Goal: Communication & Community: Answer question/provide support

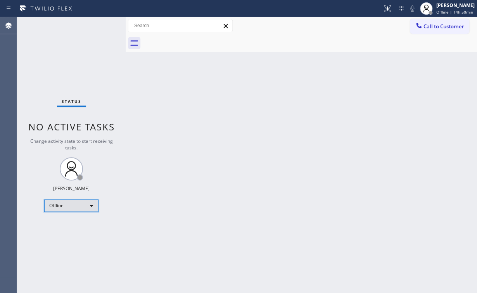
click at [76, 204] on div "Offline" at bounding box center [71, 205] width 54 height 12
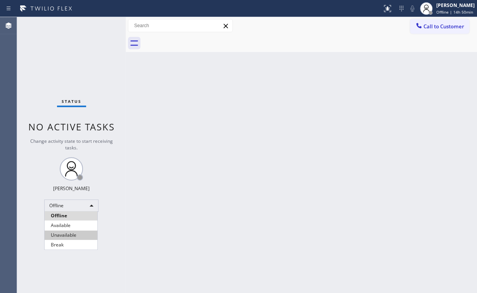
click at [80, 231] on li "Unavailable" at bounding box center [71, 234] width 53 height 9
drag, startPoint x: 164, startPoint y: 189, endPoint x: 133, endPoint y: 119, distance: 76.1
click at [153, 160] on div "Back to Dashboard Change Sender ID Customers Technicians Select a contact Outbo…" at bounding box center [301, 154] width 351 height 275
click at [340, 53] on div "Back to Dashboard Change Sender ID Customers Technicians Select a contact Outbo…" at bounding box center [301, 154] width 351 height 275
drag, startPoint x: 428, startPoint y: 28, endPoint x: 422, endPoint y: 34, distance: 9.0
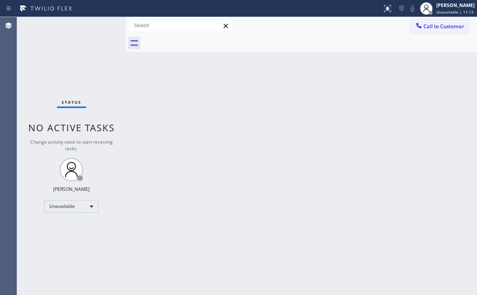
click at [428, 28] on span "Call to Customer" at bounding box center [443, 26] width 41 height 7
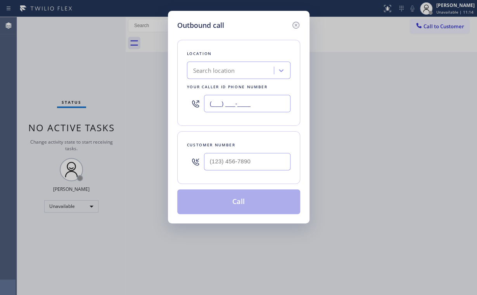
drag, startPoint x: 260, startPoint y: 106, endPoint x: 200, endPoint y: 114, distance: 60.9
click at [143, 105] on div "Outbound call Location Search location Your caller id phone number (___) ___-__…" at bounding box center [238, 147] width 477 height 295
paste input "305) 680-3364"
type input "[PHONE_NUMBER]"
click at [252, 151] on div at bounding box center [247, 161] width 86 height 25
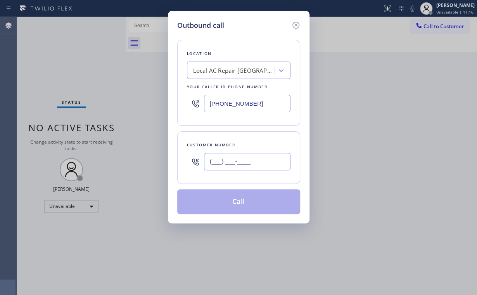
click at [246, 160] on input "(___) ___-____" at bounding box center [247, 161] width 86 height 17
paste input "305) 507-8214"
type input "[PHONE_NUMBER]"
click at [252, 183] on div "Customer number [PHONE_NUMBER]" at bounding box center [238, 157] width 123 height 53
click at [261, 160] on input "[PHONE_NUMBER]" at bounding box center [247, 161] width 86 height 17
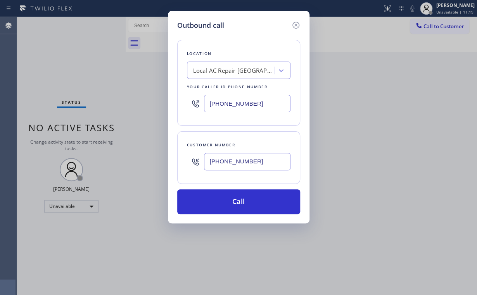
click at [239, 185] on div "Location Local AC Repair [GEOGRAPHIC_DATA] Your caller id phone number [PHONE_N…" at bounding box center [238, 123] width 123 height 184
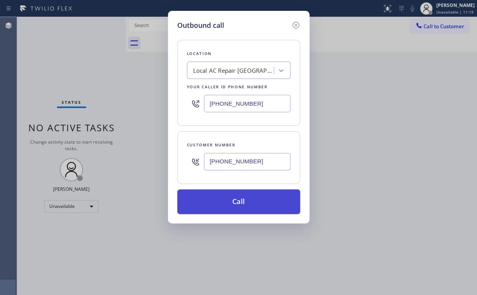
click at [236, 202] on button "Call" at bounding box center [238, 201] width 123 height 25
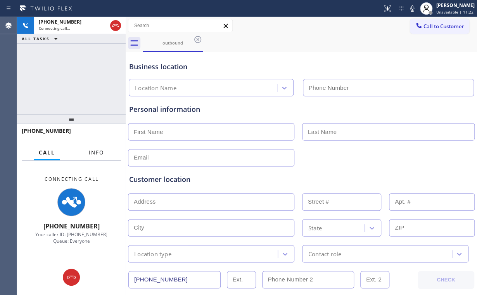
click at [92, 152] on span "Info" at bounding box center [96, 152] width 15 height 7
type input "[PHONE_NUMBER]"
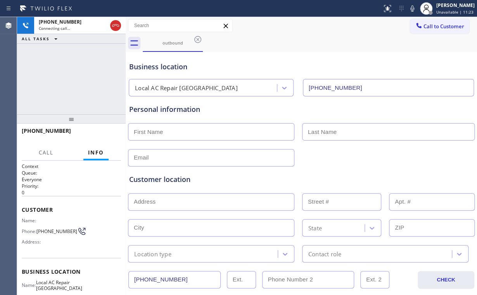
click at [72, 90] on div "[PHONE_NUMBER] Connecting call… ALL TASKS ALL TASKS ACTIVE TASKS TASKS IN WRAP …" at bounding box center [71, 65] width 108 height 97
click at [267, 66] on div "Business location" at bounding box center [301, 67] width 344 height 10
click at [108, 135] on span "HANG UP" at bounding box center [103, 134] width 24 height 5
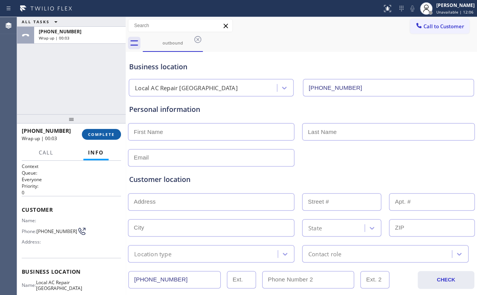
click at [106, 134] on span "COMPLETE" at bounding box center [101, 134] width 27 height 5
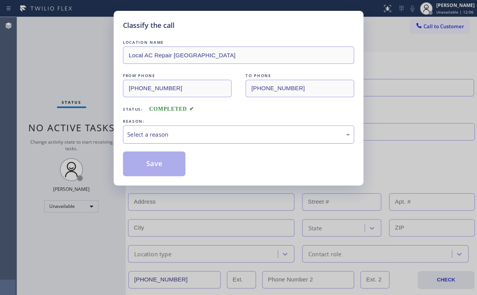
click at [176, 127] on div "Select a reason" at bounding box center [238, 135] width 231 height 18
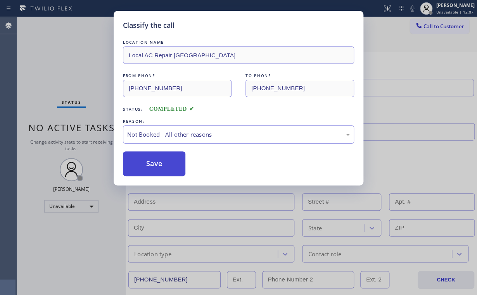
drag, startPoint x: 162, startPoint y: 167, endPoint x: 79, endPoint y: 76, distance: 123.4
click at [162, 167] on button "Save" at bounding box center [154, 164] width 62 height 25
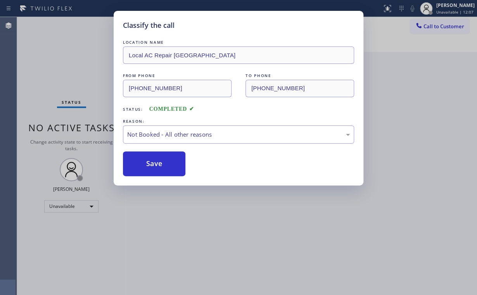
click at [73, 69] on div "Classify the call LOCATION NAME Local AC Repair [GEOGRAPHIC_DATA] FROM PHONE [P…" at bounding box center [238, 147] width 477 height 295
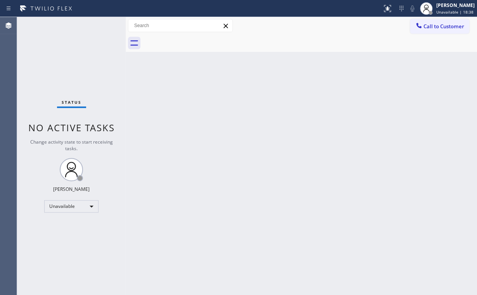
drag, startPoint x: 436, startPoint y: 30, endPoint x: 366, endPoint y: 69, distance: 80.3
click at [436, 30] on button "Call to Customer" at bounding box center [439, 26] width 59 height 15
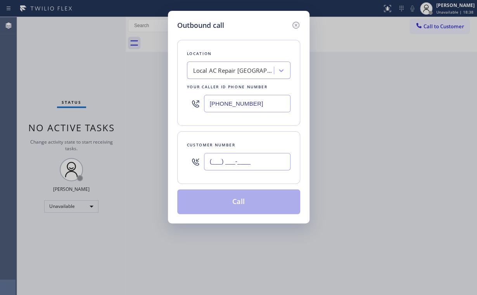
click at [256, 166] on input "(___) ___-____" at bounding box center [247, 161] width 86 height 17
paste input "305) 507-8214"
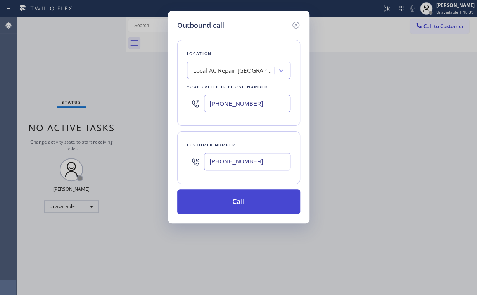
type input "[PHONE_NUMBER]"
click at [238, 200] on button "Call" at bounding box center [238, 201] width 123 height 25
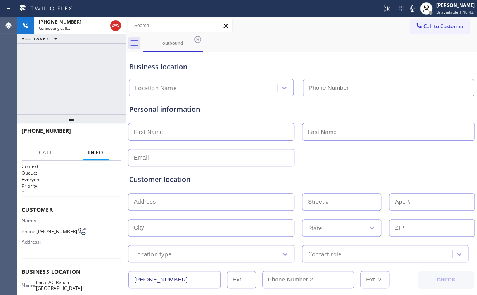
click at [67, 77] on div "[PHONE_NUMBER] Connecting call… ALL TASKS ALL TASKS ACTIVE TASKS TASKS IN WRAP …" at bounding box center [71, 65] width 108 height 97
type input "[PHONE_NUMBER]"
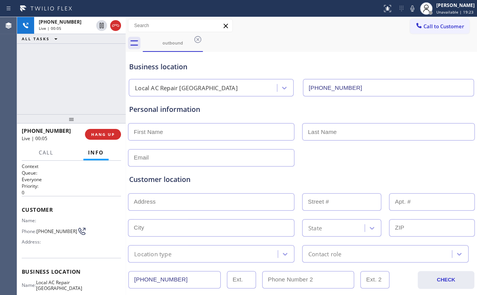
click at [98, 144] on div "[PHONE_NUMBER] Live | 00:05 HANG UP" at bounding box center [71, 134] width 99 height 20
click at [98, 135] on span "HANG UP" at bounding box center [103, 134] width 24 height 5
click at [99, 135] on span "HANG UP" at bounding box center [103, 134] width 24 height 5
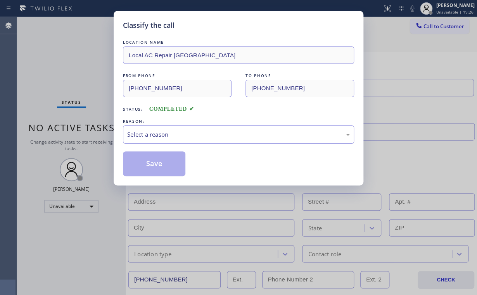
click at [145, 135] on div "Select a reason" at bounding box center [238, 134] width 222 height 9
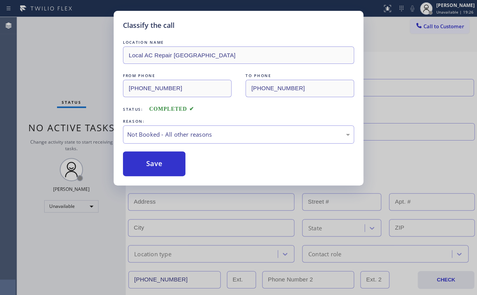
click at [146, 164] on button "Save" at bounding box center [154, 164] width 62 height 25
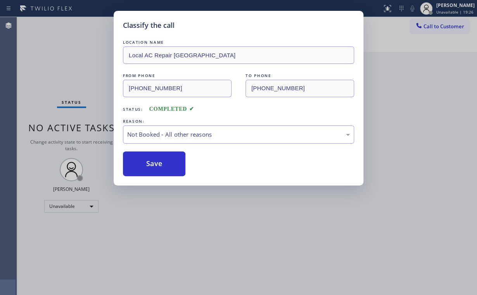
click at [84, 64] on div "Classify the call LOCATION NAME Local AC Repair [GEOGRAPHIC_DATA] FROM PHONE [P…" at bounding box center [238, 147] width 477 height 295
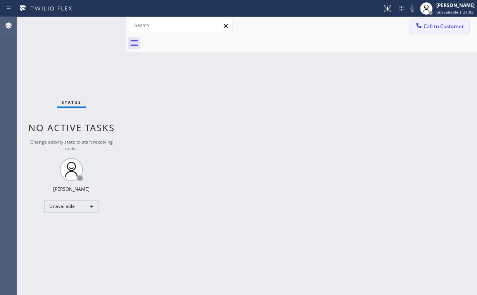
click at [428, 28] on span "Call to Customer" at bounding box center [443, 26] width 41 height 7
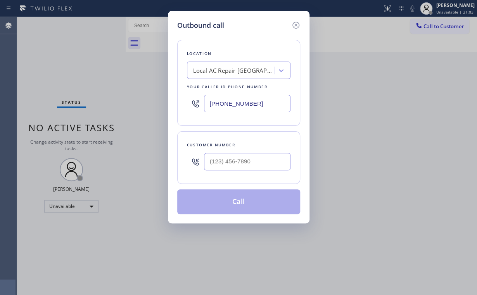
drag, startPoint x: 268, startPoint y: 102, endPoint x: 121, endPoint y: 98, distance: 147.3
click at [144, 100] on div "Outbound call Location Local AC Repair [GEOGRAPHIC_DATA] Your caller id phone n…" at bounding box center [238, 147] width 477 height 295
paste input "973) 791-5586"
type input "[PHONE_NUMBER]"
click at [251, 160] on input "(___) ___-____" at bounding box center [247, 161] width 86 height 17
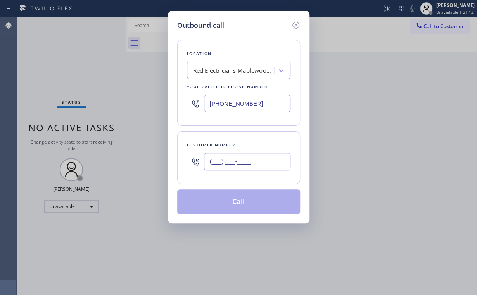
paste input "347) 768-1083"
type input "[PHONE_NUMBER]"
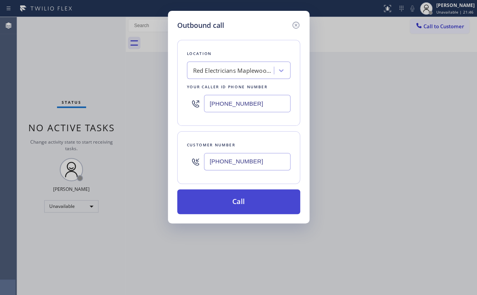
click at [255, 205] on button "Call" at bounding box center [238, 201] width 123 height 25
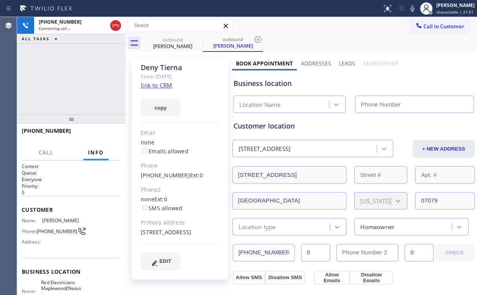
click at [91, 68] on div "[PHONE_NUMBER] Connecting call… ALL TASKS ALL TASKS ACTIVE TASKS TASKS IN WRAP …" at bounding box center [71, 65] width 108 height 97
type input "[PHONE_NUMBER]"
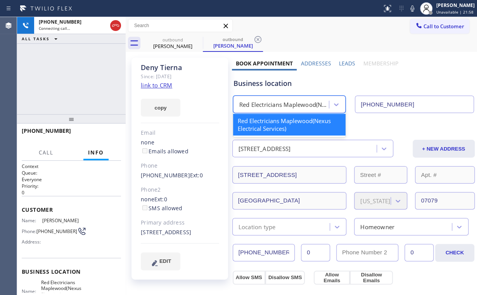
click at [264, 103] on div "Red Electricians Maplewood(Nexus Electrical Services)" at bounding box center [284, 104] width 90 height 9
click at [279, 85] on div "Business location" at bounding box center [353, 83] width 240 height 10
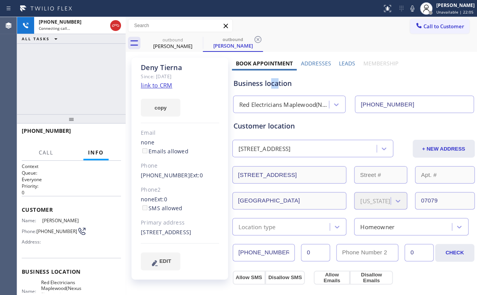
drag, startPoint x: 275, startPoint y: 84, endPoint x: 225, endPoint y: 65, distance: 54.3
click at [270, 84] on div "Business location" at bounding box center [353, 83] width 240 height 10
click at [103, 132] on span "HANG UP" at bounding box center [103, 134] width 24 height 5
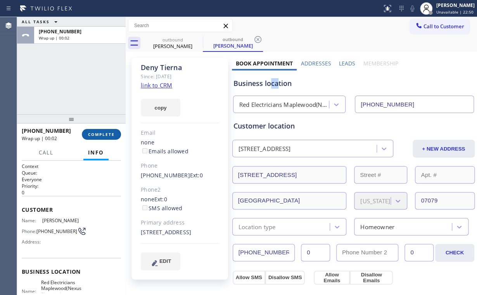
click at [102, 131] on button "COMPLETE" at bounding box center [101, 134] width 39 height 11
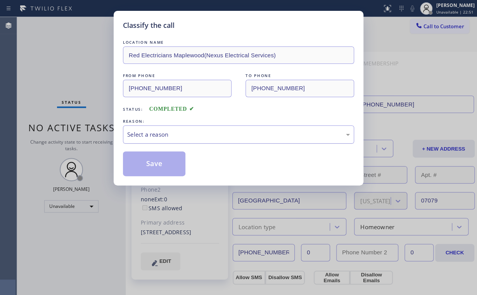
drag, startPoint x: 153, startPoint y: 133, endPoint x: 154, endPoint y: 142, distance: 9.3
click at [154, 133] on div "Select a reason" at bounding box center [238, 134] width 222 height 9
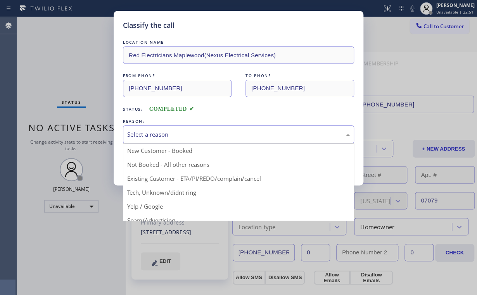
click at [157, 162] on button "Save" at bounding box center [154, 164] width 62 height 25
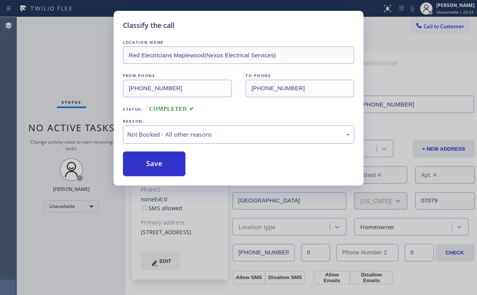
click at [53, 44] on div "Classify the call LOCATION NAME Red Electricians Maplewood(Nexus Electrical Ser…" at bounding box center [238, 147] width 477 height 295
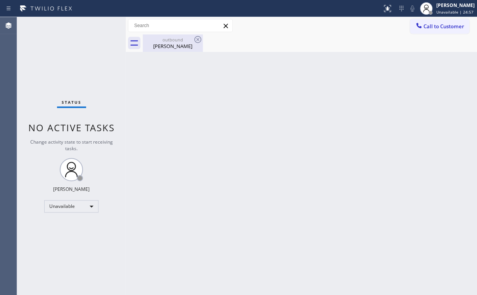
click at [159, 46] on div "[PERSON_NAME]" at bounding box center [172, 46] width 59 height 7
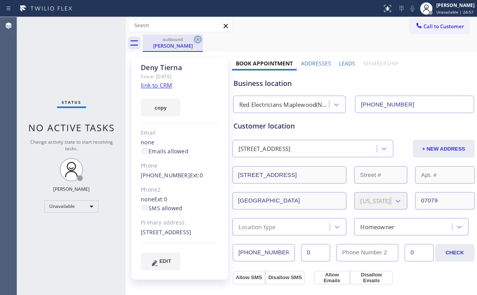
click at [192, 40] on div "outbound" at bounding box center [172, 39] width 59 height 6
click at [196, 39] on icon at bounding box center [197, 39] width 9 height 9
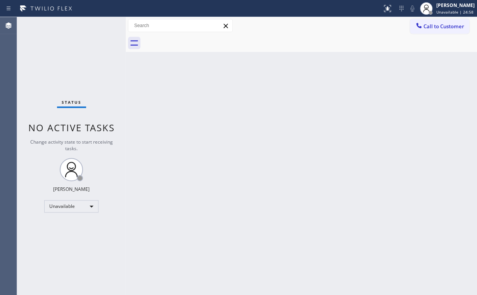
drag, startPoint x: 50, startPoint y: 62, endPoint x: 39, endPoint y: 32, distance: 31.6
click at [46, 53] on div "Status No active tasks Change activity state to start receiving tasks. [PERSON_…" at bounding box center [71, 156] width 108 height 278
click at [433, 33] on button "Call to Customer" at bounding box center [439, 26] width 59 height 15
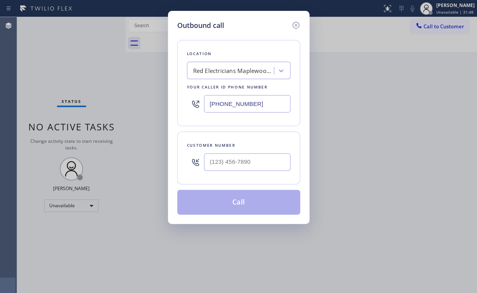
drag, startPoint x: 263, startPoint y: 99, endPoint x: 142, endPoint y: 109, distance: 121.3
click at [151, 108] on div "Outbound call Location Red Electricians [GEOGRAPHIC_DATA](Nexus Electrical Serv…" at bounding box center [238, 146] width 477 height 293
paste input "516) 494-7929"
type input "[PHONE_NUMBER]"
click at [256, 160] on input "(___) ___-____" at bounding box center [247, 161] width 86 height 17
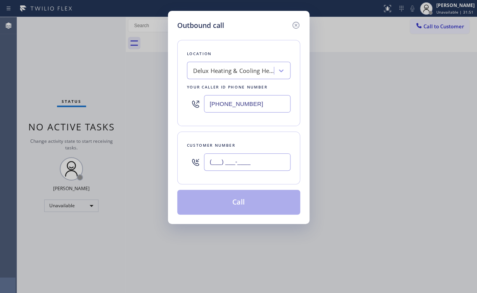
paste input "516) 201-2294"
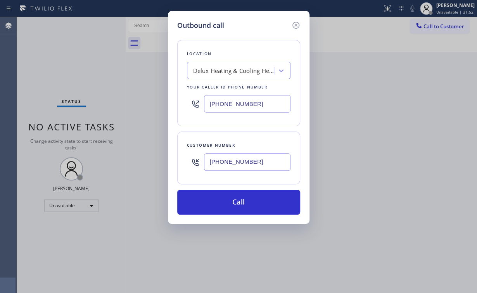
type input "[PHONE_NUMBER]"
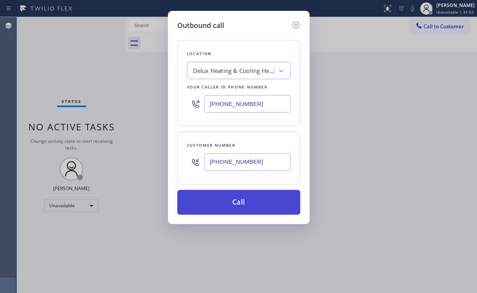
click at [236, 194] on button "Call" at bounding box center [238, 201] width 123 height 25
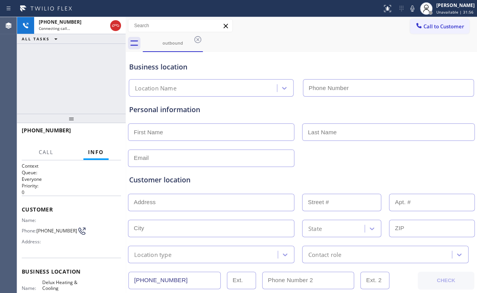
type input "[PHONE_NUMBER]"
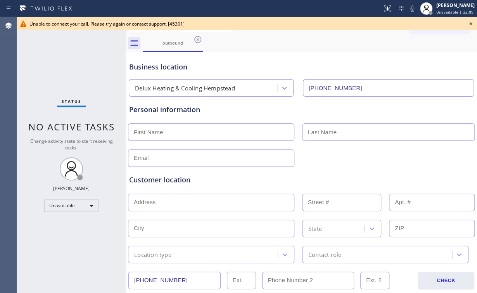
click at [470, 23] on icon at bounding box center [470, 23] width 3 height 3
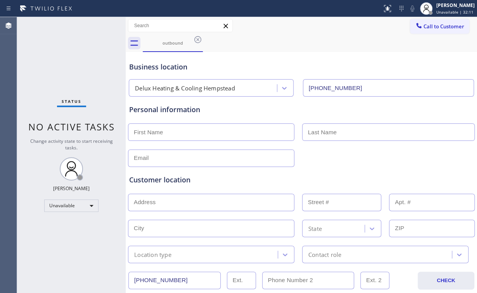
drag, startPoint x: 440, startPoint y: 24, endPoint x: 268, endPoint y: 82, distance: 181.5
click at [440, 24] on span "Call to Customer" at bounding box center [443, 26] width 41 height 7
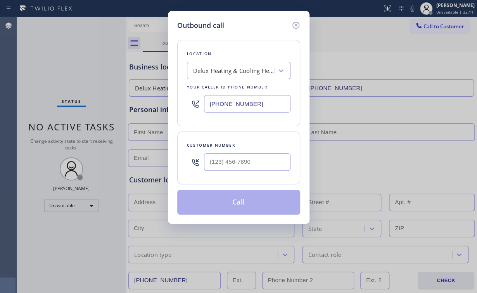
drag, startPoint x: 263, startPoint y: 98, endPoint x: 142, endPoint y: 102, distance: 121.3
click at [193, 102] on div "[PHONE_NUMBER]" at bounding box center [238, 103] width 103 height 25
paste input "51) 227-2017"
type input "[PHONE_NUMBER]"
drag, startPoint x: 240, startPoint y: 160, endPoint x: 245, endPoint y: 159, distance: 4.7
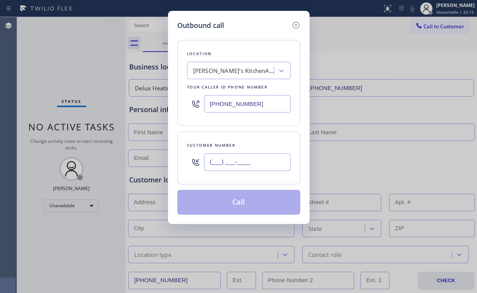
click at [241, 160] on input "(___) ___-____" at bounding box center [247, 161] width 86 height 17
paste input "202) 701-8900"
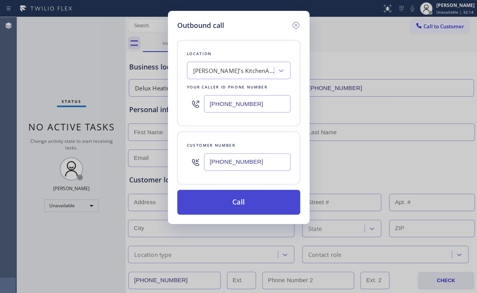
type input "[PHONE_NUMBER]"
click at [232, 200] on button "Call" at bounding box center [238, 201] width 123 height 25
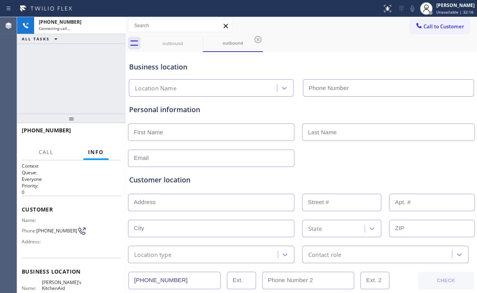
type input "[PHONE_NUMBER]"
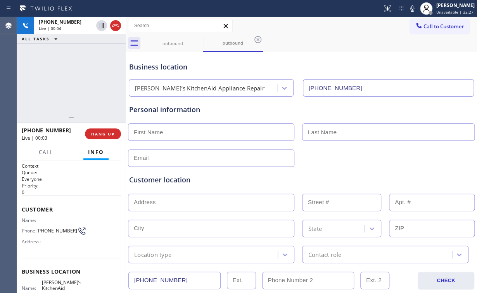
click at [86, 75] on div "[PHONE_NUMBER] Live | 00:04 ALL TASKS ALL TASKS ACTIVE TASKS TASKS IN WRAP UP" at bounding box center [71, 65] width 108 height 96
click at [77, 77] on div "[PHONE_NUMBER] Live | 00:10 ALL TASKS ALL TASKS ACTIVE TASKS TASKS IN WRAP UP" at bounding box center [71, 65] width 108 height 96
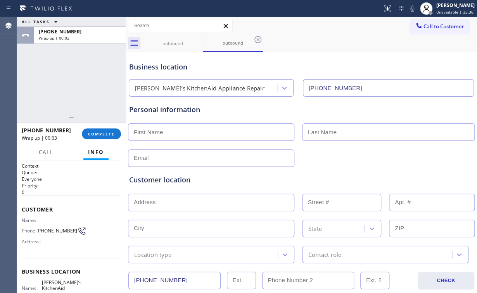
click at [89, 79] on div "ALL TASKS ALL TASKS ACTIVE TASKS TASKS IN WRAP UP [PHONE_NUMBER] Wrap up | 00:03" at bounding box center [71, 65] width 108 height 96
click at [101, 133] on span "COMPLETE" at bounding box center [101, 133] width 27 height 5
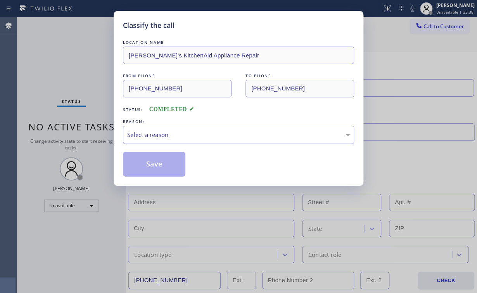
click at [144, 134] on div "Select a reason" at bounding box center [238, 134] width 222 height 9
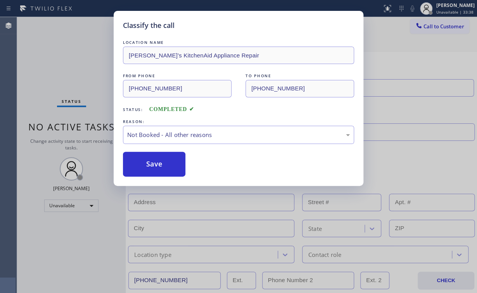
drag, startPoint x: 150, startPoint y: 163, endPoint x: 64, endPoint y: 59, distance: 134.1
click at [150, 163] on button "Save" at bounding box center [154, 164] width 62 height 25
drag, startPoint x: 64, startPoint y: 59, endPoint x: 389, endPoint y: 103, distance: 327.3
click at [68, 62] on div "Classify the call LOCATION NAME [PERSON_NAME]’s KitchenAid Appliance Repair FRO…" at bounding box center [238, 146] width 477 height 293
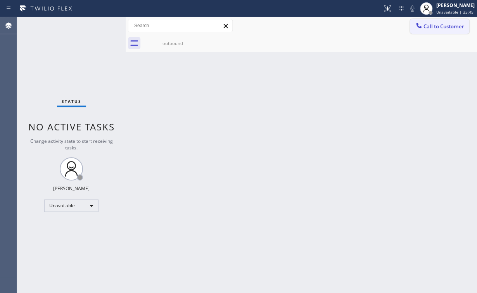
click at [423, 21] on button "Call to Customer" at bounding box center [439, 26] width 59 height 15
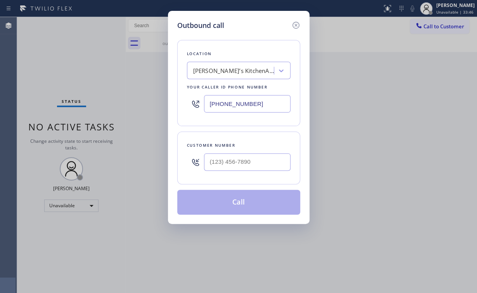
drag, startPoint x: 224, startPoint y: 101, endPoint x: 151, endPoint y: 101, distance: 72.5
click at [196, 101] on div "[PHONE_NUMBER]" at bounding box center [238, 103] width 103 height 25
paste input "847) 447-2070"
type input "[PHONE_NUMBER]"
click at [237, 165] on input "(___) ___-____" at bounding box center [247, 161] width 86 height 17
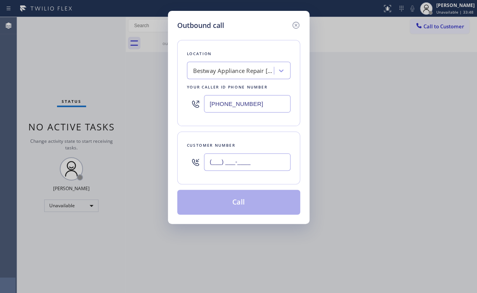
paste input "773) 968-0451"
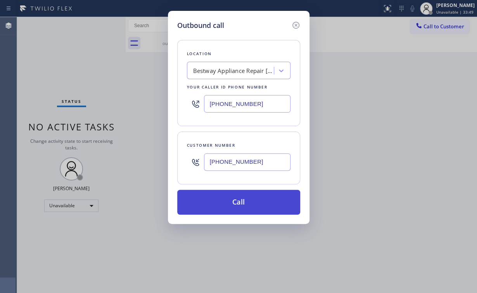
type input "[PHONE_NUMBER]"
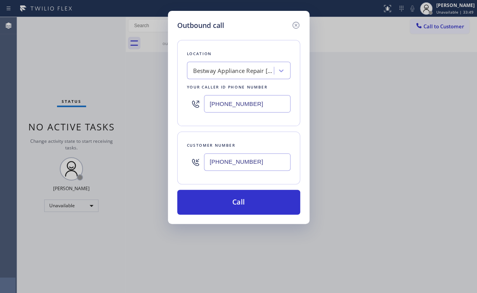
drag, startPoint x: 213, startPoint y: 204, endPoint x: 196, endPoint y: 286, distance: 83.9
click at [213, 207] on button "Call" at bounding box center [238, 201] width 123 height 25
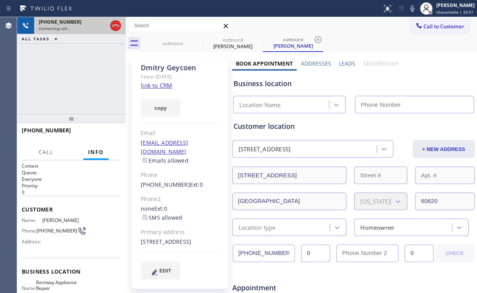
drag, startPoint x: 77, startPoint y: 53, endPoint x: 95, endPoint y: 33, distance: 26.1
click at [80, 50] on div "[PHONE_NUMBER] Connecting call… ALL TASKS ALL TASKS ACTIVE TASKS TASKS IN WRAP …" at bounding box center [71, 65] width 108 height 96
click at [114, 24] on icon at bounding box center [115, 25] width 9 height 9
type input "[PHONE_NUMBER]"
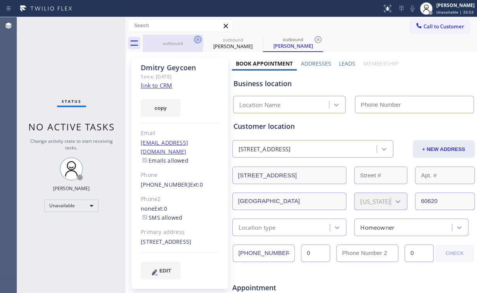
drag, startPoint x: 179, startPoint y: 43, endPoint x: 195, endPoint y: 38, distance: 16.9
click at [179, 43] on div "outbound" at bounding box center [172, 43] width 59 height 6
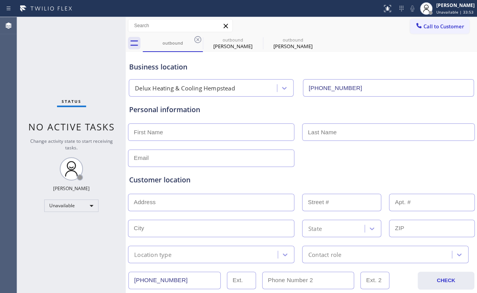
type input "[PHONE_NUMBER]"
click at [196, 37] on icon at bounding box center [197, 39] width 7 height 7
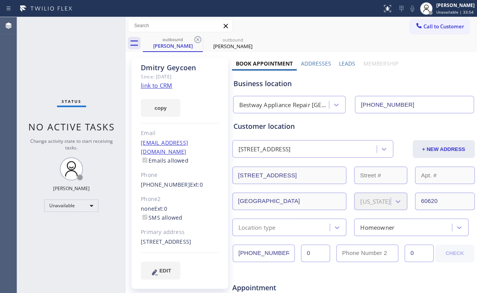
click at [166, 83] on link "link to CRM" at bounding box center [156, 85] width 31 height 8
drag, startPoint x: 34, startPoint y: 38, endPoint x: 38, endPoint y: 5, distance: 32.7
click at [36, 37] on div "Status No active tasks Change activity state to start receiving tasks. [PERSON_…" at bounding box center [71, 154] width 108 height 275
click at [358, 23] on div "Call to Customer Outbound call Location Bestway Appliance Repair [GEOGRAPHIC_DA…" at bounding box center [301, 26] width 351 height 14
click at [432, 30] on button "Call to Customer" at bounding box center [439, 26] width 59 height 15
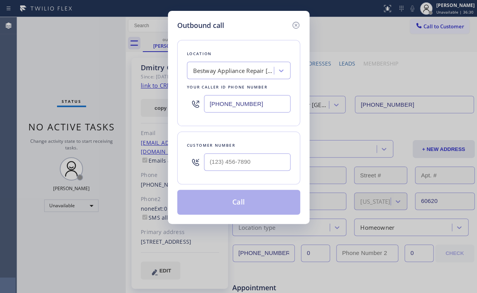
drag, startPoint x: 275, startPoint y: 113, endPoint x: 150, endPoint y: 115, distance: 125.2
click at [133, 105] on div "Outbound call Location Bestway Appliance Repair [GEOGRAPHIC_DATA] Your caller i…" at bounding box center [238, 146] width 477 height 293
type input "[PHONE_NUMBER]"
drag, startPoint x: 245, startPoint y: 163, endPoint x: 251, endPoint y: 162, distance: 6.2
click at [245, 163] on input "(___) ___-____" at bounding box center [247, 161] width 86 height 17
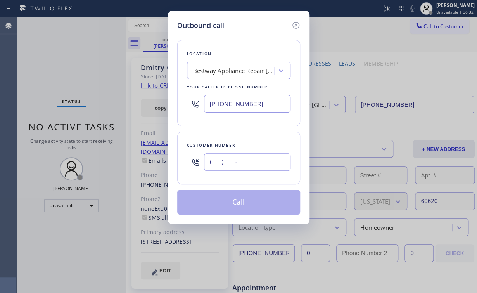
paste input "323) 854-9058"
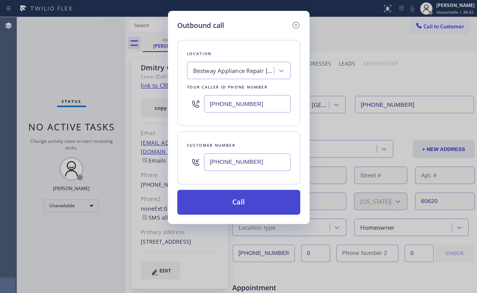
type input "[PHONE_NUMBER]"
click at [234, 204] on button "Call" at bounding box center [238, 201] width 123 height 25
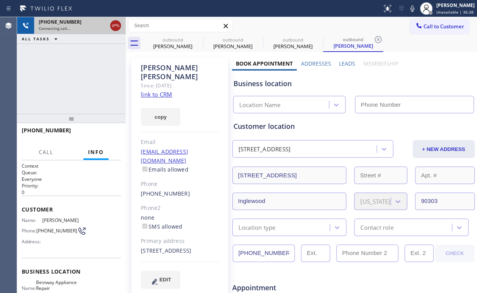
click at [115, 25] on icon at bounding box center [115, 25] width 9 height 9
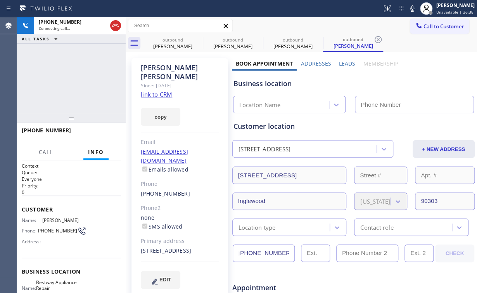
type input "[PHONE_NUMBER]"
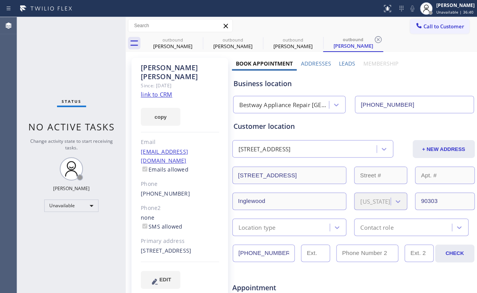
drag, startPoint x: 434, startPoint y: 26, endPoint x: 265, endPoint y: 93, distance: 181.4
click at [434, 26] on span "Call to Customer" at bounding box center [443, 26] width 41 height 7
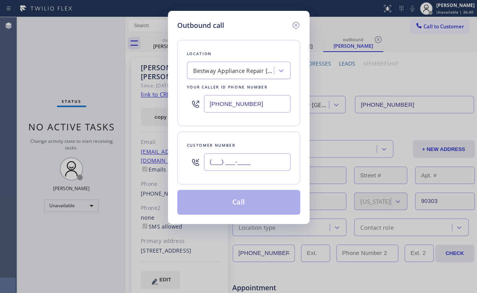
click at [252, 165] on input "(___) ___-____" at bounding box center [247, 161] width 86 height 17
paste input "323) 854-9058"
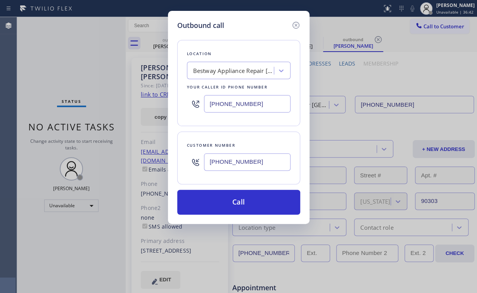
type input "[PHONE_NUMBER]"
drag, startPoint x: 260, startPoint y: 100, endPoint x: 141, endPoint y: 101, distance: 119.0
click at [141, 101] on div "Outbound call Location Bestway Appliance Repair [GEOGRAPHIC_DATA] Your caller i…" at bounding box center [238, 146] width 477 height 293
paste input "424) 392-7301"
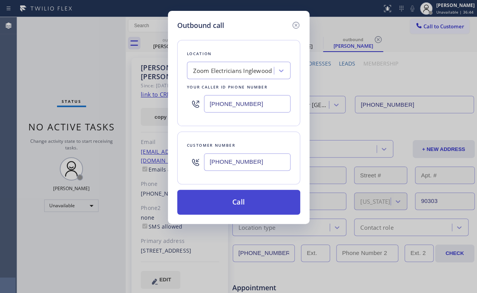
type input "[PHONE_NUMBER]"
click at [240, 199] on button "Call" at bounding box center [238, 201] width 123 height 25
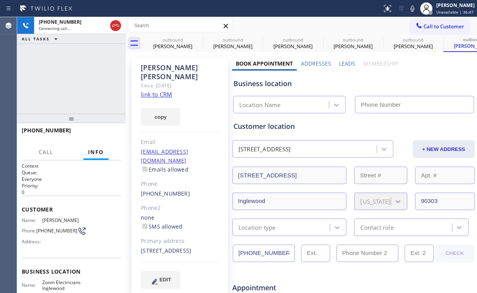
drag, startPoint x: 95, startPoint y: 74, endPoint x: 121, endPoint y: 39, distance: 44.6
click at [95, 74] on div "[PHONE_NUMBER] Connecting call… ALL TASKS ALL TASKS ACTIVE TASKS TASKS IN WRAP …" at bounding box center [71, 65] width 108 height 96
drag, startPoint x: 115, startPoint y: 24, endPoint x: 160, endPoint y: 39, distance: 47.8
click at [115, 24] on icon at bounding box center [115, 25] width 9 height 9
drag, startPoint x: 160, startPoint y: 39, endPoint x: 191, endPoint y: 36, distance: 31.1
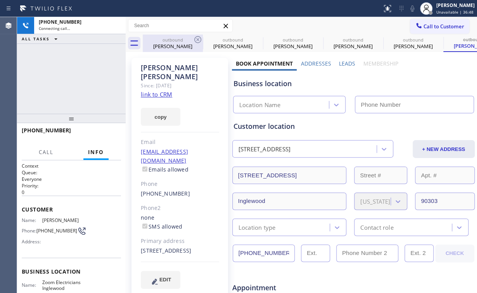
click at [161, 39] on div "outbound" at bounding box center [172, 40] width 59 height 6
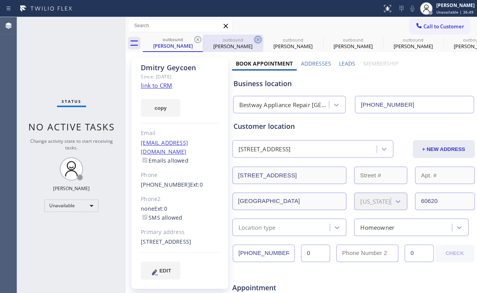
click at [198, 37] on icon at bounding box center [197, 39] width 9 height 9
click at [253, 37] on icon at bounding box center [257, 39] width 9 height 9
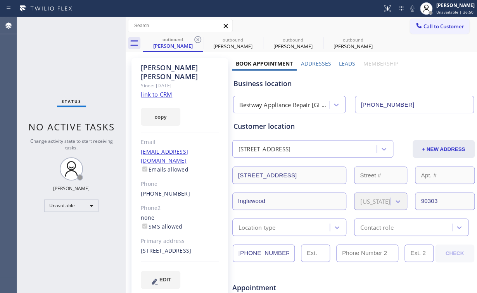
click at [198, 37] on icon at bounding box center [197, 39] width 9 height 9
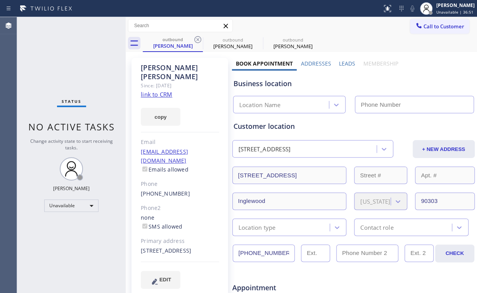
type input "[PHONE_NUMBER]"
click at [198, 37] on icon at bounding box center [197, 39] width 9 height 9
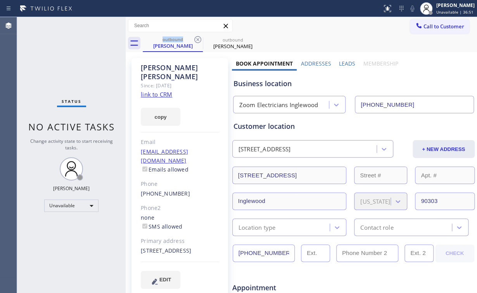
click at [163, 90] on link "link to CRM" at bounding box center [156, 94] width 31 height 8
click at [200, 38] on icon at bounding box center [197, 39] width 9 height 9
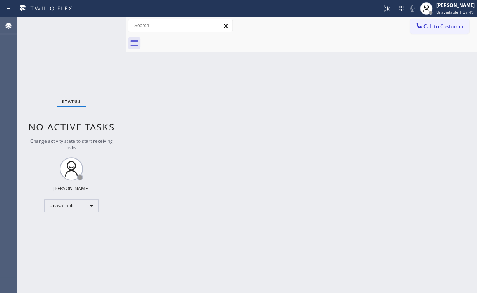
drag, startPoint x: 65, startPoint y: 82, endPoint x: 61, endPoint y: 5, distance: 76.8
click at [65, 70] on div "Status No active tasks Change activity state to start receiving tasks. [PERSON_…" at bounding box center [71, 154] width 108 height 275
click at [427, 23] on button "Call to Customer" at bounding box center [439, 26] width 59 height 15
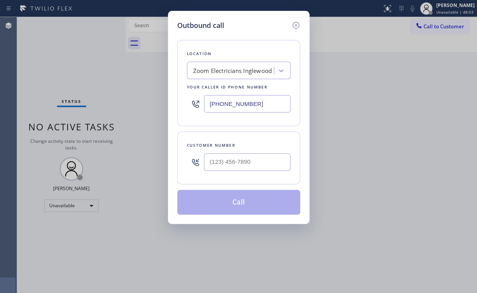
drag, startPoint x: 227, startPoint y: 101, endPoint x: 136, endPoint y: 108, distance: 91.4
click at [150, 106] on div "Outbound call Location Zoom Electricians Inglewood Your caller id phone number …" at bounding box center [238, 146] width 477 height 293
paste input "650) 360-9414"
type input "[PHONE_NUMBER]"
click at [251, 166] on input "(___) ___-____" at bounding box center [247, 161] width 86 height 17
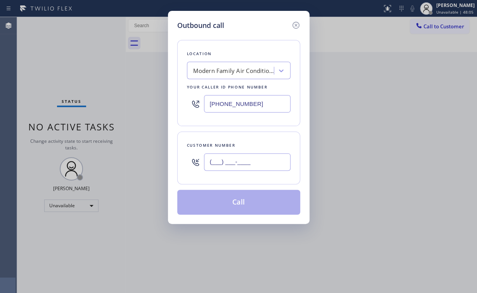
paste input "650) 213-5758"
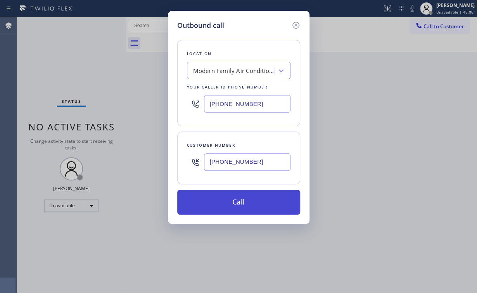
type input "[PHONE_NUMBER]"
click at [250, 199] on button "Call" at bounding box center [238, 201] width 123 height 25
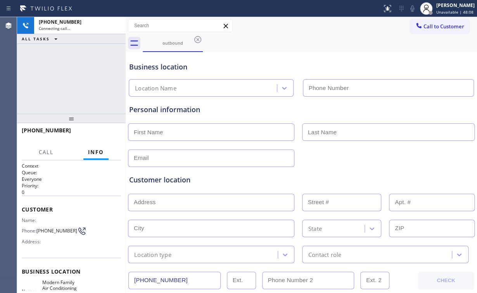
type input "[PHONE_NUMBER]"
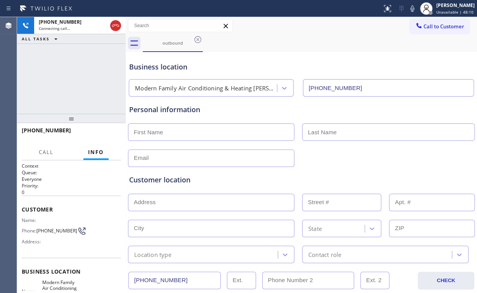
drag, startPoint x: 68, startPoint y: 72, endPoint x: 76, endPoint y: 73, distance: 8.5
click at [68, 72] on div "[PHONE_NUMBER] Connecting call… ALL TASKS ALL TASKS ACTIVE TASKS TASKS IN WRAP …" at bounding box center [71, 65] width 108 height 96
click at [197, 87] on div "Modern Family Air Conditioning & Heating [PERSON_NAME]" at bounding box center [206, 88] width 143 height 9
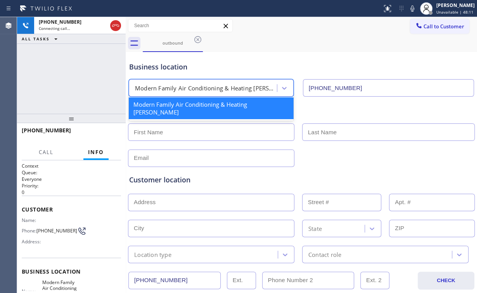
click at [257, 56] on div "Business location option Modern Family Air Conditioning & Heating [PERSON_NAME]…" at bounding box center [300, 75] width 347 height 43
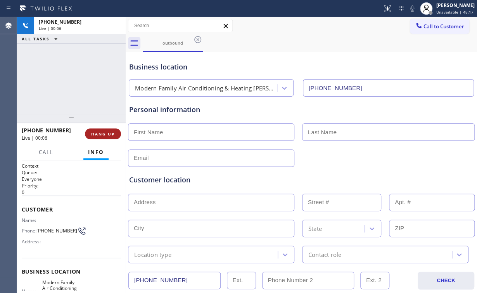
click at [110, 133] on span "HANG UP" at bounding box center [103, 133] width 24 height 5
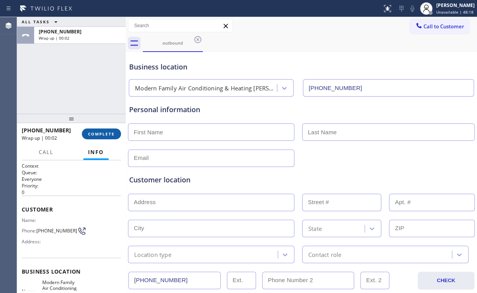
click at [108, 130] on button "COMPLETE" at bounding box center [101, 133] width 39 height 11
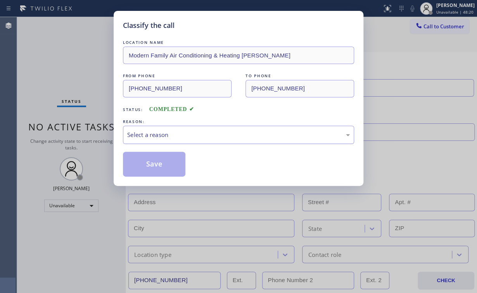
drag, startPoint x: 143, startPoint y: 136, endPoint x: 144, endPoint y: 141, distance: 5.2
click at [143, 136] on div "Select a reason" at bounding box center [238, 134] width 222 height 9
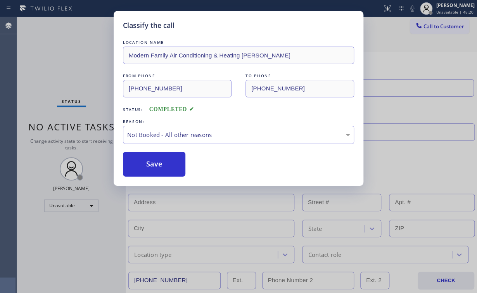
drag, startPoint x: 152, startPoint y: 162, endPoint x: 74, endPoint y: 78, distance: 114.3
click at [152, 161] on button "Save" at bounding box center [154, 164] width 62 height 25
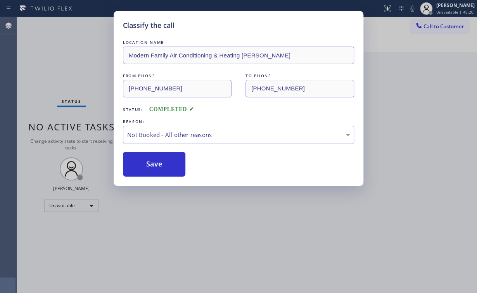
click at [29, 46] on div "Classify the call LOCATION NAME Modern Family Air Conditioning & Heating [PERSO…" at bounding box center [238, 146] width 477 height 293
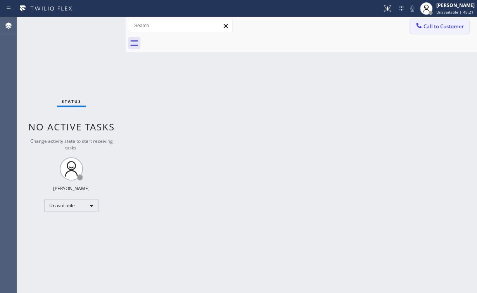
click at [437, 25] on span "Call to Customer" at bounding box center [443, 26] width 41 height 7
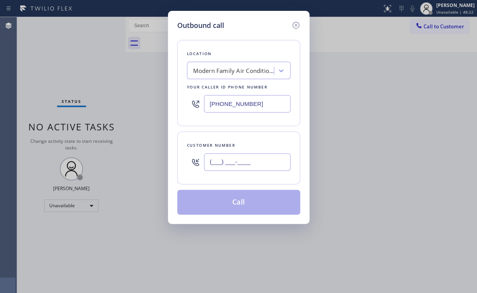
click at [249, 160] on input "(___) ___-____" at bounding box center [247, 161] width 86 height 17
paste input "650) 213-5758"
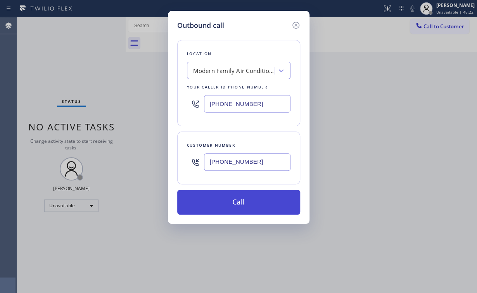
type input "[PHONE_NUMBER]"
click at [225, 204] on button "Call" at bounding box center [238, 201] width 123 height 25
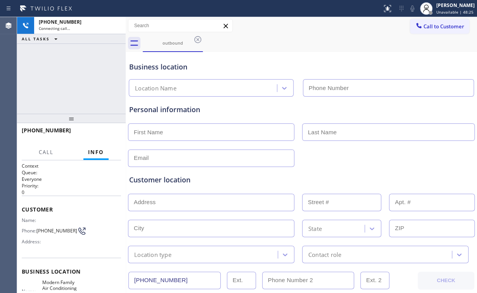
click at [83, 82] on div "[PHONE_NUMBER] Connecting call… ALL TASKS ALL TASKS ACTIVE TASKS TASKS IN WRAP …" at bounding box center [71, 65] width 108 height 96
type input "[PHONE_NUMBER]"
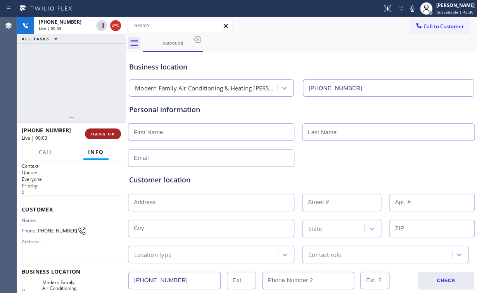
click at [103, 135] on span "HANG UP" at bounding box center [103, 133] width 24 height 5
click at [103, 134] on span "HANG UP" at bounding box center [103, 133] width 24 height 5
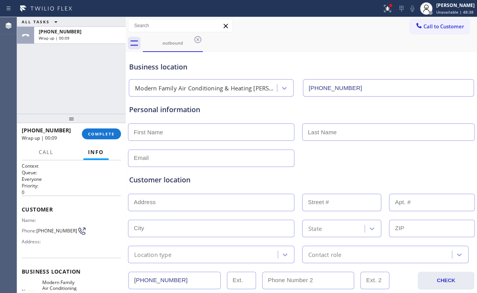
drag, startPoint x: 388, startPoint y: 11, endPoint x: 380, endPoint y: 29, distance: 19.8
click at [388, 12] on icon at bounding box center [387, 8] width 7 height 7
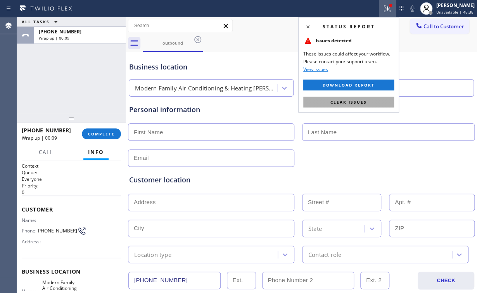
click at [357, 104] on button "Clear issues" at bounding box center [348, 101] width 91 height 11
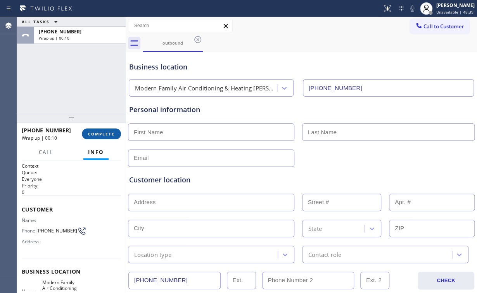
click at [101, 129] on button "COMPLETE" at bounding box center [101, 133] width 39 height 11
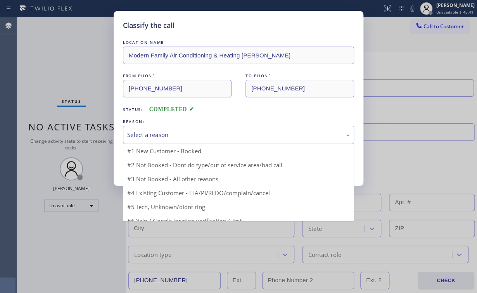
click at [146, 135] on div "Select a reason" at bounding box center [238, 134] width 222 height 9
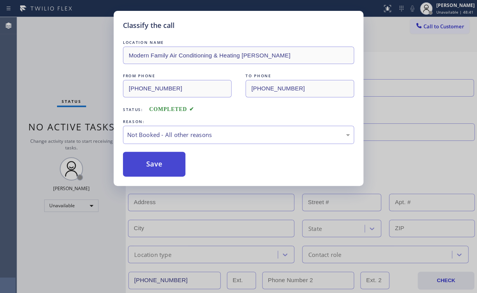
drag, startPoint x: 147, startPoint y: 160, endPoint x: 65, endPoint y: 72, distance: 120.9
click at [147, 160] on button "Save" at bounding box center [154, 164] width 62 height 25
click at [68, 71] on div "Classify the call LOCATION NAME Modern Family Air Conditioning & Heating [PERSO…" at bounding box center [238, 146] width 477 height 293
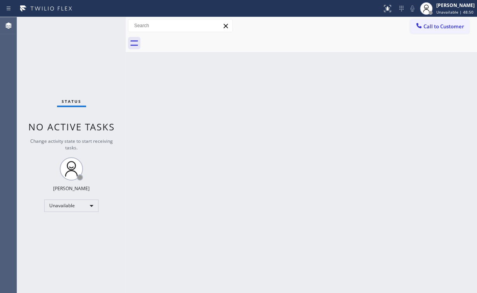
drag, startPoint x: 438, startPoint y: 25, endPoint x: 432, endPoint y: 25, distance: 6.2
click at [437, 25] on span "Call to Customer" at bounding box center [443, 26] width 41 height 7
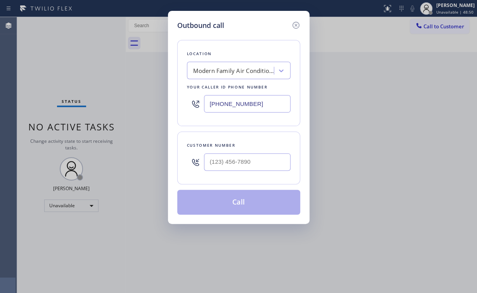
drag, startPoint x: 269, startPoint y: 101, endPoint x: 144, endPoint y: 104, distance: 124.4
click at [220, 104] on input "[PHONE_NUMBER]" at bounding box center [247, 103] width 86 height 17
paste input "714-4106"
drag, startPoint x: 265, startPoint y: 106, endPoint x: 190, endPoint y: 102, distance: 74.9
click at [193, 102] on div "[PHONE_NUMBER]" at bounding box center [238, 103] width 103 height 25
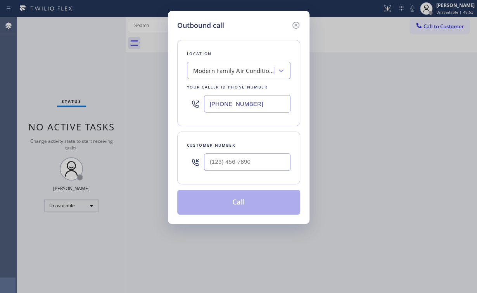
paste input "714) 410-6811"
type input "[PHONE_NUMBER]"
click at [238, 164] on input "(___) ___-____" at bounding box center [247, 161] width 86 height 17
paste input "909) 914-4779"
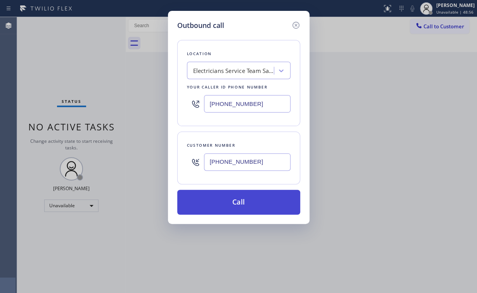
type input "[PHONE_NUMBER]"
click at [236, 203] on button "Call" at bounding box center [238, 201] width 123 height 25
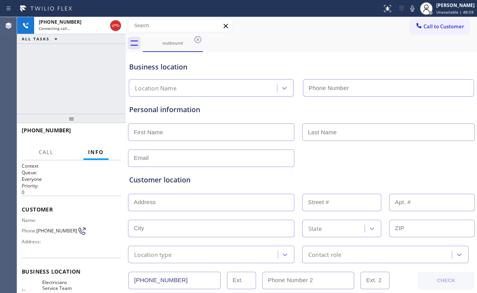
type input "[PHONE_NUMBER]"
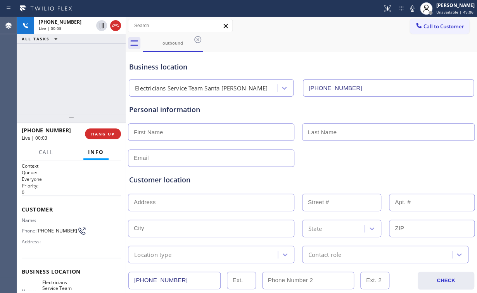
click at [81, 77] on div "[PHONE_NUMBER] Live | 00:03 ALL TASKS ALL TASKS ACTIVE TASKS TASKS IN WRAP UP" at bounding box center [71, 65] width 108 height 96
click at [105, 133] on span "HANG UP" at bounding box center [103, 133] width 24 height 5
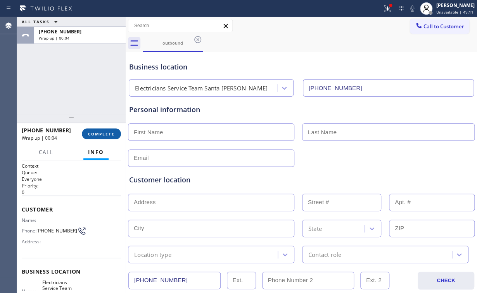
click at [106, 133] on span "COMPLETE" at bounding box center [101, 133] width 27 height 5
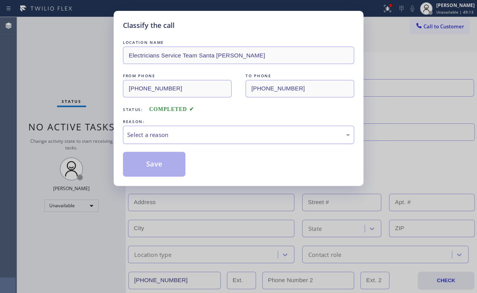
drag, startPoint x: 138, startPoint y: 135, endPoint x: 140, endPoint y: 142, distance: 7.2
click at [138, 135] on div "Select a reason" at bounding box center [238, 134] width 222 height 9
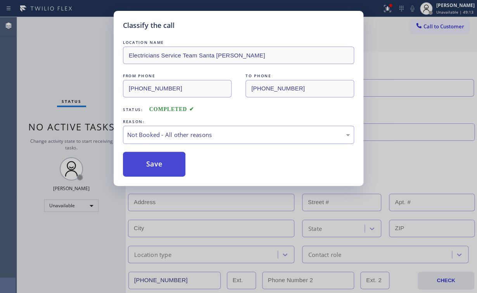
click at [147, 162] on button "Save" at bounding box center [154, 164] width 62 height 25
click at [43, 46] on div "Classify the call LOCATION NAME Electricians Service Team Santa [PERSON_NAME] F…" at bounding box center [238, 146] width 477 height 293
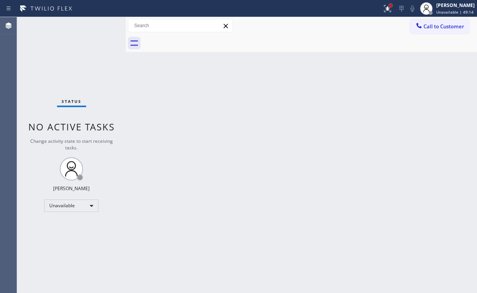
click at [393, 7] on div at bounding box center [390, 5] width 5 height 5
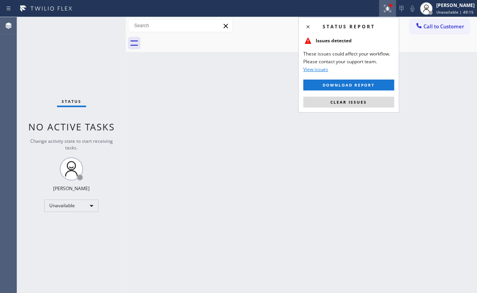
drag, startPoint x: 352, startPoint y: 103, endPoint x: 374, endPoint y: 104, distance: 21.7
click at [352, 104] on span "Clear issues" at bounding box center [348, 101] width 36 height 5
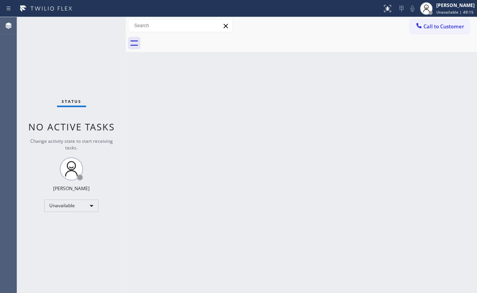
click at [399, 100] on div "Back to Dashboard Change Sender ID Customers Technicians Select a contact Outbo…" at bounding box center [301, 154] width 351 height 275
drag, startPoint x: 438, startPoint y: 31, endPoint x: 308, endPoint y: 108, distance: 150.8
click at [437, 31] on button "Call to Customer" at bounding box center [439, 26] width 59 height 15
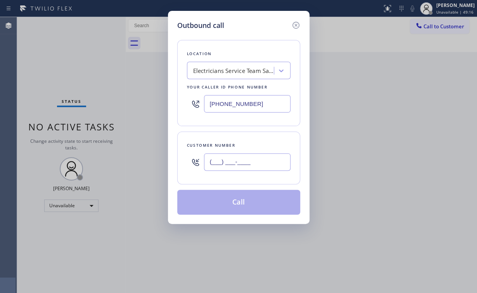
click at [258, 156] on input "(___) ___-____" at bounding box center [247, 161] width 86 height 17
paste input "909) 914-4779"
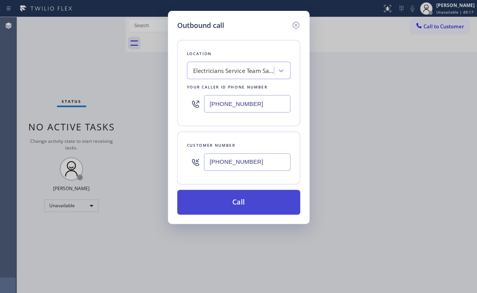
type input "[PHONE_NUMBER]"
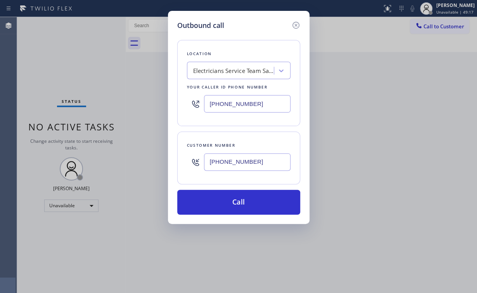
drag, startPoint x: 236, startPoint y: 205, endPoint x: 213, endPoint y: 269, distance: 68.4
click at [235, 205] on button "Call" at bounding box center [238, 201] width 123 height 25
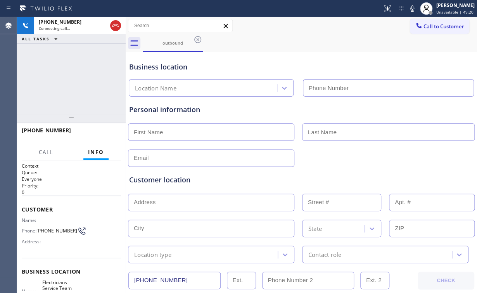
type input "[PHONE_NUMBER]"
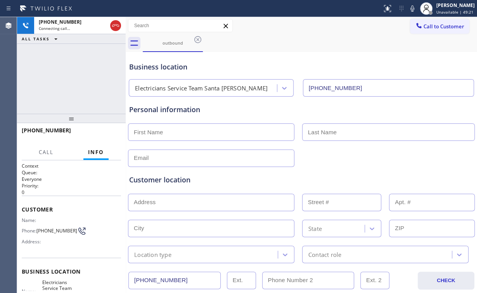
drag, startPoint x: 39, startPoint y: 67, endPoint x: 43, endPoint y: 67, distance: 4.6
click at [40, 67] on div "[PHONE_NUMBER] Connecting call… ALL TASKS ALL TASKS ACTIVE TASKS TASKS IN WRAP …" at bounding box center [71, 65] width 108 height 96
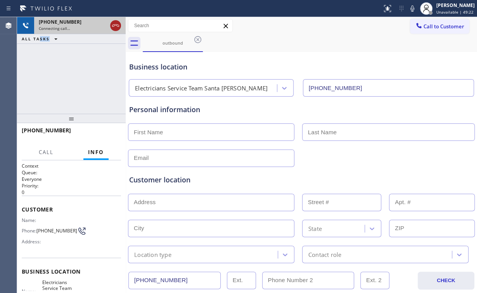
click at [116, 25] on icon at bounding box center [115, 25] width 9 height 9
click at [164, 40] on div "outbound" at bounding box center [172, 43] width 59 height 6
click at [198, 39] on icon at bounding box center [197, 39] width 9 height 9
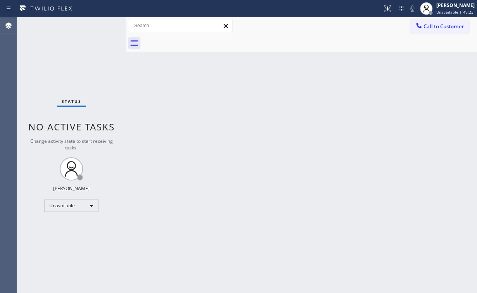
drag, startPoint x: 67, startPoint y: 62, endPoint x: 77, endPoint y: 57, distance: 11.6
click at [68, 62] on div "Status No active tasks Change activity state to start receiving tasks. [PERSON_…" at bounding box center [71, 154] width 108 height 275
click at [425, 29] on span "Call to Customer" at bounding box center [443, 26] width 41 height 7
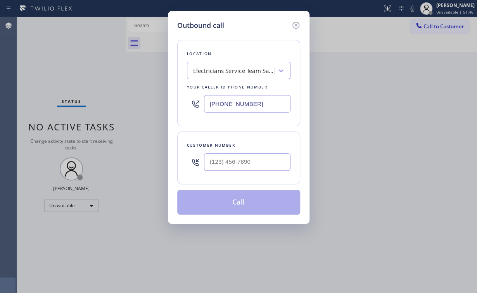
drag, startPoint x: 256, startPoint y: 102, endPoint x: 118, endPoint y: 105, distance: 138.0
click at [118, 107] on div "Outbound call Location Electricians Service Team Santa [PERSON_NAME] Your calle…" at bounding box center [238, 146] width 477 height 293
paste input "54) 205-396"
type input "[PHONE_NUMBER]"
click at [264, 157] on input "(___) ___-____" at bounding box center [247, 161] width 86 height 17
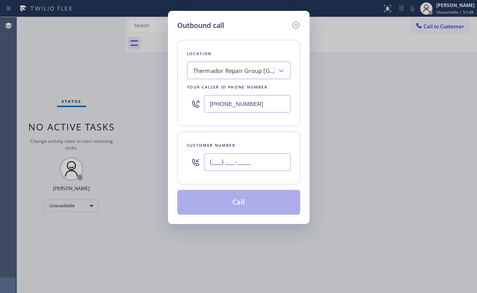
paste input "631) 255-4525"
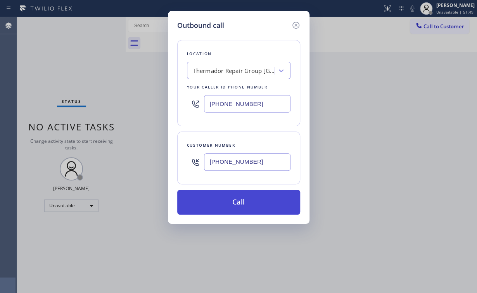
type input "[PHONE_NUMBER]"
click at [238, 201] on button "Call" at bounding box center [238, 201] width 123 height 25
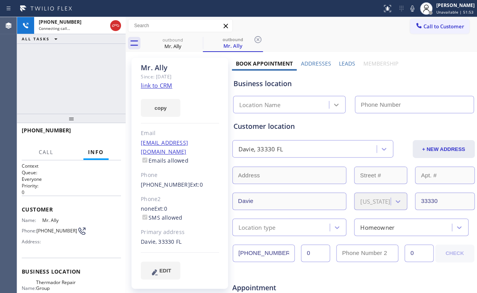
drag, startPoint x: 112, startPoint y: 28, endPoint x: 337, endPoint y: 99, distance: 236.4
click at [113, 28] on icon at bounding box center [115, 25] width 9 height 9
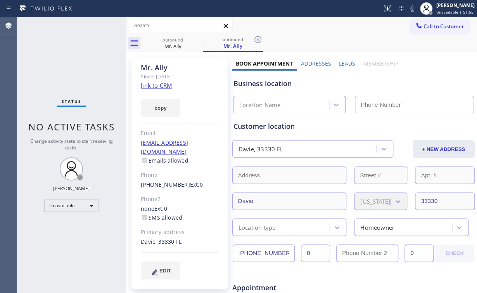
type input "[PHONE_NUMBER]"
click at [152, 89] on link "link to CRM" at bounding box center [156, 85] width 31 height 8
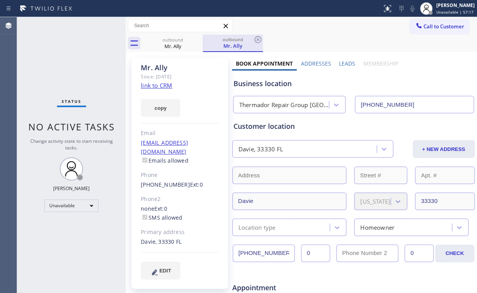
click at [174, 44] on div "Mr. Ally" at bounding box center [172, 46] width 59 height 7
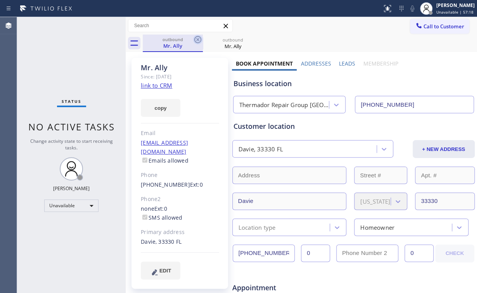
click at [194, 41] on icon at bounding box center [197, 39] width 9 height 9
click at [198, 39] on icon at bounding box center [197, 39] width 7 height 7
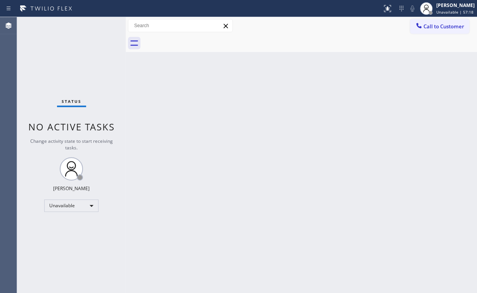
drag, startPoint x: 418, startPoint y: 63, endPoint x: 424, endPoint y: 27, distance: 36.5
click at [418, 62] on div "Back to Dashboard Change Sender ID Customers Technicians Select a contact Outbo…" at bounding box center [301, 154] width 351 height 275
click at [425, 25] on span "Call to Customer" at bounding box center [443, 26] width 41 height 7
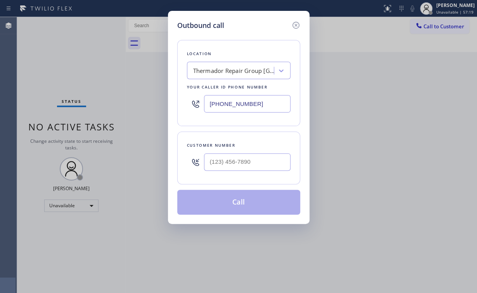
drag, startPoint x: 268, startPoint y: 105, endPoint x: 187, endPoint y: 107, distance: 81.0
click at [180, 107] on div "Location Thermador Repair Group [GEOGRAPHIC_DATA] Your caller id phone number […" at bounding box center [238, 83] width 123 height 86
paste input "818) 593-029"
type input "[PHONE_NUMBER]"
click at [257, 155] on input "(___) ___-____" at bounding box center [247, 161] width 86 height 17
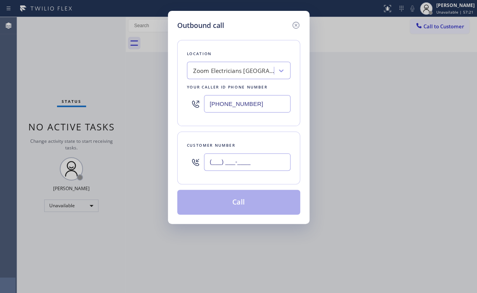
paste input "818) 642-2078"
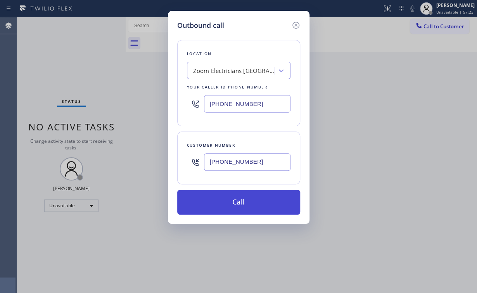
type input "[PHONE_NUMBER]"
click at [224, 202] on button "Call" at bounding box center [238, 201] width 123 height 25
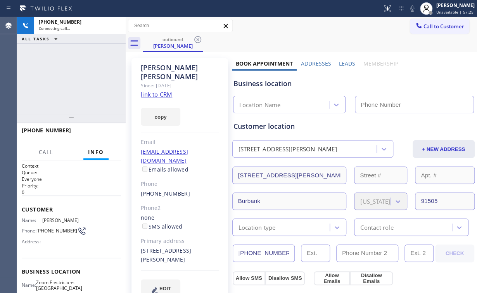
drag, startPoint x: 70, startPoint y: 58, endPoint x: 141, endPoint y: 19, distance: 81.1
click at [71, 58] on div "[PHONE_NUMBER] Connecting call… ALL TASKS ALL TASKS ACTIVE TASKS TASKS IN WRAP …" at bounding box center [71, 65] width 108 height 96
click at [151, 90] on link "link to CRM" at bounding box center [156, 94] width 31 height 8
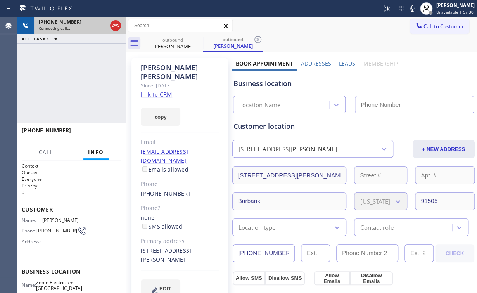
type input "[PHONE_NUMBER]"
click at [112, 28] on icon at bounding box center [115, 25] width 9 height 9
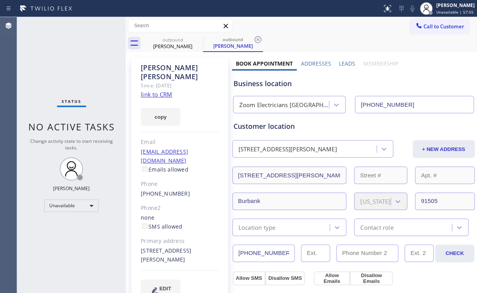
drag, startPoint x: 425, startPoint y: 27, endPoint x: 254, endPoint y: 129, distance: 199.4
click at [425, 28] on span "Call to Customer" at bounding box center [443, 26] width 41 height 7
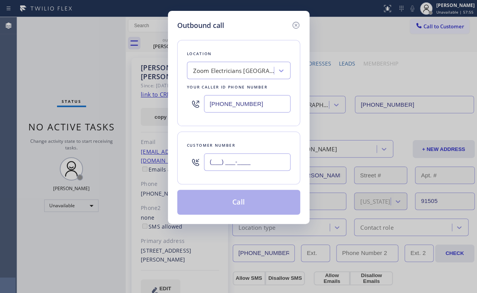
click at [248, 153] on input "(___) ___-____" at bounding box center [247, 161] width 86 height 17
paste input "818) 642-2078"
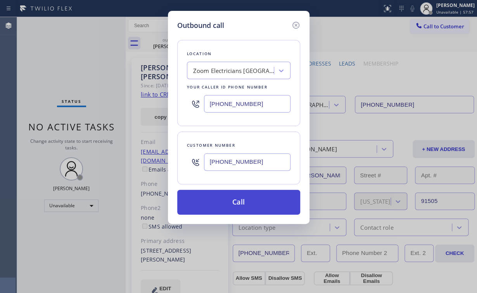
type input "[PHONE_NUMBER]"
click at [230, 203] on button "Call" at bounding box center [238, 201] width 123 height 25
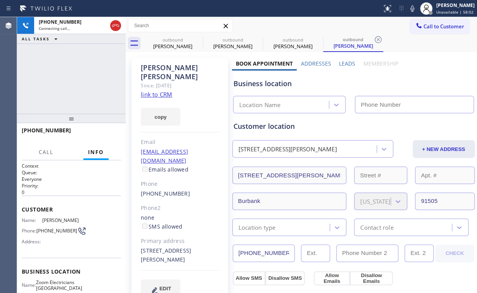
type input "[PHONE_NUMBER]"
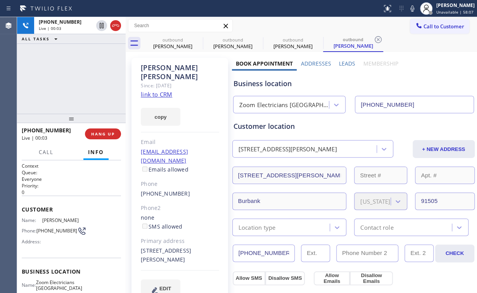
click at [104, 95] on div "[PHONE_NUMBER] Live | 00:03 ALL TASKS ALL TASKS ACTIVE TASKS TASKS IN WRAP UP" at bounding box center [71, 65] width 108 height 96
drag, startPoint x: 174, startPoint y: 46, endPoint x: 214, endPoint y: 35, distance: 41.1
click at [180, 46] on div "[PERSON_NAME]" at bounding box center [172, 46] width 59 height 7
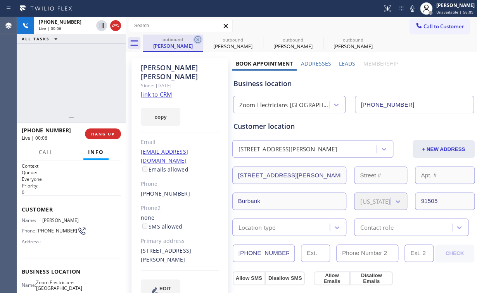
click at [198, 40] on icon at bounding box center [197, 39] width 7 height 7
click at [198, 39] on icon at bounding box center [197, 39] width 7 height 7
click at [85, 76] on div "[PHONE_NUMBER] Live | 00:17 ALL TASKS ALL TASKS ACTIVE TASKS TASKS IN WRAP UP" at bounding box center [71, 65] width 108 height 96
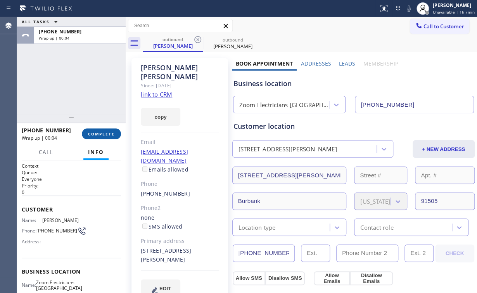
click at [88, 128] on button "COMPLETE" at bounding box center [101, 133] width 39 height 11
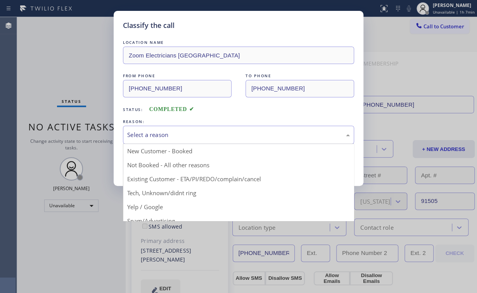
click at [186, 131] on div "Select a reason" at bounding box center [238, 134] width 222 height 9
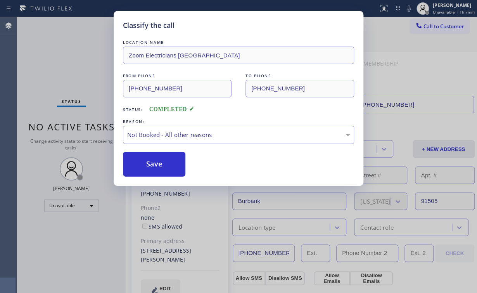
drag, startPoint x: 161, startPoint y: 164, endPoint x: 98, endPoint y: 19, distance: 157.9
click at [160, 162] on button "Save" at bounding box center [154, 164] width 62 height 25
click at [84, 80] on div "Classify the call LOCATION NAME Zoom Electricians [GEOGRAPHIC_DATA] FROM PHONE …" at bounding box center [238, 146] width 477 height 293
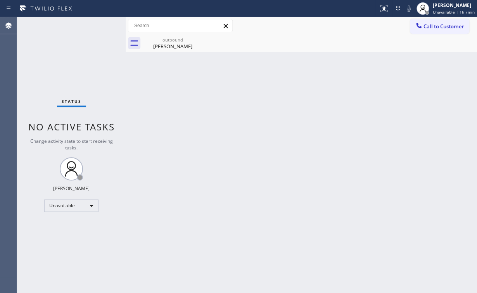
click at [416, 29] on div at bounding box center [418, 26] width 9 height 9
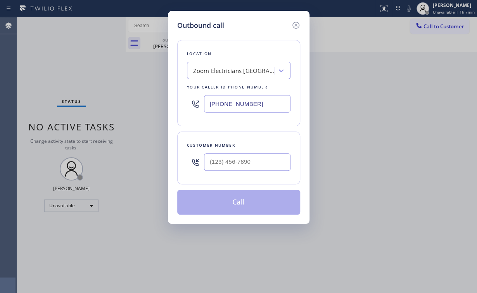
drag, startPoint x: 268, startPoint y: 104, endPoint x: 91, endPoint y: 81, distance: 178.2
click at [162, 94] on div "Outbound call Location Zoom Electricians [GEOGRAPHIC_DATA] Your caller id phone…" at bounding box center [238, 146] width 477 height 293
paste input "973) 791-5586"
type input "[PHONE_NUMBER]"
drag, startPoint x: 236, startPoint y: 160, endPoint x: 251, endPoint y: 152, distance: 17.7
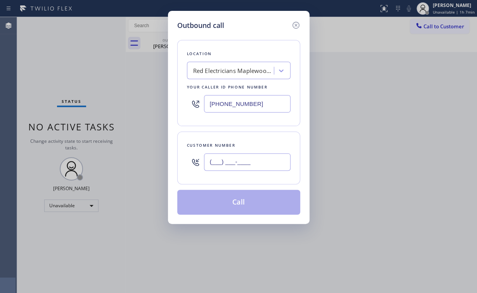
click at [237, 160] on input "(___) ___-____" at bounding box center [247, 161] width 86 height 17
paste input "347) 768-1083"
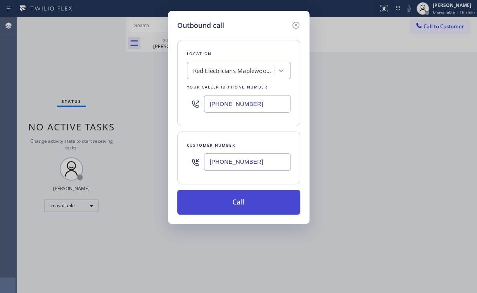
type input "[PHONE_NUMBER]"
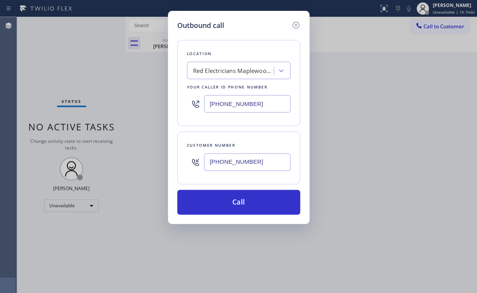
drag, startPoint x: 231, startPoint y: 201, endPoint x: 202, endPoint y: 265, distance: 69.6
click at [230, 201] on button "Call" at bounding box center [238, 201] width 123 height 25
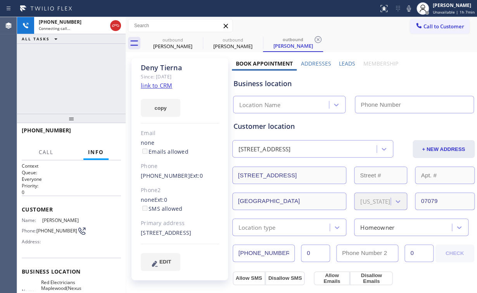
click at [83, 74] on div "[PHONE_NUMBER] Connecting call… ALL TASKS ALL TASKS ACTIVE TASKS TASKS IN WRAP …" at bounding box center [71, 65] width 108 height 96
type input "[PHONE_NUMBER]"
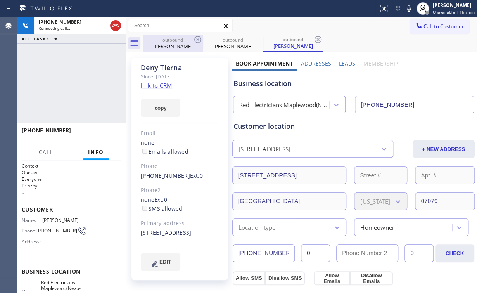
drag, startPoint x: 166, startPoint y: 39, endPoint x: 186, endPoint y: 40, distance: 20.2
click at [167, 40] on div "outbound" at bounding box center [172, 40] width 59 height 6
type input "[PHONE_NUMBER]"
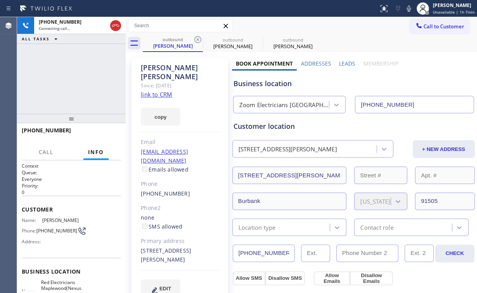
click at [196, 38] on icon at bounding box center [197, 39] width 9 height 9
type input "[PHONE_NUMBER]"
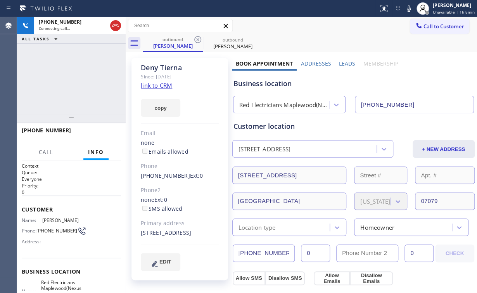
click at [87, 66] on div "[PHONE_NUMBER] Connecting call… ALL TASKS ALL TASKS ACTIVE TASKS TASKS IN WRAP …" at bounding box center [71, 65] width 108 height 96
click at [85, 86] on div "[PHONE_NUMBER] Live | 00:21 ALL TASKS ALL TASKS ACTIVE TASKS TASKS IN WRAP UP" at bounding box center [71, 65] width 108 height 96
click at [76, 77] on div "[PHONE_NUMBER] Live | 00:22 ALL TASKS ALL TASKS ACTIVE TASKS TASKS IN WRAP UP" at bounding box center [71, 65] width 108 height 96
click at [74, 76] on div "[PHONE_NUMBER] Live | 00:25 ALL TASKS ALL TASKS ACTIVE TASKS TASKS IN WRAP UP" at bounding box center [71, 65] width 108 height 96
click at [265, 101] on div "Red Electricians Maplewood(Nexus Electrical Services)" at bounding box center [284, 104] width 90 height 9
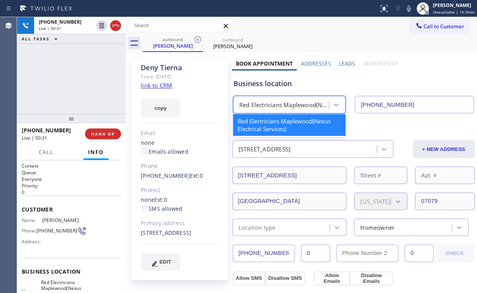
click at [69, 82] on div "[PHONE_NUMBER] Live | 00:31 ALL TASKS ALL TASKS ACTIVE TASKS TASKS IN WRAP UP" at bounding box center [71, 65] width 108 height 96
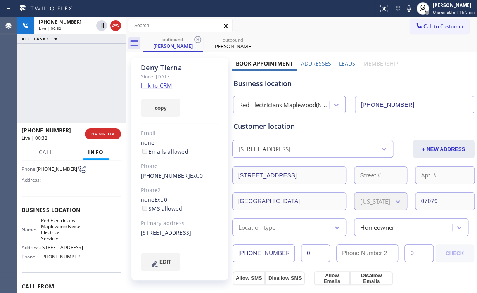
scroll to position [62, 0]
click at [77, 79] on div "[PHONE_NUMBER] Live | 00:44 ALL TASKS ALL TASKS ACTIVE TASKS TASKS IN WRAP UP" at bounding box center [71, 65] width 108 height 96
click at [77, 79] on div "[PHONE_NUMBER] Live | 00:45 ALL TASKS ALL TASKS ACTIVE TASKS TASKS IN WRAP UP" at bounding box center [71, 65] width 108 height 96
click at [77, 79] on div "[PHONE_NUMBER] Live | 00:46 ALL TASKS ALL TASKS ACTIVE TASKS TASKS IN WRAP UP" at bounding box center [71, 65] width 108 height 96
click at [77, 78] on div "[PHONE_NUMBER] Live | 00:51 ALL TASKS ALL TASKS ACTIVE TASKS TASKS IN WRAP UP" at bounding box center [71, 65] width 108 height 96
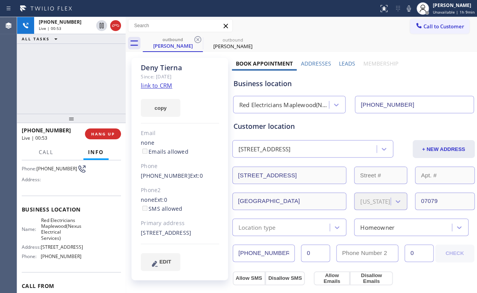
click at [77, 78] on div "[PHONE_NUMBER] Live | 00:53 ALL TASKS ALL TASKS ACTIVE TASKS TASKS IN WRAP UP" at bounding box center [71, 65] width 108 height 96
click at [77, 78] on div "[PHONE_NUMBER] Live | 00:54 ALL TASKS ALL TASKS ACTIVE TASKS TASKS IN WRAP UP" at bounding box center [71, 65] width 108 height 96
click at [105, 135] on span "HANG UP" at bounding box center [103, 133] width 24 height 5
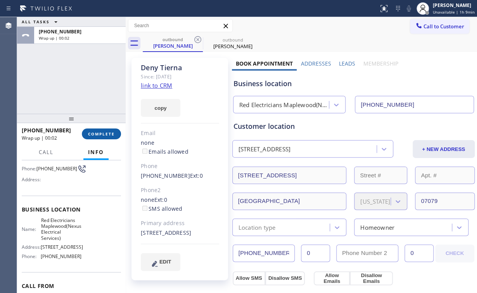
click at [105, 135] on span "COMPLETE" at bounding box center [101, 133] width 27 height 5
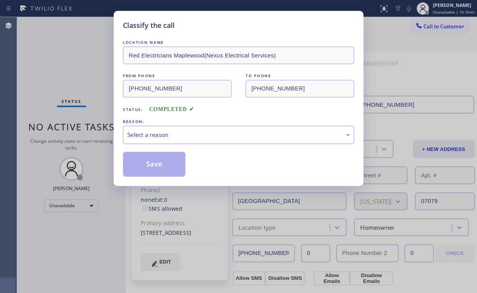
click at [153, 135] on div "Select a reason" at bounding box center [238, 134] width 222 height 9
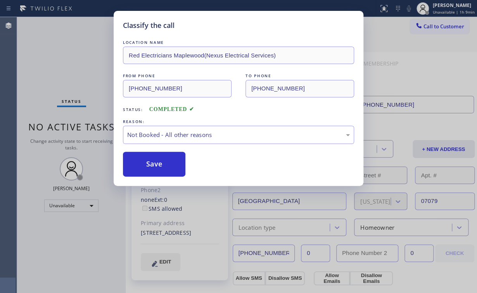
drag, startPoint x: 152, startPoint y: 162, endPoint x: 69, endPoint y: 43, distance: 145.1
click at [153, 161] on button "Save" at bounding box center [154, 164] width 62 height 25
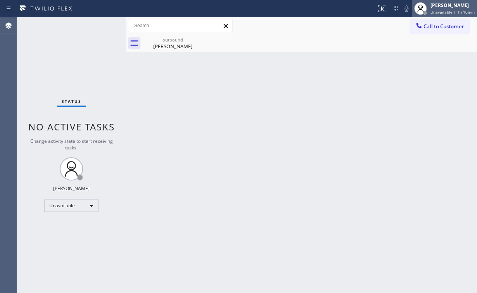
click at [451, 15] on div "[PERSON_NAME] Unavailable | 1h 10min" at bounding box center [443, 8] width 65 height 17
drag, startPoint x: 298, startPoint y: 60, endPoint x: 363, endPoint y: 39, distance: 68.4
click at [298, 60] on div "Back to Dashboard Change Sender ID Customers Technicians Select a contact Outbo…" at bounding box center [301, 154] width 351 height 275
click at [444, 19] on button "Call to Customer" at bounding box center [439, 26] width 59 height 15
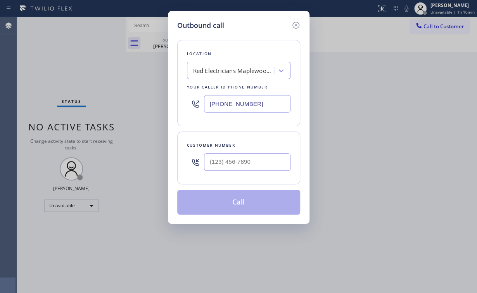
click at [152, 107] on div "Outbound call Location Red Electricians [GEOGRAPHIC_DATA](Nexus Electrical Serv…" at bounding box center [238, 146] width 477 height 293
paste input "347) 757-4373"
type input "[PHONE_NUMBER]"
click at [253, 163] on input "(___) ___-____" at bounding box center [247, 161] width 86 height 17
paste input "347) 439-5386"
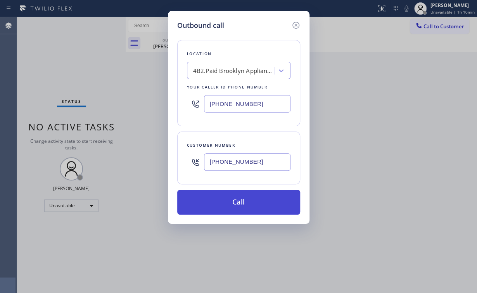
type input "[PHONE_NUMBER]"
click at [240, 205] on button "Call" at bounding box center [238, 201] width 123 height 25
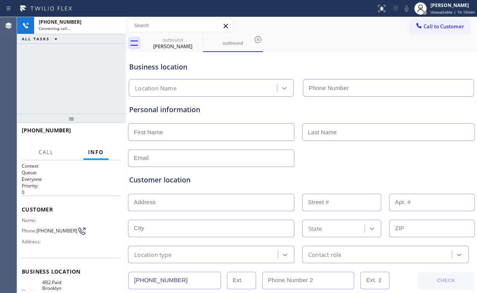
type input "[PHONE_NUMBER]"
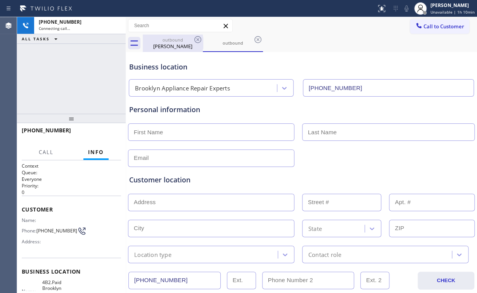
drag, startPoint x: 173, startPoint y: 48, endPoint x: 184, endPoint y: 46, distance: 11.3
click at [173, 48] on div "[PERSON_NAME]" at bounding box center [172, 46] width 59 height 7
type input "[PHONE_NUMBER]"
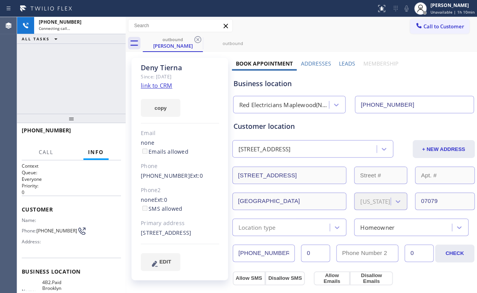
drag, startPoint x: 198, startPoint y: 39, endPoint x: 198, endPoint y: 52, distance: 13.2
click at [198, 39] on icon at bounding box center [197, 39] width 9 height 9
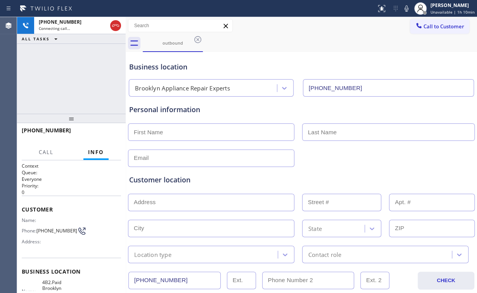
click at [292, 66] on div "Business location" at bounding box center [301, 67] width 344 height 10
click at [90, 81] on div "[PHONE_NUMBER] Live | 00:07 ALL TASKS ALL TASKS ACTIVE TASKS TASKS IN WRAP UP" at bounding box center [71, 65] width 108 height 96
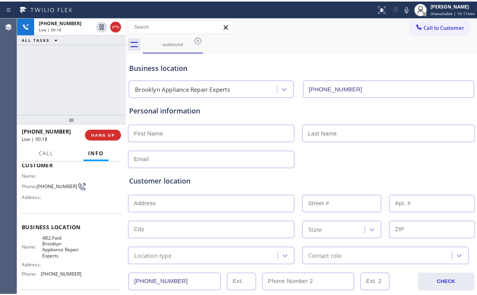
scroll to position [62, 0]
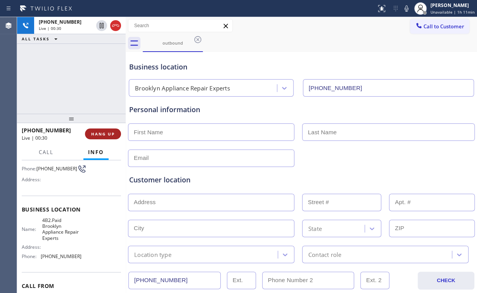
click at [102, 138] on button "HANG UP" at bounding box center [103, 133] width 36 height 11
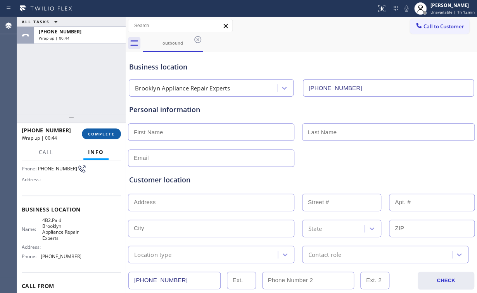
click at [99, 135] on span "COMPLETE" at bounding box center [101, 133] width 27 height 5
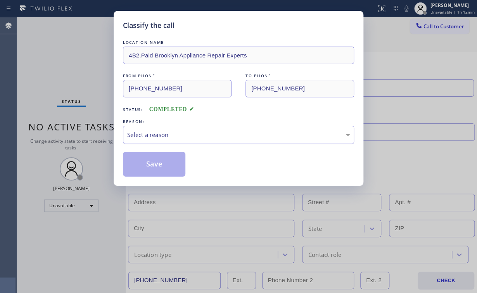
drag, startPoint x: 140, startPoint y: 131, endPoint x: 143, endPoint y: 141, distance: 10.3
click at [141, 132] on div "Select a reason" at bounding box center [238, 134] width 222 height 9
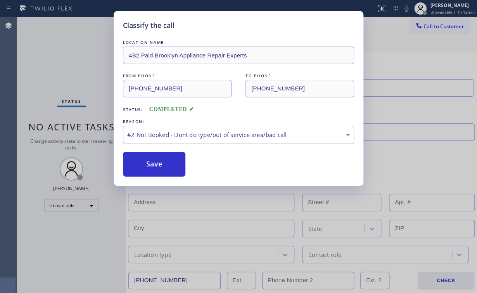
drag, startPoint x: 143, startPoint y: 164, endPoint x: 65, endPoint y: 74, distance: 118.4
click at [143, 163] on button "Save" at bounding box center [154, 164] width 62 height 25
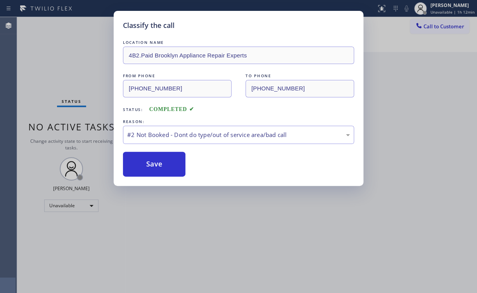
click at [64, 71] on div "Classify the call LOCATION NAME 4B2.Paid Brooklyn Appliance Repair Experts FROM…" at bounding box center [238, 146] width 477 height 293
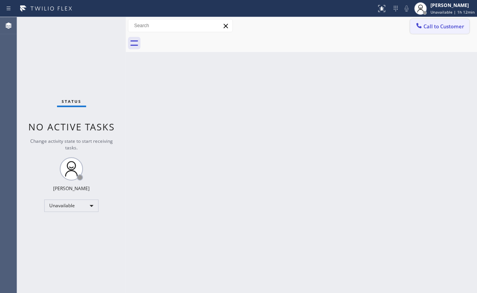
click at [427, 28] on span "Call to Customer" at bounding box center [443, 26] width 41 height 7
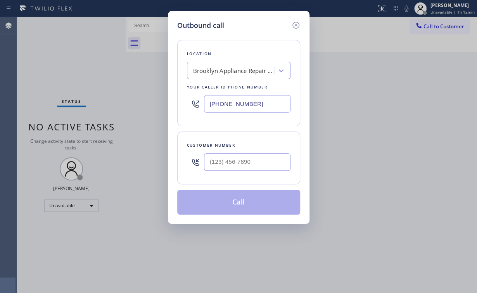
drag, startPoint x: 202, startPoint y: 105, endPoint x: 239, endPoint y: 112, distance: 37.3
click at [102, 114] on div "Outbound call Location [GEOGRAPHIC_DATA] Appliance Repair Experts Your caller i…" at bounding box center [238, 146] width 477 height 293
paste input "415) 727-8840"
type input "[PHONE_NUMBER]"
drag, startPoint x: 250, startPoint y: 159, endPoint x: 255, endPoint y: 156, distance: 6.2
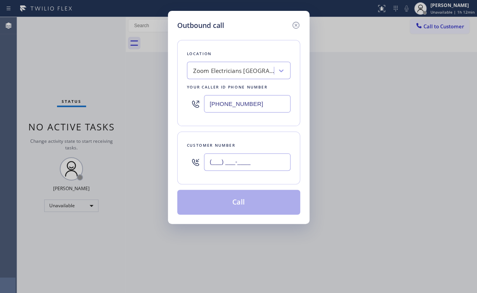
click at [250, 159] on input "(___) ___-____" at bounding box center [247, 161] width 86 height 17
paste input "415) 223-9878"
type input "[PHONE_NUMBER]"
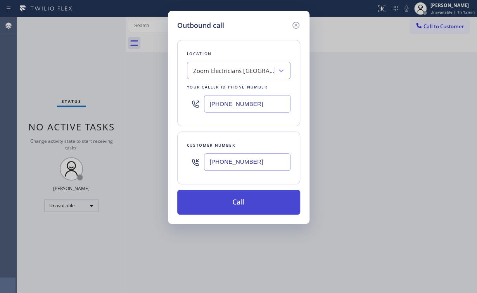
click at [223, 201] on button "Call" at bounding box center [238, 201] width 123 height 25
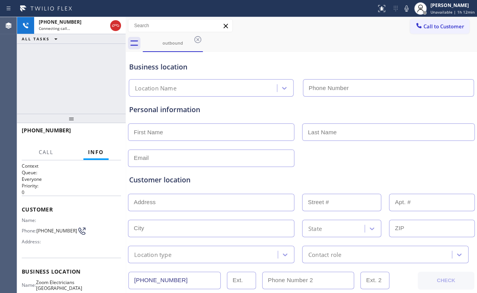
type input "[PHONE_NUMBER]"
click at [81, 77] on div "[PHONE_NUMBER] Connecting call… ALL TASKS ALL TASKS ACTIVE TASKS TASKS IN WRAP …" at bounding box center [71, 65] width 108 height 96
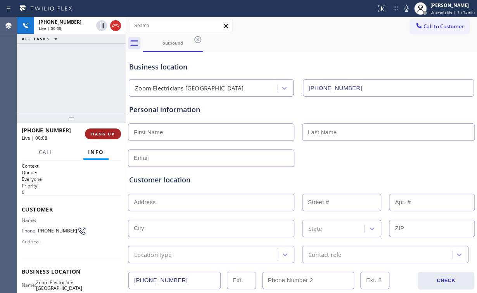
click at [105, 129] on button "HANG UP" at bounding box center [103, 133] width 36 height 11
click at [106, 131] on span "HANG UP" at bounding box center [103, 133] width 24 height 5
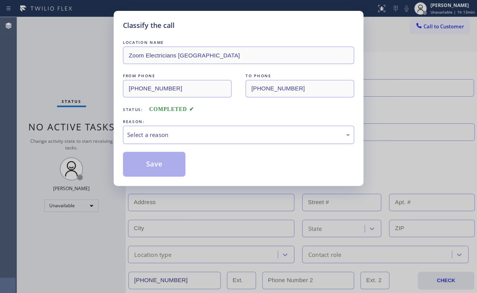
click at [155, 133] on div "Select a reason" at bounding box center [238, 134] width 222 height 9
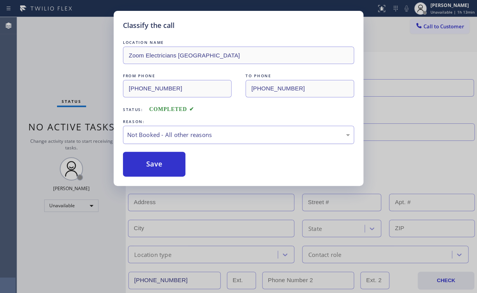
click at [157, 160] on button "Save" at bounding box center [154, 164] width 62 height 25
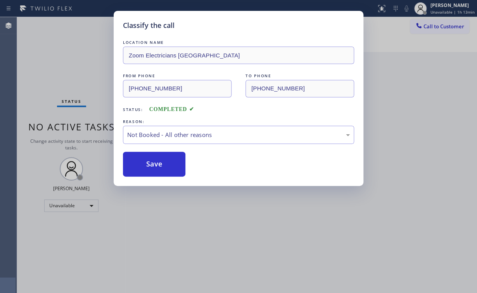
click at [83, 69] on div "Classify the call LOCATION NAME Zoom Electricians [GEOGRAPHIC_DATA] FROM PHONE …" at bounding box center [238, 146] width 477 height 293
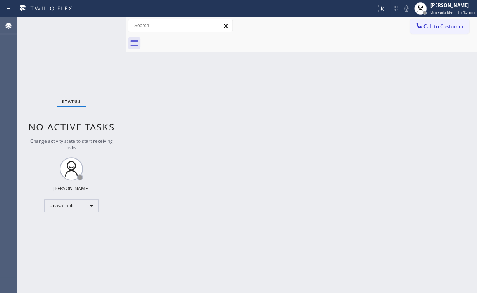
click at [434, 28] on span "Call to Customer" at bounding box center [443, 26] width 41 height 7
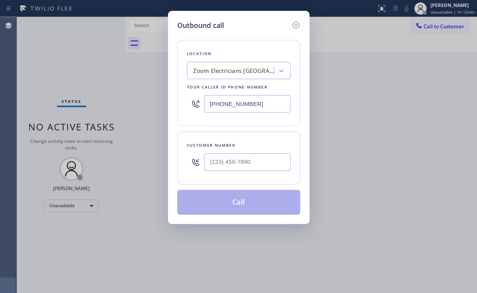
drag, startPoint x: 265, startPoint y: 102, endPoint x: 144, endPoint y: 102, distance: 120.9
click at [144, 102] on div "Outbound call Location Zoom Electricians [GEOGRAPHIC_DATA] Your caller id phone…" at bounding box center [238, 146] width 477 height 293
paste input "347) 757-4373"
type input "[PHONE_NUMBER]"
drag, startPoint x: 229, startPoint y: 164, endPoint x: 243, endPoint y: 155, distance: 16.6
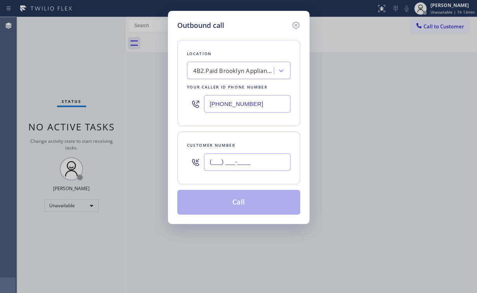
click at [229, 164] on input "(___) ___-____" at bounding box center [247, 161] width 86 height 17
paste input "347) 439-5386"
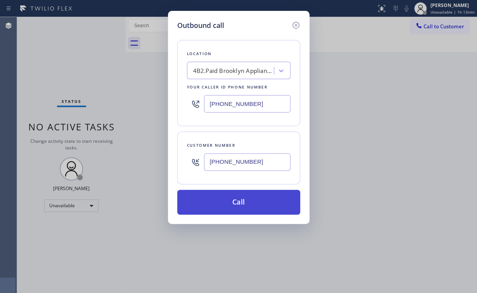
type input "[PHONE_NUMBER]"
click at [228, 211] on button "Call" at bounding box center [238, 201] width 123 height 25
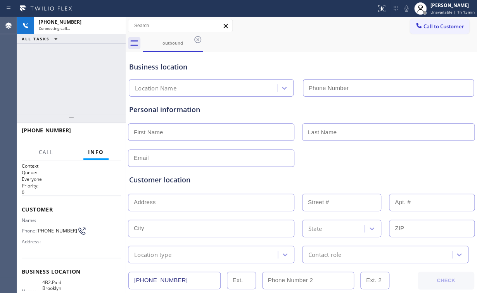
click at [71, 77] on div "[PHONE_NUMBER] Connecting call… ALL TASKS ALL TASKS ACTIVE TASKS TASKS IN WRAP …" at bounding box center [71, 65] width 108 height 96
type input "[PHONE_NUMBER]"
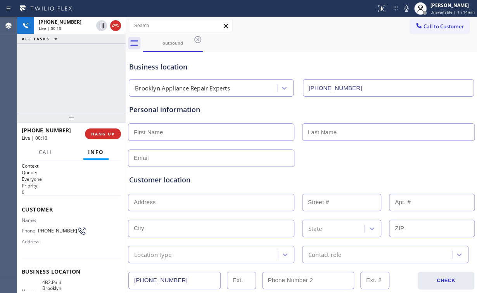
drag, startPoint x: 43, startPoint y: 83, endPoint x: 84, endPoint y: 119, distance: 54.1
click at [44, 84] on div "[PHONE_NUMBER] Live | 00:10 ALL TASKS ALL TASKS ACTIVE TASKS TASKS IN WRAP UP" at bounding box center [71, 65] width 108 height 96
click at [105, 137] on button "HANG UP" at bounding box center [103, 133] width 36 height 11
click at [105, 136] on span "HANG UP" at bounding box center [103, 133] width 24 height 5
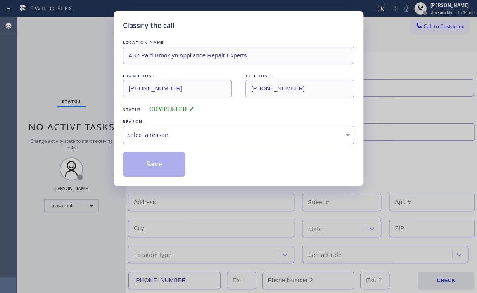
drag, startPoint x: 166, startPoint y: 127, endPoint x: 165, endPoint y: 139, distance: 11.7
click at [166, 128] on div "Select a reason" at bounding box center [238, 135] width 231 height 18
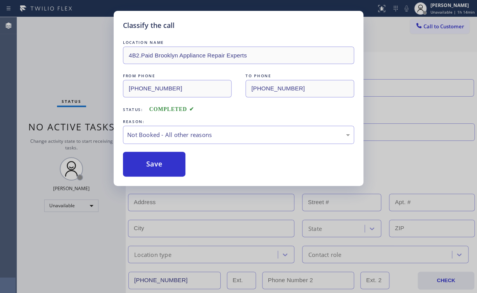
drag, startPoint x: 156, startPoint y: 161, endPoint x: 87, endPoint y: 80, distance: 106.3
click at [157, 161] on button "Save" at bounding box center [154, 164] width 62 height 25
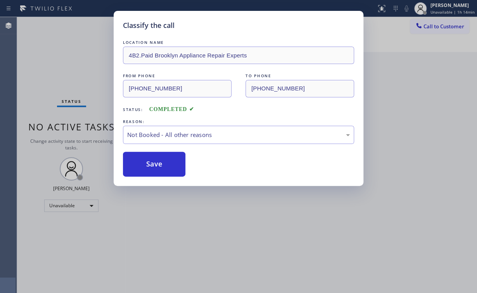
click at [65, 57] on div "Classify the call LOCATION NAME 4B2.Paid Brooklyn Appliance Repair Experts FROM…" at bounding box center [238, 146] width 477 height 293
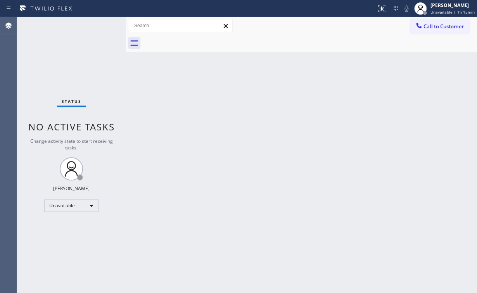
click at [79, 53] on div "Status No active tasks Change activity state to start receiving tasks. [PERSON_…" at bounding box center [71, 154] width 108 height 275
click at [436, 23] on span "Call to Customer" at bounding box center [443, 26] width 41 height 7
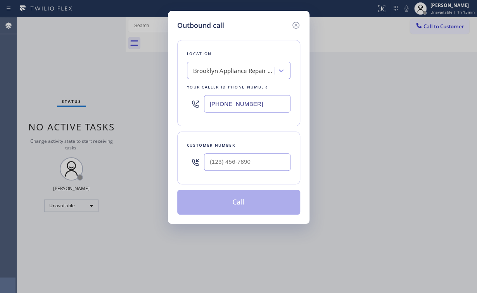
drag, startPoint x: 265, startPoint y: 103, endPoint x: 148, endPoint y: 105, distance: 116.6
click at [148, 105] on div "Outbound call Location [GEOGRAPHIC_DATA] Appliance Repair Experts Your caller i…" at bounding box center [238, 146] width 477 height 293
paste input "973) 791-5586"
drag, startPoint x: 273, startPoint y: 99, endPoint x: 114, endPoint y: 90, distance: 159.5
click at [126, 100] on div "Outbound call Location Red Electricians [GEOGRAPHIC_DATA](Nexus Electrical Serv…" at bounding box center [238, 146] width 477 height 293
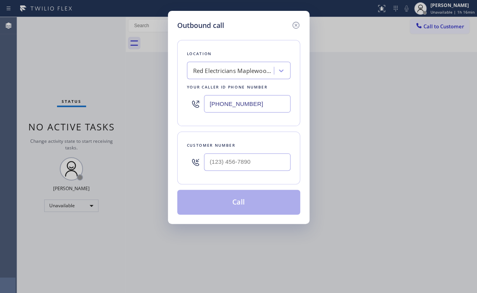
paste input "text"
type input "[PHONE_NUMBER]"
click at [251, 174] on div "Customer number" at bounding box center [238, 157] width 123 height 53
click at [255, 166] on input "(___) ___-____" at bounding box center [247, 161] width 86 height 17
paste input "347) 768-1083"
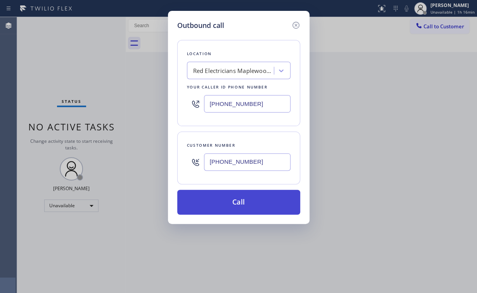
type input "[PHONE_NUMBER]"
drag, startPoint x: 241, startPoint y: 200, endPoint x: 475, endPoint y: 188, distance: 234.0
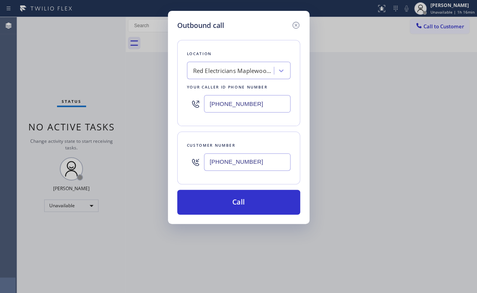
click at [242, 200] on button "Call" at bounding box center [238, 201] width 123 height 25
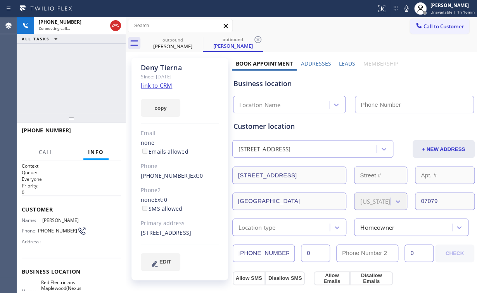
type input "[PHONE_NUMBER]"
click at [74, 90] on div "[PHONE_NUMBER] Connecting call… ALL TASKS ALL TASKS ACTIVE TASKS TASKS IN WRAP …" at bounding box center [71, 65] width 108 height 96
drag, startPoint x: 78, startPoint y: 76, endPoint x: 75, endPoint y: 73, distance: 4.4
click at [75, 72] on div "[PHONE_NUMBER] Connecting call… ALL TASKS ALL TASKS ACTIVE TASKS TASKS IN WRAP …" at bounding box center [71, 65] width 108 height 96
drag, startPoint x: 77, startPoint y: 77, endPoint x: 120, endPoint y: 103, distance: 49.8
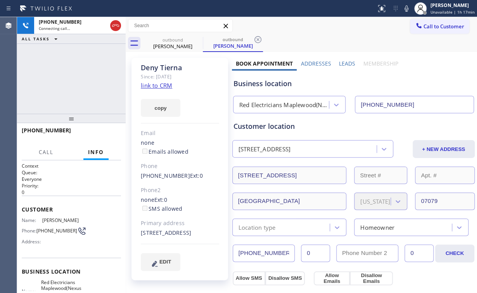
click at [76, 77] on div "[PHONE_NUMBER] Connecting call… ALL TASKS ALL TASKS ACTIVE TASKS TASKS IN WRAP …" at bounding box center [71, 65] width 108 height 96
click at [376, 128] on div "Customer location" at bounding box center [353, 126] width 240 height 10
click at [83, 73] on div "[PHONE_NUMBER] Connecting call… ALL TASKS ALL TASKS ACTIVE TASKS TASKS IN WRAP …" at bounding box center [71, 65] width 108 height 96
click at [70, 81] on div "[PHONE_NUMBER] Live | 00:05 ALL TASKS ALL TASKS ACTIVE TASKS TASKS IN WRAP UP" at bounding box center [71, 65] width 108 height 96
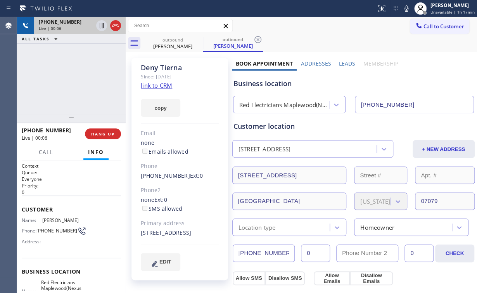
drag, startPoint x: 74, startPoint y: 79, endPoint x: 52, endPoint y: 23, distance: 59.9
click at [74, 77] on div "[PHONE_NUMBER] Live | 00:06 ALL TASKS ALL TASKS ACTIVE TASKS TASKS IN WRAP UP" at bounding box center [71, 65] width 108 height 96
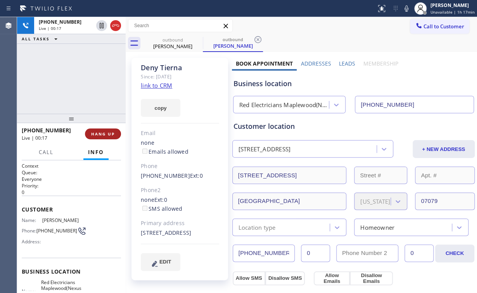
click at [107, 133] on span "HANG UP" at bounding box center [103, 133] width 24 height 5
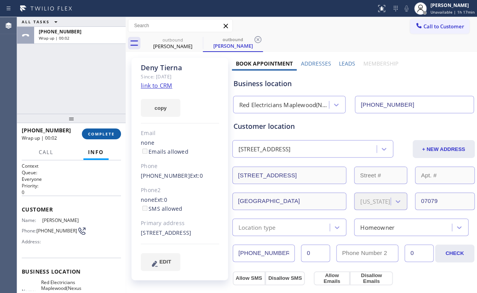
click at [99, 132] on span "COMPLETE" at bounding box center [101, 133] width 27 height 5
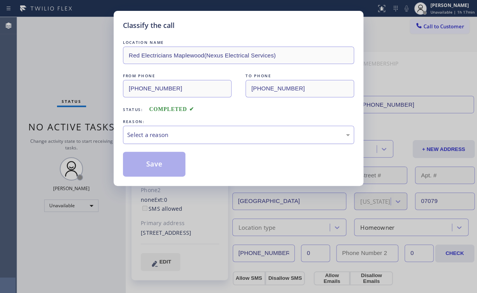
drag, startPoint x: 154, startPoint y: 133, endPoint x: 157, endPoint y: 142, distance: 9.2
click at [155, 133] on div "Select a reason" at bounding box center [238, 134] width 222 height 9
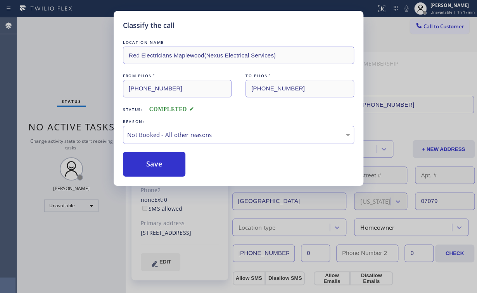
drag, startPoint x: 158, startPoint y: 164, endPoint x: 98, endPoint y: 110, distance: 80.9
click at [158, 164] on button "Save" at bounding box center [154, 164] width 62 height 25
click at [76, 88] on div "Classify the call LOCATION NAME Red Electricians Maplewood(Nexus Electrical Ser…" at bounding box center [238, 146] width 477 height 293
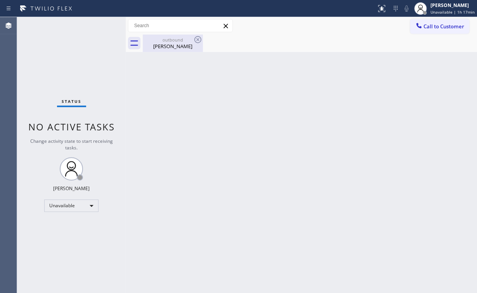
drag, startPoint x: 160, startPoint y: 45, endPoint x: 189, endPoint y: 44, distance: 29.1
click at [162, 46] on div "[PERSON_NAME]" at bounding box center [172, 46] width 59 height 7
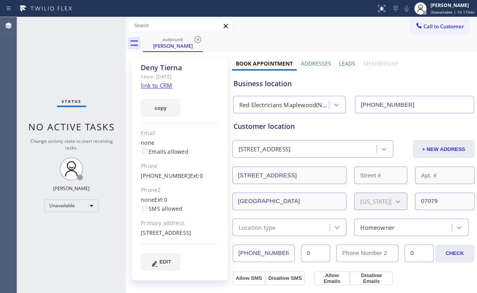
click at [197, 39] on icon at bounding box center [197, 39] width 7 height 7
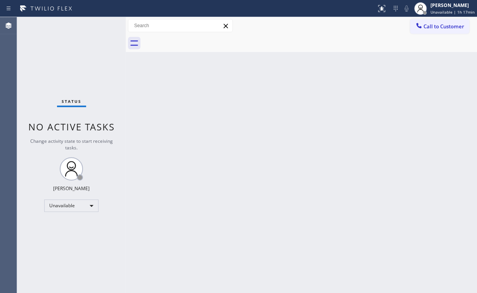
click at [281, 95] on div "Back to Dashboard Change Sender ID Customers Technicians Select a contact Outbo…" at bounding box center [301, 154] width 351 height 275
click at [429, 27] on span "Call to Customer" at bounding box center [443, 26] width 41 height 7
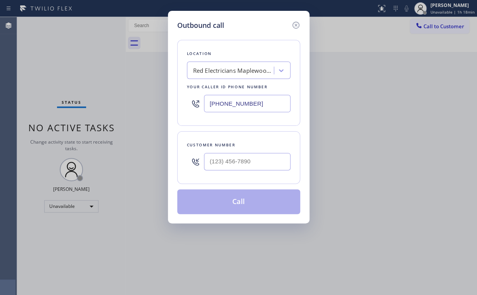
drag, startPoint x: 256, startPoint y: 108, endPoint x: 84, endPoint y: 107, distance: 172.0
click at [118, 105] on div "Outbound call Location Red Electricians [GEOGRAPHIC_DATA](Nexus Electrical Serv…" at bounding box center [238, 147] width 477 height 295
paste input "619) 494-2889"
type input "[PHONE_NUMBER]"
click at [243, 152] on div at bounding box center [247, 161] width 86 height 25
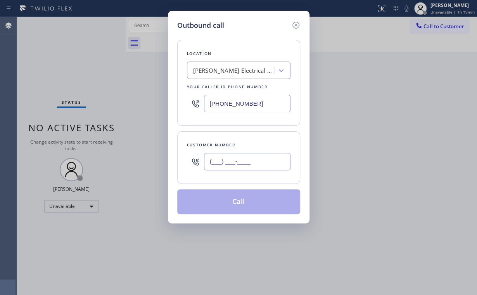
click at [243, 157] on input "(___) ___-____" at bounding box center [247, 161] width 86 height 17
paste input "323) 237-0818"
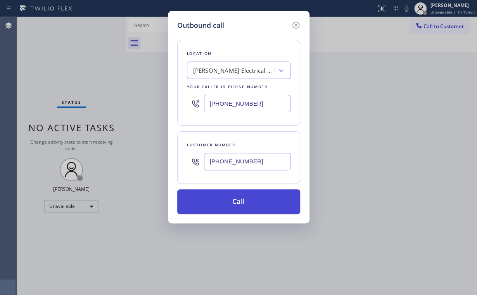
type input "[PHONE_NUMBER]"
click at [240, 205] on button "Call" at bounding box center [238, 201] width 123 height 25
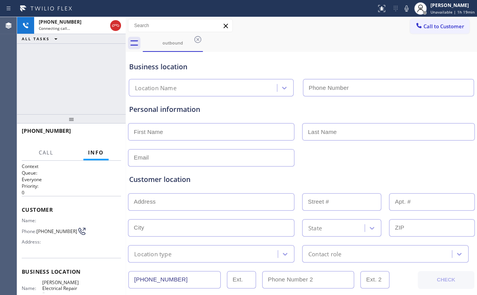
type input "[PHONE_NUMBER]"
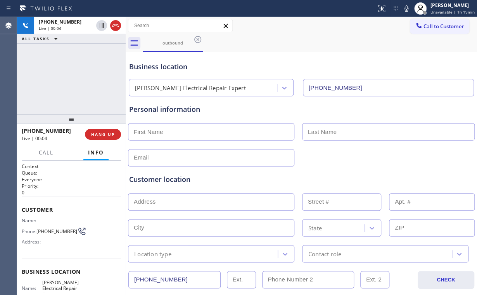
click at [77, 82] on div "[PHONE_NUMBER] Live | 00:04 ALL TASKS ALL TASKS ACTIVE TASKS TASKS IN WRAP UP" at bounding box center [71, 65] width 108 height 97
click at [86, 84] on div "[PHONE_NUMBER] Live | 00:08 ALL TASKS ALL TASKS ACTIVE TASKS TASKS IN WRAP UP" at bounding box center [71, 65] width 108 height 97
click at [256, 56] on div "Business location [PERSON_NAME] Electrical Repair Expert [PHONE_NUMBER]" at bounding box center [300, 75] width 347 height 43
click at [77, 78] on div "[PHONE_NUMBER] Live | 00:15 ALL TASKS ALL TASKS ACTIVE TASKS TASKS IN WRAP UP" at bounding box center [71, 65] width 108 height 97
click at [250, 59] on div "Business location [PERSON_NAME] Electrical Repair Expert [PHONE_NUMBER]" at bounding box center [300, 75] width 347 height 43
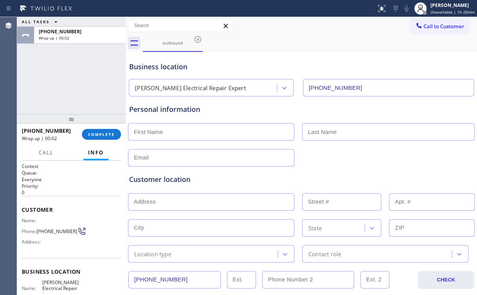
click at [77, 77] on div "ALL TASKS ALL TASKS ACTIVE TASKS TASKS IN WRAP UP [PHONE_NUMBER] Wrap up | 00:02" at bounding box center [71, 65] width 108 height 97
click at [104, 132] on span "COMPLETE" at bounding box center [101, 134] width 27 height 5
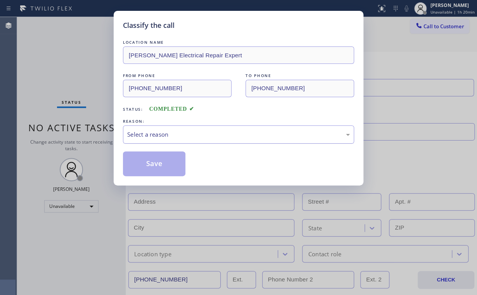
click at [149, 136] on div "Select a reason" at bounding box center [238, 134] width 222 height 9
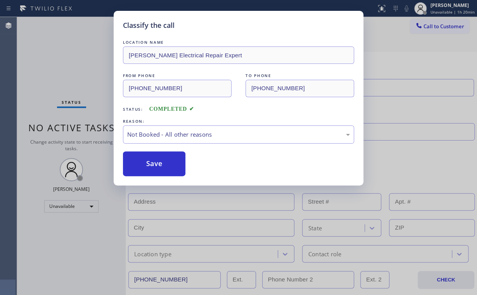
drag, startPoint x: 153, startPoint y: 165, endPoint x: 65, endPoint y: 51, distance: 143.7
click at [153, 164] on button "Save" at bounding box center [154, 164] width 62 height 25
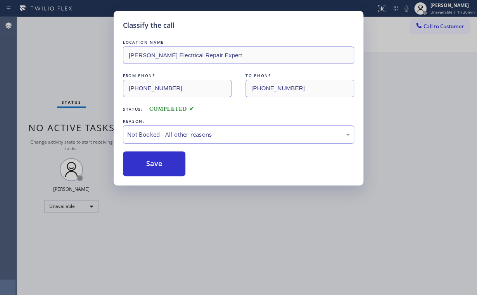
drag, startPoint x: 65, startPoint y: 51, endPoint x: 196, endPoint y: 262, distance: 248.6
click at [69, 55] on div "Classify the call LOCATION NAME [PERSON_NAME] Electrical Repair Expert FROM PHO…" at bounding box center [238, 147] width 477 height 295
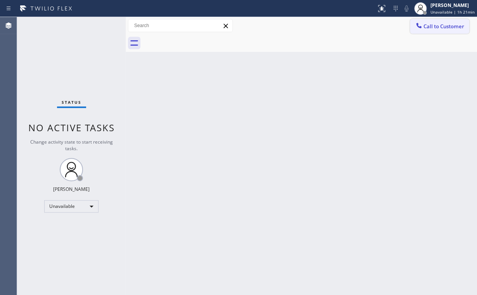
click at [423, 28] on span "Call to Customer" at bounding box center [443, 26] width 41 height 7
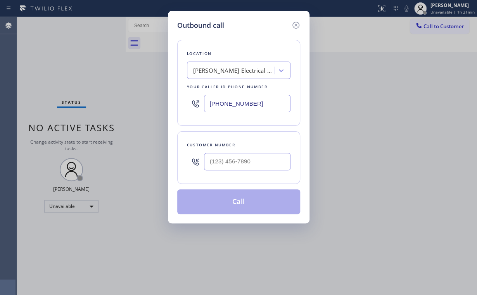
drag, startPoint x: 262, startPoint y: 101, endPoint x: 182, endPoint y: 122, distance: 82.3
click at [144, 98] on div "Outbound call Location [PERSON_NAME] Electrical Repair Expert Your caller id ph…" at bounding box center [238, 147] width 477 height 295
paste input "213) 893-430"
type input "[PHONE_NUMBER]"
drag, startPoint x: 247, startPoint y: 157, endPoint x: 261, endPoint y: 155, distance: 14.1
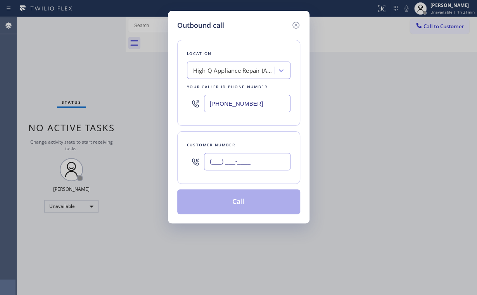
click at [248, 157] on input "(___) ___-____" at bounding box center [247, 161] width 86 height 17
paste input "747) 309-2088"
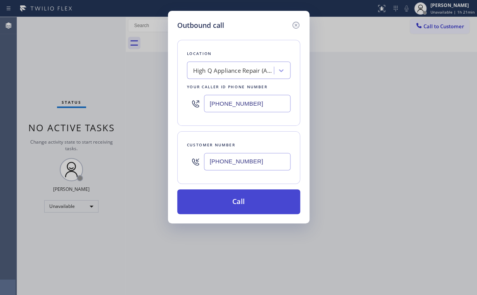
type input "[PHONE_NUMBER]"
click at [223, 200] on button "Call" at bounding box center [238, 201] width 123 height 25
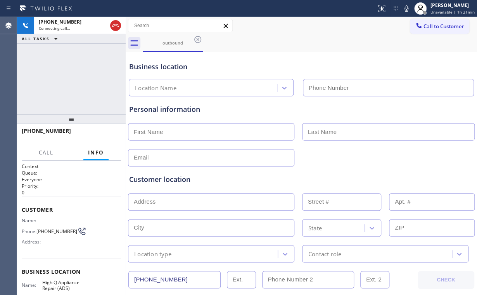
type input "[PHONE_NUMBER]"
drag, startPoint x: 319, startPoint y: 63, endPoint x: 331, endPoint y: 64, distance: 11.3
click at [319, 63] on div "Business location" at bounding box center [301, 67] width 344 height 10
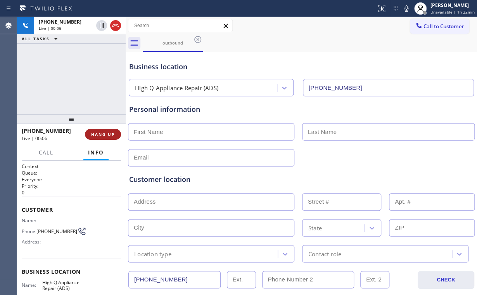
click at [99, 134] on span "HANG UP" at bounding box center [103, 134] width 24 height 5
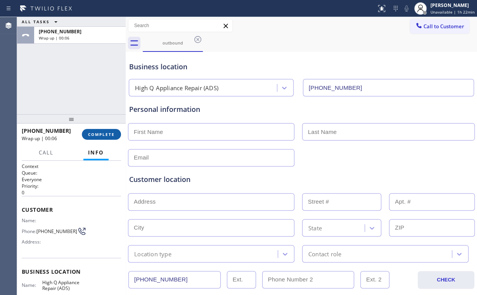
click at [107, 129] on button "COMPLETE" at bounding box center [101, 134] width 39 height 11
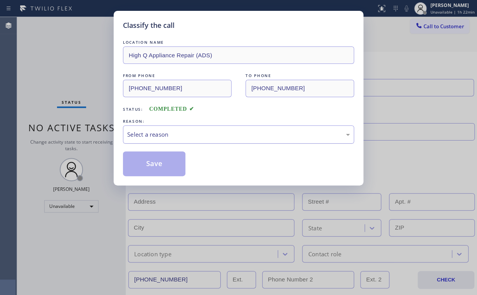
click at [150, 128] on div "Select a reason" at bounding box center [238, 135] width 231 height 18
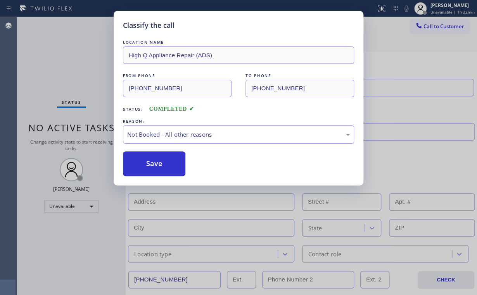
click at [98, 110] on div "Classify the call LOCATION NAME High Q Appliance Repair (ADS) FROM PHONE [PHONE…" at bounding box center [238, 147] width 477 height 295
click at [147, 165] on button "Save" at bounding box center [154, 164] width 62 height 25
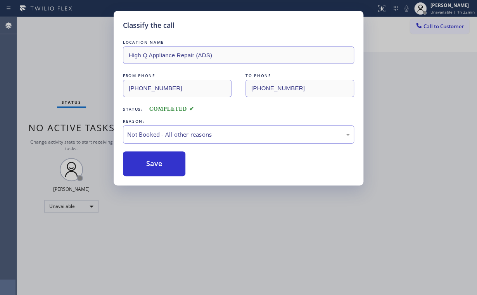
click at [74, 69] on div "Classify the call LOCATION NAME High Q Appliance Repair (ADS) FROM PHONE [PHONE…" at bounding box center [238, 147] width 477 height 295
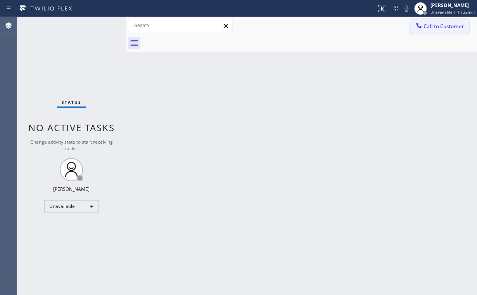
drag, startPoint x: 431, startPoint y: 26, endPoint x: 408, endPoint y: 33, distance: 24.0
click at [430, 26] on span "Call to Customer" at bounding box center [443, 26] width 41 height 7
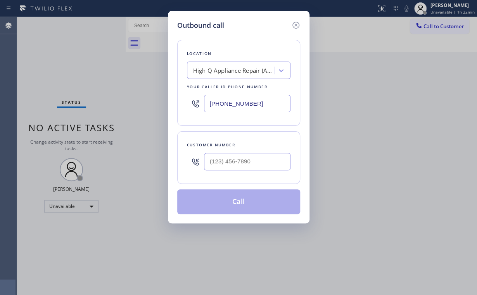
drag, startPoint x: 263, startPoint y: 102, endPoint x: 98, endPoint y: 110, distance: 165.3
click at [157, 99] on div "Outbound call Location High Q Appliance Repair (ADS) Your caller id phone numbe…" at bounding box center [238, 147] width 477 height 295
paste input "425) 357-7973"
type input "[PHONE_NUMBER]"
drag, startPoint x: 247, startPoint y: 161, endPoint x: 258, endPoint y: 159, distance: 11.0
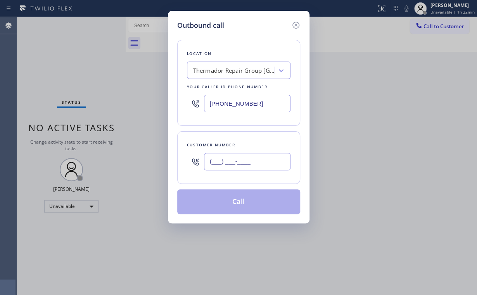
click at [250, 161] on input "(___) ___-____" at bounding box center [247, 161] width 86 height 17
paste input "425) 200-3442"
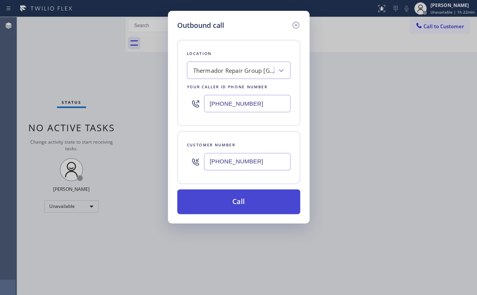
type input "[PHONE_NUMBER]"
click at [212, 206] on button "Call" at bounding box center [238, 201] width 123 height 25
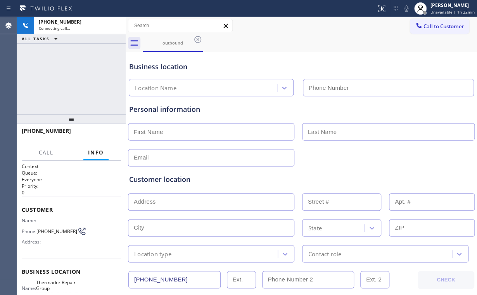
type input "[PHONE_NUMBER]"
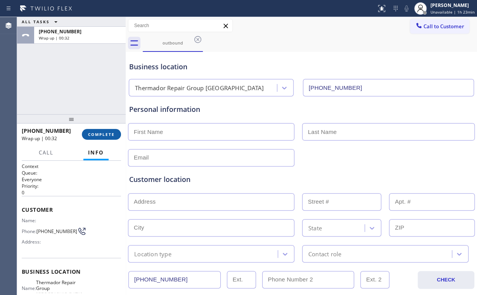
click at [107, 129] on button "COMPLETE" at bounding box center [101, 134] width 39 height 11
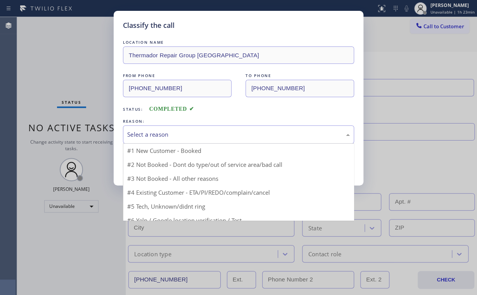
click at [160, 133] on div "Select a reason" at bounding box center [238, 134] width 222 height 9
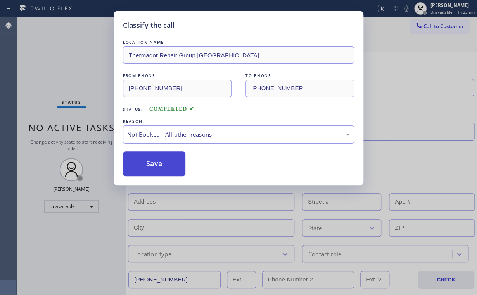
drag, startPoint x: 152, startPoint y: 163, endPoint x: 60, endPoint y: 64, distance: 135.2
click at [152, 161] on button "Save" at bounding box center [154, 164] width 62 height 25
drag, startPoint x: 60, startPoint y: 64, endPoint x: 65, endPoint y: 65, distance: 4.3
click at [62, 64] on div "Classify the call LOCATION NAME Thermador Repair Group [GEOGRAPHIC_DATA] FROM P…" at bounding box center [238, 147] width 477 height 295
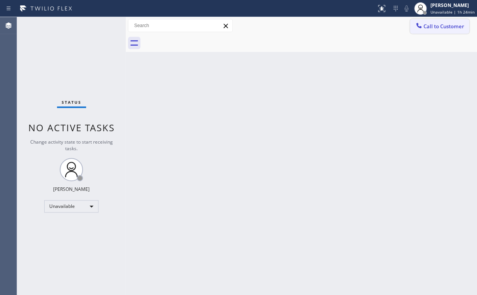
click at [417, 26] on icon at bounding box center [418, 25] width 5 height 5
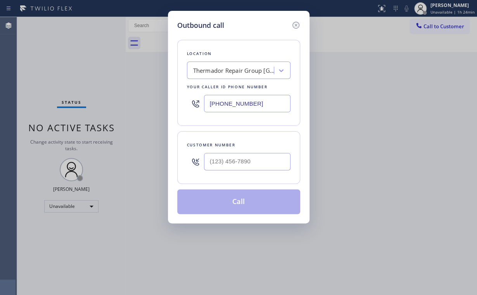
drag, startPoint x: 269, startPoint y: 96, endPoint x: 164, endPoint y: 98, distance: 104.3
click at [166, 100] on div "Outbound call Location Thermador Repair Group [GEOGRAPHIC_DATA] Your caller id …" at bounding box center [238, 147] width 477 height 295
paste input "973) 791-5586"
type input "[PHONE_NUMBER]"
click at [229, 166] on input "(___) ___-____" at bounding box center [247, 161] width 86 height 17
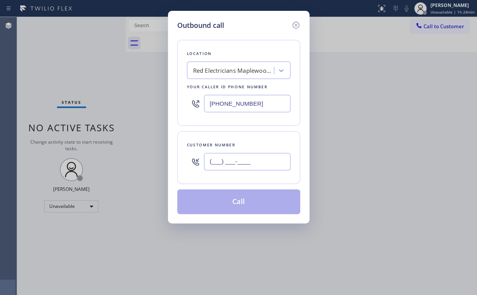
paste input "347) 768-1083"
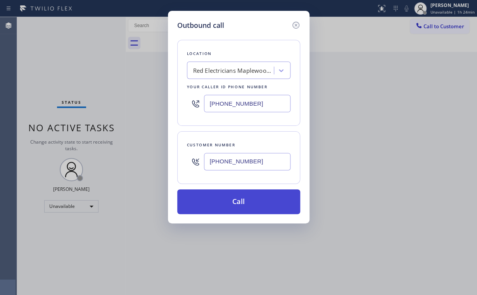
type input "[PHONE_NUMBER]"
click at [242, 201] on button "Call" at bounding box center [238, 201] width 123 height 25
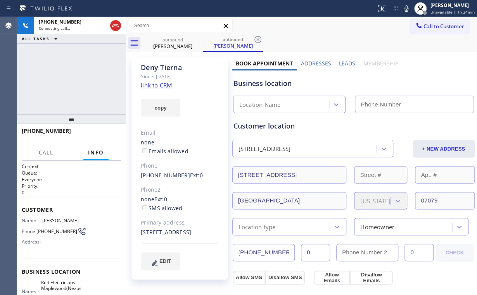
type input "[PHONE_NUMBER]"
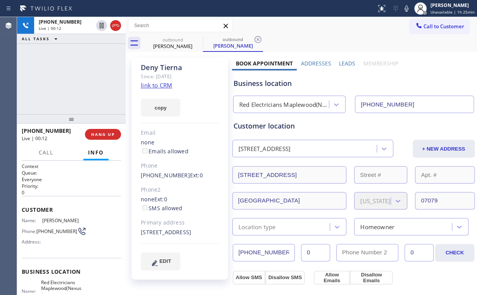
click at [77, 79] on div "[PHONE_NUMBER] Live | 00:12 ALL TASKS ALL TASKS ACTIVE TASKS TASKS IN WRAP UP" at bounding box center [71, 65] width 108 height 97
click at [79, 77] on div "[PHONE_NUMBER] Live | 00:35 ALL TASKS ALL TASKS ACTIVE TASKS TASKS IN WRAP UP" at bounding box center [71, 65] width 108 height 97
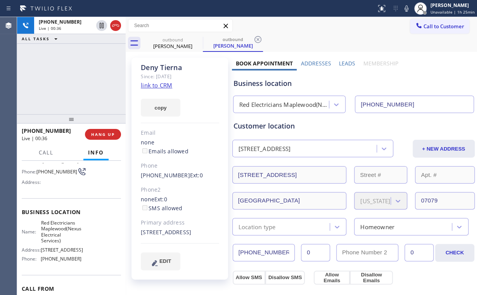
scroll to position [62, 0]
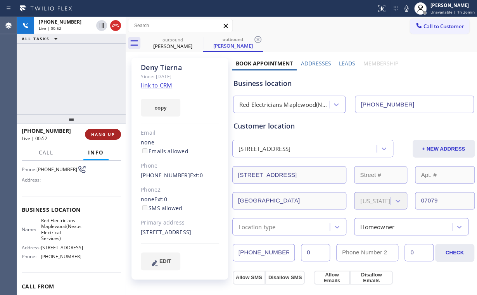
click at [103, 133] on span "HANG UP" at bounding box center [103, 134] width 24 height 5
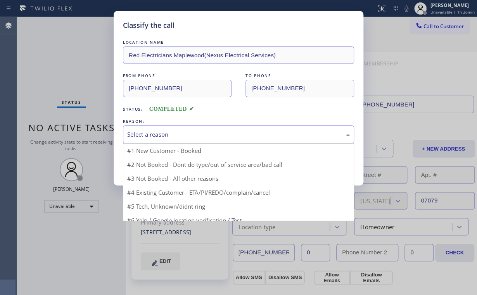
click at [147, 138] on div "Select a reason" at bounding box center [238, 134] width 222 height 9
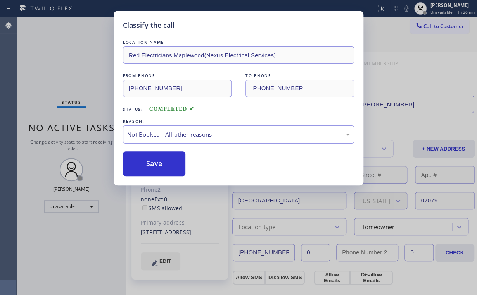
drag, startPoint x: 169, startPoint y: 165, endPoint x: 79, endPoint y: 78, distance: 124.7
click at [169, 163] on button "Save" at bounding box center [154, 164] width 62 height 25
click at [80, 77] on div "Classify the call LOCATION NAME Red Electricians Maplewood(Nexus Electrical Ser…" at bounding box center [238, 147] width 477 height 295
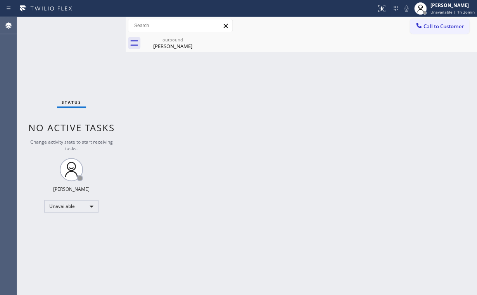
click at [163, 55] on div "Back to Dashboard Change Sender ID Customers Technicians Select a contact Outbo…" at bounding box center [301, 156] width 351 height 278
click at [174, 46] on div "[PERSON_NAME]" at bounding box center [172, 46] width 59 height 7
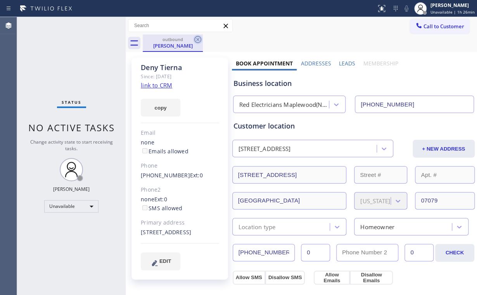
click at [201, 35] on div "outbound [PERSON_NAME]" at bounding box center [173, 42] width 60 height 17
drag, startPoint x: 198, startPoint y: 37, endPoint x: 231, endPoint y: 72, distance: 47.7
click at [198, 38] on icon at bounding box center [197, 39] width 9 height 9
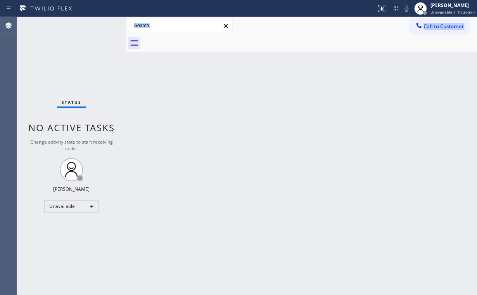
drag, startPoint x: 275, startPoint y: 136, endPoint x: 190, endPoint y: 243, distance: 136.7
click at [275, 138] on div "Back to Dashboard Change Sender ID Customers Technicians Select a contact Outbo…" at bounding box center [301, 156] width 351 height 278
drag, startPoint x: 433, startPoint y: 19, endPoint x: 423, endPoint y: 30, distance: 14.8
click at [433, 20] on button "Call to Customer" at bounding box center [439, 26] width 59 height 15
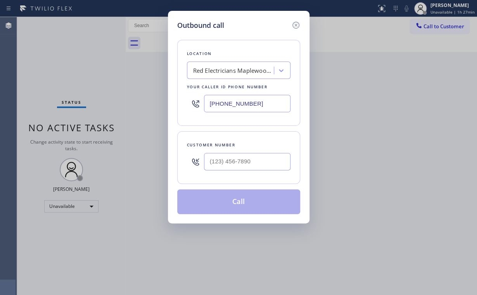
drag, startPoint x: 269, startPoint y: 98, endPoint x: 161, endPoint y: 107, distance: 108.1
click at [172, 106] on div "Outbound call Location Red Electricians [GEOGRAPHIC_DATA](Nexus Electrical Serv…" at bounding box center [238, 117] width 141 height 213
paste input "714) 410-6811"
type input "[PHONE_NUMBER]"
click at [247, 156] on input "(___) ___-____" at bounding box center [247, 161] width 86 height 17
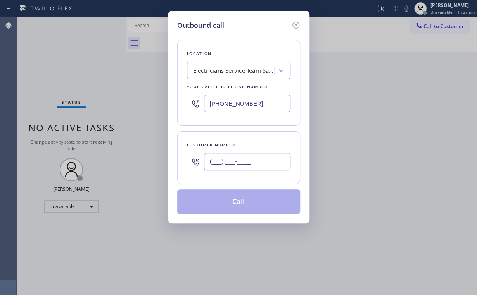
paste input "909) 914-4779"
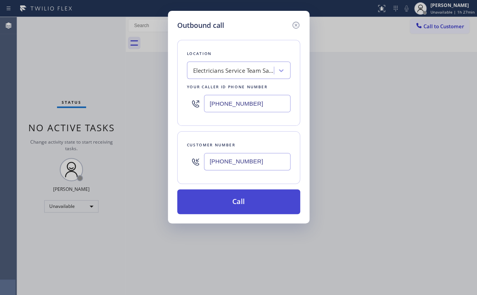
type input "[PHONE_NUMBER]"
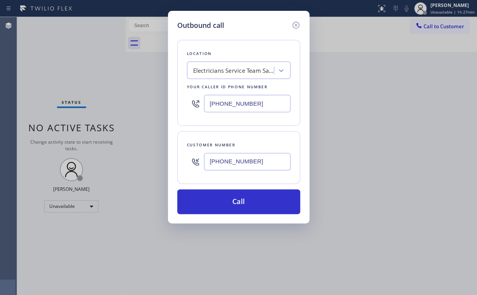
drag, startPoint x: 229, startPoint y: 201, endPoint x: 200, endPoint y: 285, distance: 89.1
click at [229, 201] on button "Call" at bounding box center [238, 201] width 123 height 25
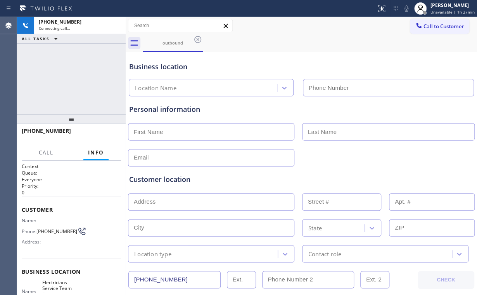
drag, startPoint x: 62, startPoint y: 68, endPoint x: 79, endPoint y: 68, distance: 17.4
click at [64, 68] on div "[PHONE_NUMBER] Connecting call… ALL TASKS ALL TASKS ACTIVE TASKS TASKS IN WRAP …" at bounding box center [71, 65] width 108 height 97
type input "[PHONE_NUMBER]"
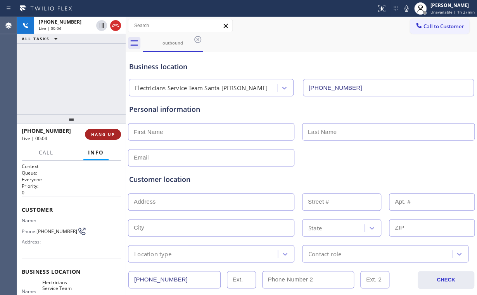
click at [96, 133] on span "HANG UP" at bounding box center [103, 134] width 24 height 5
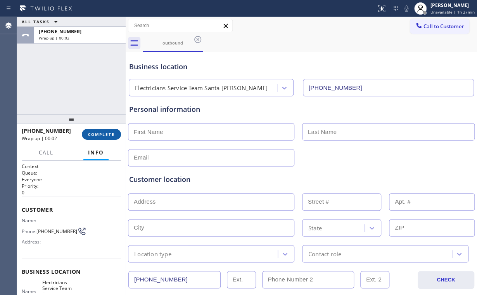
click at [98, 135] on span "COMPLETE" at bounding box center [101, 134] width 27 height 5
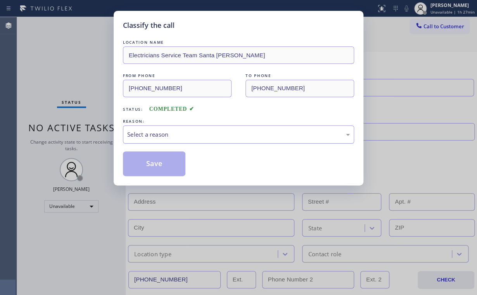
drag, startPoint x: 172, startPoint y: 132, endPoint x: 171, endPoint y: 139, distance: 7.0
click at [172, 134] on div "Select a reason" at bounding box center [238, 134] width 222 height 9
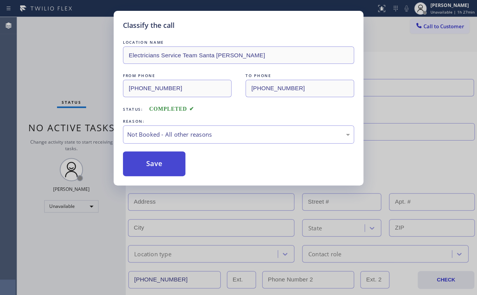
click at [153, 164] on button "Save" at bounding box center [154, 164] width 62 height 25
click at [64, 87] on div "Classify the call LOCATION NAME Electricians Service Team Santa [PERSON_NAME] F…" at bounding box center [238, 147] width 477 height 295
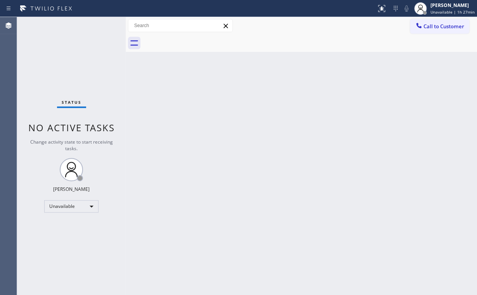
click at [229, 143] on div "Back to Dashboard Change Sender ID Customers Technicians Select a contact Outbo…" at bounding box center [301, 156] width 351 height 278
click at [431, 29] on span "Call to Customer" at bounding box center [443, 26] width 41 height 7
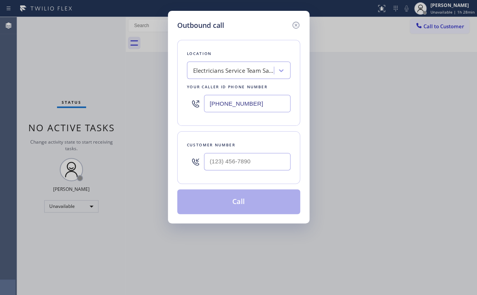
drag, startPoint x: 196, startPoint y: 108, endPoint x: 122, endPoint y: 113, distance: 74.2
click at [104, 113] on div "Outbound call Location Electricians Service Team Santa [PERSON_NAME] Your calle…" at bounding box center [238, 147] width 477 height 295
paste input "695-5689"
type input "[PHONE_NUMBER]"
click at [245, 161] on input "(___) ___-____" at bounding box center [247, 161] width 86 height 17
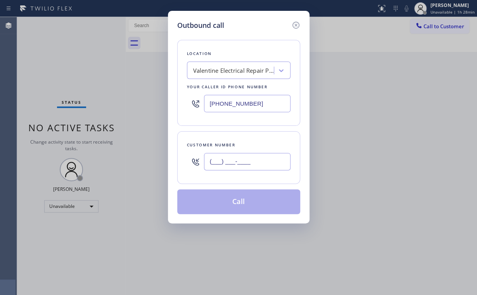
paste input "213) 583-6378"
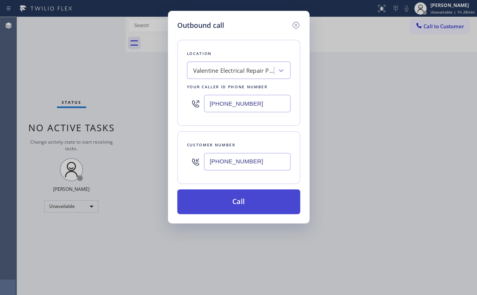
type input "[PHONE_NUMBER]"
click at [232, 203] on button "Call" at bounding box center [238, 201] width 123 height 25
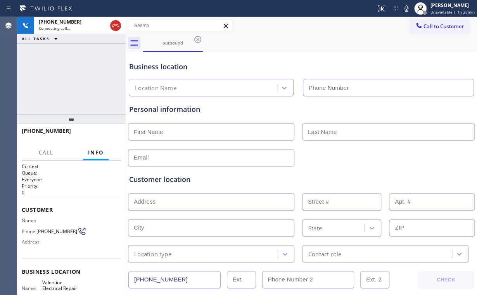
type input "[PHONE_NUMBER]"
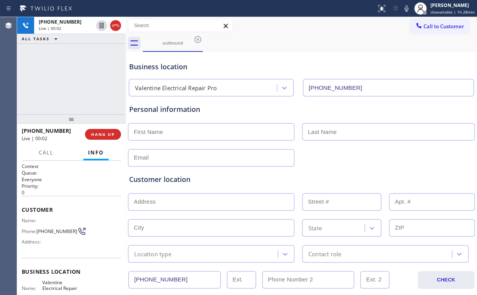
drag, startPoint x: 76, startPoint y: 71, endPoint x: 81, endPoint y: 76, distance: 7.1
click at [79, 74] on div "[PHONE_NUMBER] Live | 00:02 ALL TASKS ALL TASKS ACTIVE TASKS TASKS IN WRAP UP" at bounding box center [71, 65] width 108 height 97
click at [110, 134] on span "HANG UP" at bounding box center [103, 134] width 24 height 5
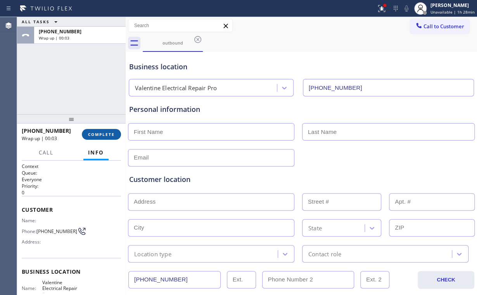
click at [110, 134] on span "COMPLETE" at bounding box center [101, 134] width 27 height 5
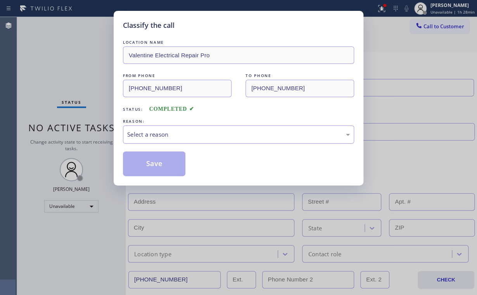
click at [153, 134] on div "Select a reason" at bounding box center [238, 134] width 222 height 9
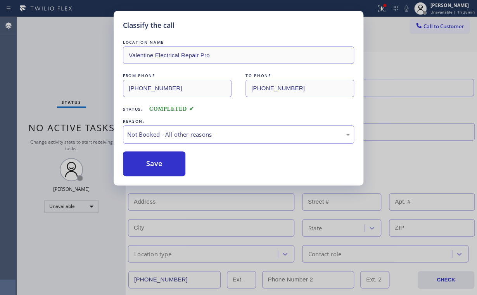
drag, startPoint x: 154, startPoint y: 161, endPoint x: 96, endPoint y: 95, distance: 88.4
click at [155, 161] on button "Save" at bounding box center [154, 164] width 62 height 25
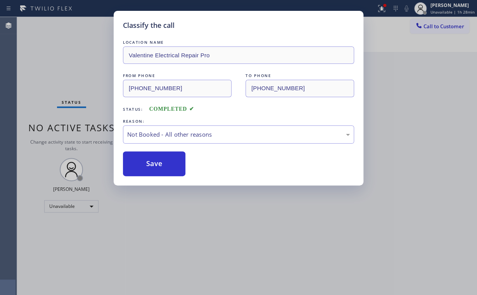
click at [87, 80] on div "Classify the call LOCATION NAME Valentine Electrical Repair Pro FROM PHONE [PHO…" at bounding box center [238, 147] width 477 height 295
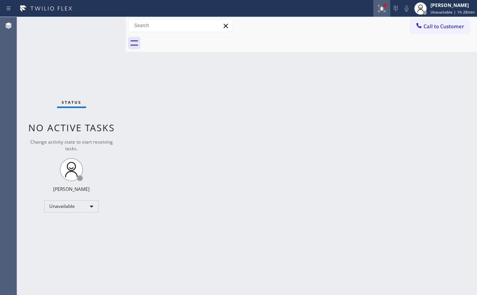
click at [382, 9] on icon at bounding box center [380, 7] width 5 height 5
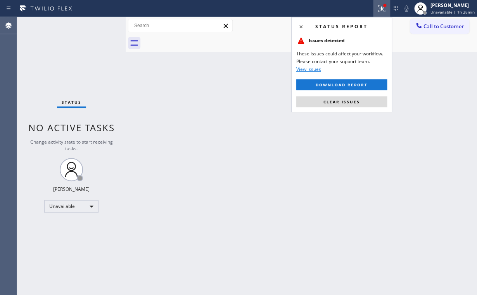
click at [344, 101] on span "Clear issues" at bounding box center [341, 101] width 36 height 5
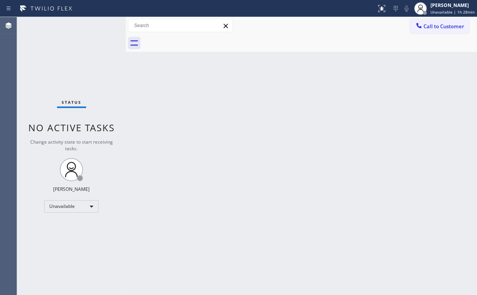
click at [427, 96] on div "Back to Dashboard Change Sender ID Customers Technicians Select a contact Outbo…" at bounding box center [301, 156] width 351 height 278
drag, startPoint x: 435, startPoint y: 22, endPoint x: 311, endPoint y: 105, distance: 149.9
click at [434, 23] on button "Call to Customer" at bounding box center [439, 26] width 59 height 15
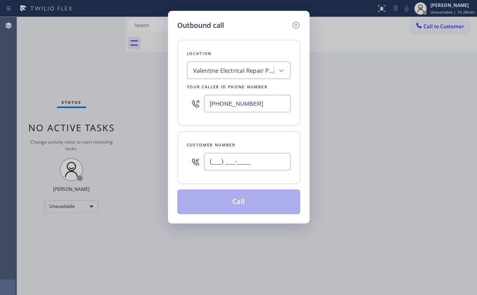
click at [257, 164] on input "(___) ___-____" at bounding box center [247, 161] width 86 height 17
paste input "213) 583-6378"
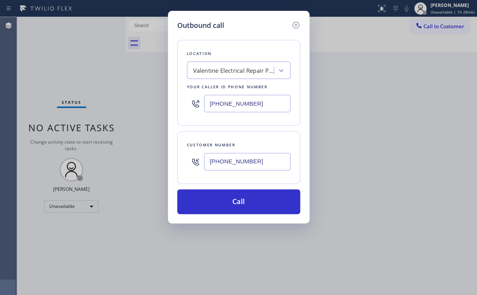
type input "[PHONE_NUMBER]"
click at [241, 201] on button "Call" at bounding box center [238, 201] width 123 height 25
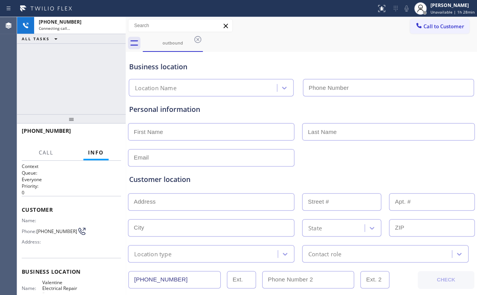
click at [59, 73] on div "[PHONE_NUMBER] Connecting call… ALL TASKS ALL TASKS ACTIVE TASKS TASKS IN WRAP …" at bounding box center [71, 65] width 108 height 97
type input "[PHONE_NUMBER]"
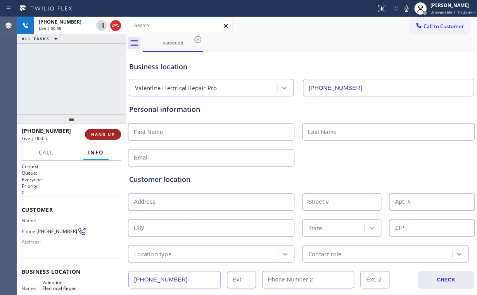
click at [106, 132] on span "HANG UP" at bounding box center [103, 134] width 24 height 5
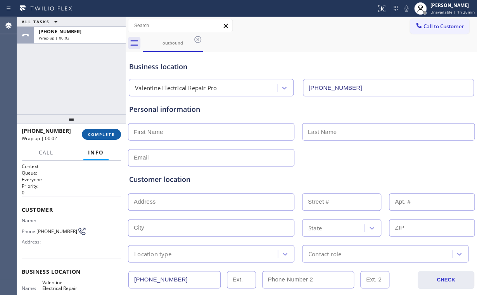
click at [109, 131] on button "COMPLETE" at bounding box center [101, 134] width 39 height 11
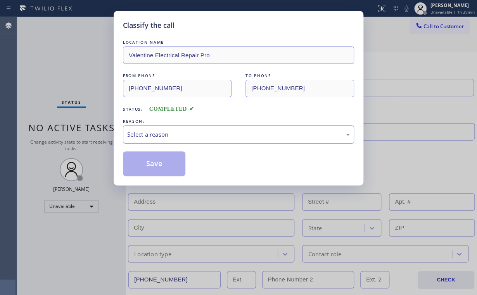
click at [153, 133] on div "Select a reason" at bounding box center [238, 134] width 222 height 9
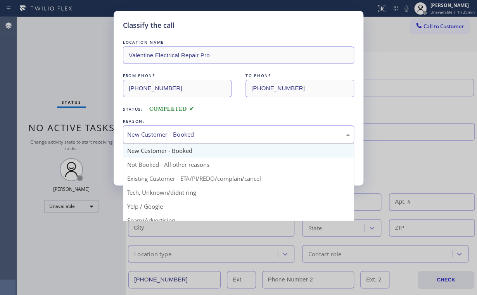
drag, startPoint x: 143, startPoint y: 137, endPoint x: 144, endPoint y: 146, distance: 9.8
click at [143, 138] on div "New Customer - Booked" at bounding box center [238, 134] width 222 height 9
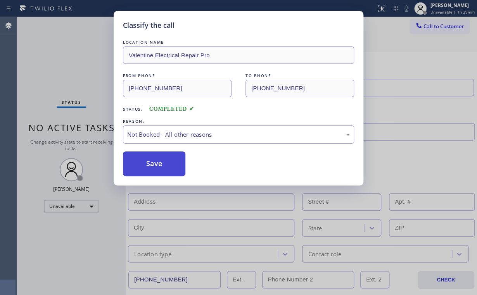
click at [146, 165] on button "Save" at bounding box center [154, 164] width 62 height 25
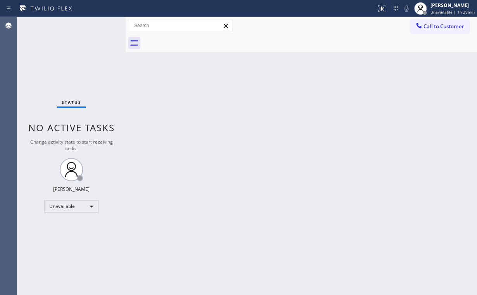
drag, startPoint x: 73, startPoint y: 54, endPoint x: 95, endPoint y: 52, distance: 21.4
click at [74, 54] on div "Status No active tasks Change activity state to start receiving tasks. [PERSON_…" at bounding box center [71, 156] width 108 height 278
click at [85, 203] on div "Unavailable" at bounding box center [71, 206] width 54 height 12
click at [76, 228] on li "Available" at bounding box center [71, 226] width 53 height 9
click at [286, 186] on div "Back to Dashboard Change Sender ID Customers Technicians Select a contact Outbo…" at bounding box center [301, 156] width 351 height 278
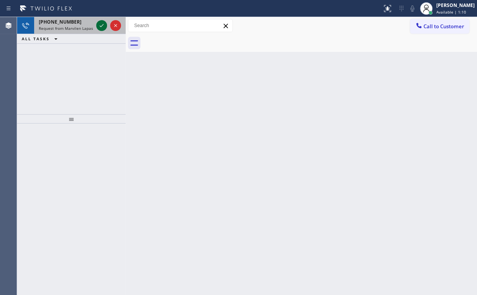
click at [99, 25] on icon at bounding box center [101, 25] width 9 height 9
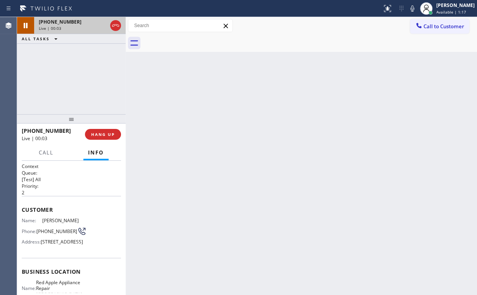
click at [80, 73] on div "[PHONE_NUMBER] Live | 00:03 ALL TASKS ALL TASKS ACTIVE TASKS TASKS IN WRAP UP" at bounding box center [71, 65] width 108 height 97
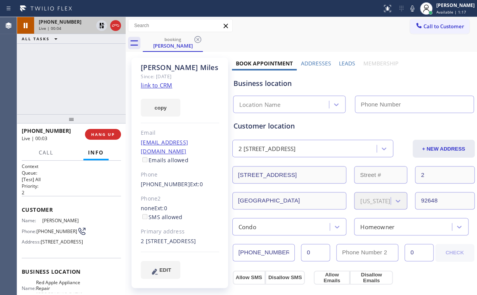
type input "[PHONE_NUMBER]"
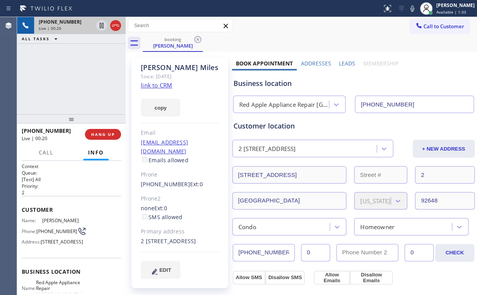
click at [84, 79] on div "[PHONE_NUMBER] Live | 00:20 ALL TASKS ALL TASKS ACTIVE TASKS TASKS IN WRAP UP" at bounding box center [71, 65] width 108 height 97
click at [287, 104] on div "Red Apple Appliance Repair [GEOGRAPHIC_DATA]" at bounding box center [284, 104] width 90 height 9
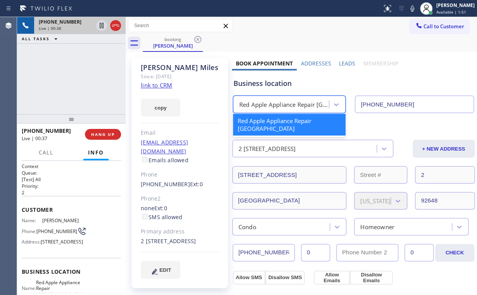
click at [318, 81] on div "Business location" at bounding box center [353, 83] width 240 height 10
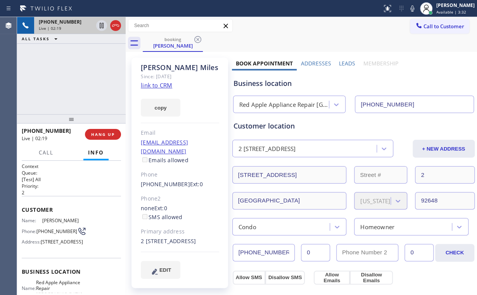
click at [108, 74] on div "[PHONE_NUMBER] Live | 02:19 ALL TASKS ALL TASKS ACTIVE TASKS TASKS IN WRAP UP" at bounding box center [71, 65] width 108 height 97
click at [78, 77] on div "[PHONE_NUMBER] Live | 02:24 ALL TASKS ALL TASKS ACTIVE TASKS TASKS IN WRAP UP" at bounding box center [71, 65] width 108 height 97
click at [77, 78] on div "[PHONE_NUMBER] Live | 02:25 ALL TASKS ALL TASKS ACTIVE TASKS TASKS IN WRAP UP" at bounding box center [71, 65] width 108 height 97
click at [77, 78] on div "[PHONE_NUMBER] Live | 02:26 ALL TASKS ALL TASKS ACTIVE TASKS TASKS IN WRAP UP" at bounding box center [71, 65] width 108 height 97
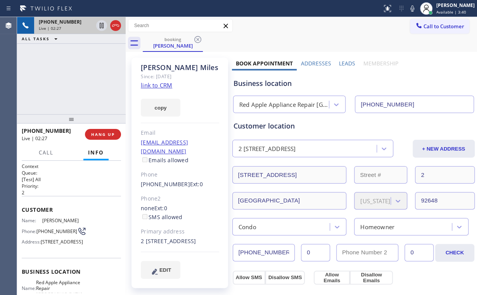
click at [77, 78] on div "[PHONE_NUMBER] Live | 02:27 ALL TASKS ALL TASKS ACTIVE TASKS TASKS IN WRAP UP" at bounding box center [71, 65] width 108 height 97
click at [77, 77] on div "[PHONE_NUMBER] Live | 02:28 ALL TASKS ALL TASKS ACTIVE TASKS TASKS IN WRAP UP" at bounding box center [71, 65] width 108 height 97
click at [76, 80] on div "[PHONE_NUMBER] Live | 02:31 ALL TASKS ALL TASKS ACTIVE TASKS TASKS IN WRAP UP" at bounding box center [71, 65] width 108 height 97
click at [76, 78] on div "[PHONE_NUMBER] Live | 02:32 ALL TASKS ALL TASKS ACTIVE TASKS TASKS IN WRAP UP" at bounding box center [71, 65] width 108 height 97
click at [76, 78] on div "[PHONE_NUMBER] Live | 02:33 ALL TASKS ALL TASKS ACTIVE TASKS TASKS IN WRAP UP" at bounding box center [71, 65] width 108 height 97
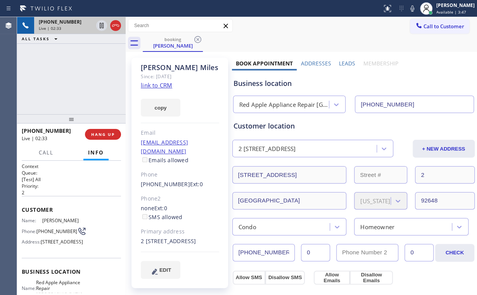
click at [76, 78] on div "[PHONE_NUMBER] Live | 02:33 ALL TASKS ALL TASKS ACTIVE TASKS TASKS IN WRAP UP" at bounding box center [71, 65] width 108 height 97
click at [76, 78] on div "[PHONE_NUMBER] Live | 02:34 ALL TASKS ALL TASKS ACTIVE TASKS TASKS IN WRAP UP" at bounding box center [71, 65] width 108 height 97
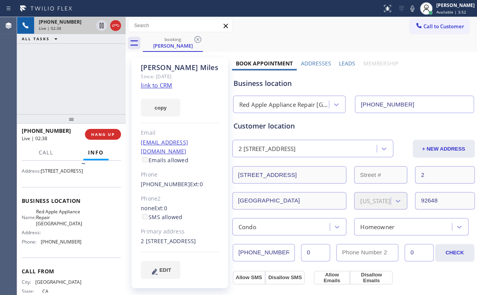
scroll to position [93, 0]
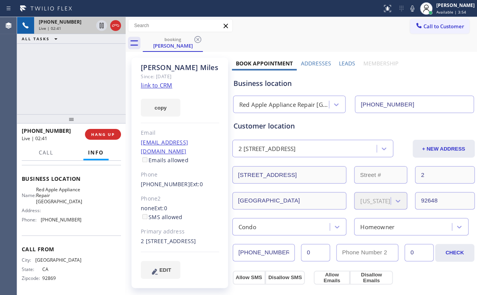
click at [76, 77] on div "[PHONE_NUMBER] Live | 02:41 ALL TASKS ALL TASKS ACTIVE TASKS TASKS IN WRAP UP" at bounding box center [71, 65] width 108 height 97
click at [74, 77] on div "[PHONE_NUMBER] Live | 02:47 ALL TASKS ALL TASKS ACTIVE TASKS TASKS IN WRAP UP" at bounding box center [71, 65] width 108 height 97
click at [74, 76] on div "[PHONE_NUMBER] Live | 02:51 ALL TASKS ALL TASKS ACTIVE TASKS TASKS IN WRAP UP" at bounding box center [71, 65] width 108 height 97
click at [74, 76] on div "[PHONE_NUMBER] Live | 02:52 ALL TASKS ALL TASKS ACTIVE TASKS TASKS IN WRAP UP" at bounding box center [71, 65] width 108 height 97
click at [74, 76] on div "[PHONE_NUMBER] Live | 02:53 ALL TASKS ALL TASKS ACTIVE TASKS TASKS IN WRAP UP" at bounding box center [71, 65] width 108 height 97
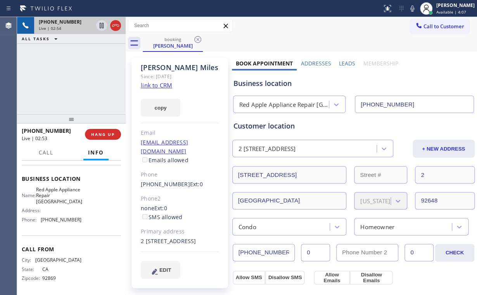
click at [74, 76] on div "[PHONE_NUMBER] Live | 02:54 ALL TASKS ALL TASKS ACTIVE TASKS TASKS IN WRAP UP" at bounding box center [71, 65] width 108 height 97
click at [74, 76] on div "[PHONE_NUMBER] Live | 02:55 ALL TASKS ALL TASKS ACTIVE TASKS TASKS IN WRAP UP" at bounding box center [71, 65] width 108 height 97
click at [74, 76] on div "[PHONE_NUMBER] Live | 03:00 ALL TASKS ALL TASKS ACTIVE TASKS TASKS IN WRAP UP" at bounding box center [71, 65] width 108 height 97
click at [76, 77] on div "[PHONE_NUMBER] Live | 03:01 ALL TASKS ALL TASKS ACTIVE TASKS TASKS IN WRAP UP" at bounding box center [71, 65] width 108 height 97
click at [76, 77] on div "[PHONE_NUMBER] Live | 03:04 ALL TASKS ALL TASKS ACTIVE TASKS TASKS IN WRAP UP" at bounding box center [71, 65] width 108 height 97
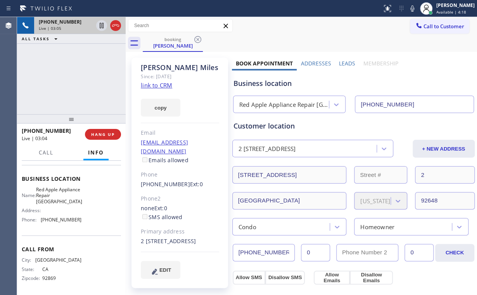
click at [76, 77] on div "[PHONE_NUMBER] Live | 03:05 ALL TASKS ALL TASKS ACTIVE TASKS TASKS IN WRAP UP" at bounding box center [71, 65] width 108 height 97
click at [75, 76] on div "[PHONE_NUMBER] Live | 03:10 ALL TASKS ALL TASKS ACTIVE TASKS TASKS IN WRAP UP" at bounding box center [71, 65] width 108 height 97
click at [75, 76] on div "[PHONE_NUMBER] Live | 03:11 ALL TASKS ALL TASKS ACTIVE TASKS TASKS IN WRAP UP" at bounding box center [71, 65] width 108 height 97
click at [75, 76] on div "[PHONE_NUMBER] Live | 03:13 ALL TASKS ALL TASKS ACTIVE TASKS TASKS IN WRAP UP" at bounding box center [71, 65] width 108 height 97
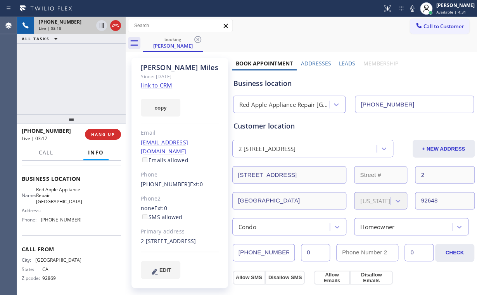
click at [76, 79] on div "[PHONE_NUMBER] Live | 03:18 ALL TASKS ALL TASKS ACTIVE TASKS TASKS IN WRAP UP" at bounding box center [71, 65] width 108 height 97
click at [76, 79] on div "[PHONE_NUMBER] Live | 03:19 ALL TASKS ALL TASKS ACTIVE TASKS TASKS IN WRAP UP" at bounding box center [71, 65] width 108 height 97
click at [105, 132] on span "HANG UP" at bounding box center [103, 134] width 24 height 5
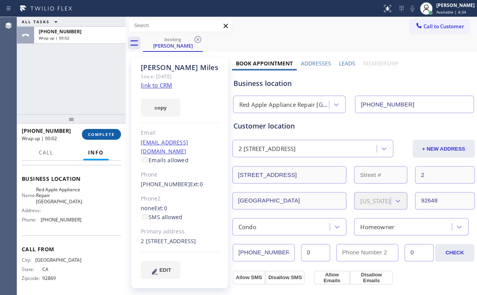
click at [105, 132] on span "COMPLETE" at bounding box center [101, 134] width 27 height 5
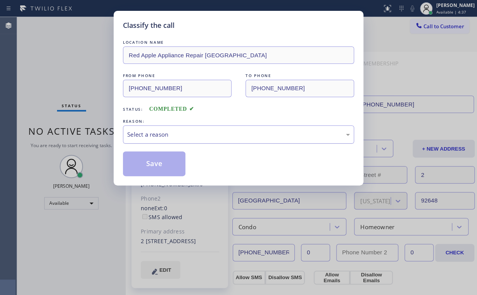
click at [143, 131] on div "Select a reason" at bounding box center [238, 134] width 222 height 9
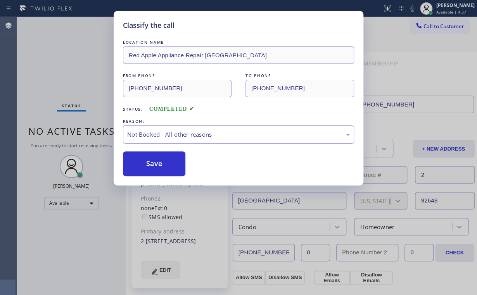
drag, startPoint x: 157, startPoint y: 164, endPoint x: 79, endPoint y: 71, distance: 121.3
click at [158, 163] on button "Save" at bounding box center [154, 164] width 62 height 25
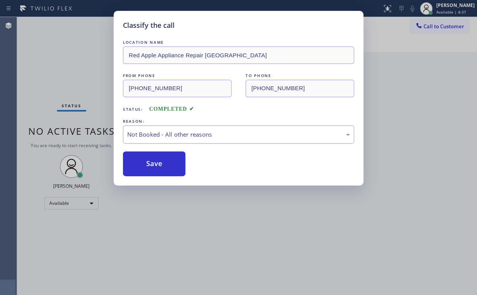
click at [68, 57] on div "Classify the call LOCATION NAME Red Apple Appliance Repair [GEOGRAPHIC_DATA] FR…" at bounding box center [238, 147] width 477 height 295
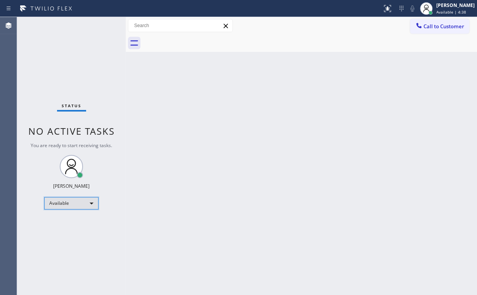
click at [79, 203] on div "Available" at bounding box center [71, 203] width 54 height 12
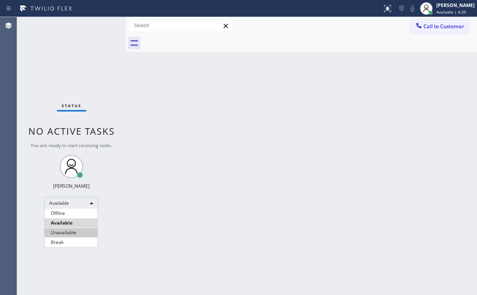
click at [76, 231] on li "Unavailable" at bounding box center [71, 232] width 53 height 9
click at [208, 216] on div "Back to Dashboard Change Sender ID Customers Technicians Select a contact Outbo…" at bounding box center [301, 156] width 351 height 278
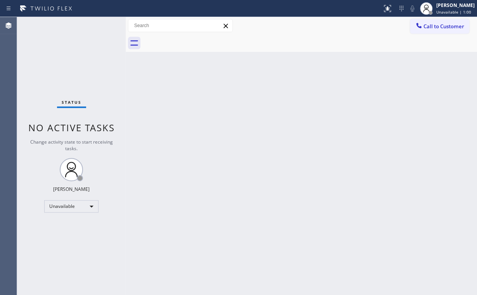
click at [322, 23] on div "Call to Customer Outbound call Location Valentine Electrical Repair Pro Your ca…" at bounding box center [301, 26] width 351 height 14
click at [54, 59] on div "Status No active tasks Change activity state to start receiving tasks. [PERSON_…" at bounding box center [71, 156] width 108 height 278
click at [428, 28] on span "Call to Customer" at bounding box center [443, 26] width 41 height 7
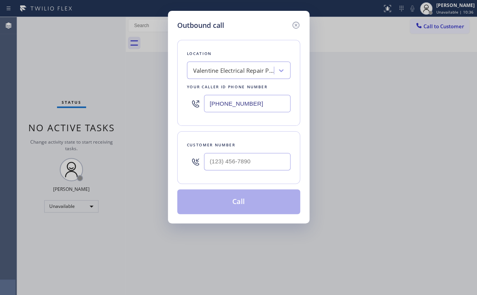
drag, startPoint x: 252, startPoint y: 98, endPoint x: 155, endPoint y: 102, distance: 97.0
click at [153, 104] on div "Outbound call Location Valentine Electrical Repair Pro Your caller id phone num…" at bounding box center [238, 147] width 477 height 295
paste input "206) 202-1006"
type input "[PHONE_NUMBER]"
click at [238, 155] on input "(___) ___-____" at bounding box center [247, 161] width 86 height 17
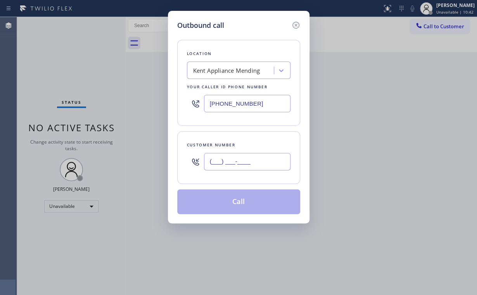
paste input "206) 859-0714"
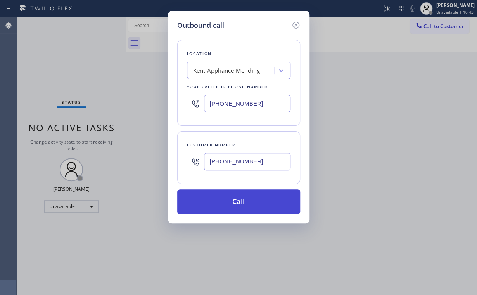
type input "[PHONE_NUMBER]"
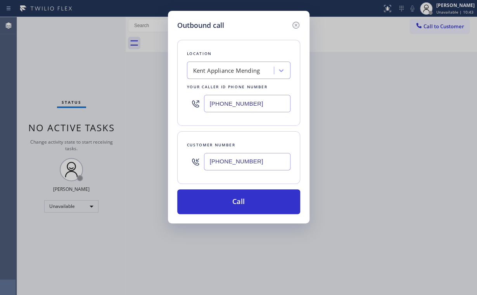
drag, startPoint x: 233, startPoint y: 201, endPoint x: 188, endPoint y: 284, distance: 94.7
click at [232, 203] on button "Call" at bounding box center [238, 201] width 123 height 25
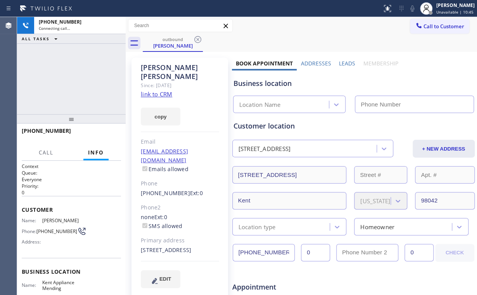
click at [63, 68] on div "[PHONE_NUMBER] Connecting call… ALL TASKS ALL TASKS ACTIVE TASKS TASKS IN WRAP …" at bounding box center [71, 65] width 108 height 97
type input "[PHONE_NUMBER]"
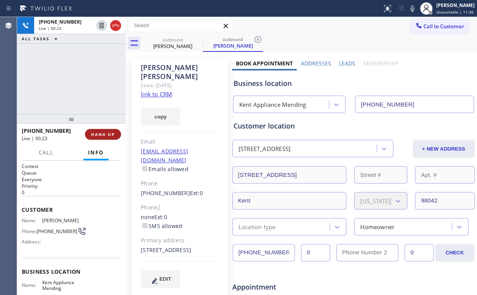
click at [100, 135] on span "HANG UP" at bounding box center [103, 134] width 24 height 5
click at [100, 134] on span "HANG UP" at bounding box center [103, 134] width 24 height 5
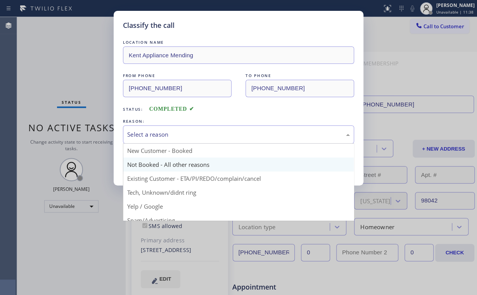
drag, startPoint x: 169, startPoint y: 133, endPoint x: 158, endPoint y: 159, distance: 28.3
click at [169, 133] on div "Select a reason" at bounding box center [238, 134] width 222 height 9
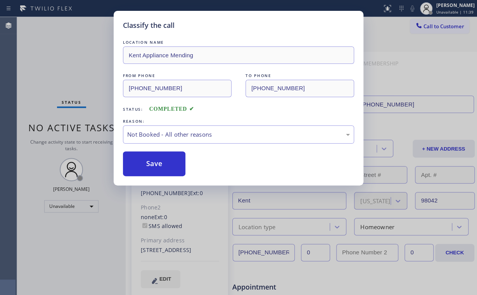
drag, startPoint x: 158, startPoint y: 160, endPoint x: 65, endPoint y: 79, distance: 123.6
click at [158, 160] on button "Save" at bounding box center [154, 164] width 62 height 25
drag, startPoint x: 57, startPoint y: 69, endPoint x: 85, endPoint y: 59, distance: 30.2
click at [57, 69] on div "Classify the call LOCATION NAME Kent Appliance Mending FROM PHONE [PHONE_NUMBER…" at bounding box center [238, 147] width 477 height 295
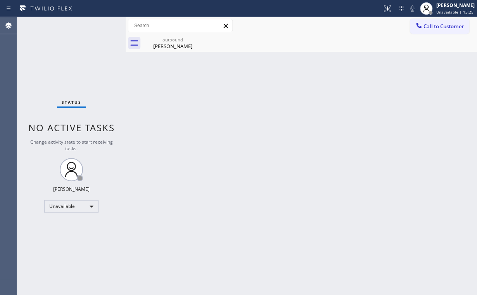
click at [416, 28] on icon at bounding box center [419, 26] width 8 height 8
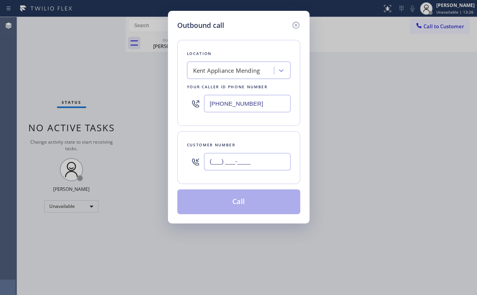
click at [247, 167] on input "(___) ___-____" at bounding box center [247, 161] width 86 height 17
paste input "206) 859-0714"
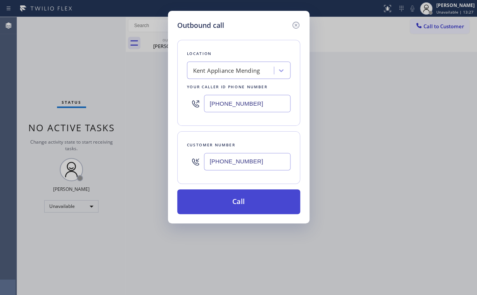
type input "[PHONE_NUMBER]"
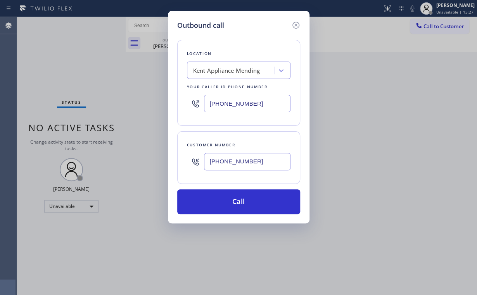
drag, startPoint x: 224, startPoint y: 203, endPoint x: 222, endPoint y: 215, distance: 11.8
click at [223, 206] on button "Call" at bounding box center [238, 201] width 123 height 25
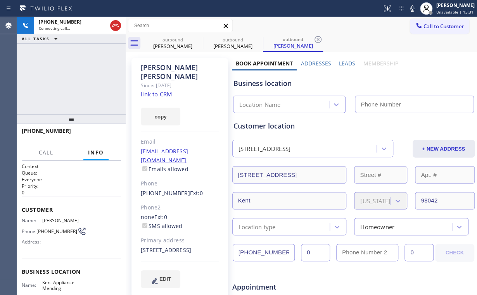
click at [74, 68] on div "[PHONE_NUMBER] Connecting call… ALL TASKS ALL TASKS ACTIVE TASKS TASKS IN WRAP …" at bounding box center [71, 65] width 108 height 97
type input "[PHONE_NUMBER]"
click at [168, 45] on div "[PERSON_NAME]" at bounding box center [172, 46] width 59 height 7
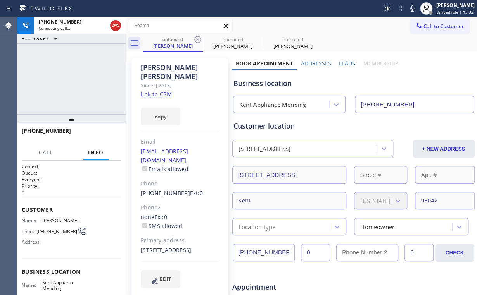
drag, startPoint x: 198, startPoint y: 39, endPoint x: 191, endPoint y: 66, distance: 28.2
click at [198, 38] on icon at bounding box center [197, 39] width 7 height 7
click at [66, 73] on div "[PHONE_NUMBER] Connecting call… ALL TASKS ALL TASKS ACTIVE TASKS TASKS IN WRAP …" at bounding box center [71, 65] width 108 height 97
click at [71, 75] on div "[PHONE_NUMBER] Connecting call… ALL TASKS ALL TASKS ACTIVE TASKS TASKS IN WRAP …" at bounding box center [71, 65] width 108 height 97
click at [74, 79] on div "[PHONE_NUMBER] Connecting call… ALL TASKS ALL TASKS ACTIVE TASKS TASKS IN WRAP …" at bounding box center [71, 65] width 108 height 97
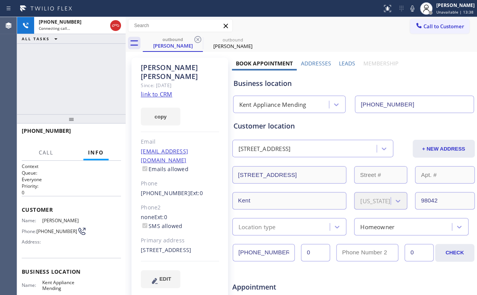
click at [74, 79] on div "[PHONE_NUMBER] Connecting call… ALL TASKS ALL TASKS ACTIVE TASKS TASKS IN WRAP …" at bounding box center [71, 65] width 108 height 97
click at [74, 79] on div "[PHONE_NUMBER] Live | 00:04 ALL TASKS ALL TASKS ACTIVE TASKS TASKS IN WRAP UP" at bounding box center [71, 65] width 108 height 97
click at [102, 133] on span "HANG UP" at bounding box center [103, 134] width 24 height 5
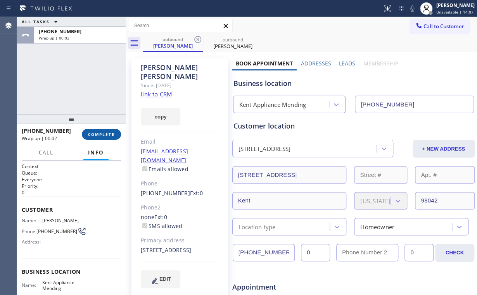
click at [106, 133] on span "COMPLETE" at bounding box center [101, 134] width 27 height 5
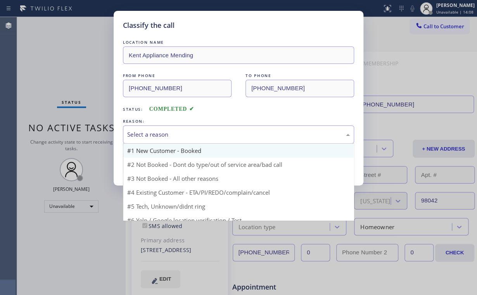
drag, startPoint x: 149, startPoint y: 131, endPoint x: 155, endPoint y: 154, distance: 24.4
click at [149, 131] on div "Select a reason" at bounding box center [238, 134] width 222 height 9
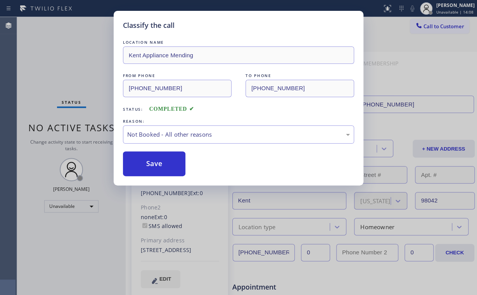
drag, startPoint x: 156, startPoint y: 165, endPoint x: 464, endPoint y: 141, distance: 309.0
click at [161, 166] on button "Save" at bounding box center [154, 164] width 62 height 25
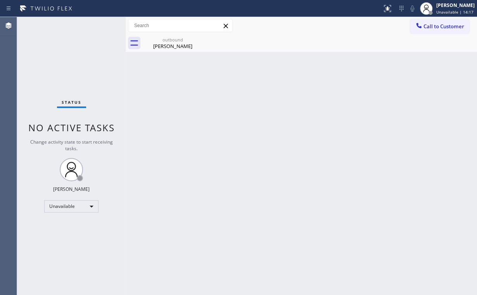
drag, startPoint x: 159, startPoint y: 43, endPoint x: 220, endPoint y: 37, distance: 61.5
click at [160, 43] on div "[PERSON_NAME]" at bounding box center [172, 46] width 59 height 7
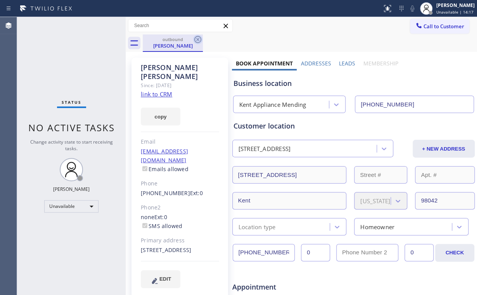
click at [199, 38] on icon at bounding box center [197, 39] width 9 height 9
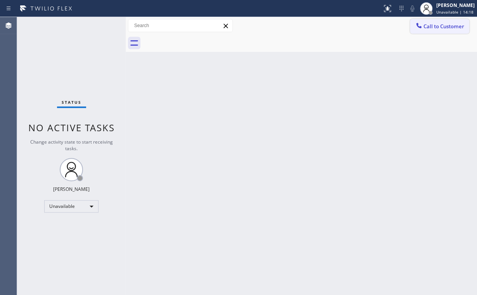
click at [423, 28] on div at bounding box center [418, 26] width 9 height 9
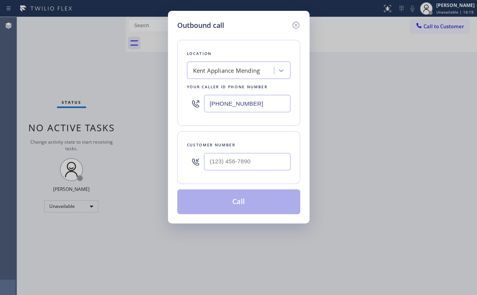
drag, startPoint x: 267, startPoint y: 106, endPoint x: 150, endPoint y: 106, distance: 117.4
click at [184, 106] on div "Location [GEOGRAPHIC_DATA] Appliance Mending Your caller id phone number [PHONE…" at bounding box center [238, 83] width 123 height 86
paste input "13) 808-6097"
type input "[PHONE_NUMBER]"
click at [259, 149] on div at bounding box center [247, 161] width 86 height 25
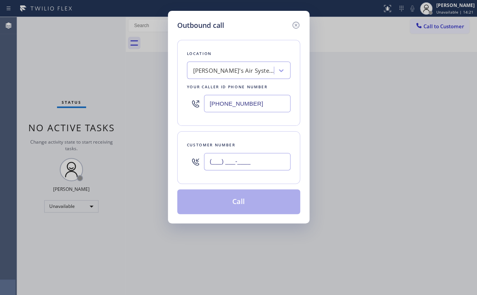
click at [253, 164] on input "(___) ___-____" at bounding box center [247, 161] width 86 height 17
paste input "213) 527-6021"
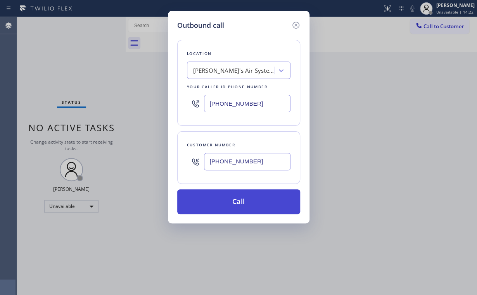
type input "[PHONE_NUMBER]"
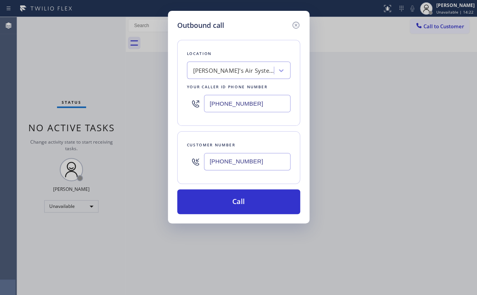
drag, startPoint x: 229, startPoint y: 203, endPoint x: 184, endPoint y: 294, distance: 101.9
click at [229, 203] on button "Call" at bounding box center [238, 201] width 123 height 25
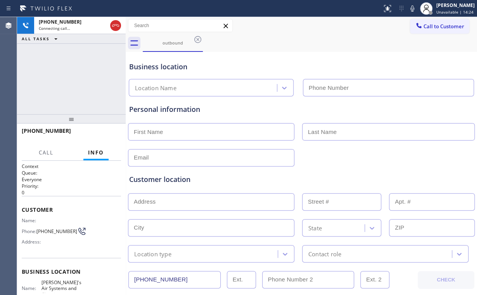
type input "[PHONE_NUMBER]"
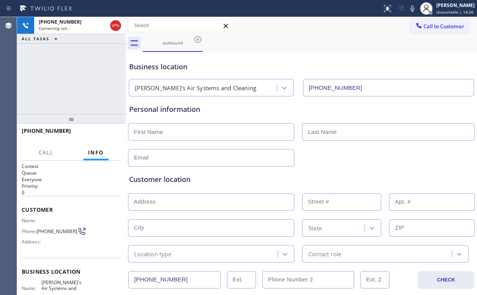
click at [96, 82] on div "[PHONE_NUMBER] Connecting call… ALL TASKS ALL TASKS ACTIVE TASKS TASKS IN WRAP …" at bounding box center [71, 65] width 108 height 97
click at [76, 77] on div "[PHONE_NUMBER] Live | 00:04 ALL TASKS ALL TASKS ACTIVE TASKS TASKS IN WRAP UP" at bounding box center [71, 65] width 108 height 97
click at [76, 77] on div "[PHONE_NUMBER] Live | 00:06 ALL TASKS ALL TASKS ACTIVE TASKS TASKS IN WRAP UP" at bounding box center [71, 65] width 108 height 97
click at [76, 77] on div "[PHONE_NUMBER] Live | 00:07 ALL TASKS ALL TASKS ACTIVE TASKS TASKS IN WRAP UP" at bounding box center [71, 65] width 108 height 97
click at [76, 77] on div "[PHONE_NUMBER] Live | 00:08 ALL TASKS ALL TASKS ACTIVE TASKS TASKS IN WRAP UP" at bounding box center [71, 65] width 108 height 97
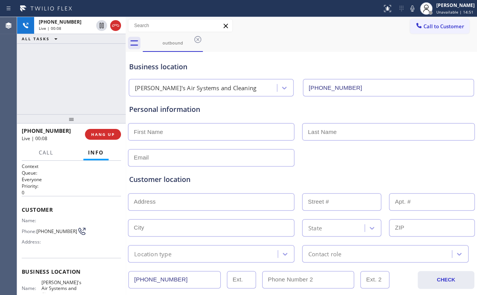
click at [76, 77] on div "[PHONE_NUMBER] Live | 00:08 ALL TASKS ALL TASKS ACTIVE TASKS TASKS IN WRAP UP" at bounding box center [71, 65] width 108 height 97
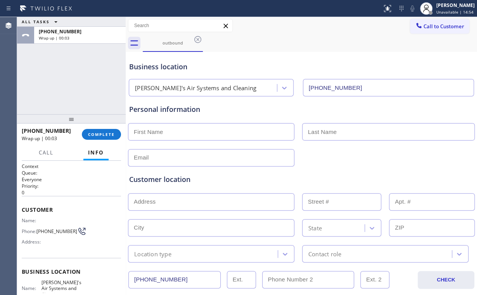
click at [76, 77] on div "ALL TASKS ALL TASKS ACTIVE TASKS TASKS IN WRAP UP [PHONE_NUMBER] Wrap up | 00:03" at bounding box center [71, 65] width 108 height 97
click at [106, 135] on span "COMPLETE" at bounding box center [101, 134] width 27 height 5
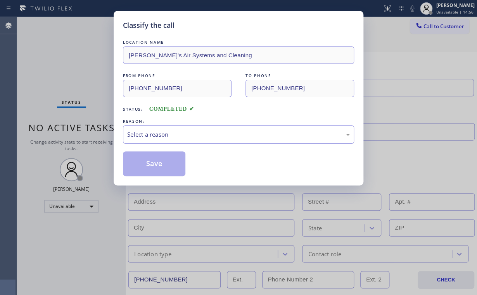
click at [154, 136] on div "Select a reason" at bounding box center [238, 134] width 222 height 9
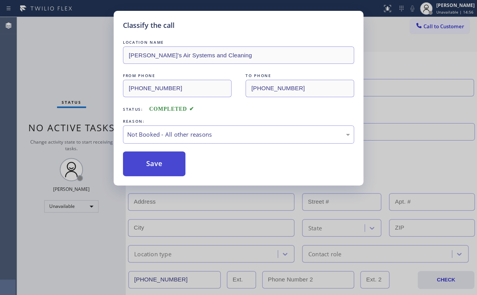
drag, startPoint x: 166, startPoint y: 166, endPoint x: 35, endPoint y: 77, distance: 158.0
click at [166, 165] on button "Save" at bounding box center [154, 164] width 62 height 25
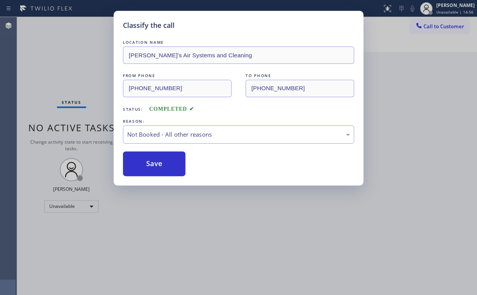
click at [36, 77] on div "Classify the call LOCATION NAME [PERSON_NAME]'s Air Systems and Cleaning FROM P…" at bounding box center [238, 147] width 477 height 295
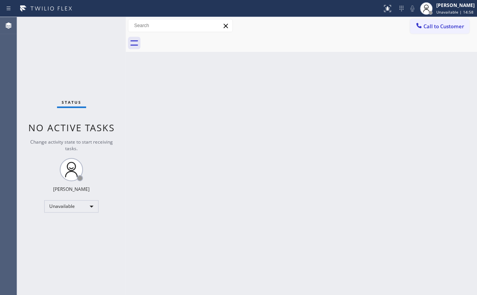
click at [254, 66] on div "Back to Dashboard Change Sender ID Customers Technicians Select a contact Outbo…" at bounding box center [301, 156] width 351 height 278
drag, startPoint x: 435, startPoint y: 29, endPoint x: 408, endPoint y: 38, distance: 28.8
click at [433, 29] on span "Call to Customer" at bounding box center [443, 26] width 41 height 7
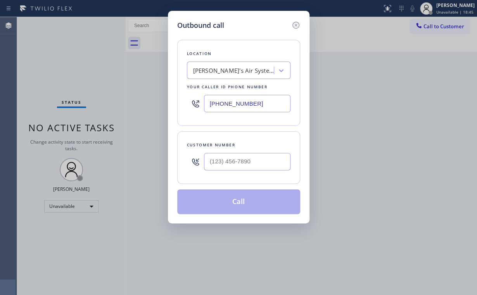
drag, startPoint x: 263, startPoint y: 108, endPoint x: 162, endPoint y: 107, distance: 101.9
click at [163, 107] on div "Outbound call Location [PERSON_NAME]'s Air Systems and Cleaning Your caller id …" at bounding box center [238, 147] width 477 height 295
type input "(___) ___-____"
click at [239, 68] on div "Search location" at bounding box center [231, 71] width 84 height 14
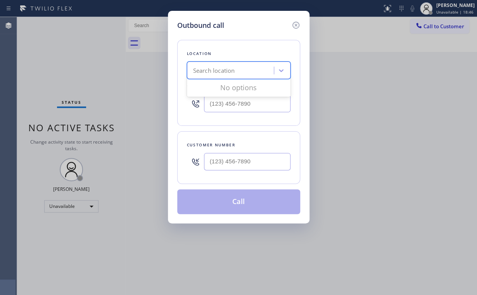
paste input "Jennair Appliances Repair Services"
type input "Jennair Appliances Repair Services"
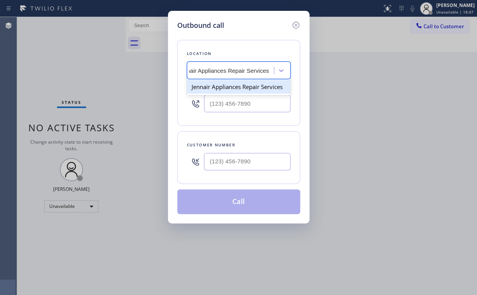
scroll to position [0, 15]
click at [234, 84] on div "Jennair Appliances Repair Services" at bounding box center [238, 87] width 103 height 14
type input "[PHONE_NUMBER]"
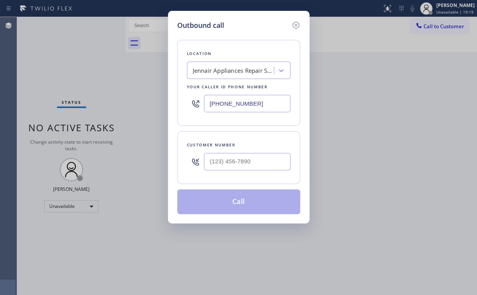
click at [66, 57] on div "Outbound call Location Jennair Appliances Repair Services Your caller id phone …" at bounding box center [238, 147] width 477 height 295
click at [238, 143] on div "Customer number" at bounding box center [238, 145] width 103 height 8
click at [239, 157] on input "(___) ___-____" at bounding box center [247, 161] width 86 height 17
paste input "602) 750-7256"
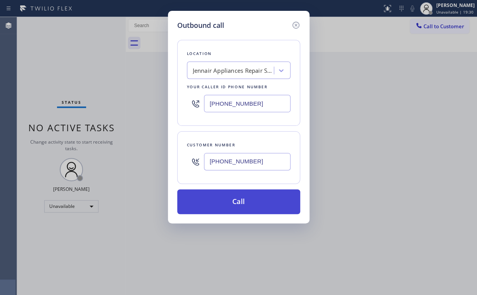
type input "[PHONE_NUMBER]"
click at [224, 203] on button "Call" at bounding box center [238, 201] width 123 height 25
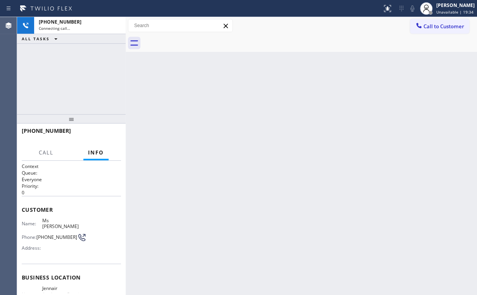
click at [67, 65] on div "[PHONE_NUMBER] Connecting call… ALL TASKS ALL TASKS ACTIVE TASKS TASKS IN WRAP …" at bounding box center [71, 65] width 108 height 97
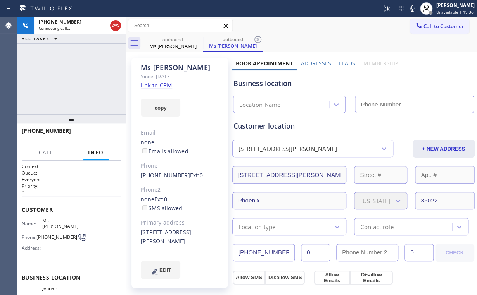
type input "[PHONE_NUMBER]"
click at [152, 84] on link "link to CRM" at bounding box center [156, 85] width 31 height 8
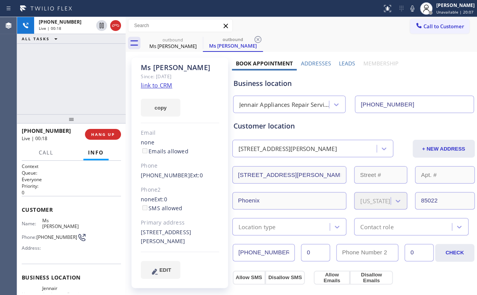
click at [82, 71] on div "[PHONE_NUMBER] Live | 00:18 ALL TASKS ALL TASKS ACTIVE TASKS TASKS IN WRAP UP" at bounding box center [71, 65] width 108 height 97
click at [77, 76] on div "[PHONE_NUMBER] Live | 00:24 ALL TASKS ALL TASKS ACTIVE TASKS TASKS IN WRAP UP" at bounding box center [71, 65] width 108 height 97
click at [292, 104] on div "Jennair Appliances Repair Services" at bounding box center [284, 104] width 90 height 9
click at [306, 85] on div "Business location" at bounding box center [353, 83] width 240 height 10
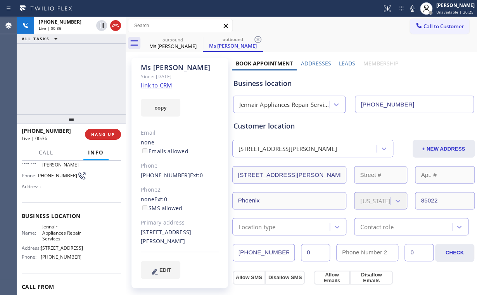
scroll to position [62, 0]
click at [101, 134] on span "HANG UP" at bounding box center [103, 134] width 24 height 5
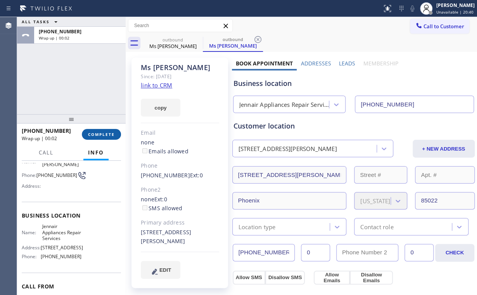
click at [98, 131] on button "COMPLETE" at bounding box center [101, 134] width 39 height 11
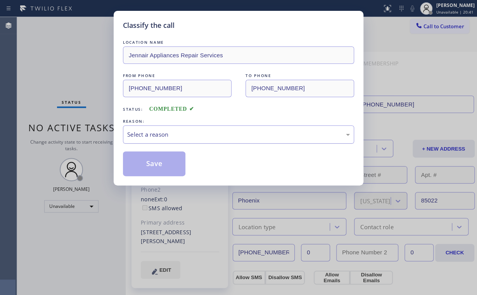
click at [160, 129] on div "Select a reason" at bounding box center [238, 135] width 231 height 18
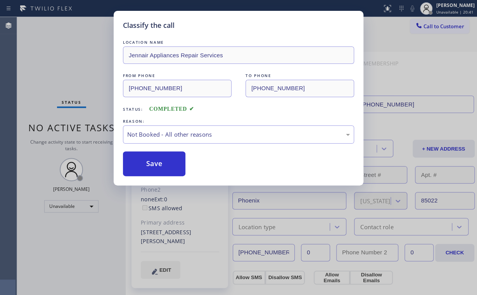
click at [153, 161] on button "Save" at bounding box center [154, 164] width 62 height 25
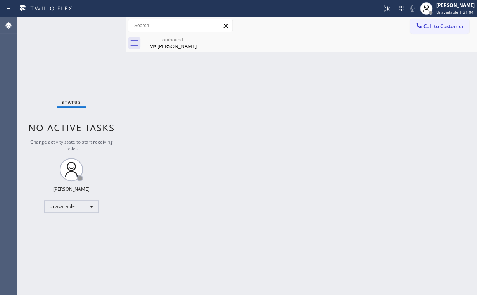
click at [77, 61] on div "Status No active tasks Change activity state to start receiving tasks. [PERSON_…" at bounding box center [71, 156] width 108 height 278
drag, startPoint x: 158, startPoint y: 45, endPoint x: 183, endPoint y: 44, distance: 25.6
click at [159, 45] on div "Ms [PERSON_NAME]" at bounding box center [172, 46] width 59 height 7
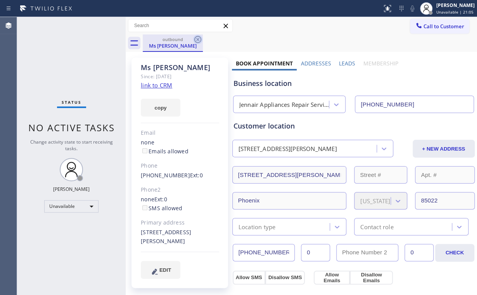
drag, startPoint x: 192, startPoint y: 38, endPoint x: 196, endPoint y: 40, distance: 4.8
click at [192, 38] on div "outbound" at bounding box center [172, 39] width 59 height 6
click at [198, 39] on icon at bounding box center [197, 39] width 7 height 7
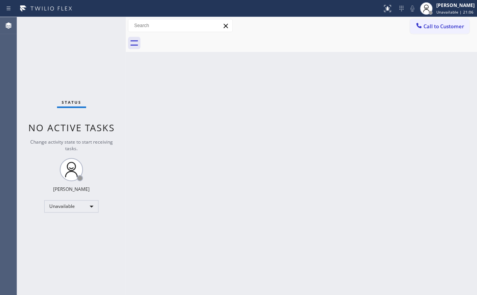
click at [53, 70] on div "Status No active tasks Change activity state to start receiving tasks. [PERSON_…" at bounding box center [71, 156] width 108 height 278
click at [417, 28] on icon at bounding box center [419, 26] width 8 height 8
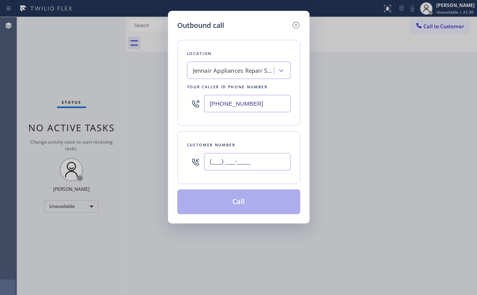
click at [245, 153] on input "(___) ___-____" at bounding box center [247, 161] width 86 height 17
paste input "602) 750-7256"
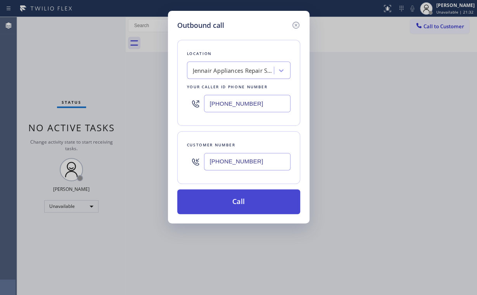
type input "[PHONE_NUMBER]"
click at [233, 209] on button "Call" at bounding box center [238, 201] width 123 height 25
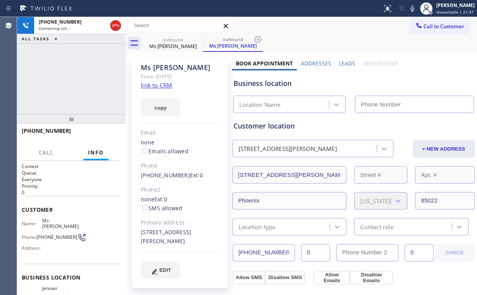
type input "[PHONE_NUMBER]"
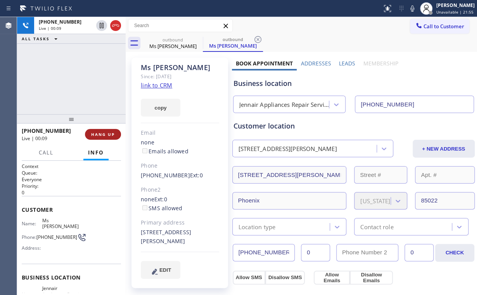
click at [105, 134] on span "HANG UP" at bounding box center [103, 134] width 24 height 5
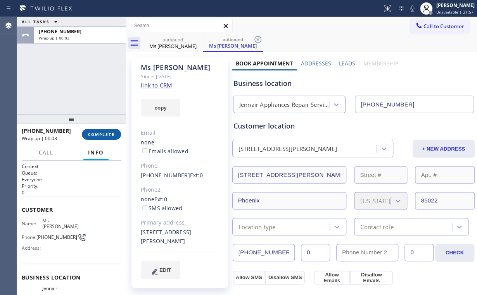
click at [105, 134] on span "COMPLETE" at bounding box center [101, 134] width 27 height 5
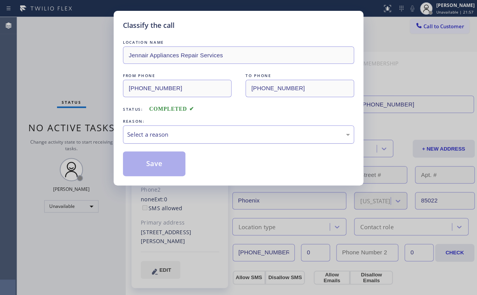
click at [156, 138] on div "Select a reason" at bounding box center [238, 134] width 222 height 9
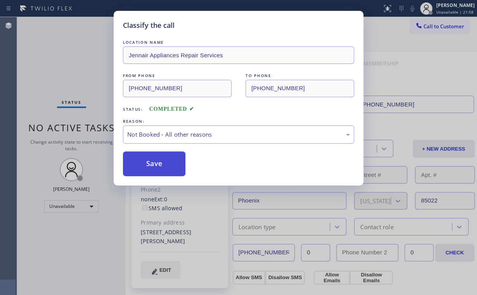
drag, startPoint x: 155, startPoint y: 162, endPoint x: 46, endPoint y: 73, distance: 140.7
click at [155, 161] on button "Save" at bounding box center [154, 164] width 62 height 25
click at [44, 66] on div "Classify the call LOCATION NAME [PERSON_NAME] Repair Services FROM PHONE [PHONE…" at bounding box center [238, 147] width 477 height 295
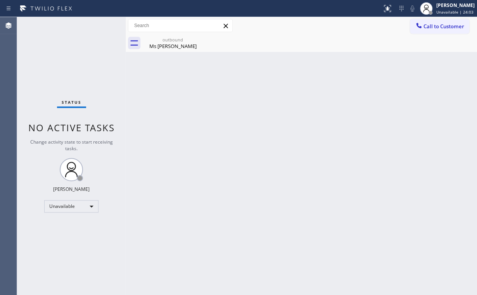
click at [449, 27] on span "Call to Customer" at bounding box center [443, 26] width 41 height 7
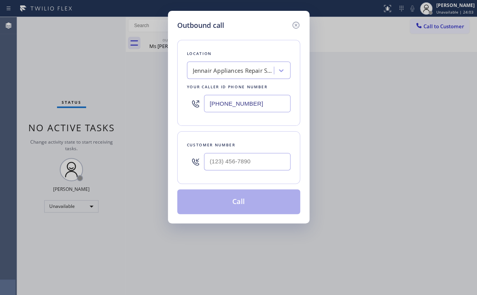
drag, startPoint x: 265, startPoint y: 107, endPoint x: 63, endPoint y: 115, distance: 201.6
click at [158, 111] on div "Outbound call Location Jennair Appliances Repair Services Your caller id phone …" at bounding box center [238, 147] width 477 height 295
paste input "40) 227-4380"
type input "[PHONE_NUMBER]"
click at [239, 164] on input "(___) ___-____" at bounding box center [247, 161] width 86 height 17
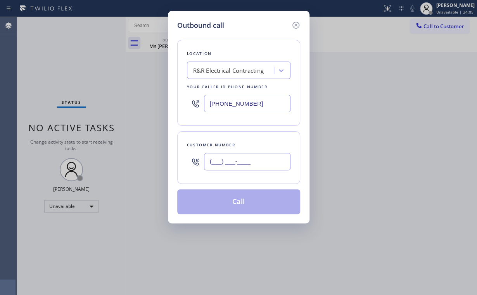
paste input "718) 709-0750"
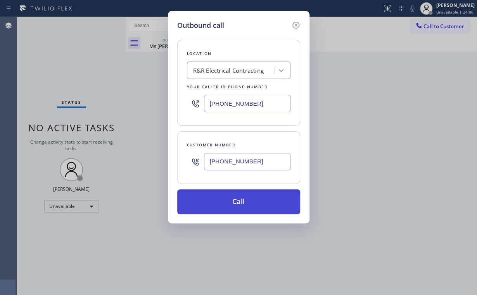
type input "[PHONE_NUMBER]"
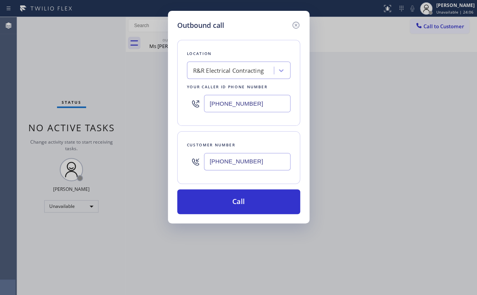
drag, startPoint x: 225, startPoint y: 201, endPoint x: 213, endPoint y: 236, distance: 36.9
click at [225, 202] on button "Call" at bounding box center [238, 201] width 123 height 25
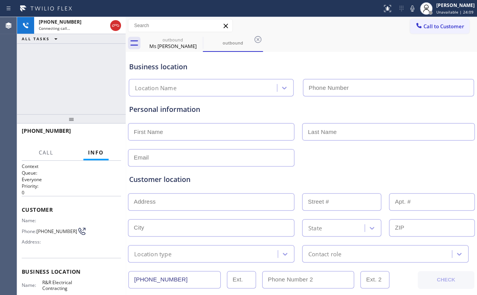
type input "[PHONE_NUMBER]"
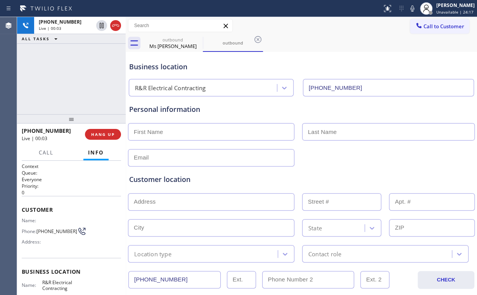
click at [70, 82] on div "[PHONE_NUMBER] Live | 00:03 ALL TASKS ALL TASKS ACTIVE TASKS TASKS IN WRAP UP" at bounding box center [71, 65] width 108 height 97
drag, startPoint x: 165, startPoint y: 41, endPoint x: 188, endPoint y: 41, distance: 22.5
click at [166, 41] on div "outbound" at bounding box center [172, 40] width 59 height 6
type input "[PHONE_NUMBER]"
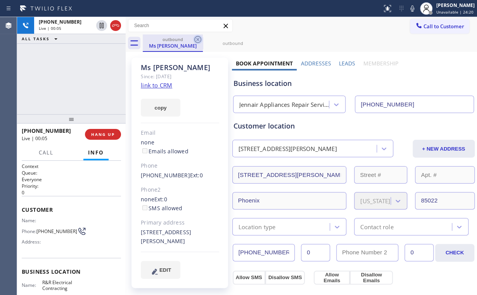
click at [197, 38] on icon at bounding box center [197, 39] width 9 height 9
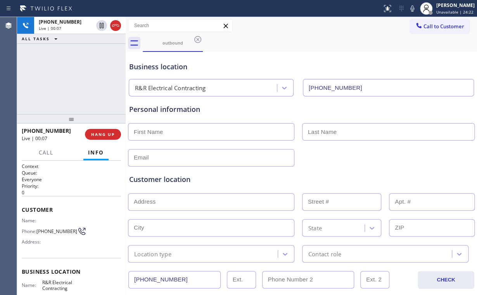
click at [75, 79] on div "[PHONE_NUMBER] Live | 00:07 ALL TASKS ALL TASKS ACTIVE TASKS TASKS IN WRAP UP" at bounding box center [71, 65] width 108 height 97
click at [75, 79] on div "[PHONE_NUMBER] Live | 00:08 ALL TASKS ALL TASKS ACTIVE TASKS TASKS IN WRAP UP" at bounding box center [71, 65] width 108 height 97
click at [75, 79] on div "[PHONE_NUMBER] Live | 00:09 ALL TASKS ALL TASKS ACTIVE TASKS TASKS IN WRAP UP" at bounding box center [71, 65] width 108 height 97
click at [75, 79] on div "[PHONE_NUMBER] Live | 00:10 ALL TASKS ALL TASKS ACTIVE TASKS TASKS IN WRAP UP" at bounding box center [71, 65] width 108 height 97
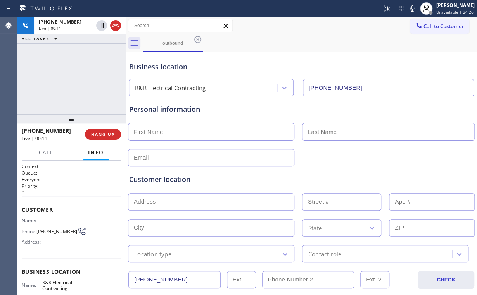
click at [75, 79] on div "[PHONE_NUMBER] Live | 00:11 ALL TASKS ALL TASKS ACTIVE TASKS TASKS IN WRAP UP" at bounding box center [71, 65] width 108 height 97
click at [101, 127] on div "[PHONE_NUMBER] Live | 00:12 HANG UP" at bounding box center [71, 134] width 99 height 20
click at [102, 136] on span "HANG UP" at bounding box center [103, 134] width 24 height 5
click at [102, 136] on span "COMPLETE" at bounding box center [101, 134] width 27 height 5
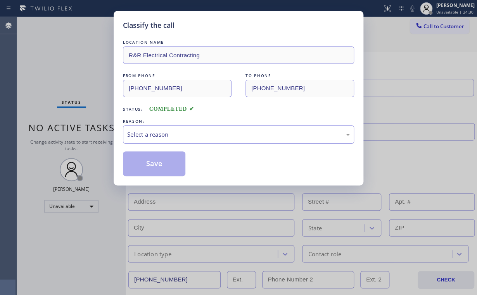
click at [146, 133] on div "Select a reason" at bounding box center [238, 134] width 222 height 9
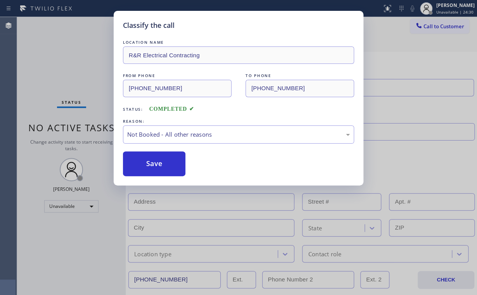
drag, startPoint x: 150, startPoint y: 159, endPoint x: 59, endPoint y: 43, distance: 147.5
click at [150, 158] on button "Save" at bounding box center [154, 164] width 62 height 25
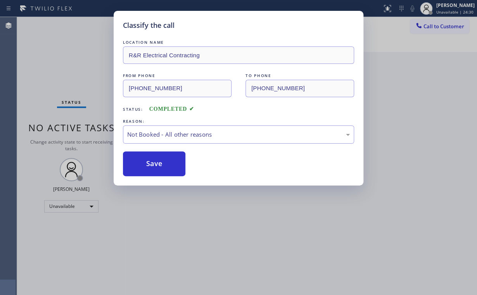
drag, startPoint x: 59, startPoint y: 43, endPoint x: 435, endPoint y: 100, distance: 380.5
click at [65, 48] on div "Classify the call LOCATION NAME R&R Electrical Contracting FROM PHONE [PHONE_NU…" at bounding box center [238, 147] width 477 height 295
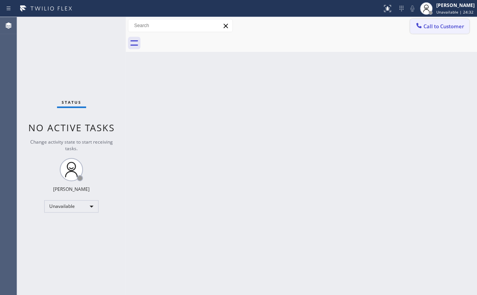
click at [431, 31] on button "Call to Customer" at bounding box center [439, 26] width 59 height 15
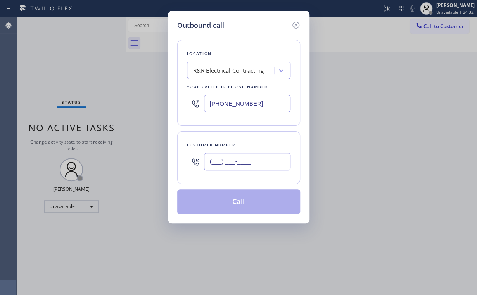
click at [257, 163] on input "(___) ___-____" at bounding box center [247, 161] width 86 height 17
paste input "718) 709-0750"
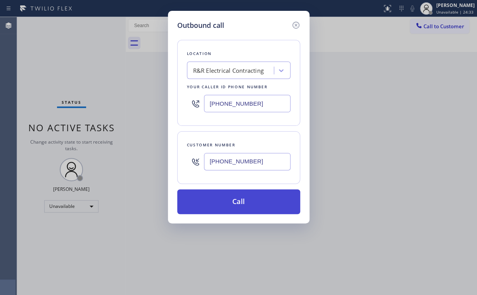
type input "[PHONE_NUMBER]"
drag, startPoint x: 226, startPoint y: 197, endPoint x: 225, endPoint y: 203, distance: 6.0
click at [226, 198] on button "Call" at bounding box center [238, 201] width 123 height 25
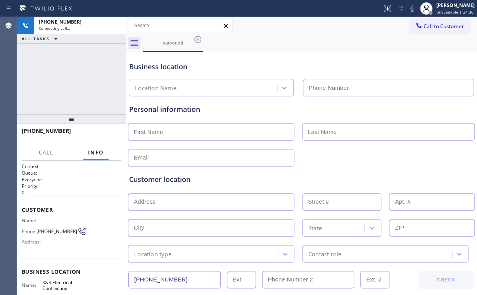
type input "[PHONE_NUMBER]"
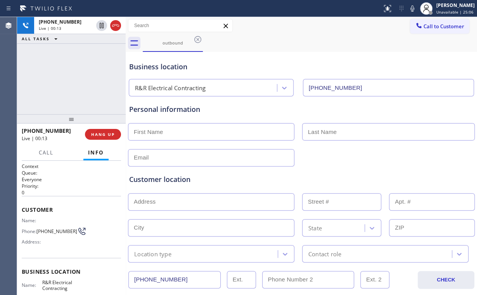
click at [74, 74] on div "[PHONE_NUMBER] Live | 00:13 ALL TASKS ALL TASKS ACTIVE TASKS TASKS IN WRAP UP" at bounding box center [71, 65] width 108 height 97
click at [74, 74] on div "[PHONE_NUMBER] Live | 00:14 ALL TASKS ALL TASKS ACTIVE TASKS TASKS IN WRAP UP" at bounding box center [71, 65] width 108 height 97
click at [74, 74] on div "[PHONE_NUMBER] Live | 00:15 ALL TASKS ALL TASKS ACTIVE TASKS TASKS IN WRAP UP" at bounding box center [71, 65] width 108 height 97
click at [77, 78] on div "[PHONE_NUMBER] Live | 00:17 ALL TASKS ALL TASKS ACTIVE TASKS TASKS IN WRAP UP" at bounding box center [71, 65] width 108 height 97
click at [77, 78] on div "[PHONE_NUMBER] Live | 00:18 ALL TASKS ALL TASKS ACTIVE TASKS TASKS IN WRAP UP" at bounding box center [71, 65] width 108 height 97
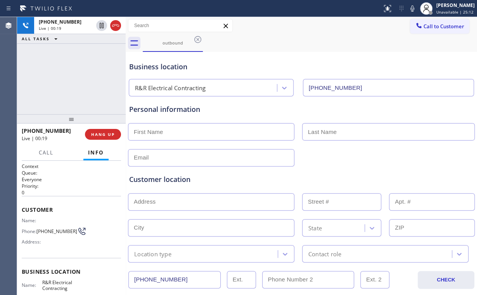
drag, startPoint x: 77, startPoint y: 78, endPoint x: 60, endPoint y: 240, distance: 162.6
click at [60, 240] on div "Address:" at bounding box center [52, 242] width 60 height 6
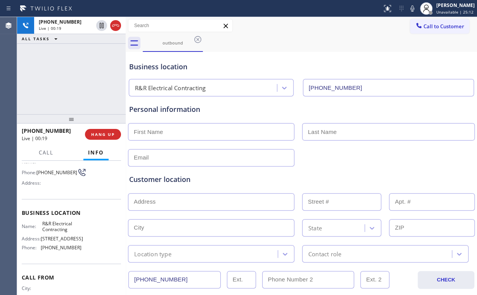
scroll to position [62, 0]
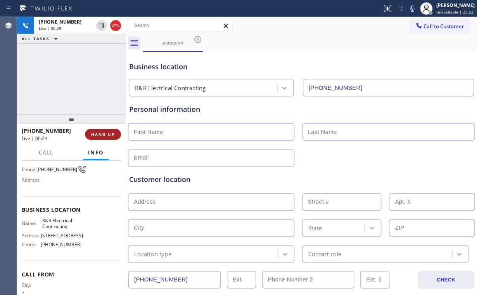
click at [99, 135] on span "HANG UP" at bounding box center [103, 134] width 24 height 5
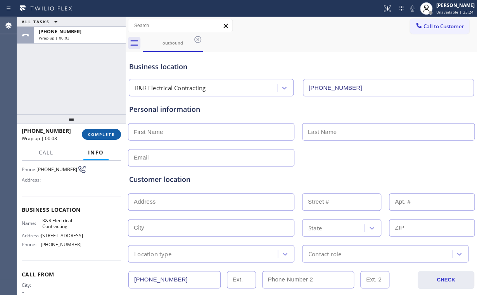
click at [99, 135] on span "COMPLETE" at bounding box center [101, 134] width 27 height 5
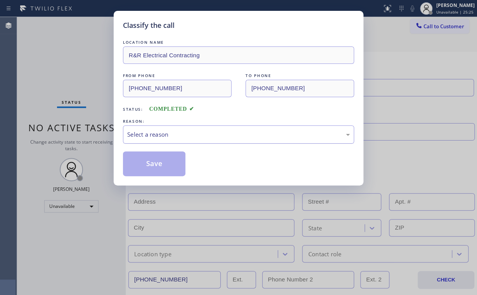
click at [146, 134] on div "Select a reason" at bounding box center [238, 134] width 222 height 9
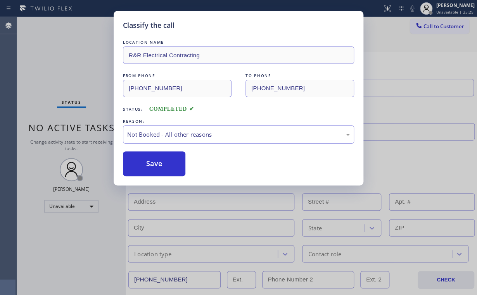
drag, startPoint x: 152, startPoint y: 163, endPoint x: 67, endPoint y: 84, distance: 115.7
click at [152, 161] on button "Save" at bounding box center [154, 164] width 62 height 25
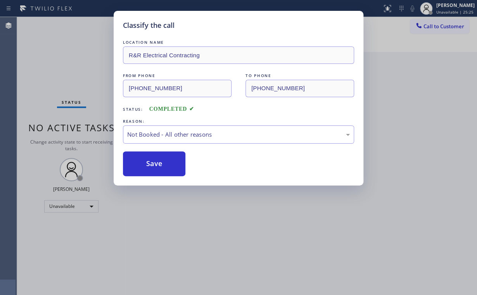
drag, startPoint x: 66, startPoint y: 81, endPoint x: 122, endPoint y: 101, distance: 59.7
click at [68, 83] on div "Classify the call LOCATION NAME R&R Electrical Contracting FROM PHONE [PHONE_NU…" at bounding box center [238, 147] width 477 height 295
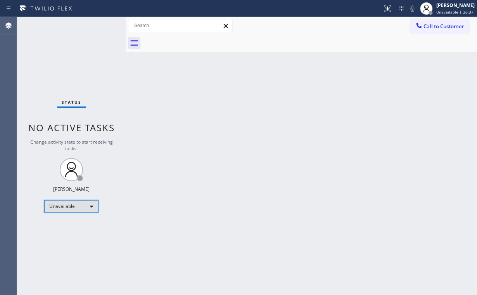
click at [74, 207] on div "Unavailable" at bounding box center [71, 206] width 54 height 12
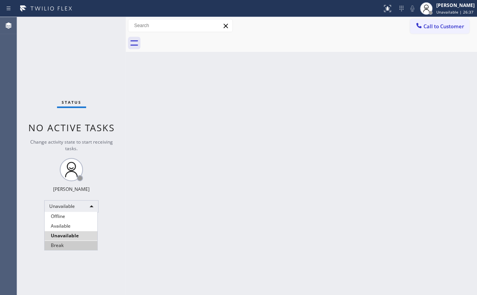
click at [77, 247] on li "Break" at bounding box center [71, 245] width 53 height 9
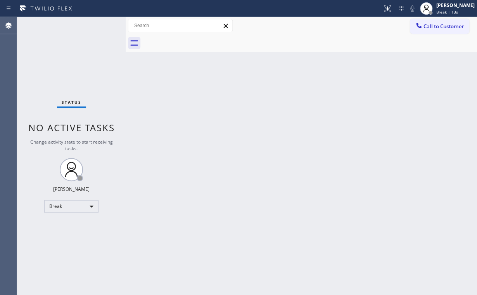
click at [70, 72] on div "Status No active tasks Change activity state to start receiving tasks. [PERSON_…" at bounding box center [71, 156] width 108 height 278
click at [68, 40] on div "Status No active tasks Change activity state to start receiving tasks. [PERSON_…" at bounding box center [71, 156] width 108 height 278
click at [71, 204] on div "Break" at bounding box center [71, 206] width 54 height 12
drag, startPoint x: 68, startPoint y: 236, endPoint x: 226, endPoint y: 246, distance: 158.4
click at [69, 236] on li "Unavailable" at bounding box center [71, 235] width 53 height 9
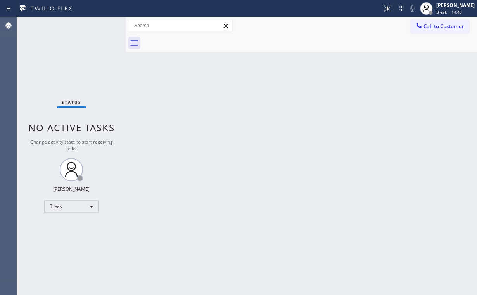
drag, startPoint x: 226, startPoint y: 246, endPoint x: 197, endPoint y: 277, distance: 42.8
click at [226, 252] on div "Back to Dashboard Change Sender ID Customers Technicians Select a contact Outbo…" at bounding box center [301, 156] width 351 height 278
click at [95, 42] on div "Status No active tasks Change activity state to start receiving tasks. [PERSON_…" at bounding box center [71, 156] width 108 height 278
click at [290, 62] on div "Back to Dashboard Change Sender ID Customers Technicians Select a contact Outbo…" at bounding box center [301, 156] width 351 height 278
drag, startPoint x: 36, startPoint y: 50, endPoint x: 31, endPoint y: 3, distance: 47.6
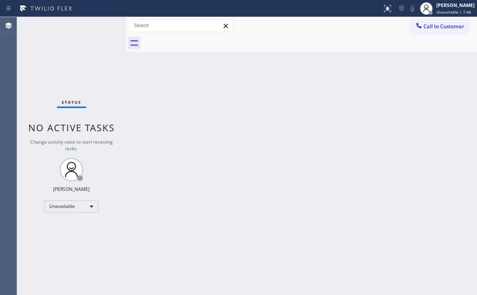
click at [36, 50] on div "Status No active tasks Change activity state to start receiving tasks. [PERSON_…" at bounding box center [71, 156] width 108 height 278
click at [429, 25] on span "Call to Customer" at bounding box center [443, 26] width 41 height 7
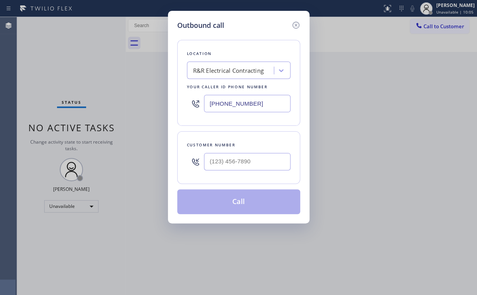
drag, startPoint x: 259, startPoint y: 105, endPoint x: 133, endPoint y: 103, distance: 125.6
click at [162, 105] on div "Outbound call Location R&R Electrical Contracting Your caller id phone number […" at bounding box center [238, 147] width 477 height 295
paste input "720) 740-5899"
type input "[PHONE_NUMBER]"
click at [240, 164] on input "(___) ___-____" at bounding box center [247, 161] width 86 height 17
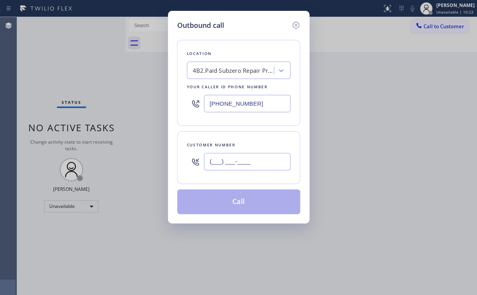
paste input "303) 358-7604"
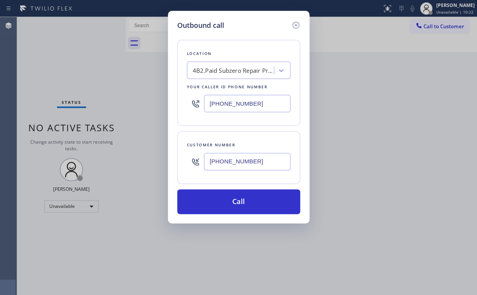
type input "[PHONE_NUMBER]"
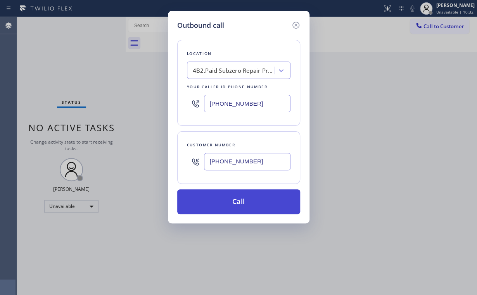
click at [241, 201] on button "Call" at bounding box center [238, 201] width 123 height 25
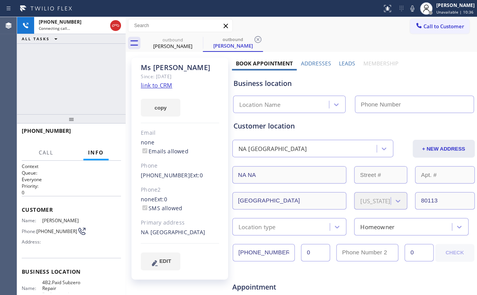
type input "[PHONE_NUMBER]"
click at [91, 66] on div "[PHONE_NUMBER] Connecting call… ALL TASKS ALL TASKS ACTIVE TASKS TASKS IN WRAP …" at bounding box center [71, 65] width 108 height 97
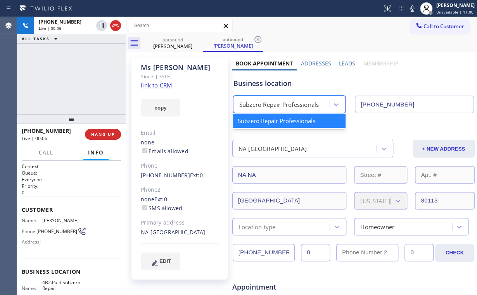
click at [279, 106] on div "Subzero Repair Professionals" at bounding box center [279, 104] width 80 height 9
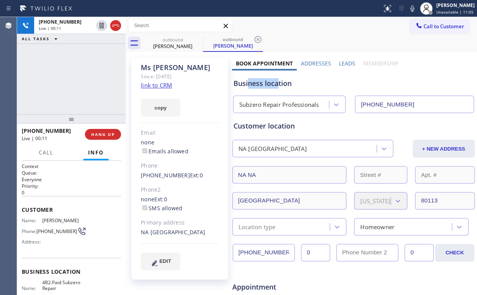
drag, startPoint x: 276, startPoint y: 84, endPoint x: 247, endPoint y: 81, distance: 28.8
click at [247, 81] on div "Business location" at bounding box center [353, 83] width 240 height 10
click at [49, 82] on div "[PHONE_NUMBER] Live | 00:12 ALL TASKS ALL TASKS ACTIVE TASKS TASKS IN WRAP UP" at bounding box center [71, 65] width 108 height 97
click at [101, 134] on span "HANG UP" at bounding box center [103, 134] width 24 height 5
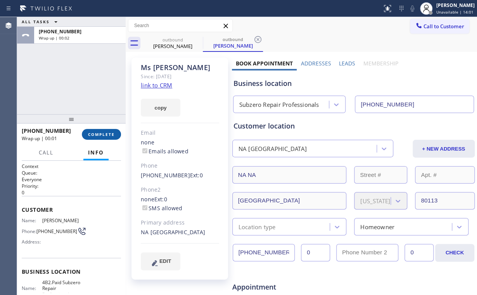
click at [98, 135] on span "COMPLETE" at bounding box center [101, 134] width 27 height 5
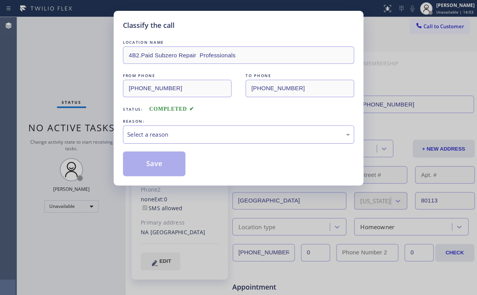
click at [139, 135] on div "Select a reason" at bounding box center [238, 134] width 222 height 9
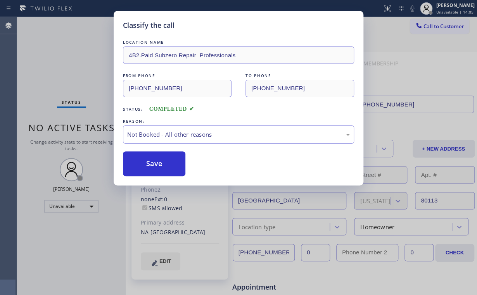
drag, startPoint x: 169, startPoint y: 166, endPoint x: 69, endPoint y: 65, distance: 142.7
click at [169, 166] on button "Save" at bounding box center [154, 164] width 62 height 25
drag, startPoint x: 67, startPoint y: 60, endPoint x: 67, endPoint y: 45, distance: 15.1
click at [67, 59] on div "Classify the call LOCATION NAME 4B2.Paid Subzero Repair Professionals FROM PHON…" at bounding box center [238, 147] width 477 height 295
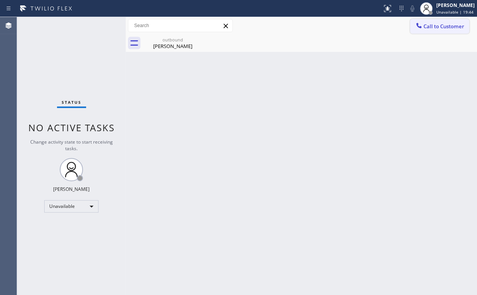
click at [431, 28] on span "Call to Customer" at bounding box center [443, 26] width 41 height 7
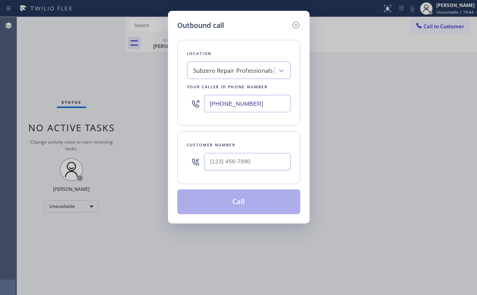
drag, startPoint x: 258, startPoint y: 103, endPoint x: 91, endPoint y: 96, distance: 167.1
click at [138, 104] on div "Outbound call Location Subzero Repair Professionals Your caller id phone number…" at bounding box center [238, 147] width 477 height 295
paste input "805) 360-3434"
drag, startPoint x: 252, startPoint y: 102, endPoint x: 150, endPoint y: 99, distance: 102.0
click at [155, 103] on div "Outbound call Location Electrical Garage [GEOGRAPHIC_DATA][PERSON_NAME] Your ca…" at bounding box center [238, 147] width 477 height 295
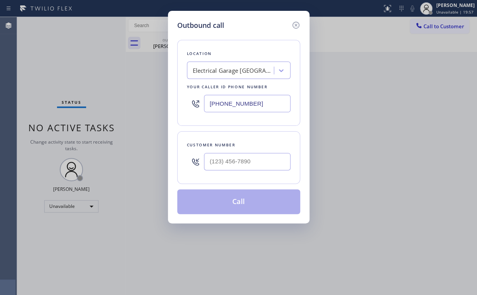
paste input "786) 808-1088"
type input "[PHONE_NUMBER]"
click at [245, 158] on input "(___) ___-____" at bounding box center [247, 161] width 86 height 17
paste input "305) 333-3567"
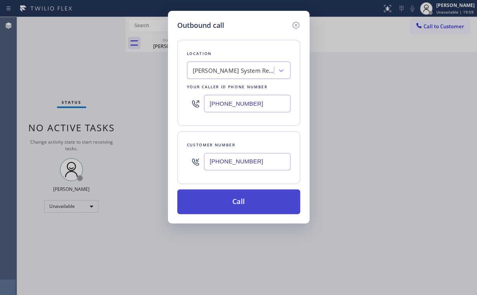
type input "[PHONE_NUMBER]"
click at [222, 208] on button "Call" at bounding box center [238, 201] width 123 height 25
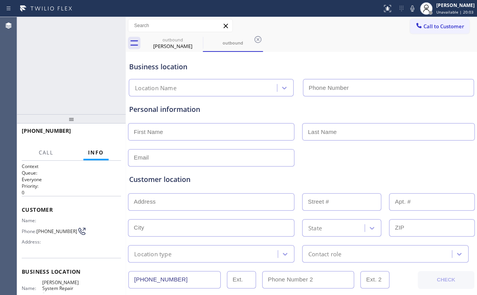
type input "[PHONE_NUMBER]"
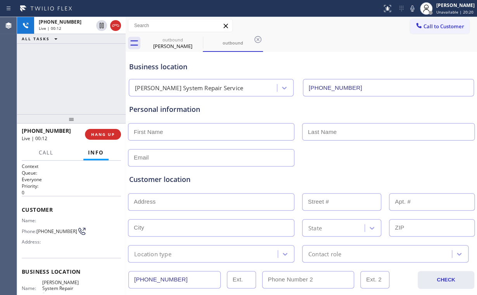
click at [73, 81] on div "[PHONE_NUMBER] Live | 00:12 ALL TASKS ALL TASKS ACTIVE TASKS TASKS IN WRAP UP" at bounding box center [71, 65] width 108 height 97
click at [170, 44] on div "[PERSON_NAME]" at bounding box center [172, 46] width 59 height 7
type input "[PHONE_NUMBER]"
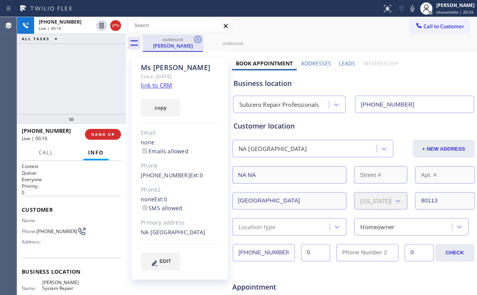
click at [197, 39] on icon at bounding box center [197, 39] width 7 height 7
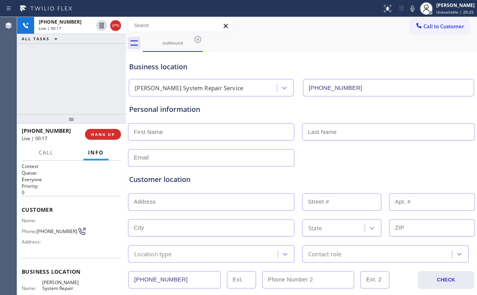
click at [69, 83] on div "[PHONE_NUMBER] Live | 00:17 ALL TASKS ALL TASKS ACTIVE TASKS TASKS IN WRAP UP" at bounding box center [71, 65] width 108 height 97
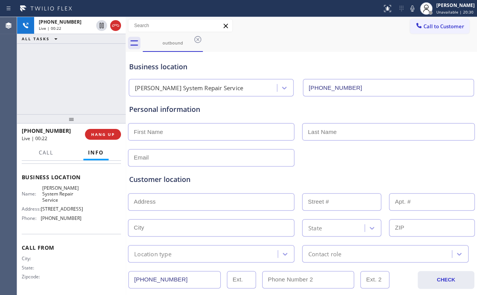
scroll to position [101, 0]
click at [106, 135] on span "HANG UP" at bounding box center [103, 134] width 24 height 5
click at [107, 134] on span "HANG UP" at bounding box center [103, 134] width 24 height 5
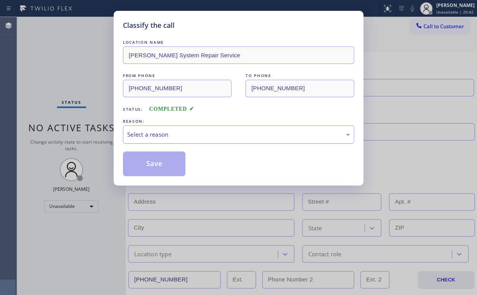
drag, startPoint x: 164, startPoint y: 129, endPoint x: 164, endPoint y: 140, distance: 10.5
click at [164, 130] on div "Select a reason" at bounding box center [238, 134] width 222 height 9
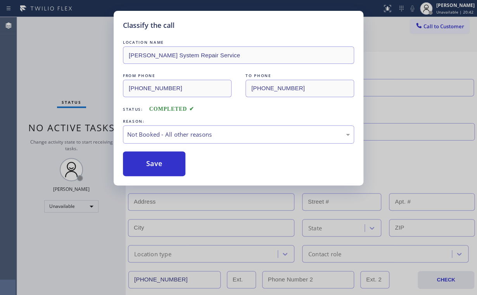
click at [150, 167] on button "Save" at bounding box center [154, 164] width 62 height 25
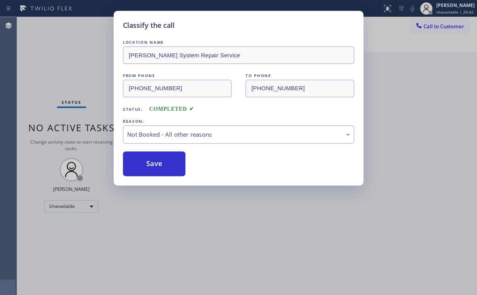
click at [53, 64] on div "Classify the call LOCATION NAME [PERSON_NAME] System Repair Service FROM PHONE …" at bounding box center [238, 147] width 477 height 295
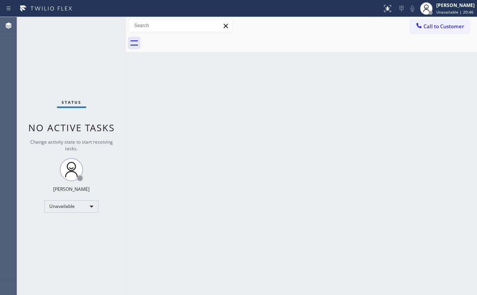
drag, startPoint x: 428, startPoint y: 25, endPoint x: 423, endPoint y: 28, distance: 5.8
click at [427, 25] on span "Call to Customer" at bounding box center [443, 26] width 41 height 7
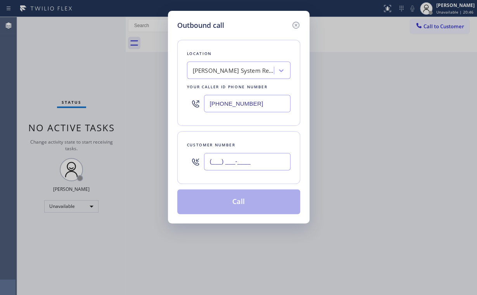
click at [260, 159] on input "(___) ___-____" at bounding box center [247, 161] width 86 height 17
paste input "305) 333-3567"
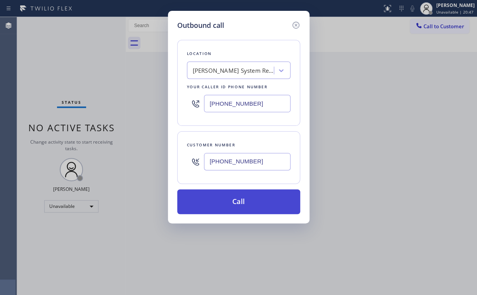
type input "[PHONE_NUMBER]"
drag, startPoint x: 222, startPoint y: 202, endPoint x: 176, endPoint y: 290, distance: 99.8
click at [222, 202] on button "Call" at bounding box center [238, 201] width 123 height 25
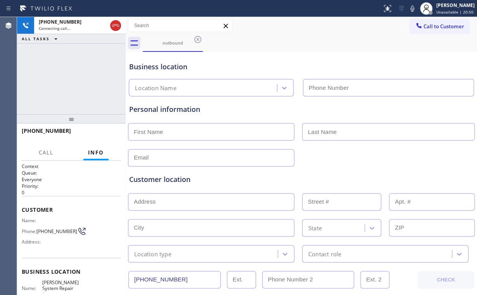
type input "[PHONE_NUMBER]"
click at [68, 71] on div "[PHONE_NUMBER] Connecting call… ALL TASKS ALL TASKS ACTIVE TASKS TASKS IN WRAP …" at bounding box center [71, 65] width 108 height 97
click at [312, 62] on div "Business location" at bounding box center [301, 67] width 344 height 10
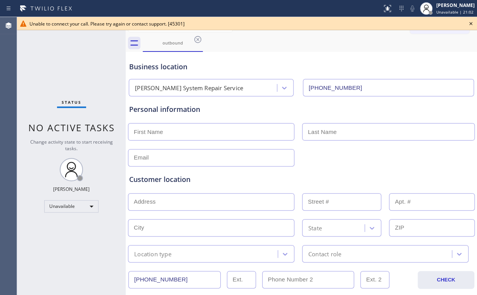
click at [196, 38] on icon at bounding box center [197, 39] width 9 height 9
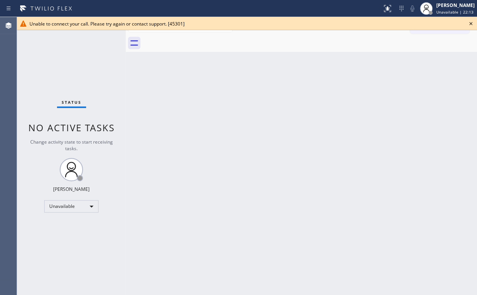
click at [469, 23] on icon at bounding box center [470, 23] width 9 height 9
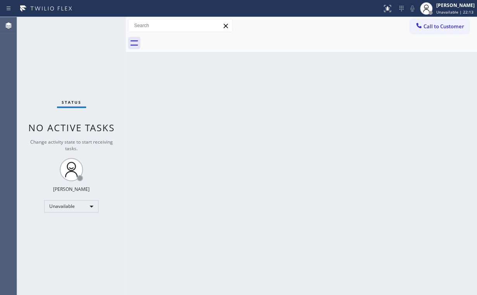
drag, startPoint x: 439, startPoint y: 24, endPoint x: 433, endPoint y: 28, distance: 6.4
click at [438, 25] on span "Call to Customer" at bounding box center [443, 26] width 41 height 7
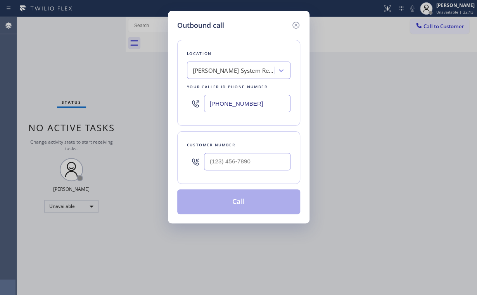
drag, startPoint x: 281, startPoint y: 102, endPoint x: 132, endPoint y: 105, distance: 149.2
click at [153, 103] on div "Outbound call Location [PERSON_NAME] Cooling System Repair Service Your caller …" at bounding box center [238, 147] width 477 height 295
paste input "805) 360-3434"
type input "[PHONE_NUMBER]"
click at [260, 158] on input "(___) ___-____" at bounding box center [247, 161] width 86 height 17
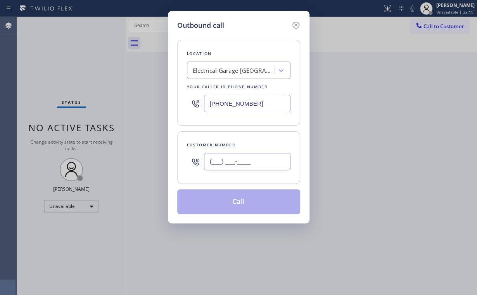
paste input "805) 452-5239"
type input "[PHONE_NUMBER]"
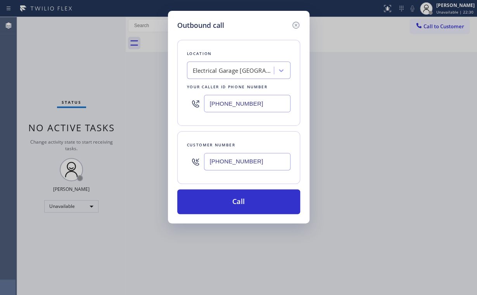
click at [220, 25] on h5 "Outbound call" at bounding box center [200, 25] width 47 height 10
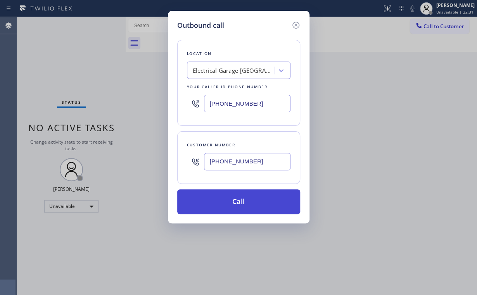
click at [256, 198] on button "Call" at bounding box center [238, 201] width 123 height 25
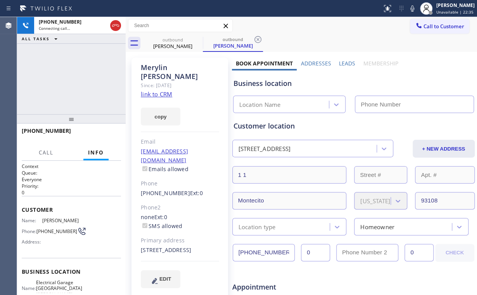
click at [87, 73] on div "[PHONE_NUMBER] Connecting call… ALL TASKS ALL TASKS ACTIVE TASKS TASKS IN WRAP …" at bounding box center [71, 65] width 108 height 97
type input "[PHONE_NUMBER]"
click at [83, 73] on div "[PHONE_NUMBER] Connecting call… ALL TASKS ALL TASKS ACTIVE TASKS TASKS IN WRAP …" at bounding box center [71, 65] width 108 height 97
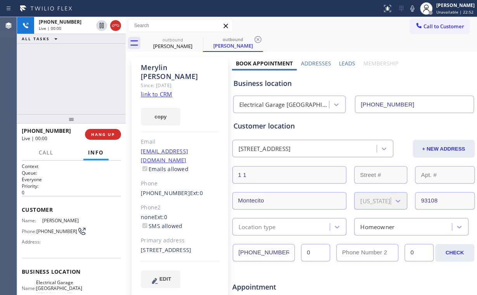
click at [88, 78] on div "[PHONE_NUMBER] Live | 00:00 ALL TASKS ALL TASKS ACTIVE TASKS TASKS IN WRAP UP" at bounding box center [71, 65] width 108 height 97
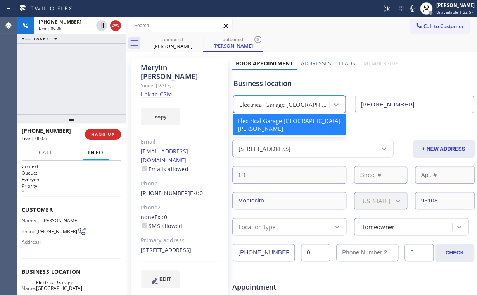
click at [256, 105] on div "Electrical Garage [GEOGRAPHIC_DATA][PERSON_NAME]" at bounding box center [284, 104] width 90 height 9
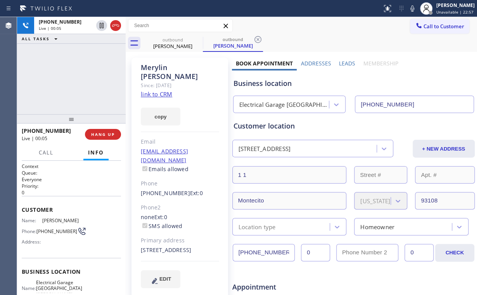
click at [288, 87] on div "Business location" at bounding box center [353, 83] width 240 height 10
click at [287, 108] on div "Electrical Garage [GEOGRAPHIC_DATA][PERSON_NAME]" at bounding box center [284, 104] width 90 height 9
click at [73, 75] on div "[PHONE_NUMBER] Live | 00:42 ALL TASKS ALL TASKS ACTIVE TASKS TASKS IN WRAP UP" at bounding box center [71, 65] width 108 height 97
click at [108, 133] on span "HANG UP" at bounding box center [103, 134] width 24 height 5
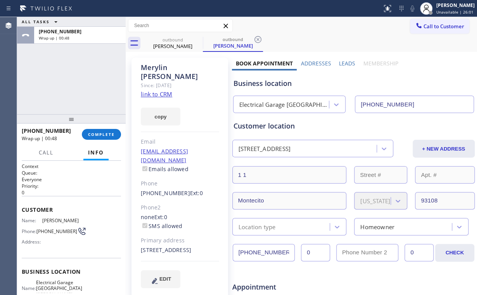
click at [77, 77] on div "ALL TASKS ALL TASKS ACTIVE TASKS TASKS IN WRAP UP [PHONE_NUMBER] Wrap up | 00:48" at bounding box center [71, 65] width 108 height 97
click at [108, 135] on span "COMPLETE" at bounding box center [101, 134] width 27 height 5
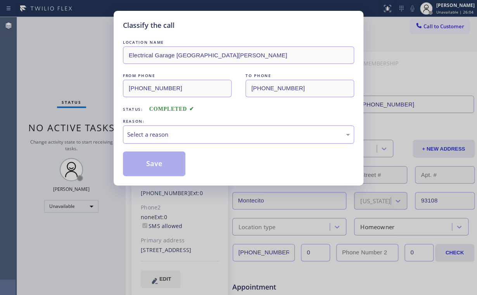
click at [168, 133] on div "Select a reason" at bounding box center [238, 134] width 222 height 9
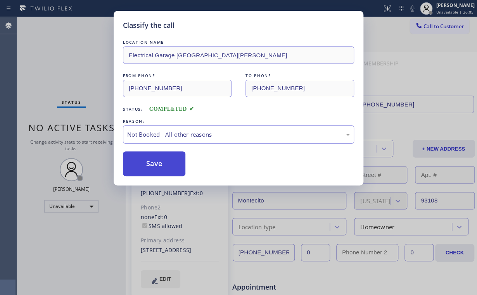
drag, startPoint x: 153, startPoint y: 165, endPoint x: 82, endPoint y: 69, distance: 119.6
click at [153, 164] on button "Save" at bounding box center [154, 164] width 62 height 25
drag, startPoint x: 79, startPoint y: 65, endPoint x: 416, endPoint y: 112, distance: 339.9
click at [82, 67] on div "Classify the call LOCATION NAME Electrical Garage [GEOGRAPHIC_DATA][PERSON_NAME…" at bounding box center [238, 147] width 477 height 295
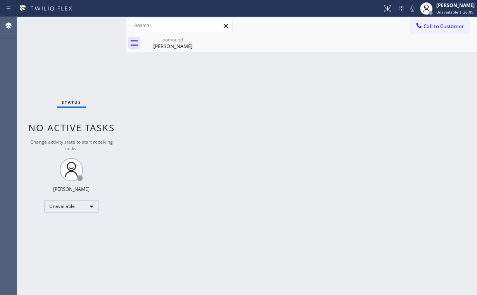
click at [197, 136] on div "Back to Dashboard Change Sender ID Customers Technicians Select a contact Outbo…" at bounding box center [301, 156] width 351 height 278
click at [170, 37] on div "outbound" at bounding box center [172, 40] width 59 height 6
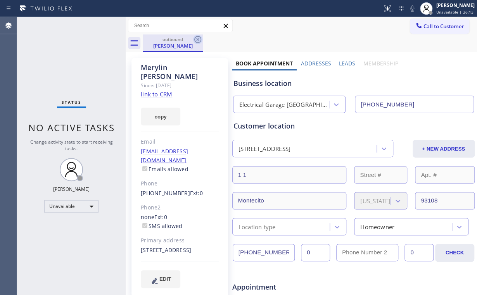
click at [200, 35] on icon at bounding box center [197, 39] width 9 height 9
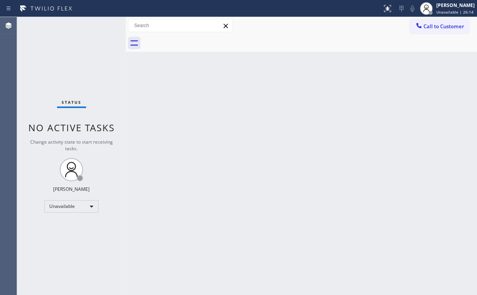
click at [200, 38] on div at bounding box center [310, 42] width 334 height 17
drag, startPoint x: 81, startPoint y: 79, endPoint x: 73, endPoint y: 31, distance: 48.3
click at [78, 65] on div "Status No active tasks Change activity state to start receiving tasks. [PERSON_…" at bounding box center [71, 156] width 108 height 278
drag, startPoint x: 39, startPoint y: 48, endPoint x: 30, endPoint y: 2, distance: 47.3
click at [40, 48] on div "Status No active tasks Change activity state to start receiving tasks. [PERSON_…" at bounding box center [71, 156] width 108 height 278
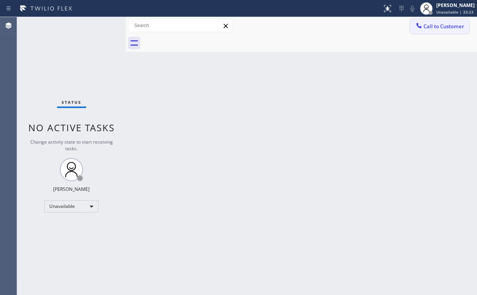
click at [432, 26] on span "Call to Customer" at bounding box center [443, 26] width 41 height 7
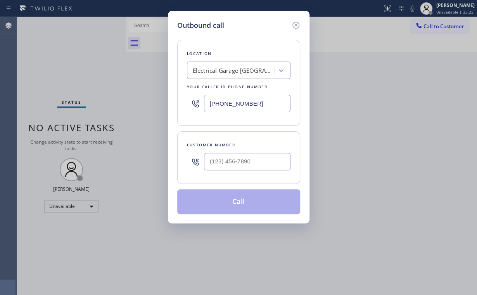
drag, startPoint x: 262, startPoint y: 104, endPoint x: 118, endPoint y: 102, distance: 144.2
click at [188, 103] on div "[PHONE_NUMBER]" at bounding box center [238, 103] width 103 height 25
paste input "253) 267-879"
type input "[PHONE_NUMBER]"
click at [238, 170] on div at bounding box center [247, 161] width 86 height 25
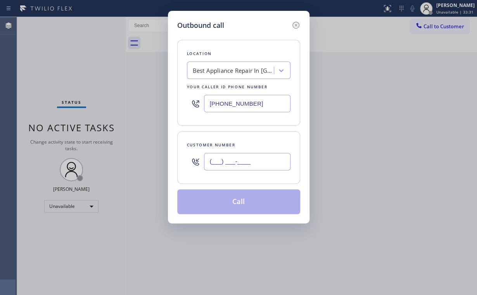
click at [239, 164] on input "(___) ___-____" at bounding box center [247, 161] width 86 height 17
paste input "206) 910-8049"
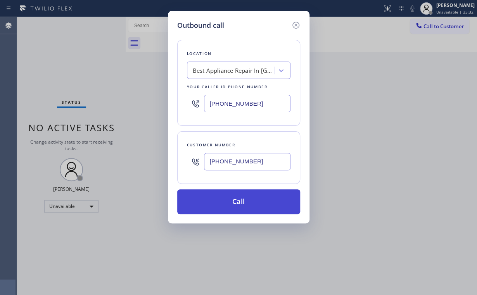
type input "[PHONE_NUMBER]"
click at [228, 205] on button "Call" at bounding box center [238, 201] width 123 height 25
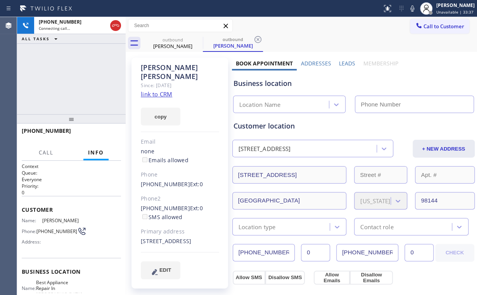
type input "[PHONE_NUMBER]"
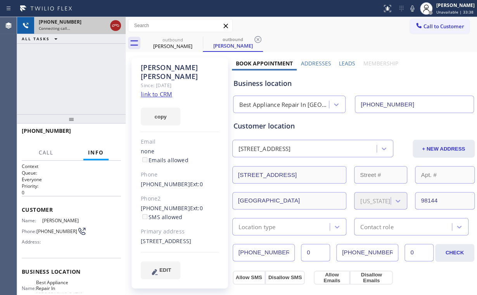
click at [113, 29] on icon at bounding box center [115, 25] width 9 height 9
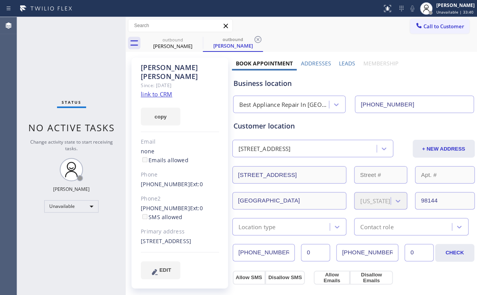
click at [164, 90] on link "link to CRM" at bounding box center [156, 94] width 31 height 8
click at [423, 29] on span "Call to Customer" at bounding box center [443, 26] width 41 height 7
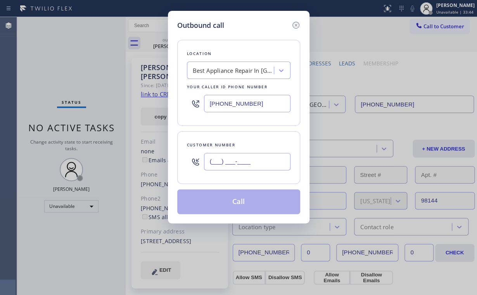
click at [265, 164] on input "(___) ___-____" at bounding box center [247, 161] width 86 height 17
paste input "206) 910-8049"
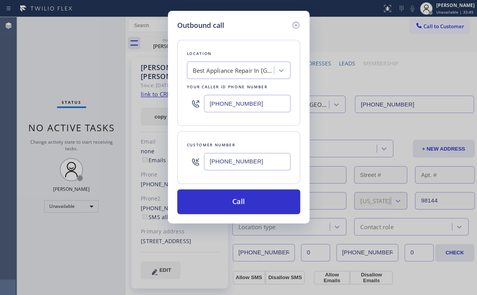
type input "[PHONE_NUMBER]"
click at [231, 201] on button "Call" at bounding box center [238, 201] width 123 height 25
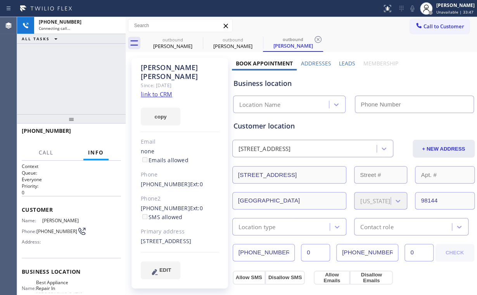
click at [90, 64] on div "[PHONE_NUMBER] Connecting call… ALL TASKS ALL TASKS ACTIVE TASKS TASKS IN WRAP …" at bounding box center [71, 65] width 108 height 97
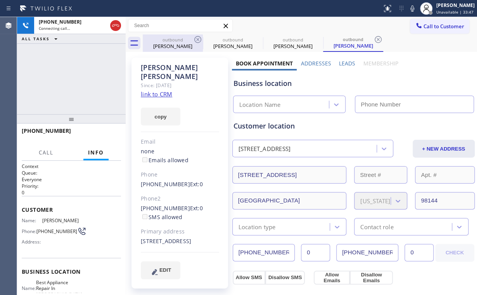
click at [182, 43] on div "[PERSON_NAME]" at bounding box center [172, 46] width 59 height 7
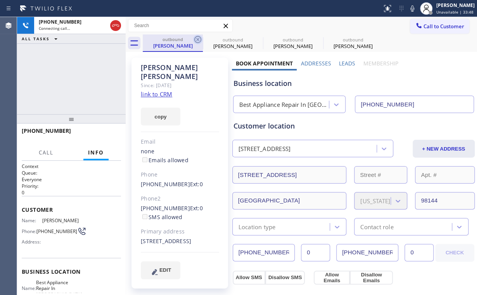
click at [198, 40] on icon at bounding box center [197, 39] width 7 height 7
click at [0, 0] on icon at bounding box center [0, 0] width 0 height 0
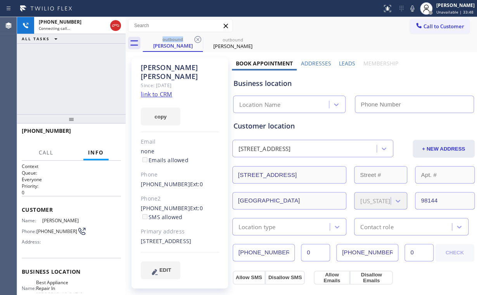
type input "[PHONE_NUMBER]"
click at [98, 65] on div "[PHONE_NUMBER] Connecting call… ALL TASKS ALL TASKS ACTIVE TASKS TASKS IN WRAP …" at bounding box center [71, 65] width 108 height 97
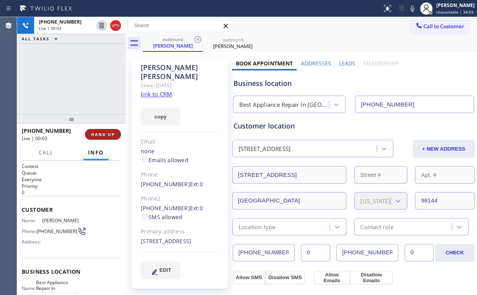
click at [104, 135] on span "HANG UP" at bounding box center [103, 134] width 24 height 5
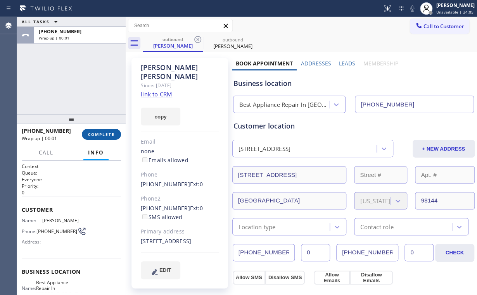
click at [104, 135] on span "COMPLETE" at bounding box center [101, 134] width 27 height 5
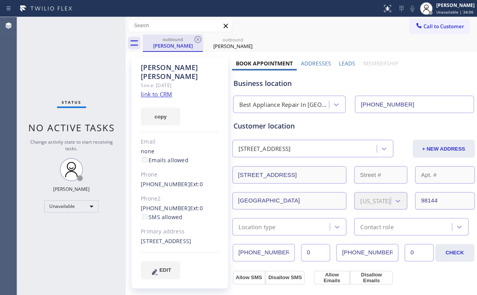
drag, startPoint x: 172, startPoint y: 44, endPoint x: 186, endPoint y: 45, distance: 14.4
click at [172, 45] on div "[PERSON_NAME]" at bounding box center [172, 45] width 59 height 7
click at [198, 39] on icon at bounding box center [197, 39] width 7 height 7
click at [0, 0] on icon at bounding box center [0, 0] width 0 height 0
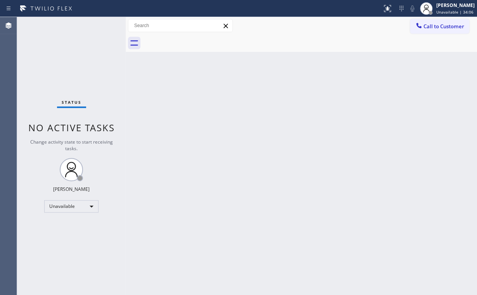
click at [51, 56] on div "Status No active tasks Change activity state to start receiving tasks. [PERSON_…" at bounding box center [71, 156] width 108 height 278
drag, startPoint x: 431, startPoint y: 27, endPoint x: 296, endPoint y: 90, distance: 149.3
click at [430, 28] on span "Call to Customer" at bounding box center [443, 26] width 41 height 7
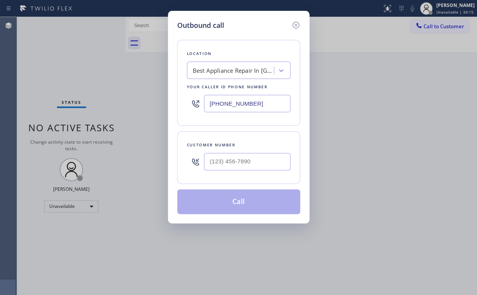
drag, startPoint x: 263, startPoint y: 103, endPoint x: 131, endPoint y: 94, distance: 132.1
click at [130, 100] on div "Outbound call Location Best Appliance Repair In [GEOGRAPHIC_DATA] Your caller i…" at bounding box center [238, 147] width 477 height 295
paste input "626) 376-4990"
type input "[PHONE_NUMBER]"
click at [243, 164] on input "(___) ___-____" at bounding box center [247, 161] width 86 height 17
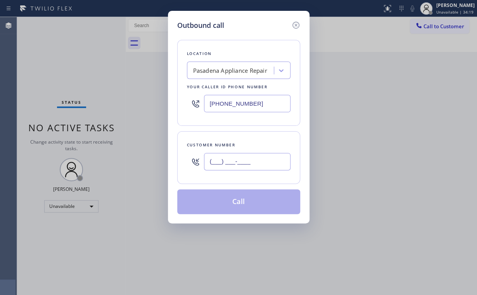
paste input "818) 903-4069"
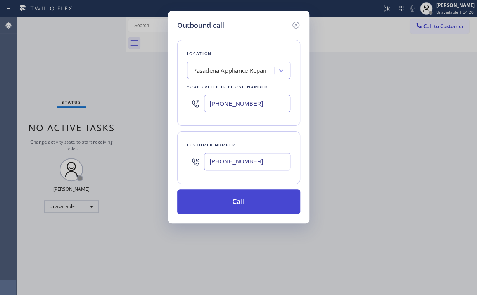
type input "[PHONE_NUMBER]"
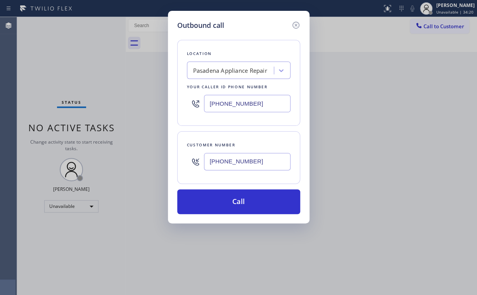
drag, startPoint x: 232, startPoint y: 203, endPoint x: 199, endPoint y: 267, distance: 71.8
click at [232, 205] on button "Call" at bounding box center [238, 201] width 123 height 25
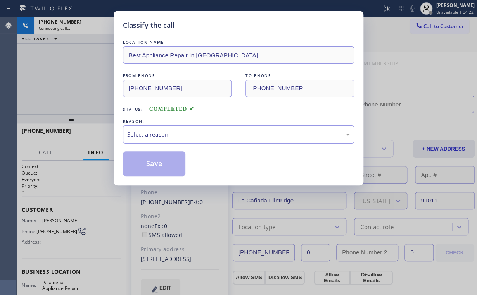
click at [68, 78] on div "Classify the call LOCATION NAME Best Appliance Repair In [GEOGRAPHIC_DATA] FROM…" at bounding box center [238, 147] width 477 height 295
drag, startPoint x: 141, startPoint y: 127, endPoint x: 145, endPoint y: 142, distance: 15.5
click at [142, 128] on div "Select a reason" at bounding box center [238, 135] width 231 height 18
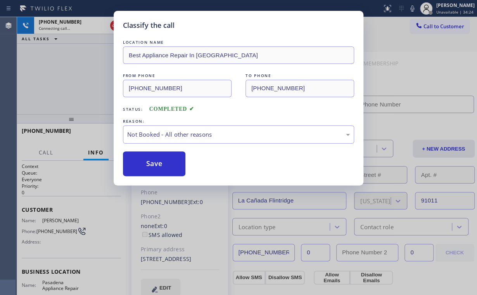
drag, startPoint x: 146, startPoint y: 167, endPoint x: 77, endPoint y: 84, distance: 108.4
click at [147, 167] on button "Save" at bounding box center [154, 164] width 62 height 25
click at [67, 66] on div "Classify the call LOCATION NAME Best Appliance Repair In [GEOGRAPHIC_DATA] FROM…" at bounding box center [238, 147] width 477 height 295
type input "[PHONE_NUMBER]"
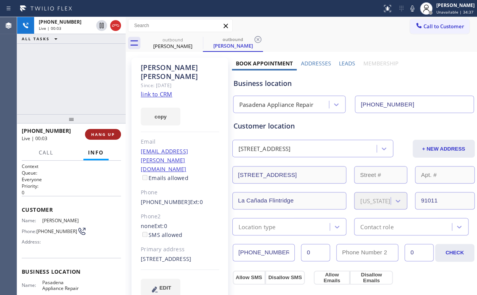
click at [100, 134] on span "HANG UP" at bounding box center [103, 134] width 24 height 5
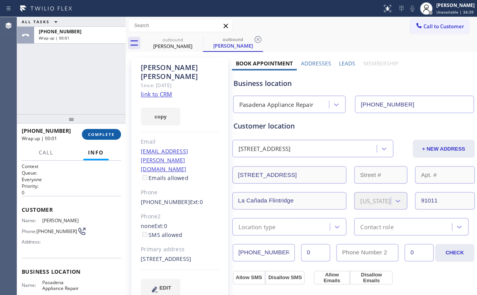
click at [100, 134] on span "COMPLETE" at bounding box center [101, 134] width 27 height 5
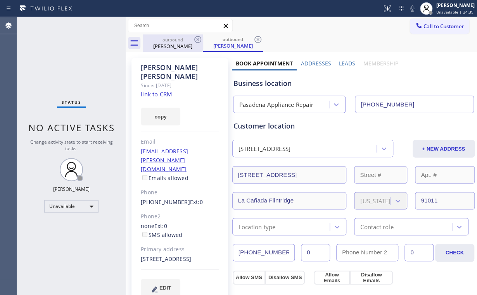
click at [170, 45] on div "[PERSON_NAME]" at bounding box center [172, 46] width 59 height 7
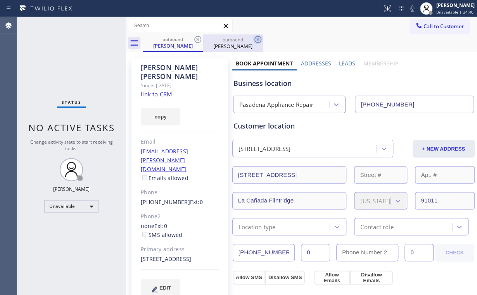
click at [198, 37] on icon at bounding box center [197, 39] width 9 height 9
click at [253, 37] on icon at bounding box center [257, 39] width 9 height 9
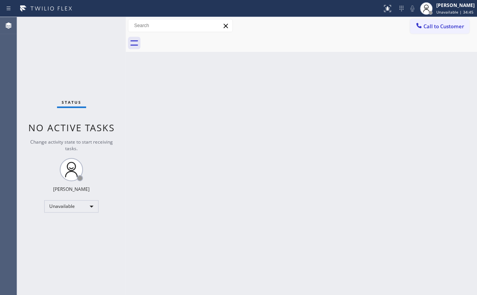
click at [438, 23] on span "Call to Customer" at bounding box center [443, 26] width 41 height 7
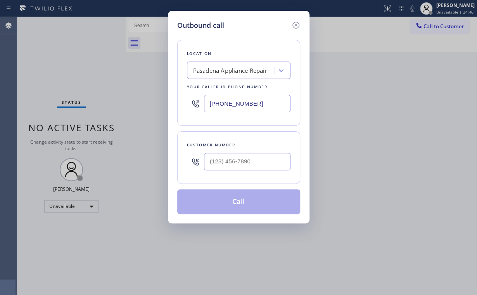
drag, startPoint x: 215, startPoint y: 102, endPoint x: 108, endPoint y: 91, distance: 107.8
click at [147, 99] on div "Outbound call Location [GEOGRAPHIC_DATA] Appliance Repair Your caller id phone …" at bounding box center [238, 147] width 477 height 295
paste input "46) 650-2901"
type input "[PHONE_NUMBER]"
click at [245, 157] on input "(___) ___-____" at bounding box center [247, 161] width 86 height 17
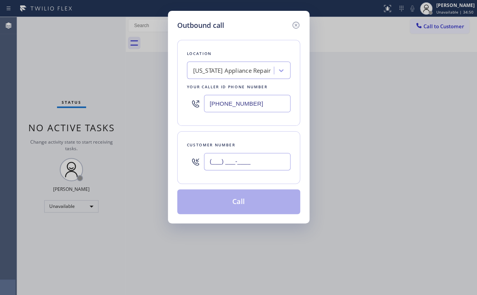
paste input "212) 877-7913"
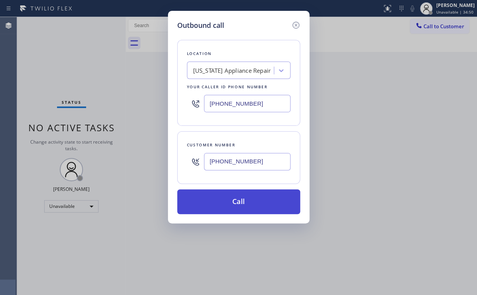
type input "[PHONE_NUMBER]"
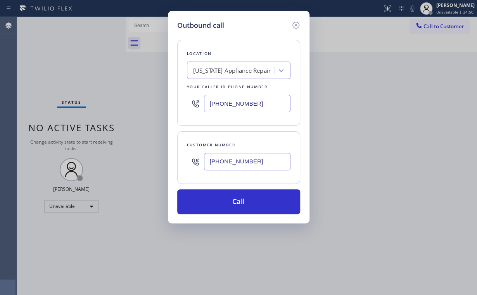
drag, startPoint x: 239, startPoint y: 202, endPoint x: 224, endPoint y: 236, distance: 37.1
click at [239, 202] on button "Call" at bounding box center [238, 201] width 123 height 25
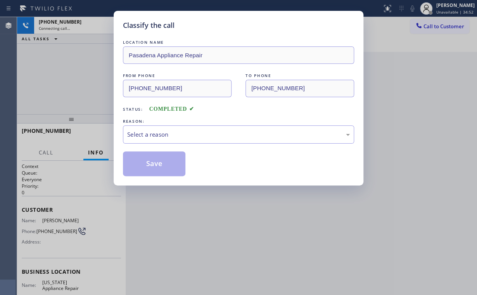
click at [96, 68] on div "Classify the call LOCATION NAME [GEOGRAPHIC_DATA] Appliance Repair FROM PHONE […" at bounding box center [238, 147] width 477 height 295
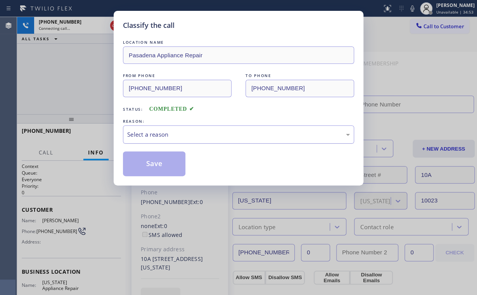
click at [146, 135] on div "Select a reason" at bounding box center [238, 134] width 222 height 9
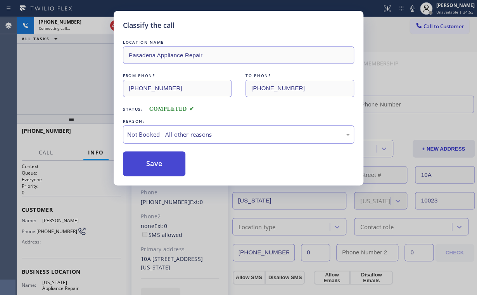
click at [148, 165] on button "Save" at bounding box center [154, 164] width 62 height 25
click at [71, 88] on div "Classify the call LOCATION NAME Pasadena Appliance Repair FROM PHONE [PHONE_NUM…" at bounding box center [238, 147] width 477 height 295
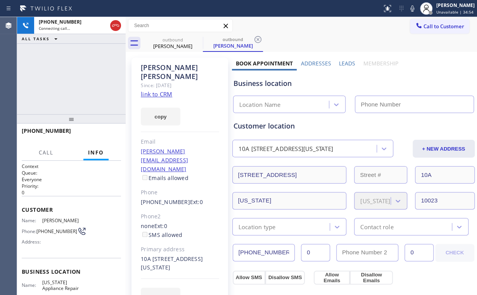
drag, startPoint x: 76, startPoint y: 83, endPoint x: 134, endPoint y: 71, distance: 59.0
click at [77, 83] on div "[PHONE_NUMBER] Connecting call… ALL TASKS ALL TASKS ACTIVE TASKS TASKS IN WRAP …" at bounding box center [71, 65] width 108 height 97
type input "[PHONE_NUMBER]"
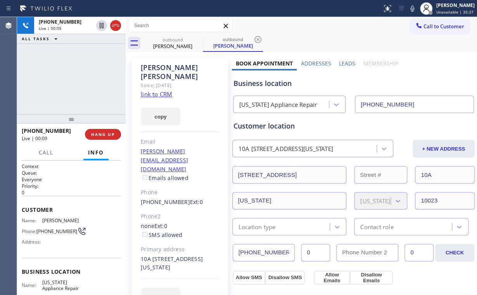
click at [256, 130] on div "Customer location" at bounding box center [353, 126] width 240 height 10
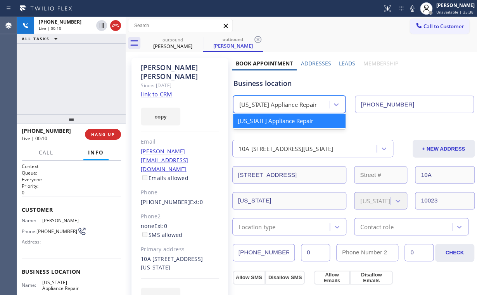
click at [279, 107] on div "[US_STATE] Appliance Repair" at bounding box center [277, 104] width 77 height 9
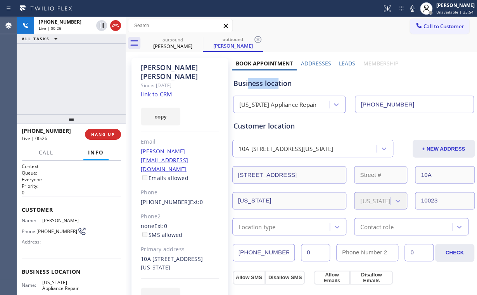
drag, startPoint x: 276, startPoint y: 84, endPoint x: 246, endPoint y: 83, distance: 29.5
click at [246, 83] on div "Business location" at bounding box center [353, 83] width 240 height 10
drag, startPoint x: 91, startPoint y: 73, endPoint x: 88, endPoint y: 77, distance: 4.9
click at [91, 74] on div "[PHONE_NUMBER] Live | 00:27 ALL TASKS ALL TASKS ACTIVE TASKS TASKS IN WRAP UP" at bounding box center [71, 65] width 108 height 97
click at [79, 78] on div "[PHONE_NUMBER] Live | 00:29 ALL TASKS ALL TASKS ACTIVE TASKS TASKS IN WRAP UP" at bounding box center [71, 65] width 108 height 97
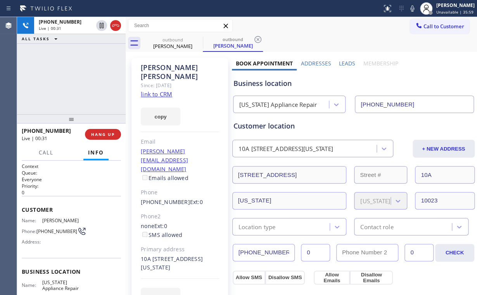
click at [79, 77] on div "[PHONE_NUMBER] Live | 00:31 ALL TASKS ALL TASKS ACTIVE TASKS TASKS IN WRAP UP" at bounding box center [71, 65] width 108 height 97
click at [106, 134] on span "HANG UP" at bounding box center [103, 134] width 24 height 5
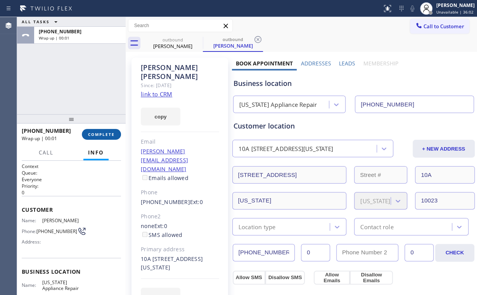
click at [106, 134] on span "COMPLETE" at bounding box center [101, 134] width 27 height 5
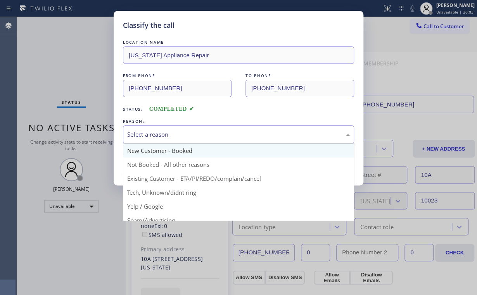
drag, startPoint x: 139, startPoint y: 131, endPoint x: 142, endPoint y: 146, distance: 15.4
click at [139, 132] on div "Select a reason" at bounding box center [238, 134] width 222 height 9
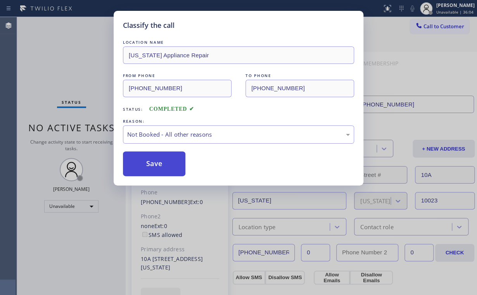
click at [149, 165] on button "Save" at bounding box center [154, 164] width 62 height 25
click at [73, 77] on div "Classify the call LOCATION NAME [US_STATE] Appliance Repair FROM PHONE [PHONE_N…" at bounding box center [238, 147] width 477 height 295
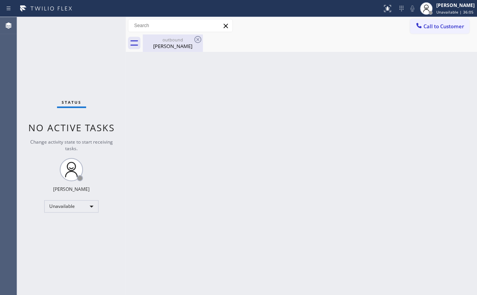
drag, startPoint x: 167, startPoint y: 45, endPoint x: 192, endPoint y: 41, distance: 25.1
click at [169, 45] on div "[PERSON_NAME]" at bounding box center [172, 46] width 59 height 7
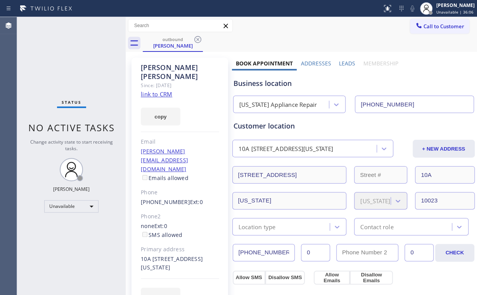
drag, startPoint x: 197, startPoint y: 39, endPoint x: 77, endPoint y: 59, distance: 121.8
click at [198, 39] on icon at bounding box center [197, 39] width 7 height 7
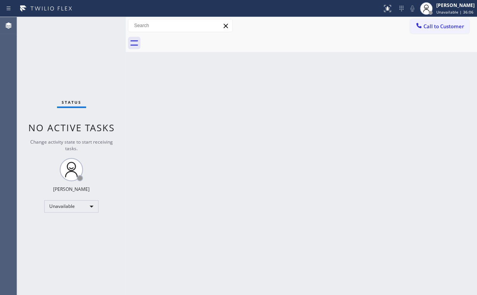
drag, startPoint x: 77, startPoint y: 59, endPoint x: 91, endPoint y: 1, distance: 59.3
click at [80, 51] on div "Status No active tasks Change activity state to start receiving tasks. [PERSON_…" at bounding box center [71, 156] width 108 height 278
click at [429, 29] on span "Call to Customer" at bounding box center [443, 26] width 41 height 7
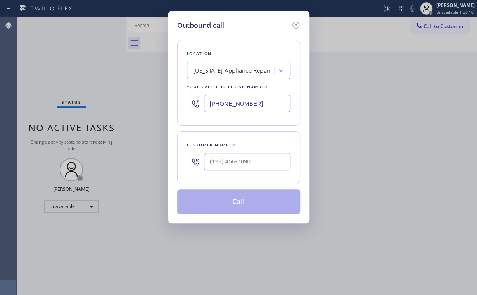
drag, startPoint x: 194, startPoint y: 103, endPoint x: 159, endPoint y: 99, distance: 35.1
click at [168, 102] on div "Outbound call Location [US_STATE] Appliance Repair Your caller id phone number …" at bounding box center [238, 117] width 141 height 213
paste input "917) 924-6973"
type input "[PHONE_NUMBER]"
click at [260, 162] on input "(___) ___-____" at bounding box center [247, 161] width 86 height 17
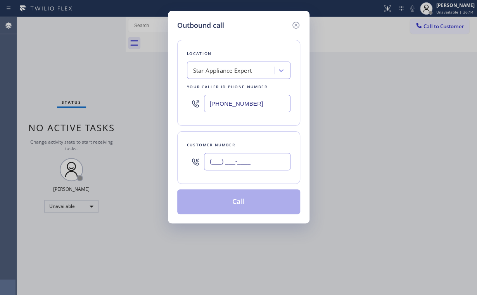
paste input "646) 660-2807"
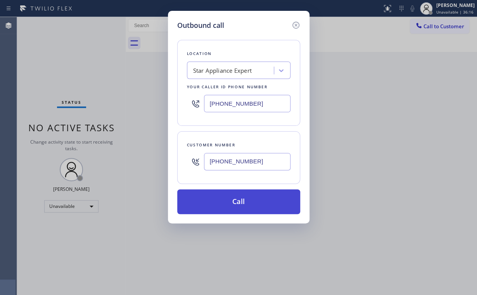
type input "[PHONE_NUMBER]"
click at [205, 205] on button "Call" at bounding box center [238, 201] width 123 height 25
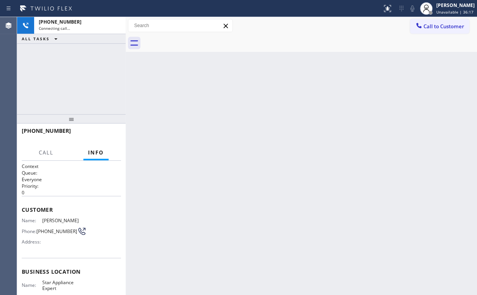
click at [65, 66] on div "[PHONE_NUMBER] Connecting call… ALL TASKS ALL TASKS ACTIVE TASKS TASKS IN WRAP …" at bounding box center [71, 65] width 108 height 97
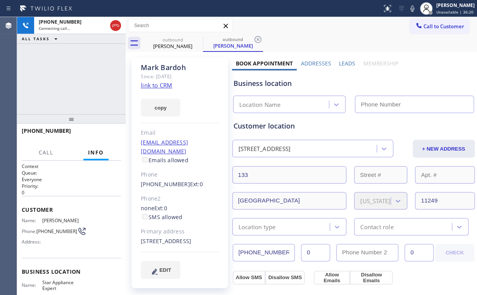
type input "[PHONE_NUMBER]"
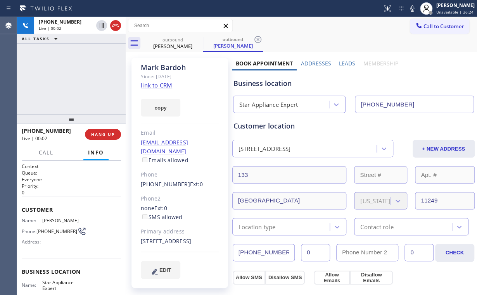
drag, startPoint x: 80, startPoint y: 74, endPoint x: 92, endPoint y: 97, distance: 26.7
click at [79, 72] on div "[PHONE_NUMBER] Live | 00:02 ALL TASKS ALL TASKS ACTIVE TASKS TASKS IN WRAP UP" at bounding box center [71, 65] width 108 height 97
click at [111, 135] on span "HANG UP" at bounding box center [103, 134] width 24 height 5
click at [110, 135] on span "HANG UP" at bounding box center [103, 134] width 24 height 5
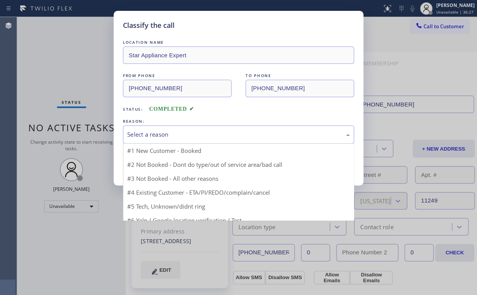
click at [151, 132] on div "Select a reason" at bounding box center [238, 134] width 222 height 9
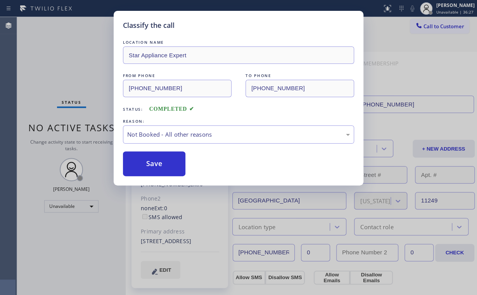
drag, startPoint x: 149, startPoint y: 162, endPoint x: 96, endPoint y: 104, distance: 78.5
click at [149, 163] on button "Save" at bounding box center [154, 164] width 62 height 25
click at [65, 69] on div "Classify the call LOCATION NAME Star Appliance Expert FROM PHONE [PHONE_NUMBER]…" at bounding box center [238, 147] width 477 height 295
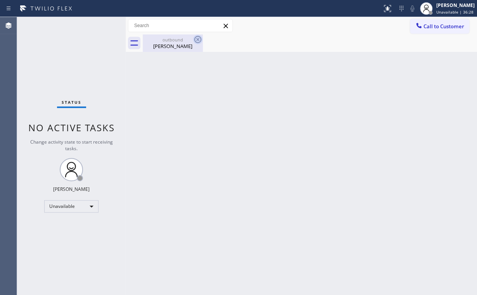
drag, startPoint x: 166, startPoint y: 42, endPoint x: 194, endPoint y: 41, distance: 27.9
click at [167, 43] on div "[PERSON_NAME]" at bounding box center [172, 46] width 59 height 7
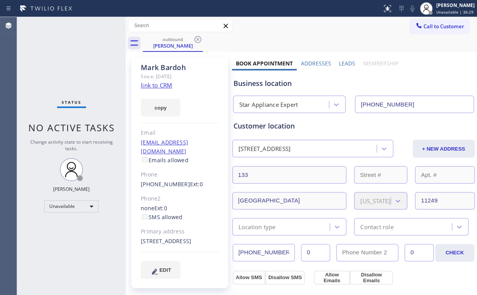
click at [195, 39] on icon at bounding box center [197, 39] width 7 height 7
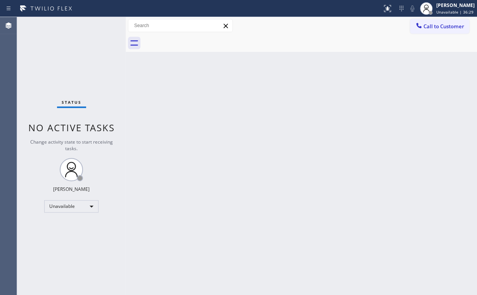
click at [64, 64] on div "Status No active tasks Change activity state to start receiving tasks. [PERSON_…" at bounding box center [71, 156] width 108 height 278
click at [440, 27] on span "Call to Customer" at bounding box center [443, 26] width 41 height 7
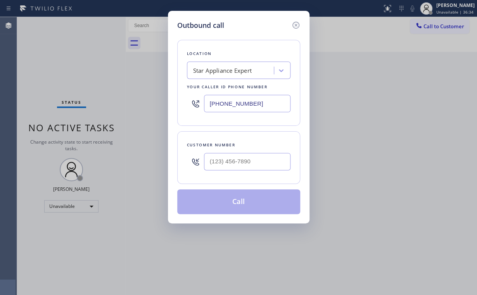
drag, startPoint x: 258, startPoint y: 102, endPoint x: 168, endPoint y: 93, distance: 90.7
click at [173, 100] on div "Outbound call Location Star Appliance Expert Your caller id phone number [PHONE…" at bounding box center [238, 117] width 141 height 213
paste input "646) 650-2901"
type input "[PHONE_NUMBER]"
click at [249, 161] on input "(___) ___-____" at bounding box center [247, 161] width 86 height 17
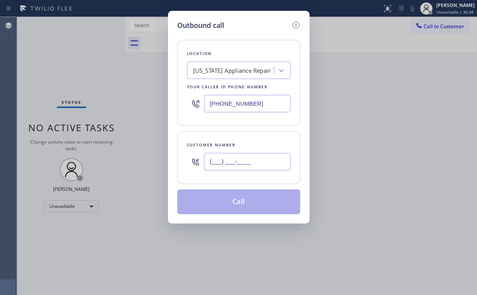
paste input "914) 224-5806"
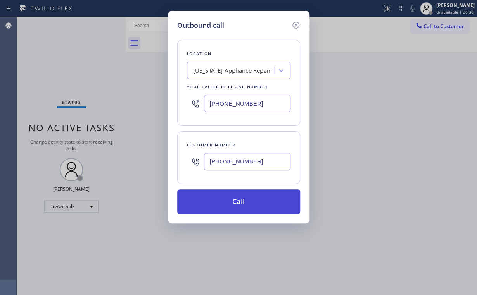
type input "[PHONE_NUMBER]"
click at [220, 199] on button "Call" at bounding box center [238, 201] width 123 height 25
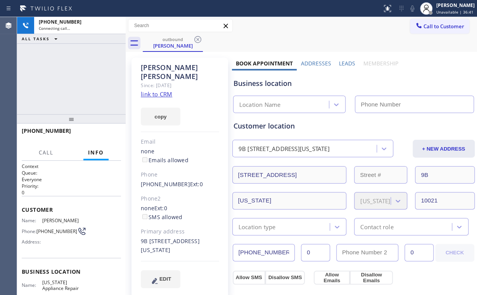
drag, startPoint x: 62, startPoint y: 90, endPoint x: 79, endPoint y: 77, distance: 20.5
click at [63, 88] on div "[PHONE_NUMBER] Connecting call… ALL TASKS ALL TASKS ACTIVE TASKS TASKS IN WRAP …" at bounding box center [71, 65] width 108 height 97
click at [74, 77] on div "[PHONE_NUMBER] Connecting call… ALL TASKS ALL TASKS ACTIVE TASKS TASKS IN WRAP …" at bounding box center [71, 65] width 108 height 97
type input "[PHONE_NUMBER]"
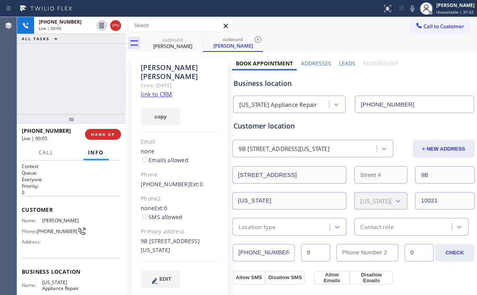
click at [73, 79] on div "[PHONE_NUMBER] Live | 00:05 ALL TASKS ALL TASKS ACTIVE TASKS TASKS IN WRAP UP" at bounding box center [71, 65] width 108 height 97
click at [106, 137] on span "HANG UP" at bounding box center [103, 134] width 24 height 5
click at [105, 136] on span "HANG UP" at bounding box center [103, 134] width 24 height 5
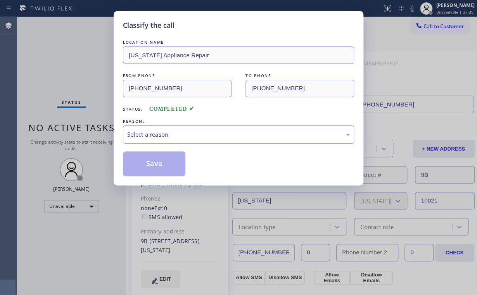
drag, startPoint x: 151, startPoint y: 131, endPoint x: 154, endPoint y: 140, distance: 9.4
click at [152, 133] on div "Select a reason" at bounding box center [238, 134] width 222 height 9
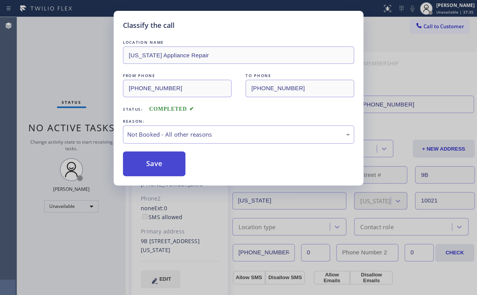
click at [155, 161] on button "Save" at bounding box center [154, 164] width 62 height 25
drag, startPoint x: 55, startPoint y: 62, endPoint x: 63, endPoint y: 28, distance: 35.3
click at [57, 60] on div "Classify the call LOCATION NAME [US_STATE] Appliance Repair FROM PHONE [PHONE_N…" at bounding box center [238, 147] width 477 height 295
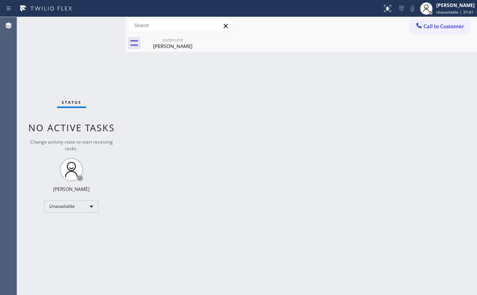
drag, startPoint x: 425, startPoint y: 30, endPoint x: 294, endPoint y: 84, distance: 141.9
click at [425, 29] on button "Call to Customer" at bounding box center [439, 26] width 59 height 15
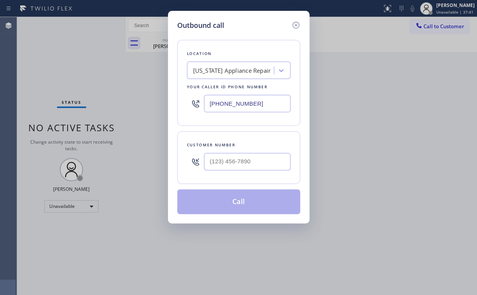
drag, startPoint x: 262, startPoint y: 103, endPoint x: 87, endPoint y: 96, distance: 175.3
click at [114, 98] on div "Outbound call Location [US_STATE] Appliance Repair Your caller id phone number …" at bounding box center [238, 147] width 477 height 295
paste input "949) 396-0575"
type input "[PHONE_NUMBER]"
click at [250, 162] on input "(___) ___-____" at bounding box center [247, 161] width 86 height 17
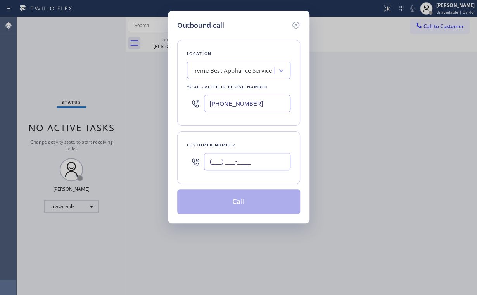
paste input "319) 541-9316"
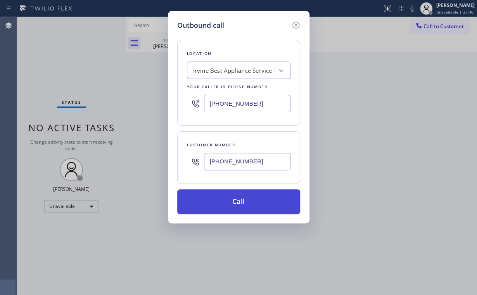
type input "[PHONE_NUMBER]"
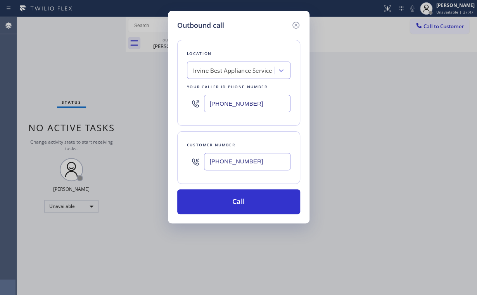
drag, startPoint x: 226, startPoint y: 203, endPoint x: 198, endPoint y: 274, distance: 76.2
click at [226, 204] on button "Call" at bounding box center [238, 201] width 123 height 25
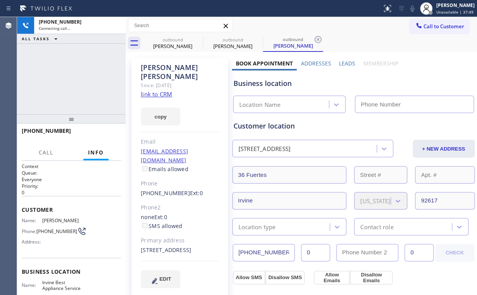
click at [65, 65] on div "[PHONE_NUMBER] Connecting call… ALL TASKS ALL TASKS ACTIVE TASKS TASKS IN WRAP …" at bounding box center [71, 65] width 108 height 97
type input "[PHONE_NUMBER]"
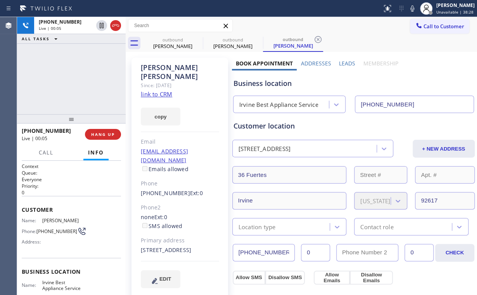
click at [108, 127] on div "[PHONE_NUMBER] Live | 00:05 HANG UP" at bounding box center [71, 134] width 99 height 20
click at [107, 129] on button "HANG UP" at bounding box center [103, 134] width 36 height 11
click at [106, 131] on button "HANG UP" at bounding box center [103, 134] width 36 height 11
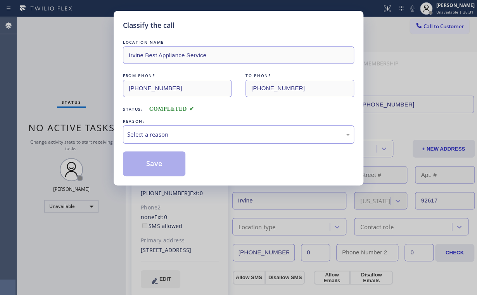
click at [157, 130] on div "Select a reason" at bounding box center [238, 134] width 222 height 9
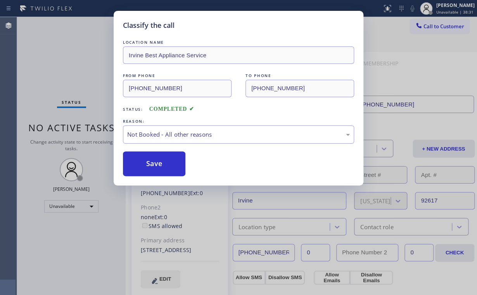
drag, startPoint x: 151, startPoint y: 166, endPoint x: 56, endPoint y: 64, distance: 139.0
click at [152, 165] on button "Save" at bounding box center [154, 164] width 62 height 25
drag, startPoint x: 42, startPoint y: 50, endPoint x: 59, endPoint y: 19, distance: 35.0
click at [42, 50] on div "Classify the call LOCATION NAME Irvine Best Appliance Service FROM PHONE [PHONE…" at bounding box center [238, 147] width 477 height 295
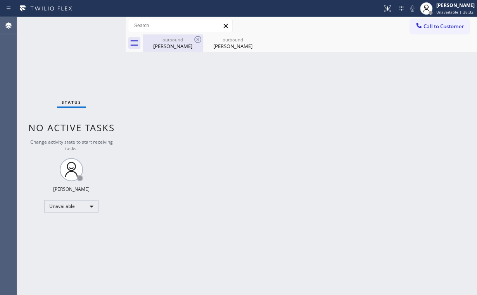
click at [185, 40] on div "outbound" at bounding box center [172, 40] width 59 height 6
type input "[PHONE_NUMBER]"
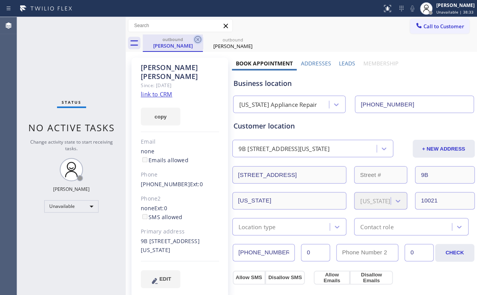
click at [198, 39] on icon at bounding box center [197, 39] width 9 height 9
type input "[PHONE_NUMBER]"
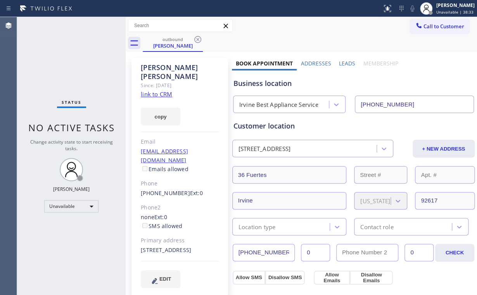
drag, startPoint x: 198, startPoint y: 39, endPoint x: 195, endPoint y: 57, distance: 18.0
click at [198, 39] on icon at bounding box center [197, 39] width 7 height 7
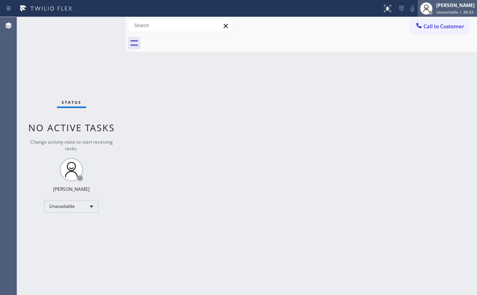
drag, startPoint x: 256, startPoint y: 90, endPoint x: 426, endPoint y: 0, distance: 192.4
click at [270, 89] on div "Back to Dashboard Change Sender ID Customers Technicians Select a contact Outbo…" at bounding box center [301, 156] width 351 height 278
drag, startPoint x: 433, startPoint y: 24, endPoint x: 395, endPoint y: 45, distance: 43.5
click at [432, 26] on span "Call to Customer" at bounding box center [443, 26] width 41 height 7
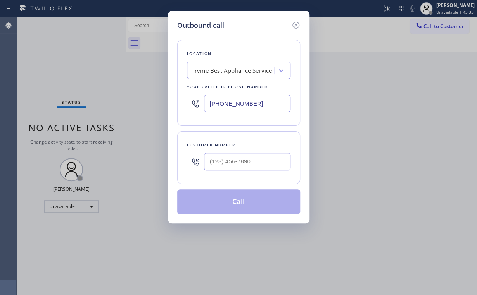
drag, startPoint x: 269, startPoint y: 97, endPoint x: 140, endPoint y: 90, distance: 129.3
click at [152, 96] on div "Outbound call Location [GEOGRAPHIC_DATA] Best Appliance Service Your caller id …" at bounding box center [238, 147] width 477 height 295
paste input "310) 818-7582"
type input "[PHONE_NUMBER]"
click at [243, 170] on div at bounding box center [247, 161] width 86 height 25
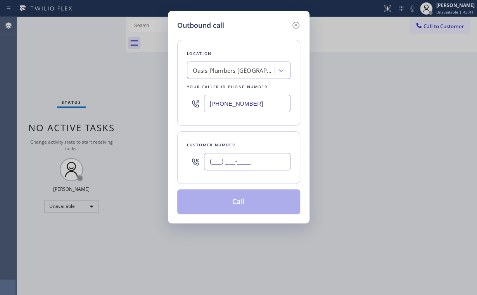
click at [249, 167] on input "(___) ___-____" at bounding box center [247, 161] width 86 height 17
paste input "661) 675-6357"
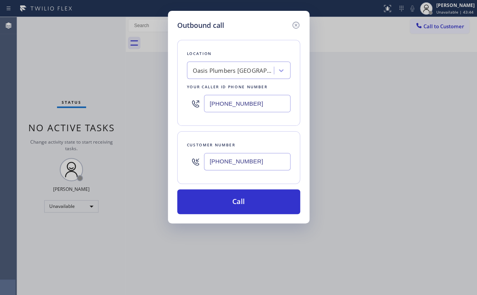
type input "[PHONE_NUMBER]"
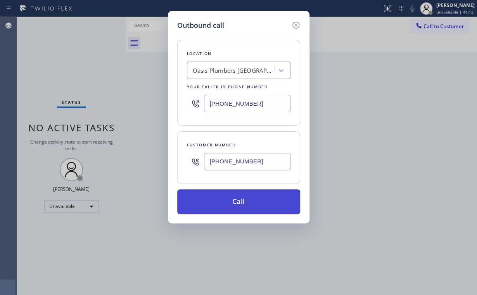
click at [231, 199] on button "Call" at bounding box center [238, 201] width 123 height 25
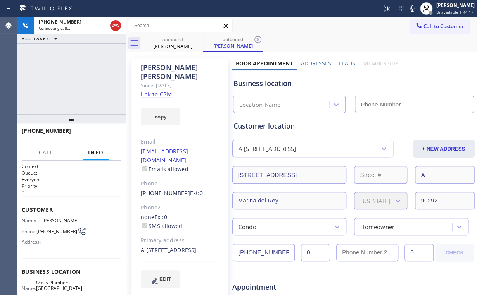
type input "[PHONE_NUMBER]"
click at [76, 69] on div "[PHONE_NUMBER] Connecting call… ALL TASKS ALL TASKS ACTIVE TASKS TASKS IN WRAP …" at bounding box center [71, 65] width 108 height 97
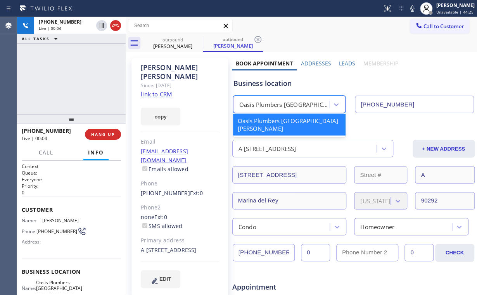
click at [263, 100] on div "Oasis Plumbers [GEOGRAPHIC_DATA][PERSON_NAME]" at bounding box center [284, 104] width 90 height 9
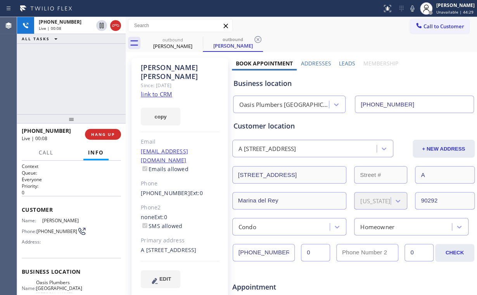
drag, startPoint x: 276, startPoint y: 84, endPoint x: 204, endPoint y: 74, distance: 72.4
click at [275, 83] on div "Business location" at bounding box center [353, 83] width 240 height 10
click at [85, 72] on div "[PHONE_NUMBER] Live | 00:09 ALL TASKS ALL TASKS ACTIVE TASKS TASKS IN WRAP UP" at bounding box center [71, 65] width 108 height 97
click at [76, 77] on div "[PHONE_NUMBER] Live | 00:10 ALL TASKS ALL TASKS ACTIVE TASKS TASKS IN WRAP UP" at bounding box center [71, 65] width 108 height 97
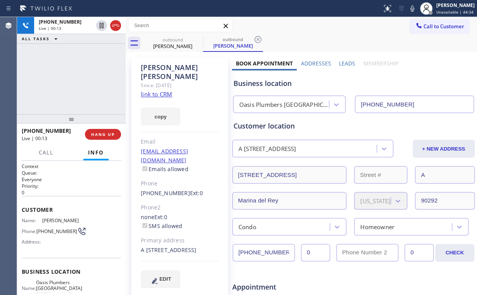
click at [76, 78] on div "[PHONE_NUMBER] Live | 00:13 ALL TASKS ALL TASKS ACTIVE TASKS TASKS IN WRAP UP" at bounding box center [71, 65] width 108 height 97
click at [76, 78] on div "[PHONE_NUMBER] Live | 00:14 ALL TASKS ALL TASKS ACTIVE TASKS TASKS IN WRAP UP" at bounding box center [71, 65] width 108 height 97
click at [76, 78] on div "[PHONE_NUMBER] Live | 00:15 ALL TASKS ALL TASKS ACTIVE TASKS TASKS IN WRAP UP" at bounding box center [71, 65] width 108 height 97
click at [76, 78] on div "[PHONE_NUMBER] Live | 00:16 ALL TASKS ALL TASKS ACTIVE TASKS TASKS IN WRAP UP" at bounding box center [71, 65] width 108 height 97
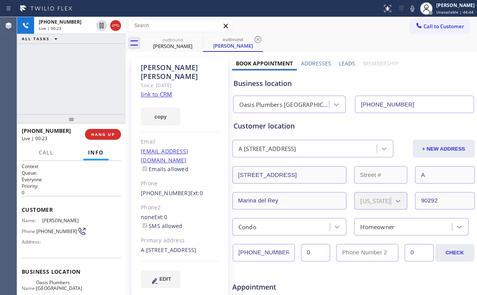
click at [74, 77] on div "[PHONE_NUMBER] Live | 00:23 ALL TASKS ALL TASKS ACTIVE TASKS TASKS IN WRAP UP" at bounding box center [71, 65] width 108 height 97
click at [76, 77] on div "[PHONE_NUMBER] Live | 00:26 ALL TASKS ALL TASKS ACTIVE TASKS TASKS IN WRAP UP" at bounding box center [71, 65] width 108 height 97
click at [76, 77] on div "[PHONE_NUMBER] Live | 00:29 ALL TASKS ALL TASKS ACTIVE TASKS TASKS IN WRAP UP" at bounding box center [71, 65] width 108 height 97
click at [76, 77] on div "[PHONE_NUMBER] Live | 00:31 ALL TASKS ALL TASKS ACTIVE TASKS TASKS IN WRAP UP" at bounding box center [71, 65] width 108 height 97
click at [76, 77] on div "[PHONE_NUMBER] Live | 00:32 ALL TASKS ALL TASKS ACTIVE TASKS TASKS IN WRAP UP" at bounding box center [71, 65] width 108 height 97
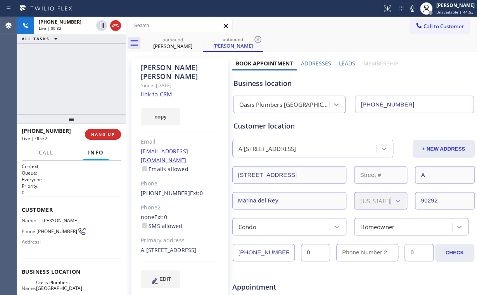
click at [76, 77] on div "[PHONE_NUMBER] Live | 00:32 ALL TASKS ALL TASKS ACTIVE TASKS TASKS IN WRAP UP" at bounding box center [71, 65] width 108 height 97
click at [76, 77] on div "[PHONE_NUMBER] Live | 00:33 ALL TASKS ALL TASKS ACTIVE TASKS TASKS IN WRAP UP" at bounding box center [71, 65] width 108 height 97
click at [76, 77] on div "[PHONE_NUMBER] Live | 00:34 ALL TASKS ALL TASKS ACTIVE TASKS TASKS IN WRAP UP" at bounding box center [71, 65] width 108 height 97
click at [76, 77] on div "[PHONE_NUMBER] Live | 00:35 ALL TASKS ALL TASKS ACTIVE TASKS TASKS IN WRAP UP" at bounding box center [71, 65] width 108 height 97
click at [76, 77] on div "[PHONE_NUMBER] Live | 00:36 ALL TASKS ALL TASKS ACTIVE TASKS TASKS IN WRAP UP" at bounding box center [71, 65] width 108 height 97
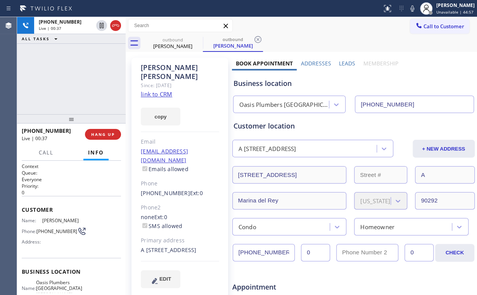
click at [76, 77] on div "[PHONE_NUMBER] Live | 00:37 ALL TASKS ALL TASKS ACTIVE TASKS TASKS IN WRAP UP" at bounding box center [71, 65] width 108 height 97
click at [76, 77] on div "[PHONE_NUMBER] Live | 00:38 ALL TASKS ALL TASKS ACTIVE TASKS TASKS IN WRAP UP" at bounding box center [71, 65] width 108 height 97
click at [76, 77] on div "[PHONE_NUMBER] Live | 00:39 ALL TASKS ALL TASKS ACTIVE TASKS TASKS IN WRAP UP" at bounding box center [71, 65] width 108 height 97
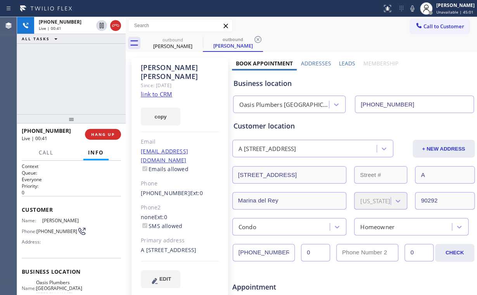
click at [76, 77] on div "[PHONE_NUMBER] Live | 00:41 ALL TASKS ALL TASKS ACTIVE TASKS TASKS IN WRAP UP" at bounding box center [71, 65] width 108 height 97
click at [76, 77] on div "[PHONE_NUMBER] Live | 00:42 ALL TASKS ALL TASKS ACTIVE TASKS TASKS IN WRAP UP" at bounding box center [71, 65] width 108 height 97
drag, startPoint x: 77, startPoint y: 80, endPoint x: 86, endPoint y: 102, distance: 23.6
click at [77, 80] on div "[PHONE_NUMBER] Live | 00:43 ALL TASKS ALL TASKS ACTIVE TASKS TASKS IN WRAP UP" at bounding box center [71, 65] width 108 height 97
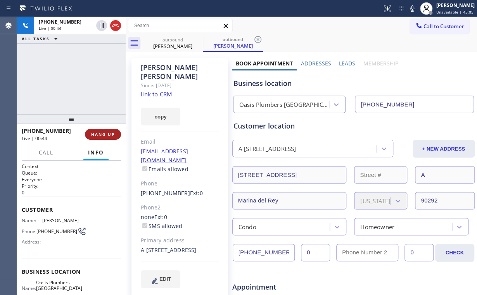
click at [102, 133] on span "HANG UP" at bounding box center [103, 134] width 24 height 5
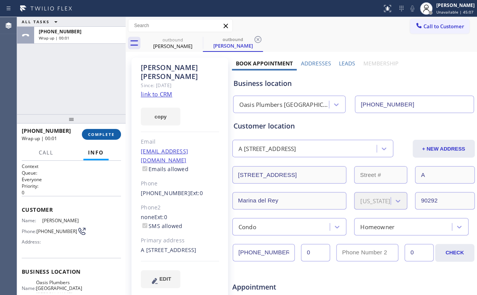
click at [102, 133] on span "COMPLETE" at bounding box center [101, 134] width 27 height 5
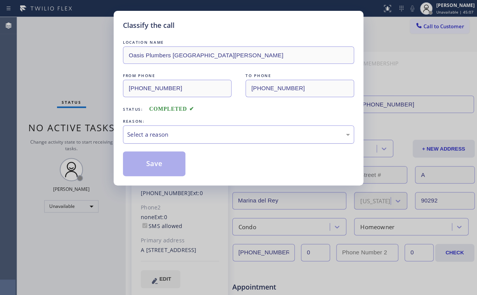
click at [142, 131] on div "Select a reason" at bounding box center [238, 134] width 222 height 9
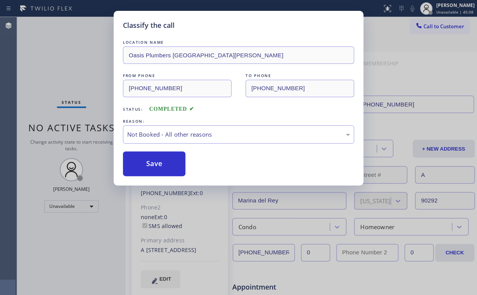
drag, startPoint x: 146, startPoint y: 164, endPoint x: 93, endPoint y: 102, distance: 81.6
click at [147, 164] on button "Save" at bounding box center [154, 164] width 62 height 25
click at [59, 64] on div "Classify the call LOCATION NAME Oasis Plumbers [GEOGRAPHIC_DATA][PERSON_NAME] F…" at bounding box center [238, 147] width 477 height 295
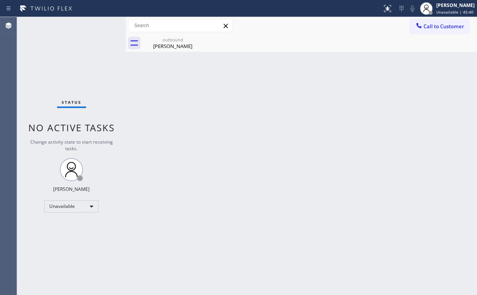
drag, startPoint x: 445, startPoint y: 27, endPoint x: 305, endPoint y: 101, distance: 158.2
click at [443, 28] on span "Call to Customer" at bounding box center [443, 26] width 41 height 7
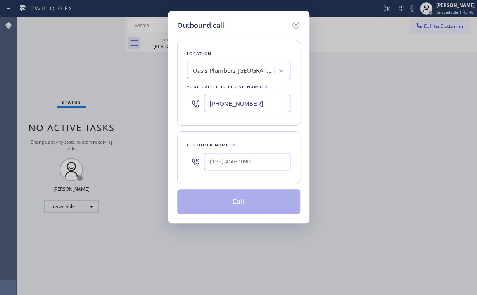
drag, startPoint x: 187, startPoint y: 103, endPoint x: 145, endPoint y: 88, distance: 44.0
click at [175, 103] on div "Outbound call Location Oasis Plumbers [GEOGRAPHIC_DATA][PERSON_NAME] Your calle…" at bounding box center [238, 117] width 141 height 213
paste input "623) 292-5313"
type input "[PHONE_NUMBER]"
click at [251, 172] on div at bounding box center [247, 161] width 86 height 25
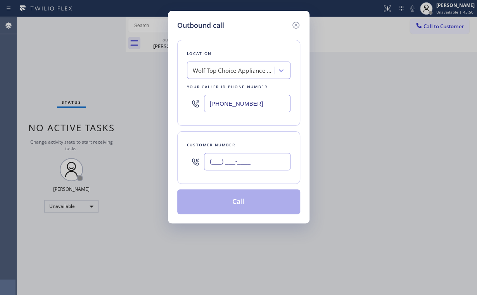
click at [247, 162] on input "(___) ___-____" at bounding box center [247, 161] width 86 height 17
paste input "480) 334-0247"
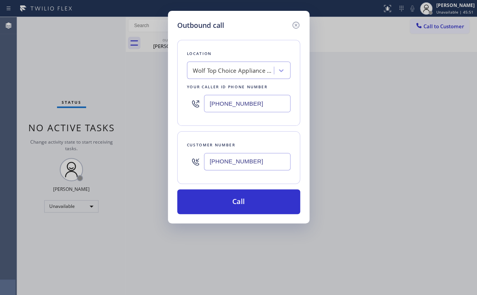
type input "[PHONE_NUMBER]"
drag, startPoint x: 249, startPoint y: 102, endPoint x: 186, endPoint y: 106, distance: 62.9
click at [169, 103] on div "Outbound call Location Wolf Top Choice Appliance Repair [GEOGRAPHIC_DATA] Your …" at bounding box center [238, 117] width 141 height 213
paste input "833) 692-2271"
type input "[PHONE_NUMBER]"
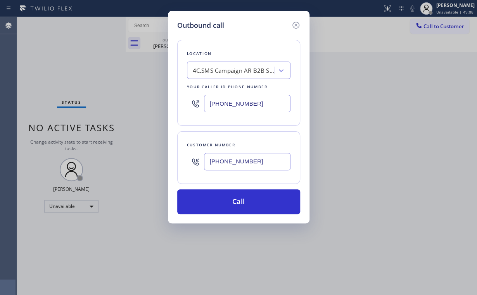
click at [239, 164] on input "[PHONE_NUMBER]" at bounding box center [247, 161] width 86 height 17
drag, startPoint x: 268, startPoint y: 161, endPoint x: 217, endPoint y: 163, distance: 50.8
click at [158, 160] on div "Outbound call Location 4C.SMS Campaign AR B2B SMS Your caller id phone number […" at bounding box center [238, 147] width 477 height 295
paste input "949) 701-97"
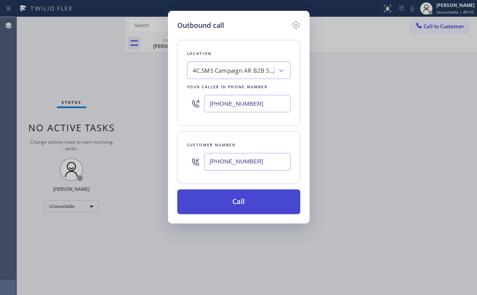
type input "[PHONE_NUMBER]"
click at [227, 202] on button "Call" at bounding box center [238, 201] width 123 height 25
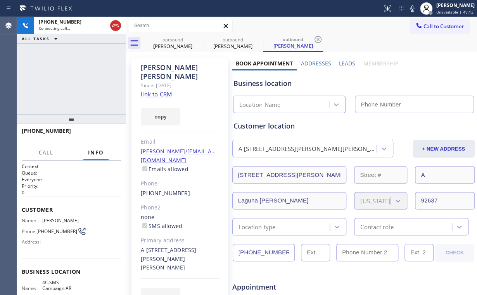
drag, startPoint x: 52, startPoint y: 65, endPoint x: 102, endPoint y: 38, distance: 56.5
click at [54, 65] on div "[PHONE_NUMBER] Connecting call… ALL TASKS ALL TASKS ACTIVE TASKS TASKS IN WRAP …" at bounding box center [71, 65] width 108 height 97
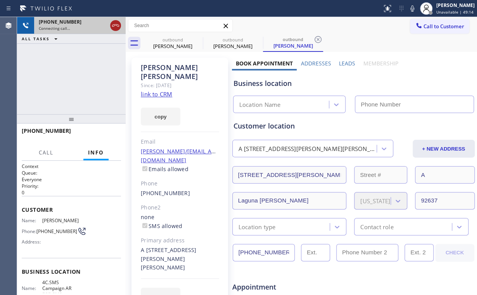
click at [119, 25] on icon at bounding box center [115, 25] width 7 height 2
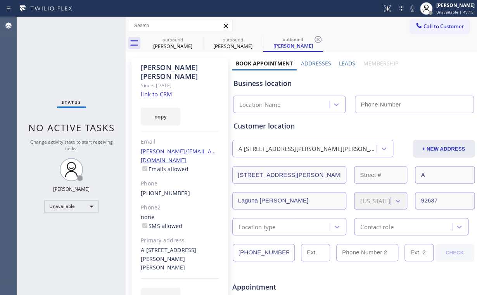
click at [162, 90] on link "link to CRM" at bounding box center [156, 94] width 31 height 8
type input "[PHONE_NUMBER]"
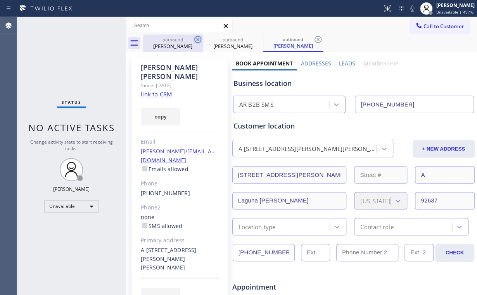
click at [167, 43] on div "[PERSON_NAME]" at bounding box center [172, 46] width 59 height 7
type input "[PHONE_NUMBER]"
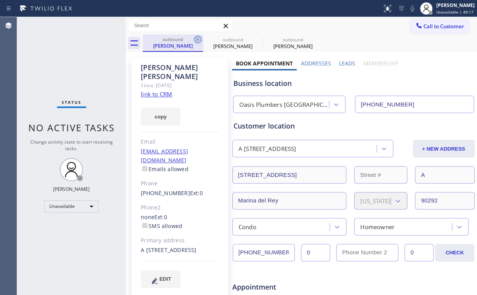
click at [198, 38] on icon at bounding box center [197, 39] width 9 height 9
type input "[PHONE_NUMBER]"
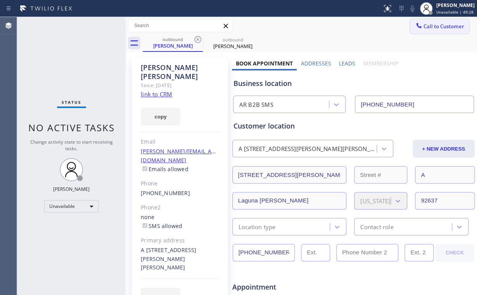
click at [431, 33] on button "Call to Customer" at bounding box center [439, 26] width 59 height 15
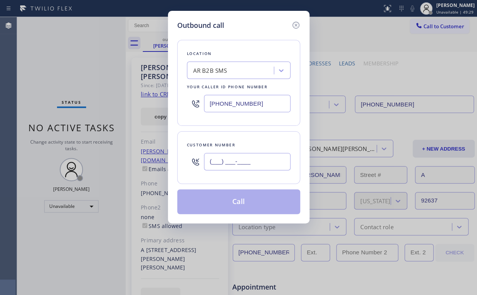
click at [262, 166] on input "(___) ___-____" at bounding box center [247, 161] width 86 height 17
paste input "949) 701-9747"
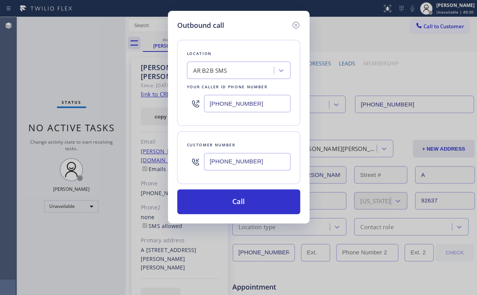
type input "[PHONE_NUMBER]"
click at [179, 117] on div "Location AR B2B SMS Your caller id phone number [PHONE_NUMBER]" at bounding box center [238, 83] width 123 height 86
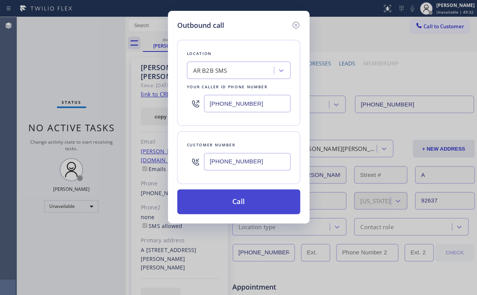
click at [242, 195] on button "Call" at bounding box center [238, 201] width 123 height 25
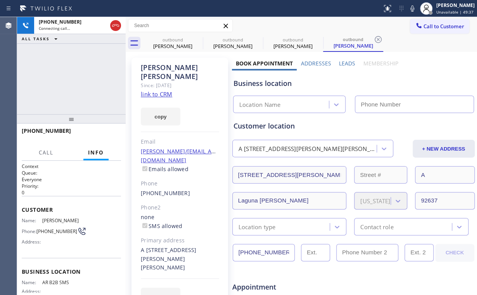
type input "[PHONE_NUMBER]"
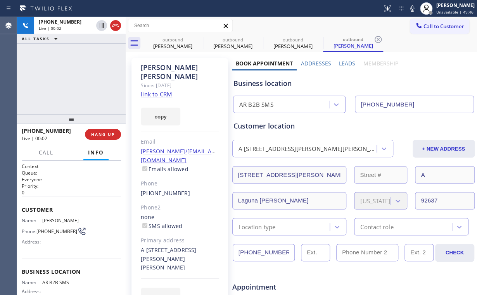
click at [92, 77] on div "[PHONE_NUMBER] Live | 00:02 ALL TASKS ALL TASKS ACTIVE TASKS TASKS IN WRAP UP" at bounding box center [71, 65] width 108 height 97
click at [77, 77] on div "[PHONE_NUMBER] Live | 00:07 ALL TASKS ALL TASKS ACTIVE TASKS TASKS IN WRAP UP" at bounding box center [71, 65] width 108 height 97
click at [76, 77] on div "[PHONE_NUMBER] Live | 00:13 ALL TASKS ALL TASKS ACTIVE TASKS TASKS IN WRAP UP" at bounding box center [71, 65] width 108 height 97
click at [76, 77] on div "[PHONE_NUMBER] Live | 00:14 ALL TASKS ALL TASKS ACTIVE TASKS TASKS IN WRAP UP" at bounding box center [71, 65] width 108 height 97
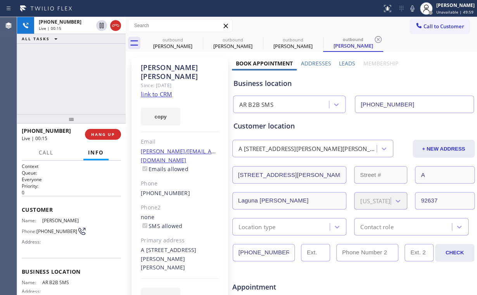
click at [76, 77] on div "[PHONE_NUMBER] Live | 00:15 ALL TASKS ALL TASKS ACTIVE TASKS TASKS IN WRAP UP" at bounding box center [71, 65] width 108 height 97
click at [76, 77] on div "[PHONE_NUMBER] Live | 00:16 ALL TASKS ALL TASKS ACTIVE TASKS TASKS IN WRAP UP" at bounding box center [71, 65] width 108 height 97
drag, startPoint x: 76, startPoint y: 77, endPoint x: 100, endPoint y: 113, distance: 43.5
click at [76, 77] on div "[PHONE_NUMBER] Live | 00:16 ALL TASKS ALL TASKS ACTIVE TASKS TASKS IN WRAP UP" at bounding box center [71, 65] width 108 height 97
drag, startPoint x: 141, startPoint y: 232, endPoint x: 191, endPoint y: 240, distance: 50.2
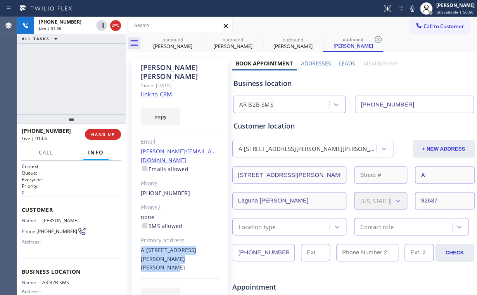
click at [191, 246] on div "A [STREET_ADDRESS][PERSON_NAME][PERSON_NAME]" at bounding box center [180, 259] width 78 height 27
copy div "A [STREET_ADDRESS][PERSON_NAME][PERSON_NAME]"
drag, startPoint x: 87, startPoint y: 69, endPoint x: 86, endPoint y: 3, distance: 66.3
click at [87, 66] on div "[PHONE_NUMBER] Live | 01:07 ALL TASKS ALL TASKS ACTIVE TASKS TASKS IN WRAP UP" at bounding box center [71, 65] width 108 height 97
click at [84, 77] on div "[PHONE_NUMBER] Live | 05:29 ALL TASKS ALL TASKS ACTIVE TASKS TASKS IN WRAP UP" at bounding box center [71, 65] width 108 height 97
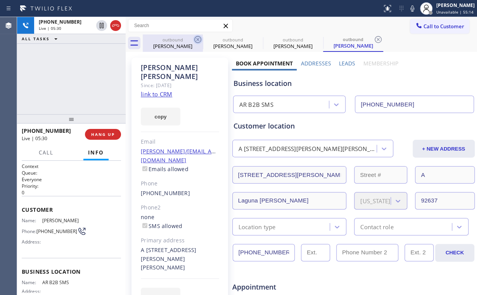
drag, startPoint x: 160, startPoint y: 45, endPoint x: 200, endPoint y: 43, distance: 39.6
click at [161, 45] on div "[PERSON_NAME]" at bounding box center [172, 46] width 59 height 7
click at [198, 38] on icon at bounding box center [197, 39] width 7 height 7
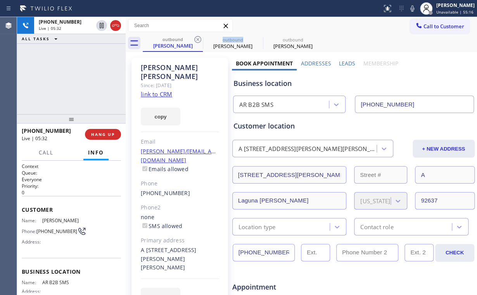
click at [198, 38] on icon at bounding box center [197, 39] width 7 height 7
click at [97, 71] on div "[PHONE_NUMBER] Live | 05:32 ALL TASKS ALL TASKS ACTIVE TASKS TASKS IN WRAP UP" at bounding box center [71, 65] width 108 height 97
click at [77, 78] on div "[PHONE_NUMBER] Live | 05:33 ALL TASKS ALL TASKS ACTIVE TASKS TASKS IN WRAP UP" at bounding box center [71, 65] width 108 height 97
click at [108, 135] on span "HANG UP" at bounding box center [103, 134] width 24 height 5
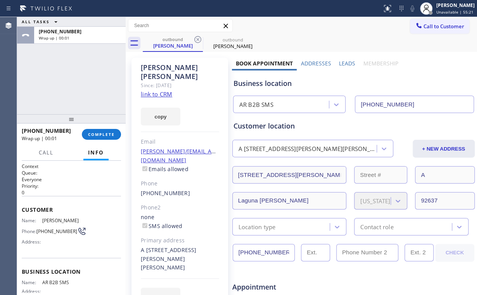
click at [94, 88] on div "ALL TASKS ALL TASKS ACTIVE TASKS TASKS IN WRAP UP [PHONE_NUMBER] Wrap up | 00:01" at bounding box center [71, 65] width 108 height 97
click at [104, 132] on span "COMPLETE" at bounding box center [101, 134] width 27 height 5
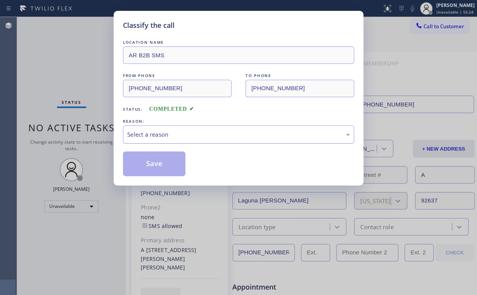
click at [171, 133] on div "Select a reason" at bounding box center [238, 134] width 222 height 9
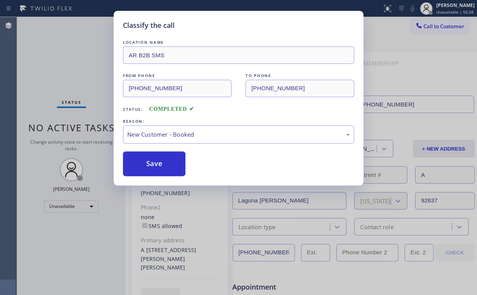
drag, startPoint x: 161, startPoint y: 163, endPoint x: 468, endPoint y: 257, distance: 321.9
click at [167, 165] on button "Save" at bounding box center [154, 164] width 62 height 25
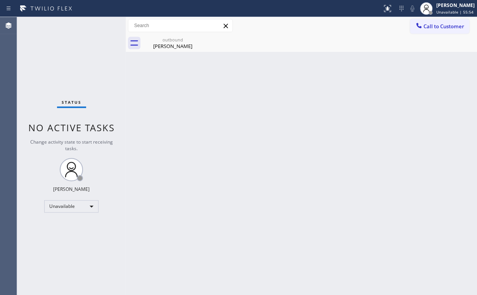
click at [39, 75] on div "Status No active tasks Change activity state to start receiving tasks. [PERSON_…" at bounding box center [71, 156] width 108 height 278
drag, startPoint x: 67, startPoint y: 70, endPoint x: 76, endPoint y: 70, distance: 8.9
click at [67, 70] on div "Status No active tasks Change activity state to start receiving tasks. [PERSON_…" at bounding box center [71, 156] width 108 height 278
click at [171, 43] on div "[PERSON_NAME]" at bounding box center [172, 46] width 59 height 7
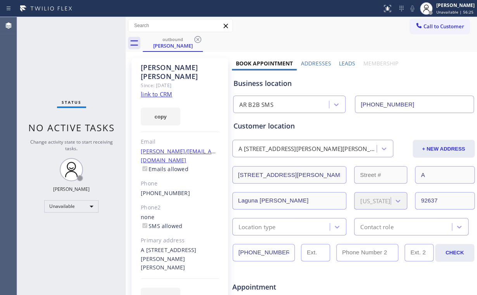
click at [85, 74] on div "Status No active tasks Change activity state to start receiving tasks. [PERSON_…" at bounding box center [71, 156] width 108 height 278
click at [90, 80] on div "Status No active tasks Change activity state to start receiving tasks. [PERSON_…" at bounding box center [71, 156] width 108 height 278
drag, startPoint x: 64, startPoint y: 64, endPoint x: 98, endPoint y: 7, distance: 66.2
click at [67, 62] on div "Status No active tasks Change activity state to start receiving tasks. [PERSON_…" at bounding box center [71, 156] width 108 height 278
drag, startPoint x: 167, startPoint y: 37, endPoint x: 171, endPoint y: 40, distance: 4.5
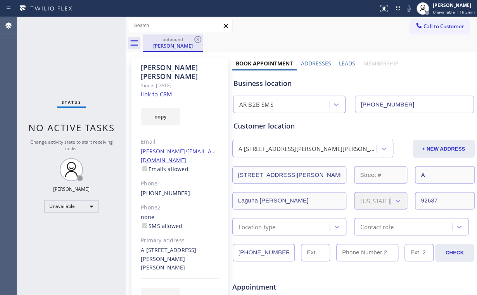
click at [168, 38] on div "outbound" at bounding box center [172, 39] width 59 height 6
click at [199, 39] on icon at bounding box center [197, 39] width 9 height 9
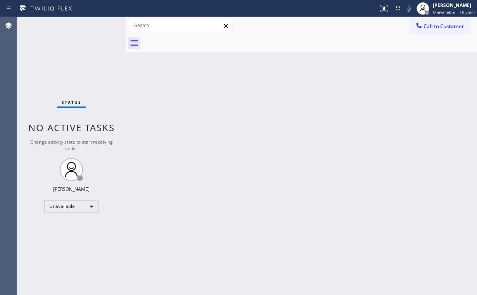
drag, startPoint x: 257, startPoint y: 111, endPoint x: 181, endPoint y: 243, distance: 152.4
click at [256, 112] on div "Back to Dashboard Change Sender ID Customers Technicians Select a contact Outbo…" at bounding box center [301, 156] width 351 height 278
click at [433, 26] on span "Call to Customer" at bounding box center [443, 26] width 41 height 7
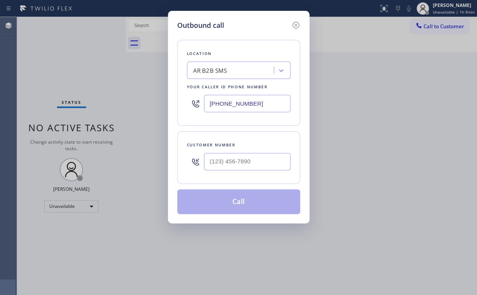
drag, startPoint x: 269, startPoint y: 101, endPoint x: 135, endPoint y: 77, distance: 136.6
click at [164, 99] on div "Outbound call Location AR B2B SMS Your caller id phone number [PHONE_NUMBER] Cu…" at bounding box center [238, 147] width 477 height 295
paste input "18) 824-6428"
type input "[PHONE_NUMBER]"
click at [259, 153] on input "(___) ___-____" at bounding box center [247, 161] width 86 height 17
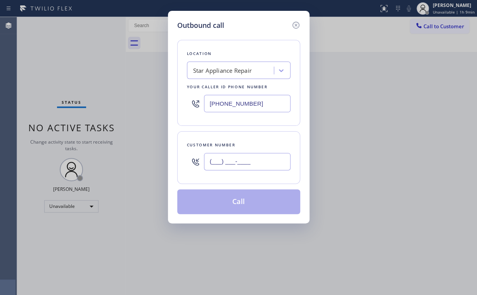
paste input "818) 876-3055"
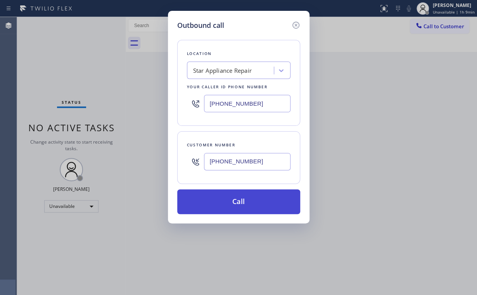
type input "[PHONE_NUMBER]"
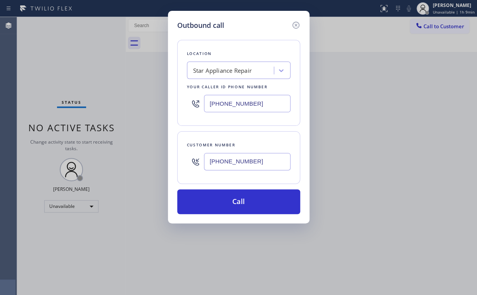
drag, startPoint x: 226, startPoint y: 199, endPoint x: 197, endPoint y: 286, distance: 90.9
click at [225, 203] on button "Call" at bounding box center [238, 201] width 123 height 25
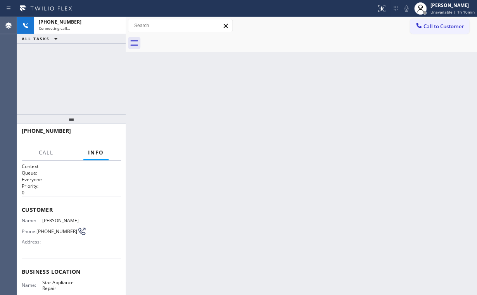
click at [61, 65] on div "[PHONE_NUMBER] Connecting call… ALL TASKS ALL TASKS ACTIVE TASKS TASKS IN WRAP …" at bounding box center [71, 65] width 108 height 97
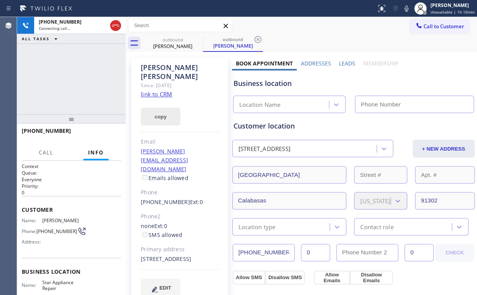
type input "[PHONE_NUMBER]"
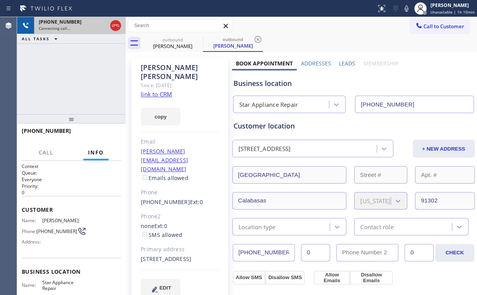
click at [116, 26] on icon at bounding box center [115, 25] width 9 height 9
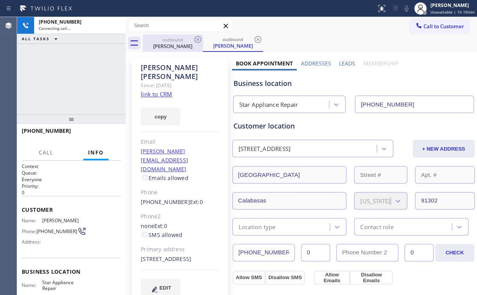
click at [174, 43] on div "[PERSON_NAME]" at bounding box center [172, 46] width 59 height 7
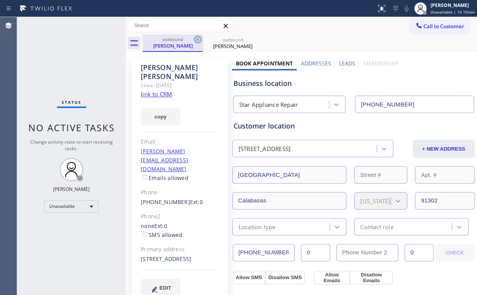
click at [197, 38] on icon at bounding box center [197, 39] width 9 height 9
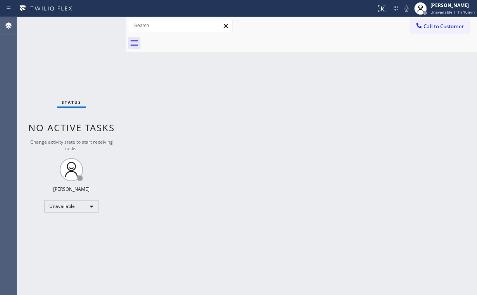
click at [83, 55] on div "Status No active tasks Change activity state to start receiving tasks. [PERSON_…" at bounding box center [71, 156] width 108 height 278
drag, startPoint x: 423, startPoint y: 31, endPoint x: 377, endPoint y: 50, distance: 50.1
click at [423, 31] on button "Call to Customer" at bounding box center [439, 26] width 59 height 15
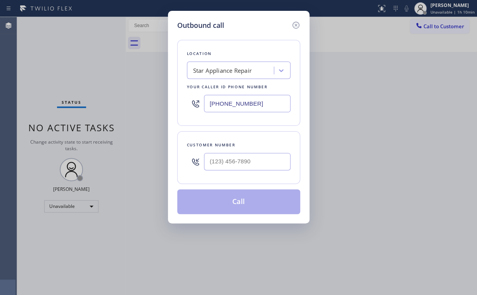
click at [126, 103] on div "Outbound call Location Star Appliance Repair Your caller id phone number [PHONE…" at bounding box center [238, 147] width 477 height 295
paste input "714) 855-4254"
type input "[PHONE_NUMBER]"
click at [239, 158] on input "(___) ___-____" at bounding box center [247, 161] width 86 height 17
paste input "714) 879-5610"
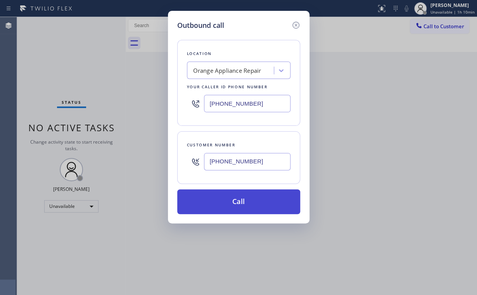
type input "[PHONE_NUMBER]"
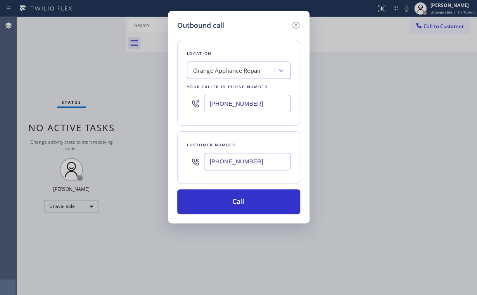
drag, startPoint x: 232, startPoint y: 206, endPoint x: 225, endPoint y: 224, distance: 19.3
click at [232, 207] on button "Call" at bounding box center [238, 201] width 123 height 25
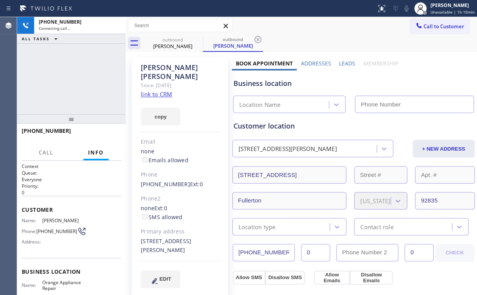
click at [76, 78] on div "[PHONE_NUMBER] Connecting call… ALL TASKS ALL TASKS ACTIVE TASKS TASKS IN WRAP …" at bounding box center [71, 65] width 108 height 97
type input "[PHONE_NUMBER]"
drag, startPoint x: 85, startPoint y: 96, endPoint x: 82, endPoint y: 73, distance: 23.5
click at [81, 73] on div "[PHONE_NUMBER] Connecting call… ALL TASKS ALL TASKS ACTIVE TASKS TASKS IN WRAP …" at bounding box center [71, 65] width 108 height 97
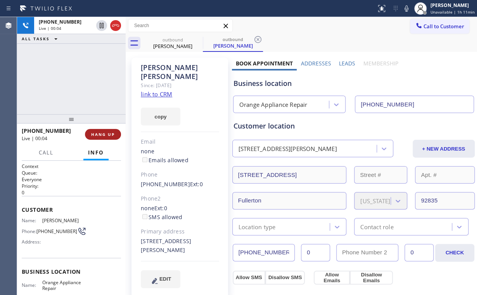
click at [103, 132] on span "HANG UP" at bounding box center [103, 134] width 24 height 5
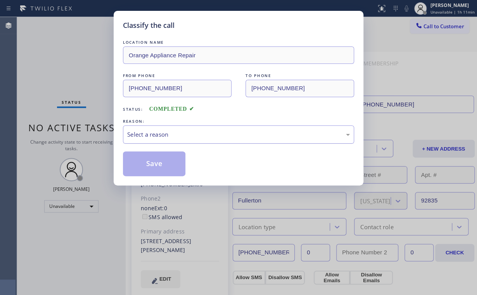
click at [150, 131] on div "Select a reason" at bounding box center [238, 134] width 222 height 9
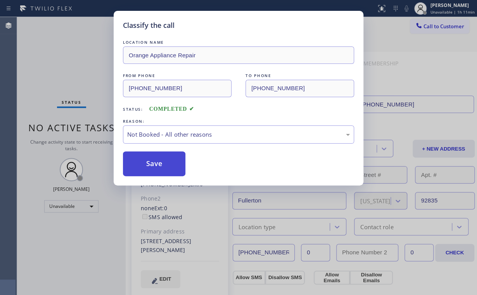
drag, startPoint x: 162, startPoint y: 164, endPoint x: 91, endPoint y: 80, distance: 109.7
click at [162, 163] on button "Save" at bounding box center [154, 164] width 62 height 25
click at [78, 64] on div "Classify the call LOCATION NAME Orange Appliance Repair FROM PHONE [PHONE_NUMBE…" at bounding box center [238, 147] width 477 height 295
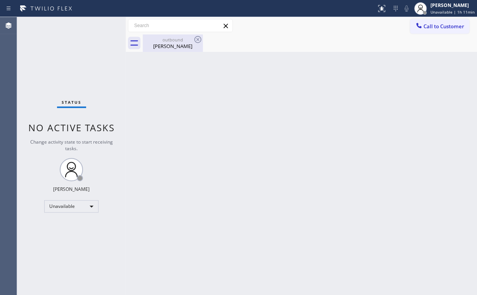
drag, startPoint x: 160, startPoint y: 30, endPoint x: 187, endPoint y: 38, distance: 28.8
click at [162, 32] on div at bounding box center [180, 25] width 105 height 13
drag, startPoint x: 187, startPoint y: 39, endPoint x: 200, endPoint y: 39, distance: 13.6
click at [190, 40] on div "outbound" at bounding box center [172, 40] width 59 height 6
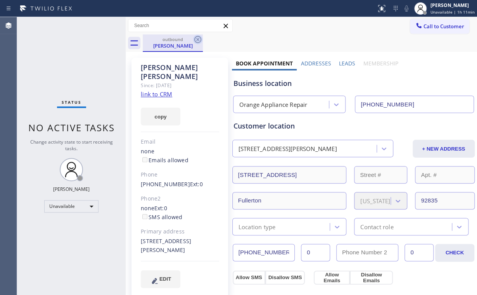
click at [201, 38] on icon at bounding box center [197, 39] width 7 height 7
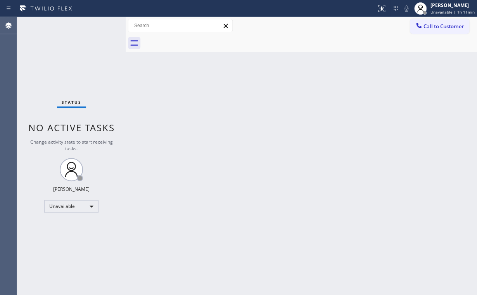
drag, startPoint x: 47, startPoint y: 53, endPoint x: 76, endPoint y: 2, distance: 58.8
click at [47, 52] on div "Status No active tasks Change activity state to start receiving tasks. [PERSON_…" at bounding box center [71, 156] width 108 height 278
click at [428, 27] on span "Call to Customer" at bounding box center [443, 26] width 41 height 7
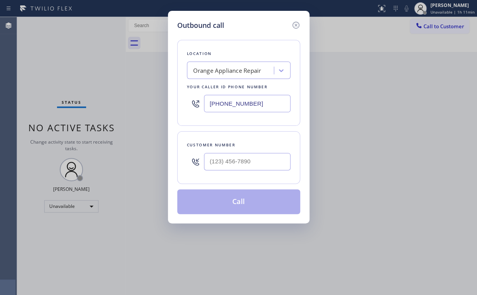
click at [181, 97] on div "Location Orange Appliance Repair Your caller id phone number [PHONE_NUMBER]" at bounding box center [238, 83] width 123 height 86
paste input "657) 218-2893"
type input "[PHONE_NUMBER]"
click at [252, 160] on input "(___) ___-____" at bounding box center [247, 161] width 86 height 17
paste input "949) 412-4426"
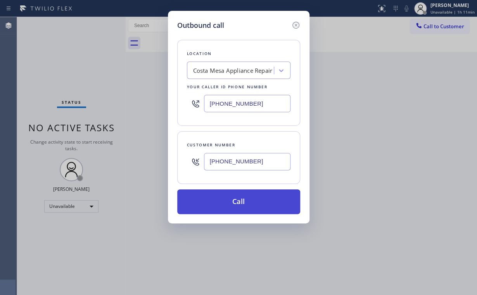
type input "[PHONE_NUMBER]"
drag, startPoint x: 225, startPoint y: 200, endPoint x: 224, endPoint y: 204, distance: 4.8
click at [225, 200] on button "Call" at bounding box center [238, 201] width 123 height 25
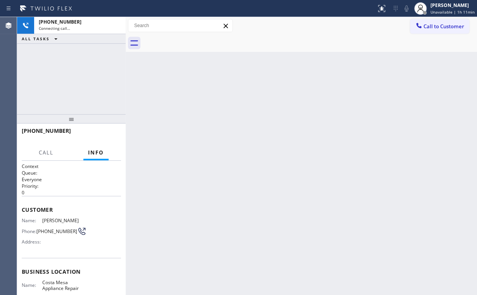
click at [76, 60] on div "[PHONE_NUMBER] Connecting call… ALL TASKS ALL TASKS ACTIVE TASKS TASKS IN WRAP …" at bounding box center [71, 65] width 108 height 97
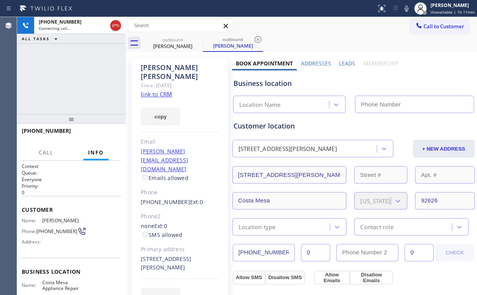
type input "[PHONE_NUMBER]"
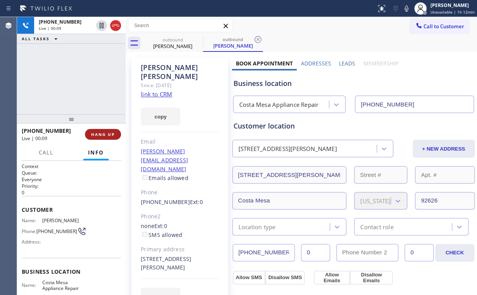
click at [105, 132] on span "HANG UP" at bounding box center [103, 134] width 24 height 5
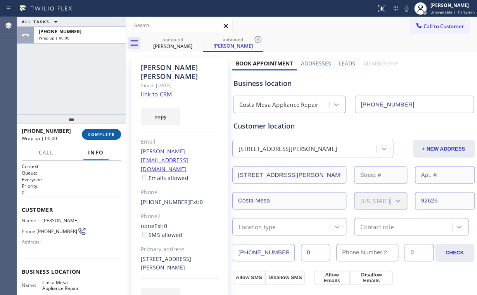
click at [105, 132] on span "COMPLETE" at bounding box center [101, 134] width 27 height 5
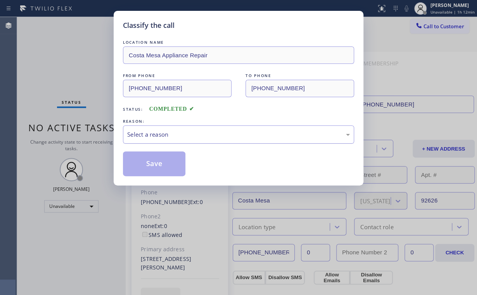
drag, startPoint x: 147, startPoint y: 133, endPoint x: 150, endPoint y: 141, distance: 8.9
click at [147, 133] on div "Select a reason" at bounding box center [238, 134] width 222 height 9
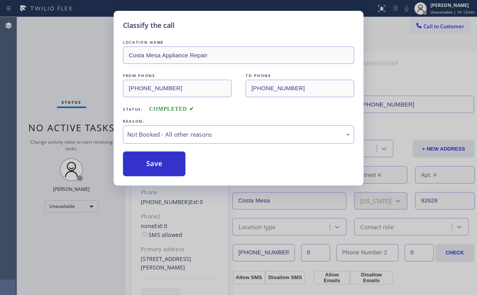
drag, startPoint x: 150, startPoint y: 162, endPoint x: 69, endPoint y: 72, distance: 121.3
click at [151, 161] on button "Save" at bounding box center [154, 164] width 62 height 25
drag, startPoint x: 66, startPoint y: 68, endPoint x: 79, endPoint y: 4, distance: 65.7
click at [67, 63] on div "Classify the call LOCATION NAME [GEOGRAPHIC_DATA] Appliance Repair FROM PHONE […" at bounding box center [238, 147] width 477 height 295
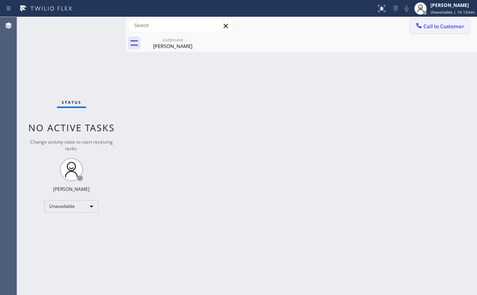
click at [425, 31] on button "Call to Customer" at bounding box center [439, 26] width 59 height 15
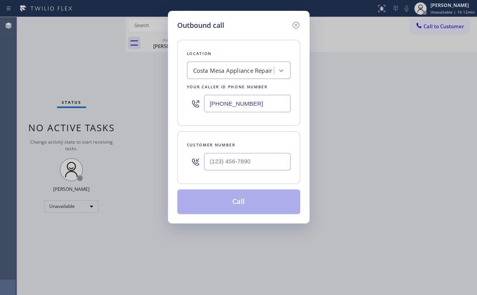
drag, startPoint x: 258, startPoint y: 101, endPoint x: 154, endPoint y: 98, distance: 104.7
click at [164, 99] on div "Outbound call Location [GEOGRAPHIC_DATA] Appliance Repair Your caller id phone …" at bounding box center [238, 147] width 477 height 295
paste input "562) 653-408"
type input "[PHONE_NUMBER]"
click at [255, 154] on input "(___) ___-____" at bounding box center [247, 161] width 86 height 17
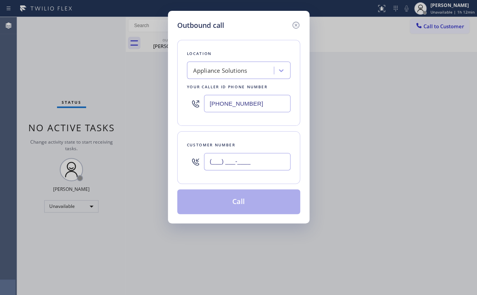
paste input "626) 466-6568"
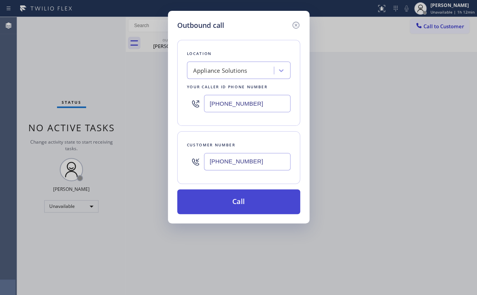
type input "[PHONE_NUMBER]"
click at [234, 196] on button "Call" at bounding box center [238, 201] width 123 height 25
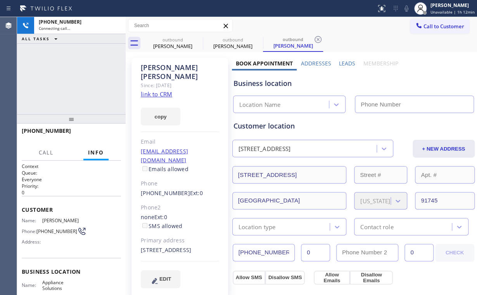
type input "[PHONE_NUMBER]"
click at [74, 80] on div "[PHONE_NUMBER] Connecting call… ALL TASKS ALL TASKS ACTIVE TASKS TASKS IN WRAP …" at bounding box center [71, 65] width 108 height 97
click at [73, 78] on div "[PHONE_NUMBER] Connecting call… ALL TASKS ALL TASKS ACTIVE TASKS TASKS IN WRAP …" at bounding box center [71, 65] width 108 height 97
click at [76, 76] on div "[PHONE_NUMBER] Connecting call… ALL TASKS ALL TASKS ACTIVE TASKS TASKS IN WRAP …" at bounding box center [71, 65] width 108 height 97
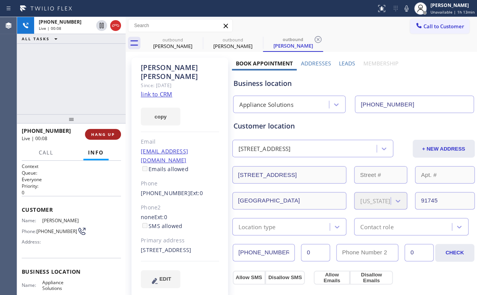
click at [109, 130] on button "HANG UP" at bounding box center [103, 134] width 36 height 11
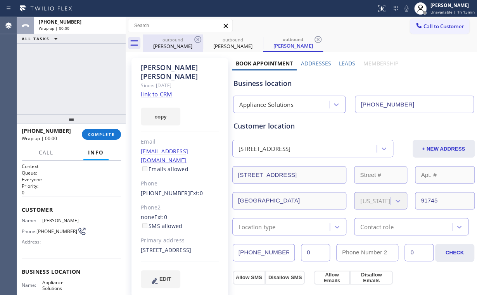
drag, startPoint x: 173, startPoint y: 49, endPoint x: 187, endPoint y: 42, distance: 15.4
click at [173, 49] on div "[PERSON_NAME]" at bounding box center [172, 46] width 59 height 7
type input "[PHONE_NUMBER]"
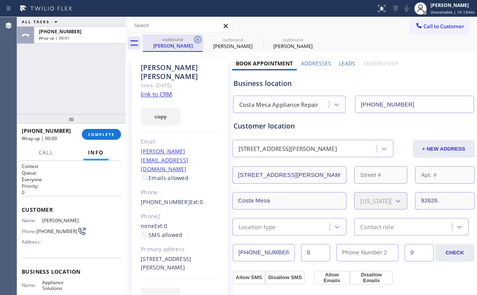
click at [201, 37] on icon at bounding box center [197, 39] width 9 height 9
type input "[PHONE_NUMBER]"
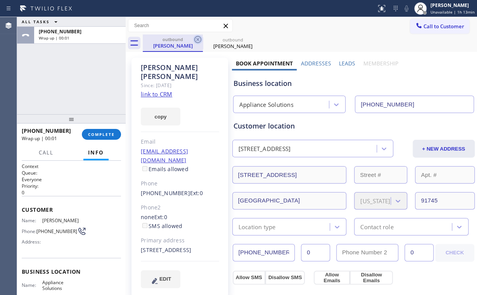
click at [198, 37] on icon at bounding box center [197, 39] width 9 height 9
click at [253, 37] on icon at bounding box center [257, 39] width 9 height 9
click at [198, 37] on div "outbound [PERSON_NAME] outbound [PERSON_NAME]" at bounding box center [310, 42] width 334 height 17
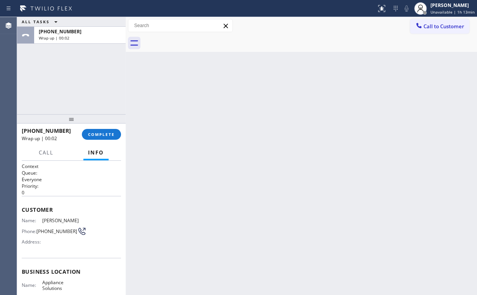
click at [67, 83] on div "ALL TASKS ALL TASKS ACTIVE TASKS TASKS IN WRAP UP [PHONE_NUMBER] Wrap up | 00:02" at bounding box center [71, 65] width 108 height 97
drag, startPoint x: 104, startPoint y: 137, endPoint x: 110, endPoint y: 138, distance: 6.6
click at [104, 137] on span "COMPLETE" at bounding box center [101, 134] width 27 height 5
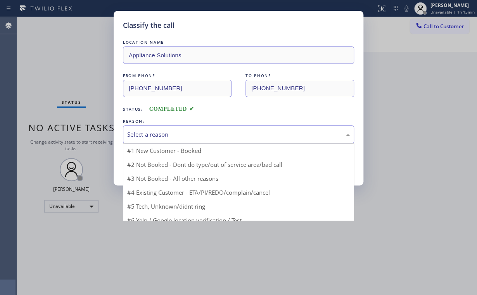
click at [154, 134] on div "Select a reason" at bounding box center [238, 134] width 222 height 9
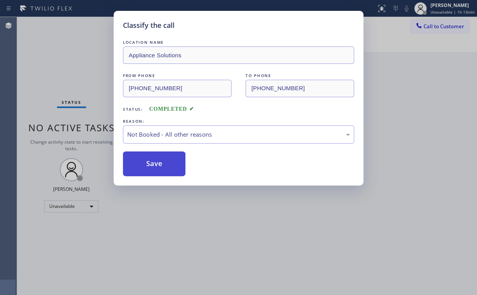
click at [157, 162] on button "Save" at bounding box center [154, 164] width 62 height 25
click at [75, 72] on div "Classify the call LOCATION NAME Appliance Solutions FROM PHONE [PHONE_NUMBER] T…" at bounding box center [238, 147] width 477 height 295
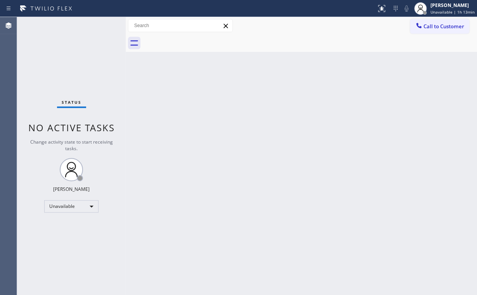
click at [425, 29] on span "Call to Customer" at bounding box center [443, 26] width 41 height 7
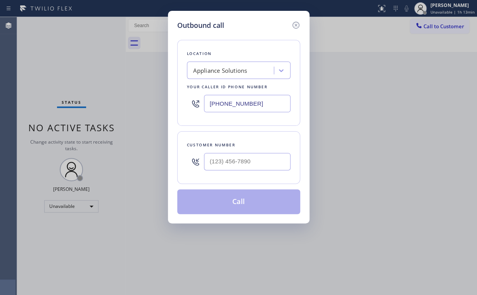
click at [138, 88] on div "Outbound call Location Appliance Solutions Your caller id phone number [PHONE_N…" at bounding box center [238, 147] width 477 height 295
paste input "714) 855-4254"
type input "[PHONE_NUMBER]"
drag, startPoint x: 243, startPoint y: 158, endPoint x: 248, endPoint y: 147, distance: 11.8
click at [243, 158] on input "(___) ___-____" at bounding box center [247, 161] width 86 height 17
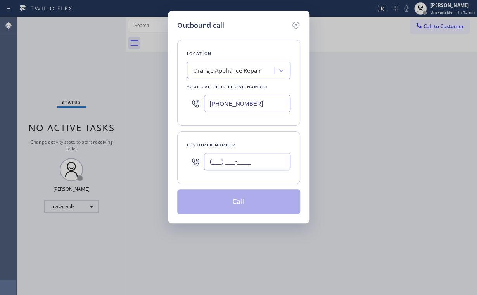
paste input "702) 419-5575"
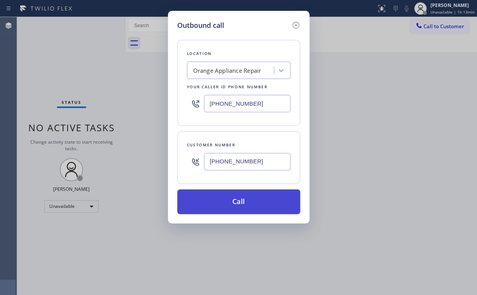
type input "[PHONE_NUMBER]"
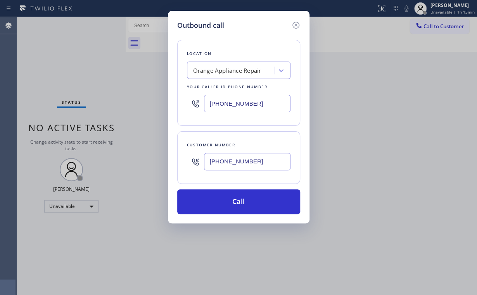
drag, startPoint x: 234, startPoint y: 203, endPoint x: 198, endPoint y: 273, distance: 78.7
click at [234, 203] on button "Call" at bounding box center [238, 201] width 123 height 25
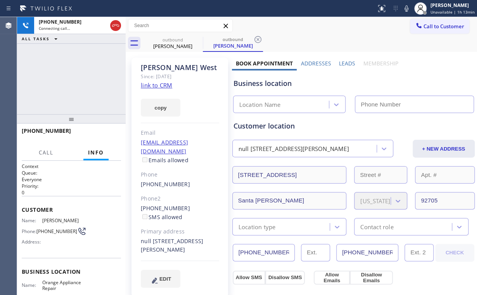
drag, startPoint x: 453, startPoint y: 72, endPoint x: 450, endPoint y: 63, distance: 10.1
type input "[PHONE_NUMBER]"
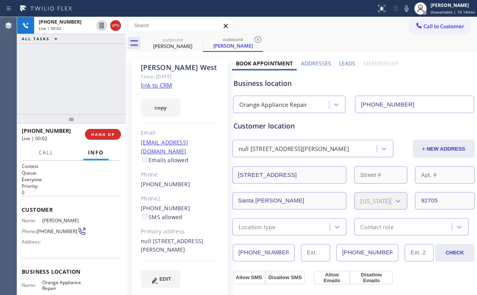
click at [86, 77] on div "[PHONE_NUMBER] Live | 00:02 ALL TASKS ALL TASKS ACTIVE TASKS TASKS IN WRAP UP" at bounding box center [71, 65] width 108 height 97
drag, startPoint x: 276, startPoint y: 82, endPoint x: 246, endPoint y: 83, distance: 30.6
click at [246, 83] on div "Business location" at bounding box center [353, 83] width 240 height 10
click at [276, 84] on div "Business location" at bounding box center [353, 83] width 240 height 10
drag, startPoint x: 276, startPoint y: 84, endPoint x: 248, endPoint y: 85, distance: 28.3
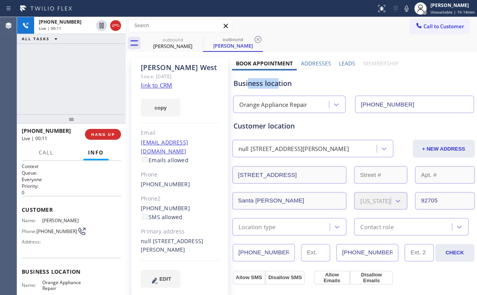
click at [248, 85] on div "Business location" at bounding box center [353, 83] width 240 height 10
click at [259, 86] on div "Business location" at bounding box center [353, 83] width 240 height 10
click at [81, 78] on div "[PHONE_NUMBER] Live | 00:13 ALL TASKS ALL TASKS ACTIVE TASKS TASKS IN WRAP UP" at bounding box center [71, 65] width 108 height 97
click at [77, 80] on div "[PHONE_NUMBER] Live | 00:30 ALL TASKS ALL TASKS ACTIVE TASKS TASKS IN WRAP UP" at bounding box center [71, 65] width 108 height 97
click at [77, 79] on div "[PHONE_NUMBER] Live | 00:31 ALL TASKS ALL TASKS ACTIVE TASKS TASKS IN WRAP UP" at bounding box center [71, 65] width 108 height 97
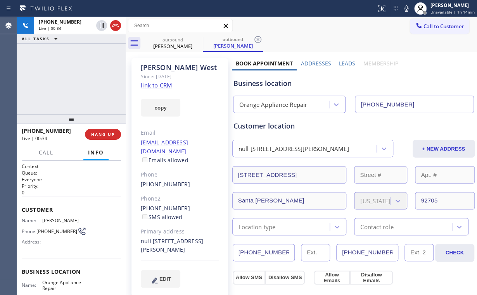
drag, startPoint x: 77, startPoint y: 79, endPoint x: 77, endPoint y: 73, distance: 6.2
click at [77, 73] on div "[PHONE_NUMBER] Live | 00:34 ALL TASKS ALL TASKS ACTIVE TASKS TASKS IN WRAP UP" at bounding box center [71, 65] width 108 height 97
click at [77, 73] on div "[PHONE_NUMBER] Live | 00:35 ALL TASKS ALL TASKS ACTIVE TASKS TASKS IN WRAP UP" at bounding box center [71, 65] width 108 height 97
click at [77, 74] on div "[PHONE_NUMBER] Live | 00:35 ALL TASKS ALL TASKS ACTIVE TASKS TASKS IN WRAP UP" at bounding box center [71, 65] width 108 height 97
click at [77, 74] on div "[PHONE_NUMBER] Live | 00:36 ALL TASKS ALL TASKS ACTIVE TASKS TASKS IN WRAP UP" at bounding box center [71, 65] width 108 height 97
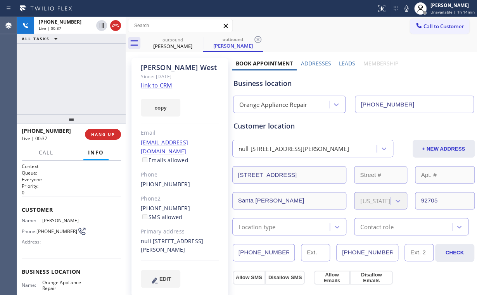
click at [77, 73] on div "[PHONE_NUMBER] Live | 00:37 ALL TASKS ALL TASKS ACTIVE TASKS TASKS IN WRAP UP" at bounding box center [71, 65] width 108 height 97
click at [77, 73] on div "[PHONE_NUMBER] Live | 00:38 ALL TASKS ALL TASKS ACTIVE TASKS TASKS IN WRAP UP" at bounding box center [71, 65] width 108 height 97
click at [77, 73] on div "[PHONE_NUMBER] Live | 00:39 ALL TASKS ALL TASKS ACTIVE TASKS TASKS IN WRAP UP" at bounding box center [71, 65] width 108 height 97
click at [77, 73] on div "[PHONE_NUMBER] Live | 00:40 ALL TASKS ALL TASKS ACTIVE TASKS TASKS IN WRAP UP" at bounding box center [71, 65] width 108 height 97
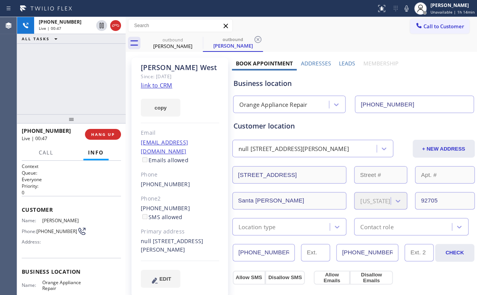
click at [77, 73] on div "[PHONE_NUMBER] Live | 00:47 ALL TASKS ALL TASKS ACTIVE TASKS TASKS IN WRAP UP" at bounding box center [71, 65] width 108 height 97
click at [77, 73] on div "[PHONE_NUMBER] Live | 00:48 ALL TASKS ALL TASKS ACTIVE TASKS TASKS IN WRAP UP" at bounding box center [71, 65] width 108 height 97
click at [75, 77] on div "[PHONE_NUMBER] Live | 00:50 ALL TASKS ALL TASKS ACTIVE TASKS TASKS IN WRAP UP" at bounding box center [71, 65] width 108 height 97
click at [107, 131] on button "HANG UP" at bounding box center [103, 134] width 36 height 11
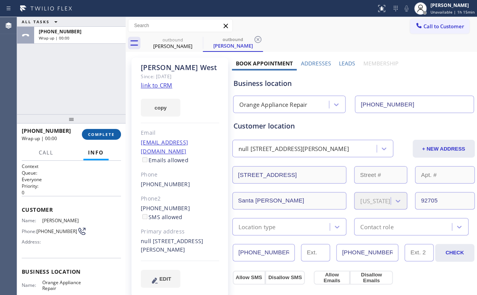
click at [107, 131] on button "COMPLETE" at bounding box center [101, 134] width 39 height 11
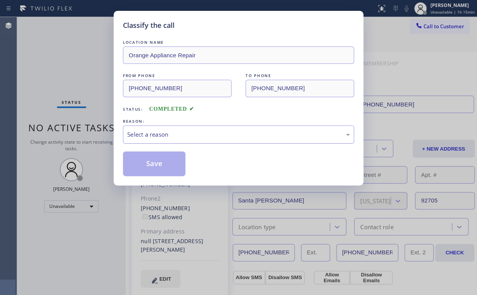
click at [154, 132] on div "Select a reason" at bounding box center [238, 134] width 222 height 9
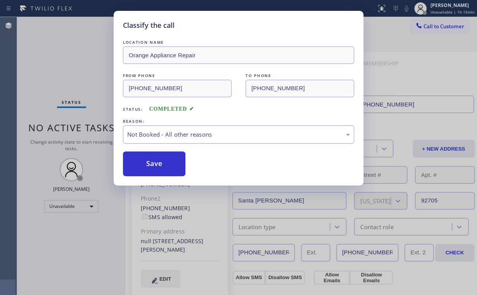
drag, startPoint x: 154, startPoint y: 164, endPoint x: 75, endPoint y: 44, distance: 143.8
click at [155, 164] on button "Save" at bounding box center [154, 164] width 62 height 25
click at [75, 43] on div "Classify the call LOCATION NAME Orange Appliance Repair FROM PHONE [PHONE_NUMBE…" at bounding box center [238, 147] width 477 height 295
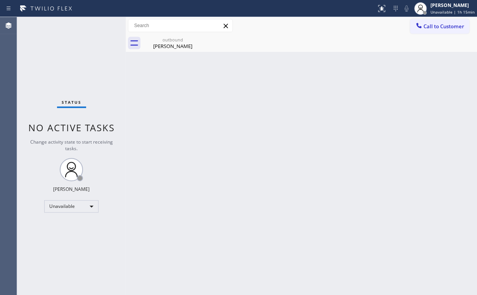
drag, startPoint x: 172, startPoint y: 45, endPoint x: 206, endPoint y: 36, distance: 34.5
click at [173, 45] on div "[PERSON_NAME]" at bounding box center [172, 46] width 59 height 7
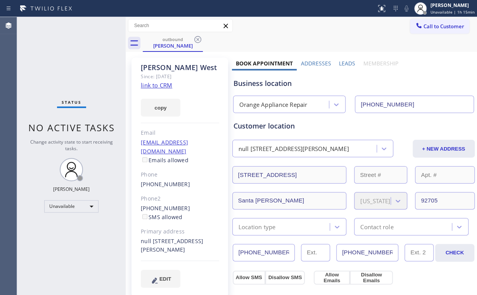
drag, startPoint x: 198, startPoint y: 37, endPoint x: 251, endPoint y: 68, distance: 61.5
click at [198, 38] on icon at bounding box center [197, 39] width 9 height 9
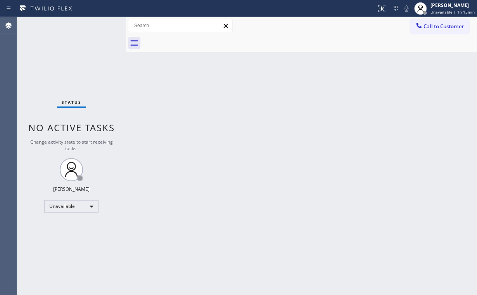
click at [285, 104] on div "Back to Dashboard Change Sender ID Customers Technicians Select a contact Outbo…" at bounding box center [301, 156] width 351 height 278
click at [418, 29] on icon at bounding box center [419, 26] width 8 height 8
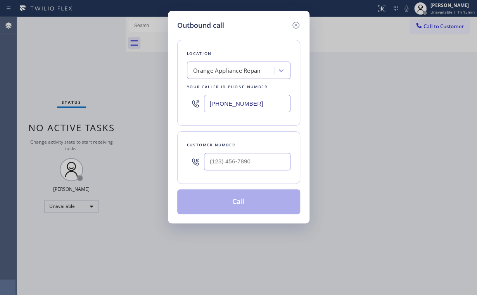
drag, startPoint x: 177, startPoint y: 101, endPoint x: 194, endPoint y: 62, distance: 42.1
click at [153, 99] on div "Outbound call Location Orange Appliance Repair Your caller id phone number [PHO…" at bounding box center [238, 147] width 477 height 295
paste input "424) 238-224"
type input "[PHONE_NUMBER]"
drag, startPoint x: 246, startPoint y: 160, endPoint x: 248, endPoint y: 156, distance: 5.1
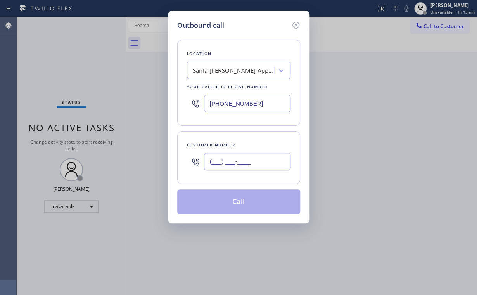
click at [246, 160] on input "(___) ___-____" at bounding box center [247, 161] width 86 height 17
paste
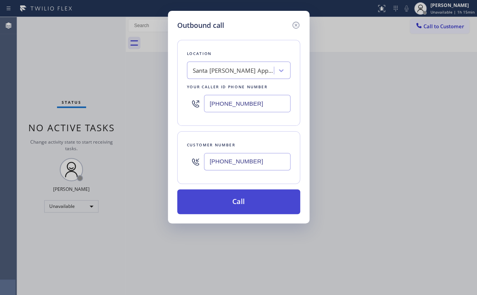
type input "[PHONE_NUMBER]"
click at [236, 198] on button "Call" at bounding box center [238, 201] width 123 height 25
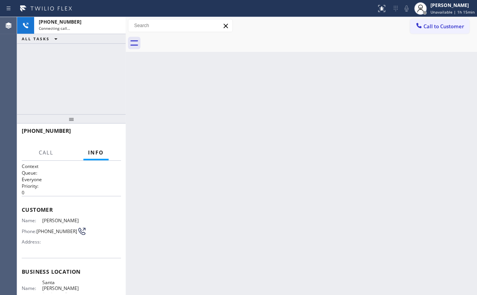
click at [107, 78] on div "[PHONE_NUMBER] Connecting call… ALL TASKS ALL TASKS ACTIVE TASKS TASKS IN WRAP …" at bounding box center [71, 65] width 108 height 97
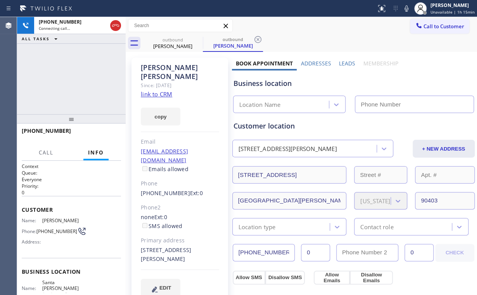
type input "[PHONE_NUMBER]"
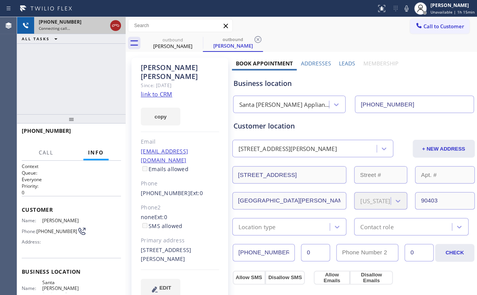
click at [115, 25] on icon at bounding box center [115, 25] width 9 height 9
click at [172, 51] on div "outbound [PERSON_NAME]" at bounding box center [172, 42] width 59 height 17
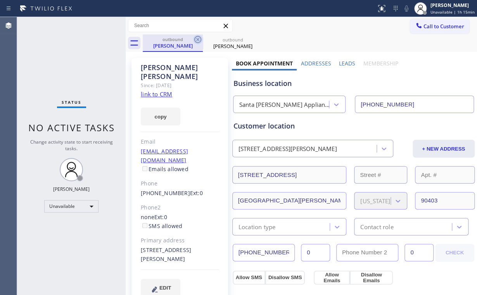
click at [198, 39] on icon at bounding box center [197, 39] width 9 height 9
click at [0, 0] on icon at bounding box center [0, 0] width 0 height 0
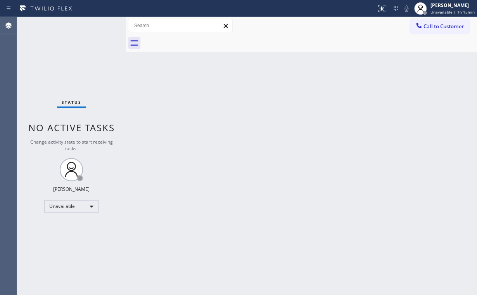
click at [79, 48] on div "Status No active tasks Change activity state to start receiving tasks. [PERSON_…" at bounding box center [71, 156] width 108 height 278
click at [101, 71] on div "Status No active tasks Change activity state to start receiving tasks. [PERSON_…" at bounding box center [71, 156] width 108 height 278
drag, startPoint x: 443, startPoint y: 27, endPoint x: 325, endPoint y: 66, distance: 123.6
click at [442, 27] on span "Call to Customer" at bounding box center [443, 26] width 41 height 7
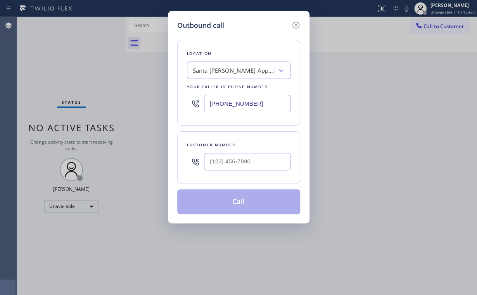
click at [255, 112] on div "[PHONE_NUMBER]" at bounding box center [238, 103] width 103 height 25
drag, startPoint x: 260, startPoint y: 102, endPoint x: 117, endPoint y: 79, distance: 144.9
click at [165, 93] on div "Outbound call Location [GEOGRAPHIC_DATA][PERSON_NAME] Appliance Service Your ca…" at bounding box center [238, 147] width 477 height 295
drag, startPoint x: 270, startPoint y: 104, endPoint x: 71, endPoint y: 99, distance: 198.8
click at [153, 97] on div "Outbound call Location Orange Appliance Repair Your caller id phone number [PHO…" at bounding box center [238, 147] width 477 height 295
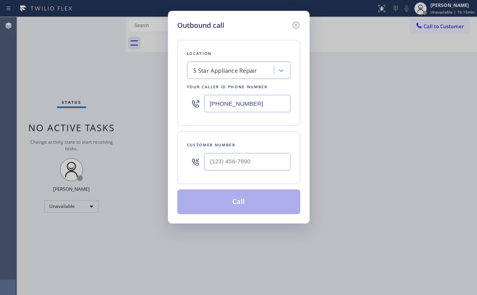
type input "[PHONE_NUMBER]"
click at [254, 165] on input "(___) ___-____" at bounding box center [247, 161] width 86 height 17
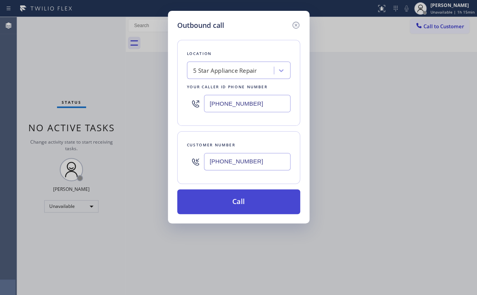
type input "[PHONE_NUMBER]"
click at [229, 203] on button "Call" at bounding box center [238, 201] width 123 height 25
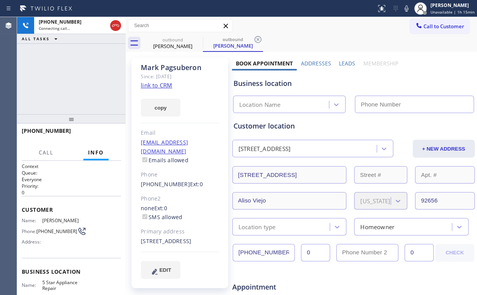
drag, startPoint x: 112, startPoint y: 25, endPoint x: 161, endPoint y: 70, distance: 66.6
click at [116, 27] on icon at bounding box center [115, 25] width 9 height 9
click at [161, 86] on link "link to CRM" at bounding box center [156, 85] width 31 height 8
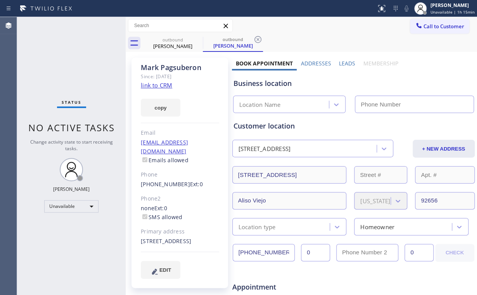
type input "[PHONE_NUMBER]"
click at [434, 26] on span "Call to Customer" at bounding box center [443, 26] width 41 height 7
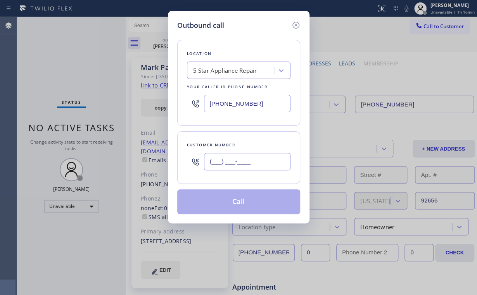
click at [261, 164] on input "(___) ___-____" at bounding box center [247, 161] width 86 height 17
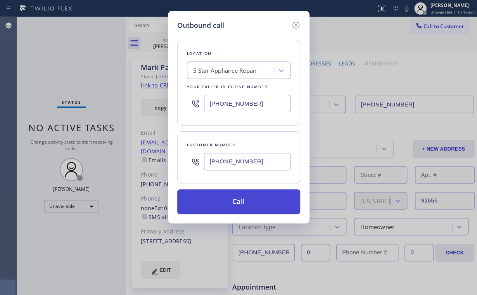
type input "[PHONE_NUMBER]"
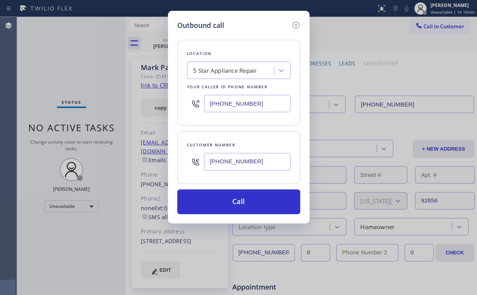
drag, startPoint x: 231, startPoint y: 194, endPoint x: 217, endPoint y: 223, distance: 32.1
click at [231, 196] on button "Call" at bounding box center [238, 201] width 123 height 25
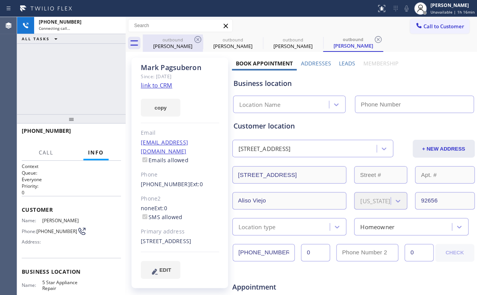
click at [68, 76] on div "[PHONE_NUMBER] Connecting call… ALL TASKS ALL TASKS ACTIVE TASKS TASKS IN WRAP …" at bounding box center [71, 65] width 108 height 97
drag, startPoint x: 165, startPoint y: 39, endPoint x: 186, endPoint y: 41, distance: 20.3
click at [166, 39] on div "outbound" at bounding box center [172, 40] width 59 height 6
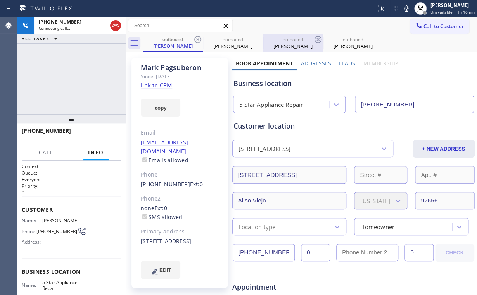
click at [195, 38] on icon at bounding box center [197, 39] width 9 height 9
click at [0, 0] on icon at bounding box center [0, 0] width 0 height 0
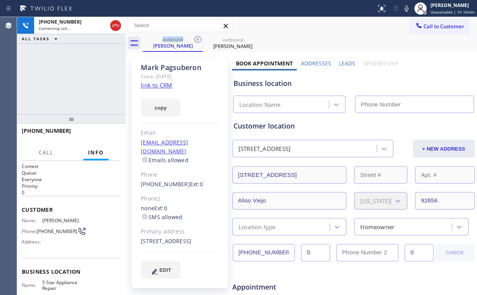
type input "[PHONE_NUMBER]"
click at [90, 61] on div "[PHONE_NUMBER] Connecting call… ALL TASKS ALL TASKS ACTIVE TASKS TASKS IN WRAP …" at bounding box center [71, 65] width 108 height 97
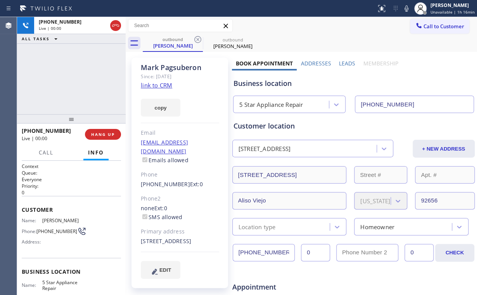
drag, startPoint x: 71, startPoint y: 97, endPoint x: 67, endPoint y: 89, distance: 9.2
click at [71, 97] on div "[PHONE_NUMBER] Live | 00:00 ALL TASKS ALL TASKS ACTIVE TASKS TASKS IN WRAP UP" at bounding box center [71, 65] width 108 height 97
click at [108, 129] on button "HANG UP" at bounding box center [103, 134] width 36 height 11
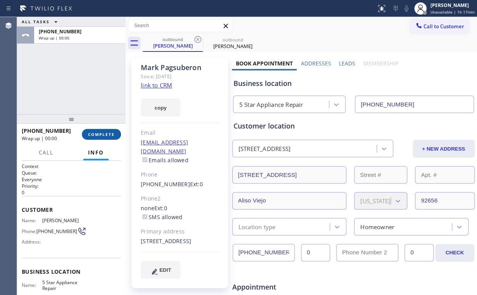
click at [107, 134] on span "COMPLETE" at bounding box center [101, 134] width 27 height 5
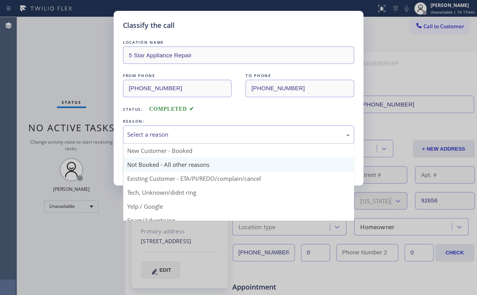
drag, startPoint x: 154, startPoint y: 133, endPoint x: 151, endPoint y: 164, distance: 30.3
click at [154, 134] on div "Select a reason" at bounding box center [238, 134] width 222 height 9
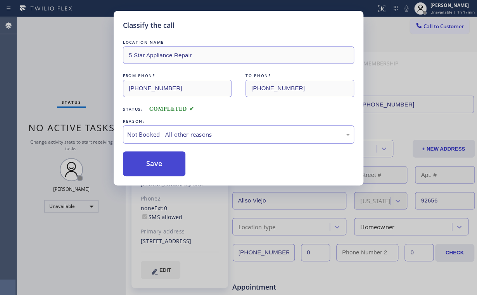
click at [152, 162] on button "Save" at bounding box center [154, 164] width 62 height 25
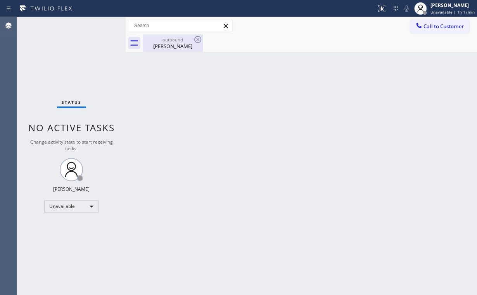
click at [166, 46] on div "[PERSON_NAME]" at bounding box center [172, 46] width 59 height 7
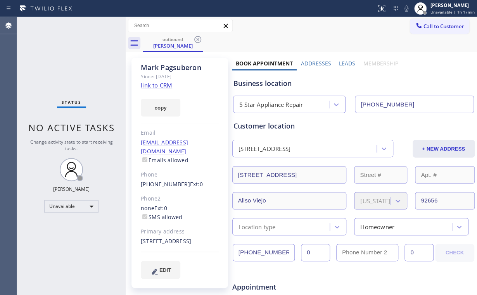
drag, startPoint x: 200, startPoint y: 38, endPoint x: 214, endPoint y: 45, distance: 15.8
click at [200, 38] on icon at bounding box center [197, 39] width 9 height 9
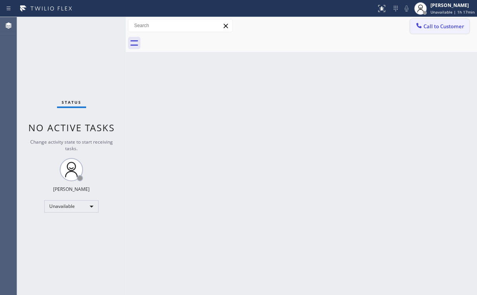
click at [442, 28] on span "Call to Customer" at bounding box center [443, 26] width 41 height 7
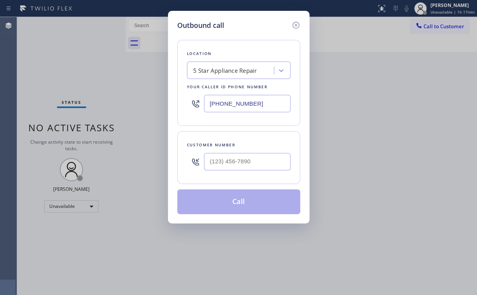
drag, startPoint x: 256, startPoint y: 102, endPoint x: 176, endPoint y: 101, distance: 79.4
click at [133, 113] on div "Outbound call Location 5 Star Appliance Repair Your caller id phone number [PHO…" at bounding box center [238, 147] width 477 height 295
click at [246, 154] on input "(___) ___-____" at bounding box center [247, 161] width 86 height 17
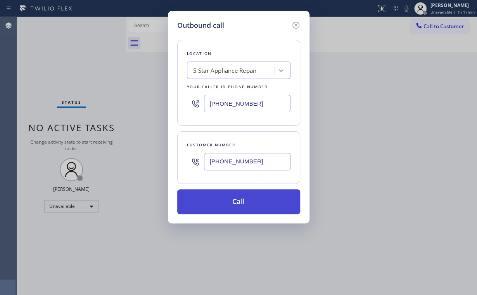
type input "[PHONE_NUMBER]"
click at [240, 207] on button "Call" at bounding box center [238, 201] width 123 height 25
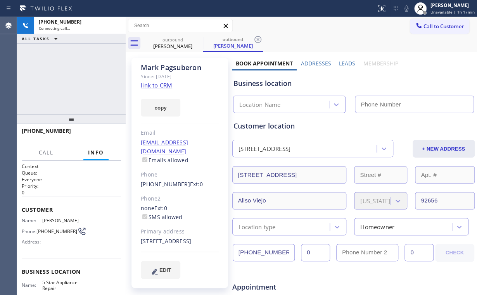
click at [71, 66] on div "[PHONE_NUMBER] Connecting call… ALL TASKS ALL TASKS ACTIVE TASKS TASKS IN WRAP …" at bounding box center [71, 65] width 108 height 97
type input "[PHONE_NUMBER]"
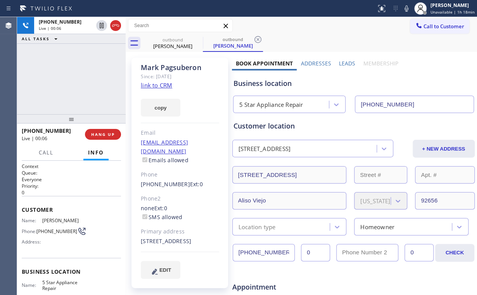
drag, startPoint x: 62, startPoint y: 90, endPoint x: 91, endPoint y: 114, distance: 38.0
click at [63, 90] on div "[PHONE_NUMBER] Live | 00:06 ALL TASKS ALL TASKS ACTIVE TASKS TASKS IN WRAP UP" at bounding box center [71, 65] width 108 height 97
click at [106, 132] on span "HANG UP" at bounding box center [103, 134] width 24 height 5
click at [107, 132] on span "HANG UP" at bounding box center [103, 134] width 24 height 5
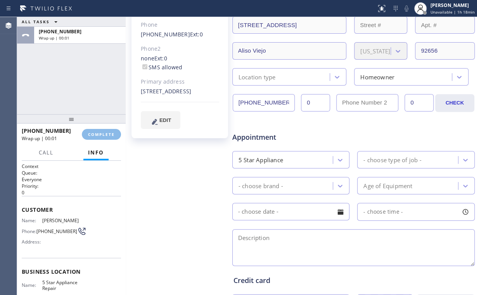
scroll to position [217, 0]
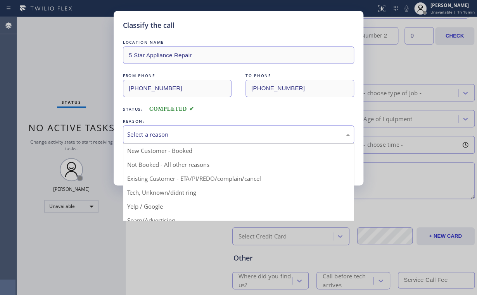
click at [151, 133] on div "Select a reason" at bounding box center [238, 134] width 222 height 9
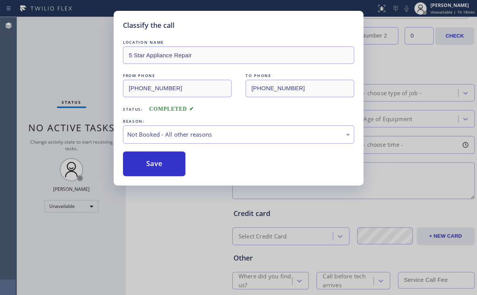
drag, startPoint x: 153, startPoint y: 160, endPoint x: 90, endPoint y: 87, distance: 96.1
click at [154, 159] on button "Save" at bounding box center [154, 164] width 62 height 25
click at [83, 80] on div "Classify the call LOCATION NAME 5 Star Appliance Repair FROM PHONE [PHONE_NUMBE…" at bounding box center [238, 147] width 477 height 295
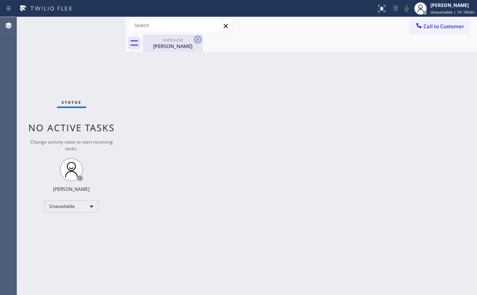
drag, startPoint x: 170, startPoint y: 37, endPoint x: 199, endPoint y: 44, distance: 29.4
click at [172, 40] on div "outbound" at bounding box center [172, 40] width 59 height 6
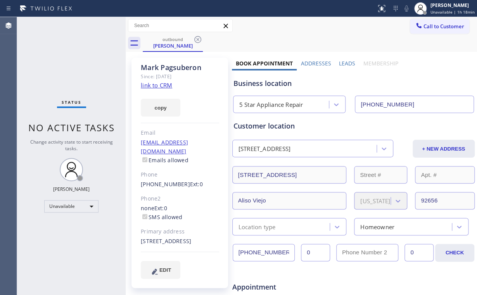
click at [198, 40] on icon at bounding box center [197, 39] width 7 height 7
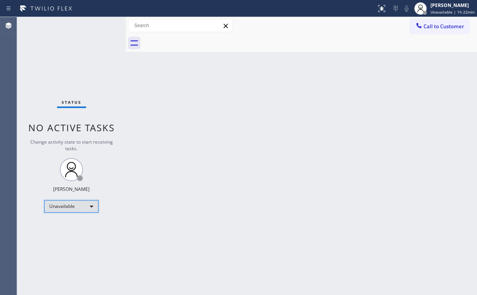
click at [85, 205] on div "Unavailable" at bounding box center [71, 206] width 54 height 12
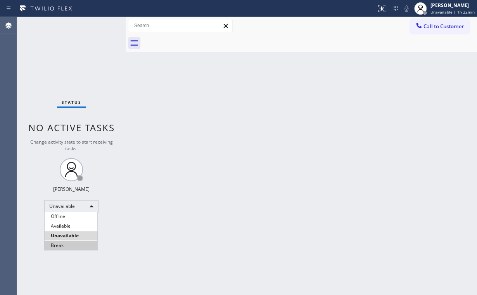
click at [69, 244] on li "Break" at bounding box center [71, 245] width 53 height 9
